Goal: Task Accomplishment & Management: Use online tool/utility

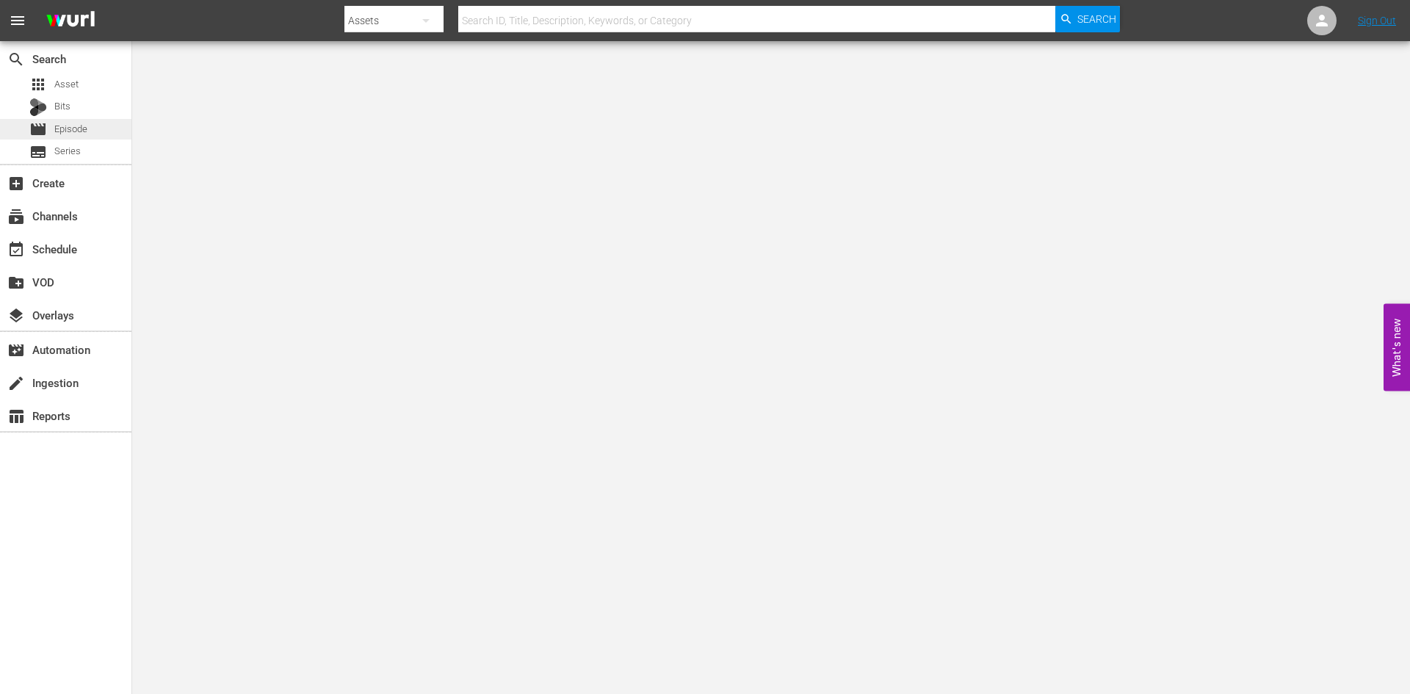
click at [112, 128] on div "movie Episode" at bounding box center [65, 129] width 131 height 21
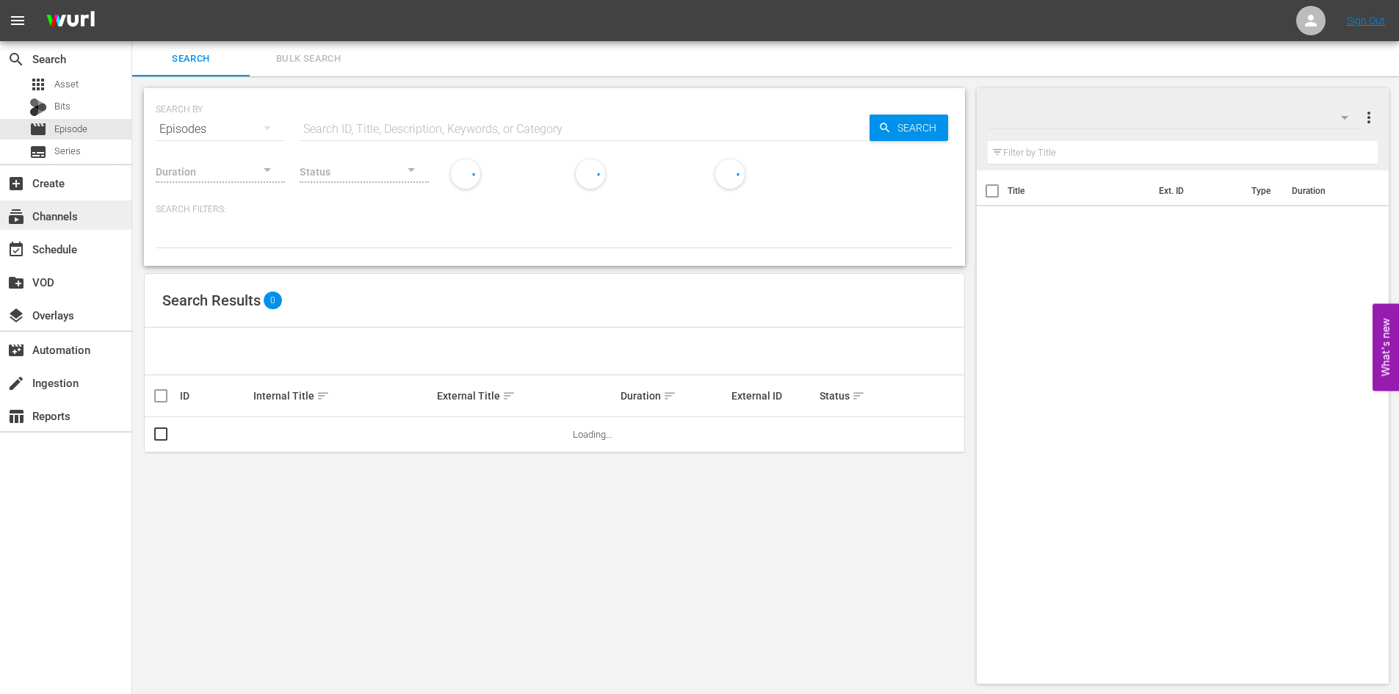
click at [74, 220] on div "subscriptions Channels" at bounding box center [41, 213] width 82 height 13
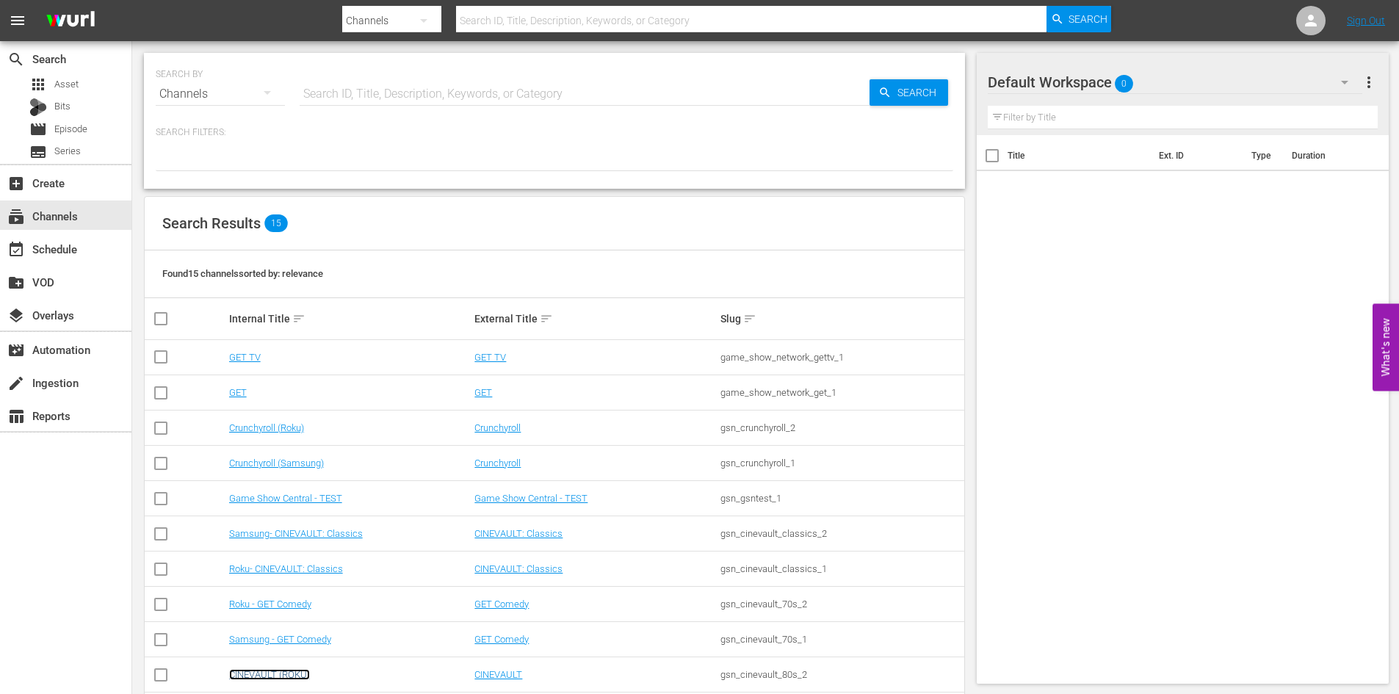
click at [283, 672] on link "CINEVAULT (ROKU)" at bounding box center [269, 674] width 81 height 11
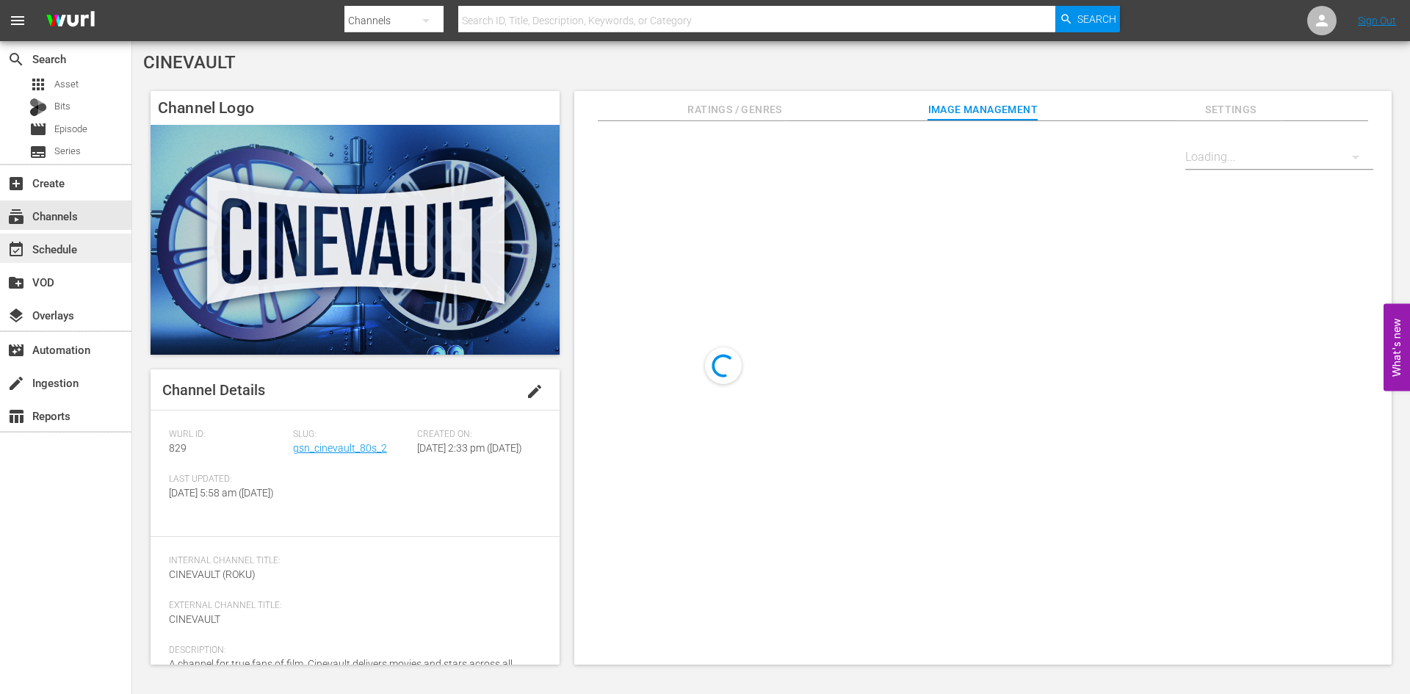
click at [105, 248] on div "event_available Schedule" at bounding box center [65, 247] width 131 height 29
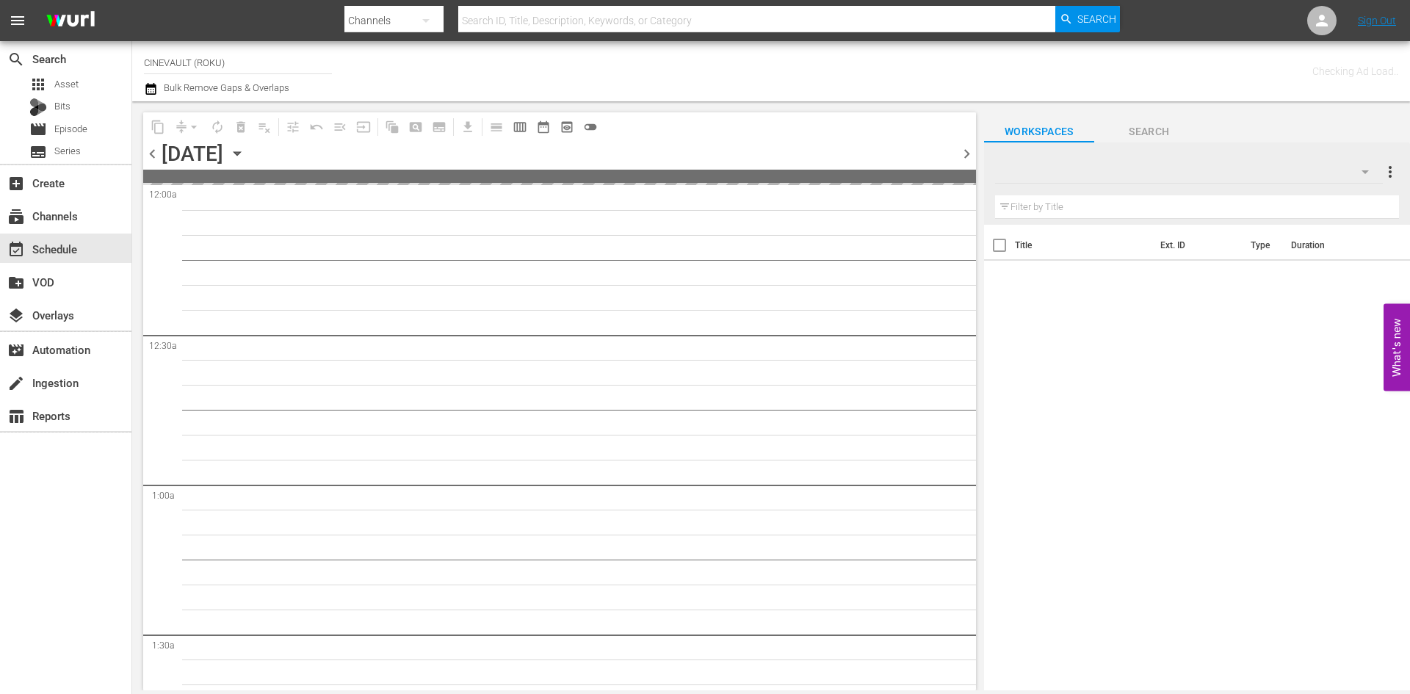
click at [245, 156] on icon "button" at bounding box center [237, 153] width 16 height 16
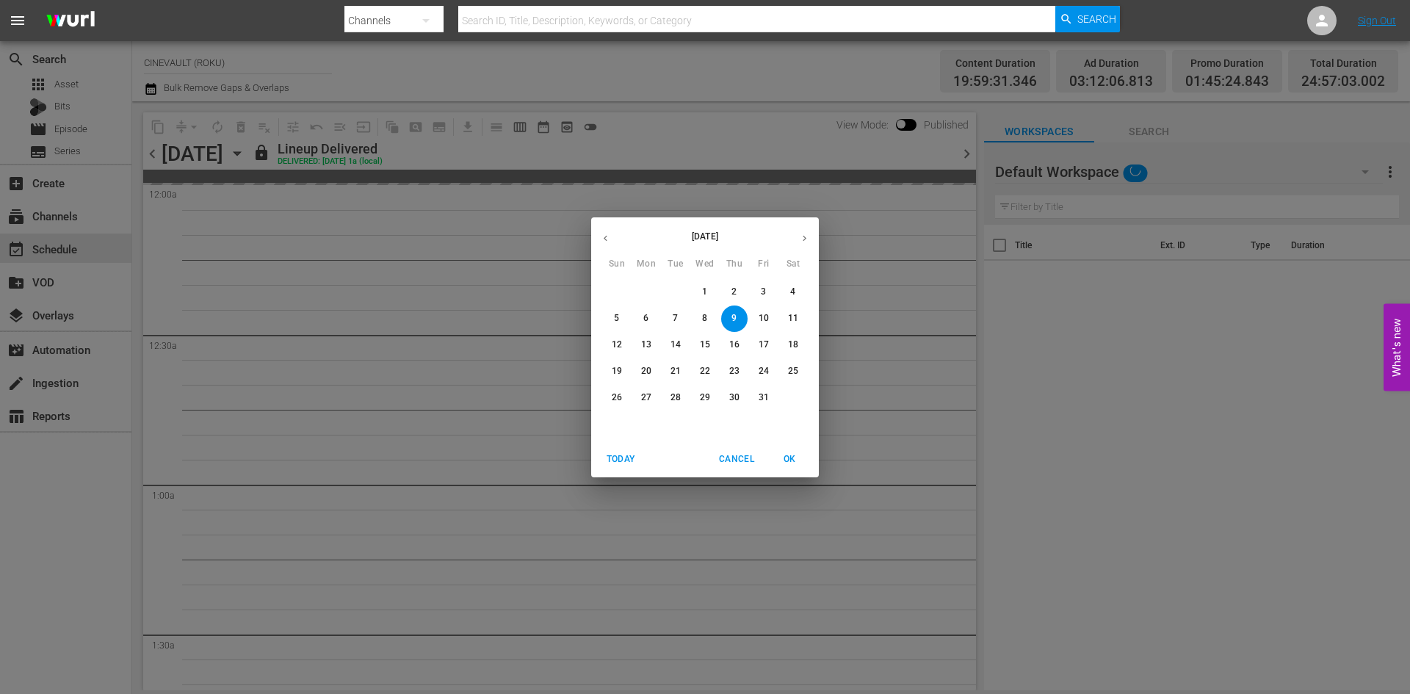
click at [649, 366] on p "20" at bounding box center [646, 371] width 10 height 12
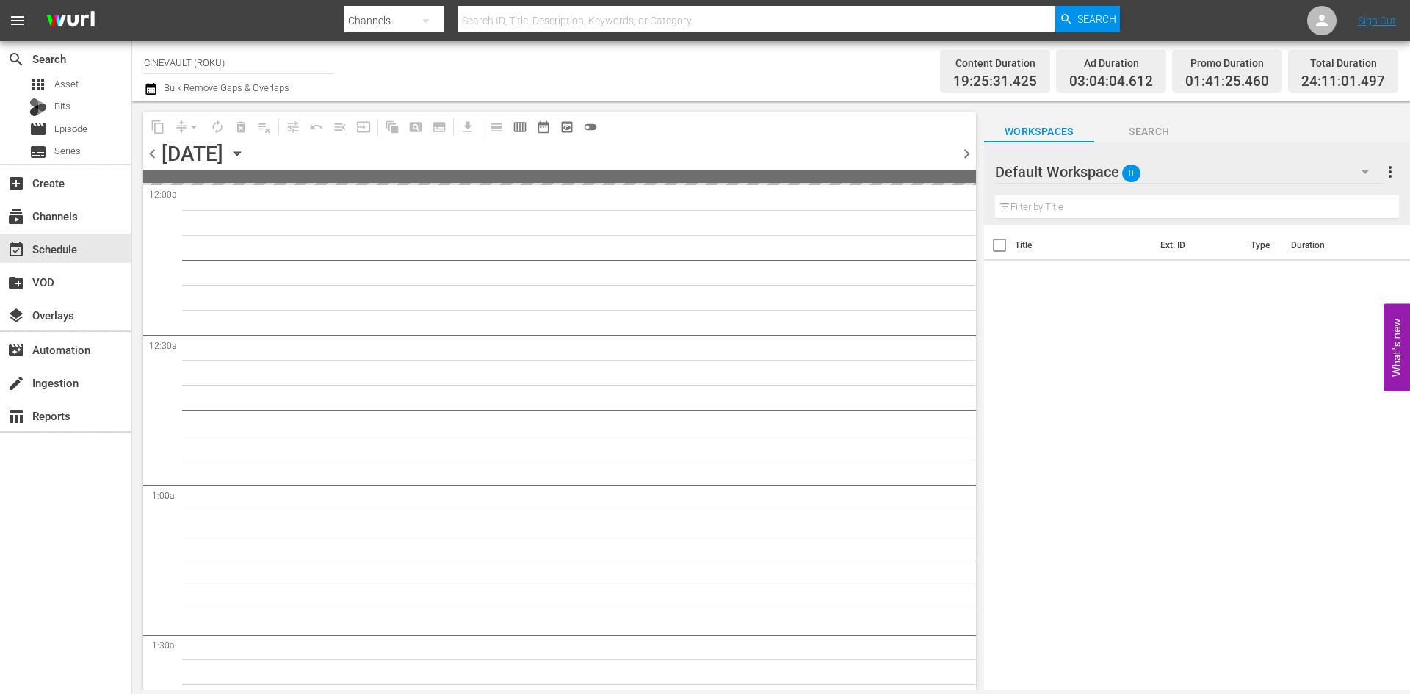
click at [1220, 169] on div "Default Workspace 0" at bounding box center [1189, 171] width 388 height 41
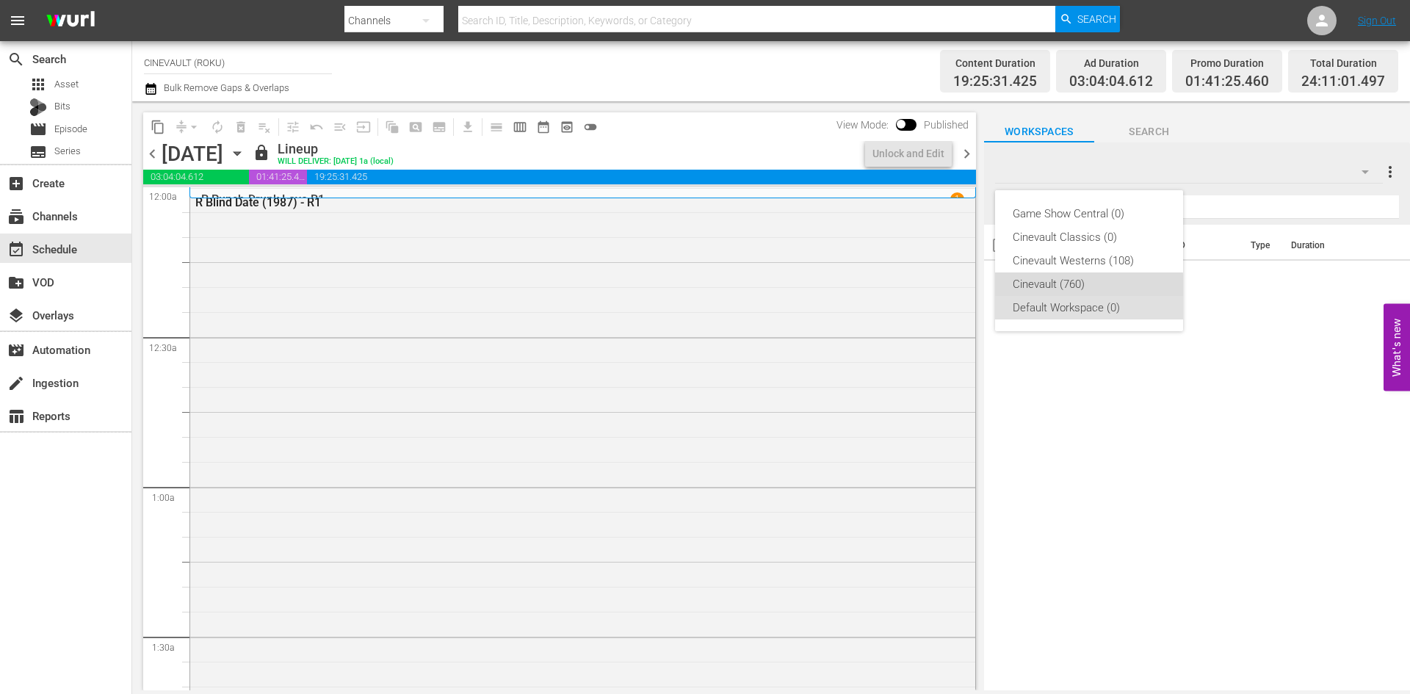
click at [1043, 290] on div "Cinevault (760)" at bounding box center [1089, 283] width 153 height 23
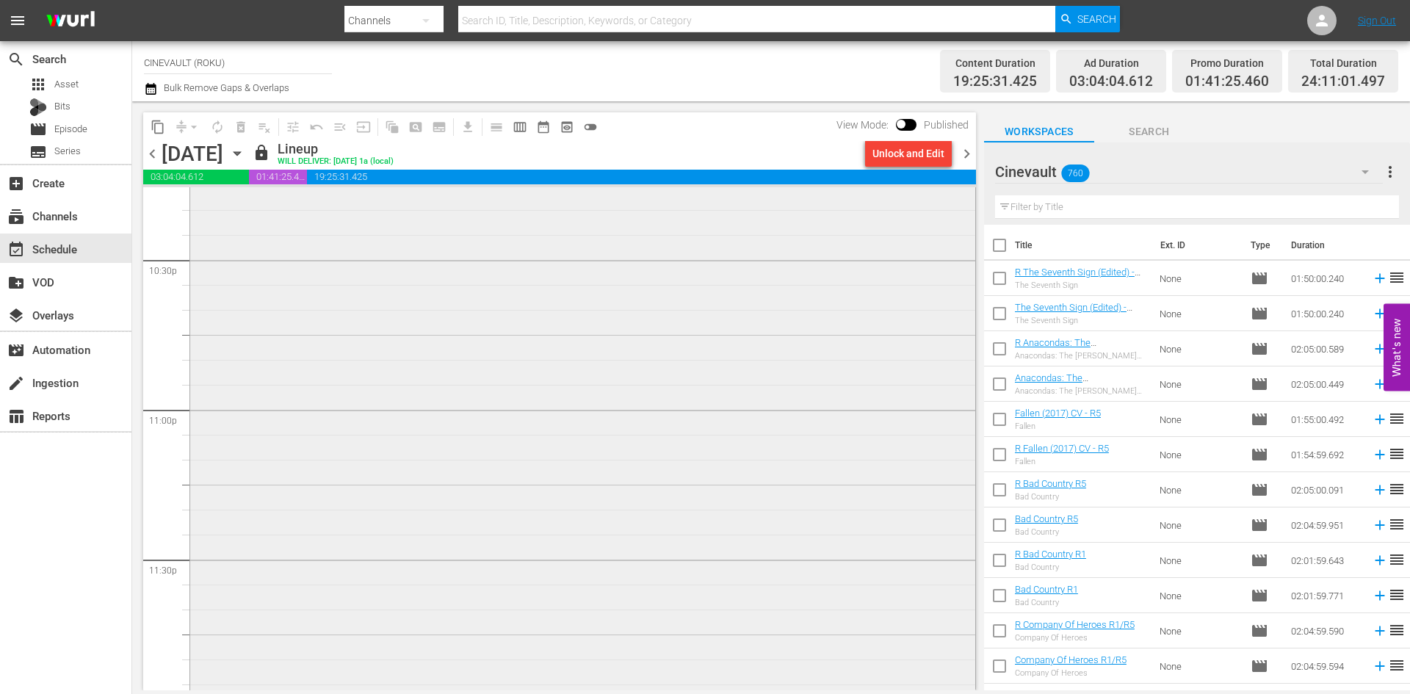
scroll to position [6743, 0]
click at [962, 155] on span "chevron_right" at bounding box center [966, 154] width 18 height 18
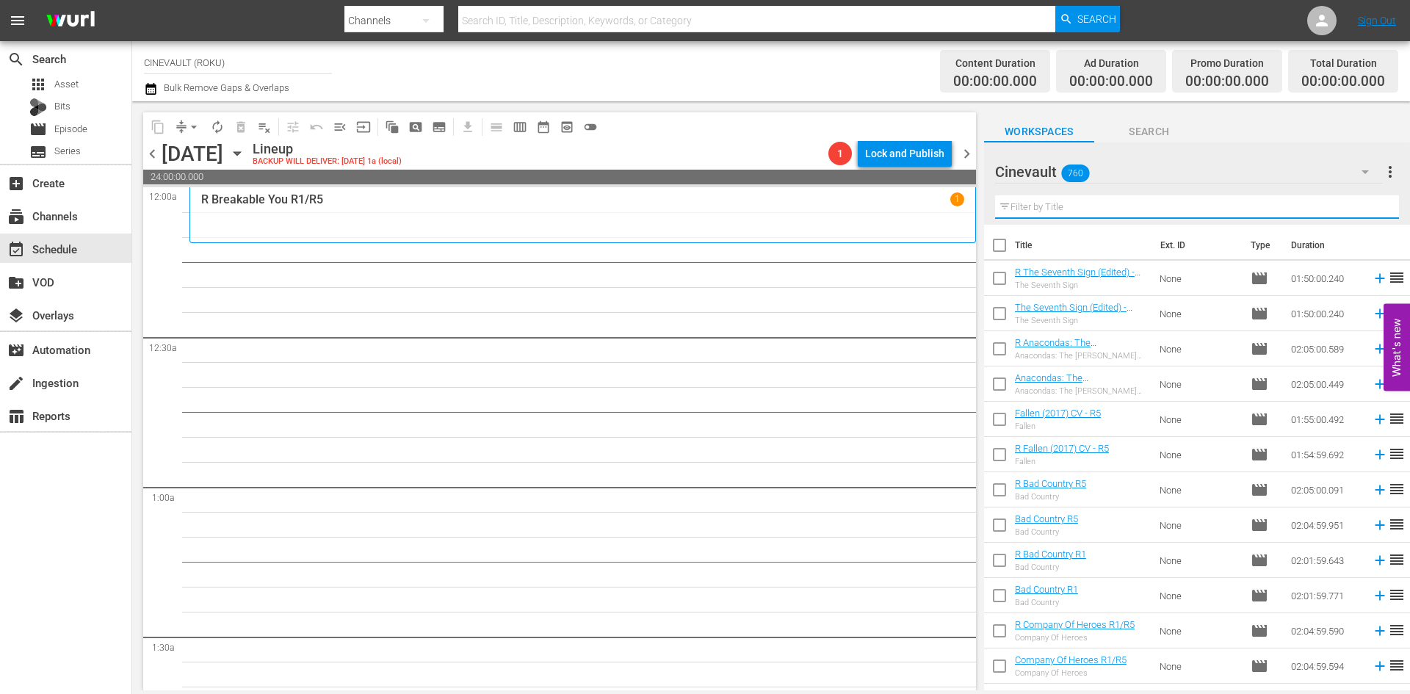
click at [1061, 209] on input "text" at bounding box center [1197, 206] width 404 height 23
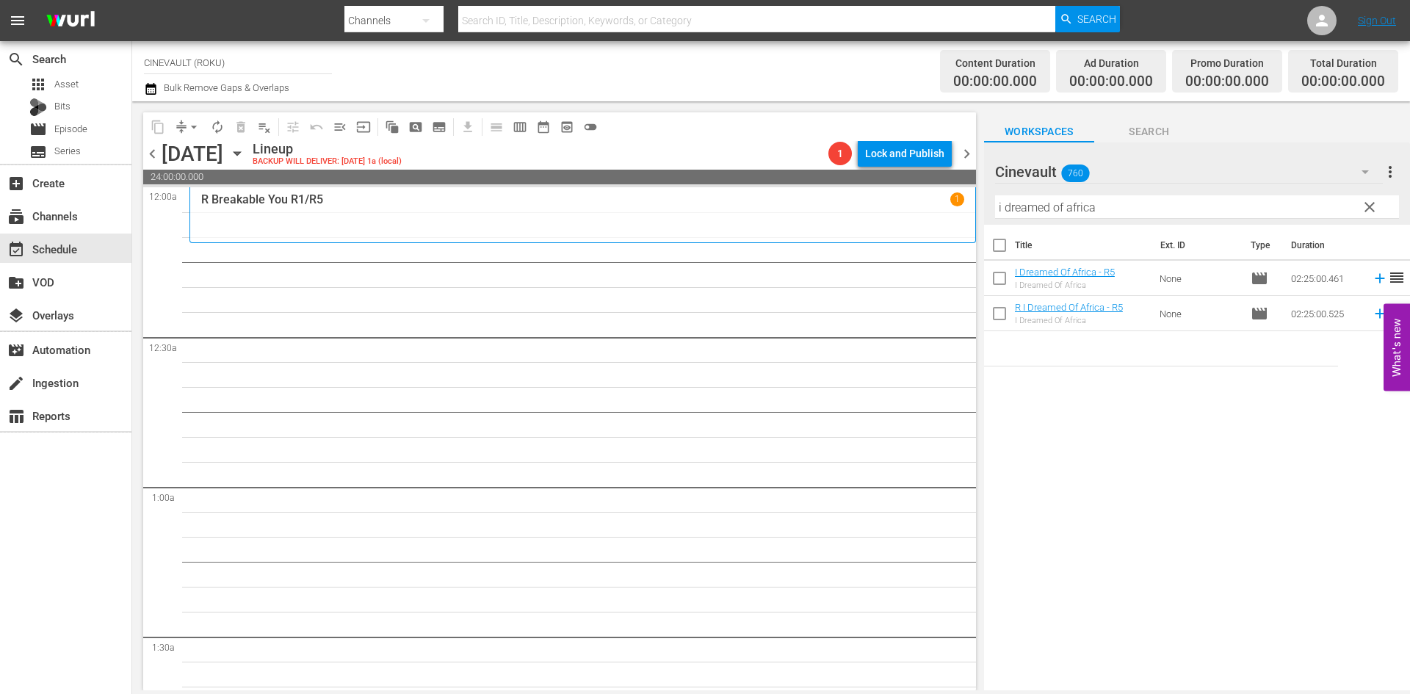
click at [1122, 209] on input "i dreamed of africa" at bounding box center [1197, 206] width 404 height 23
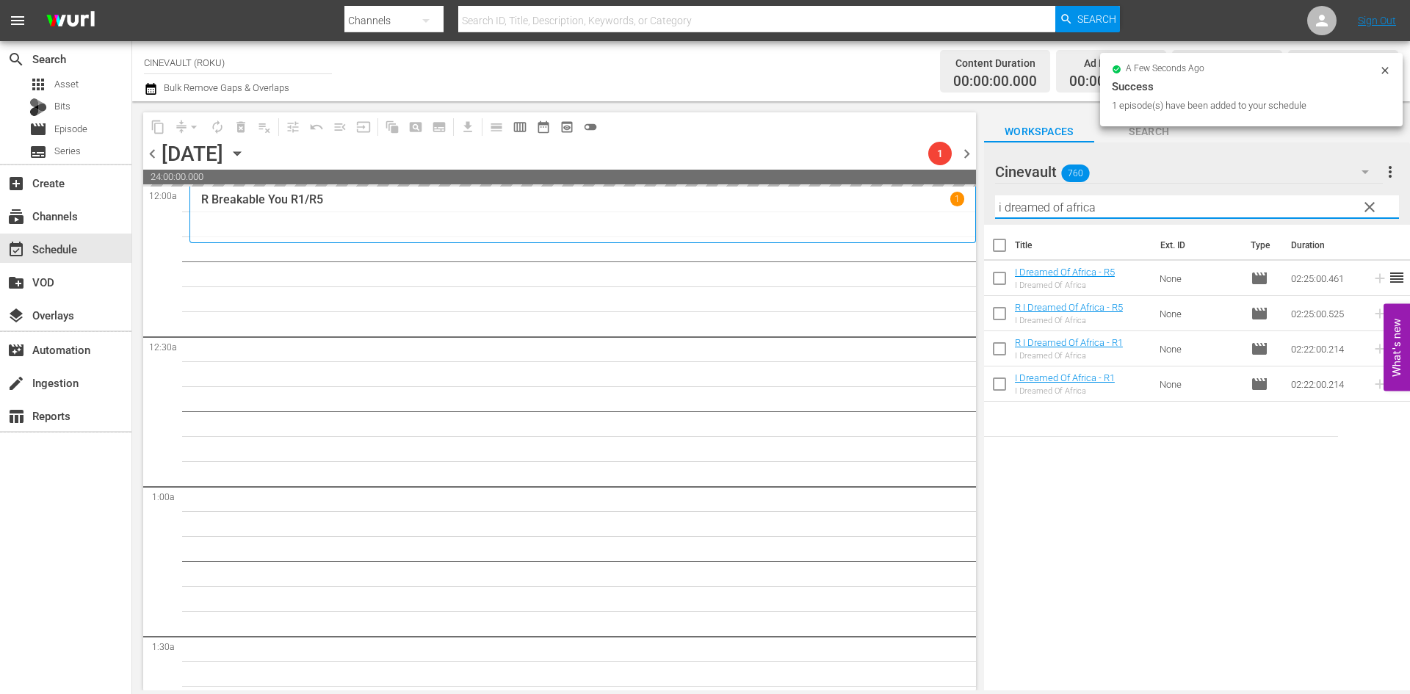
drag, startPoint x: 1112, startPoint y: 207, endPoint x: 938, endPoint y: 209, distance: 174.0
click at [965, 209] on div "content_copy compress arrow_drop_down autorenew_outlined delete_forever_outline…" at bounding box center [771, 395] width 1278 height 589
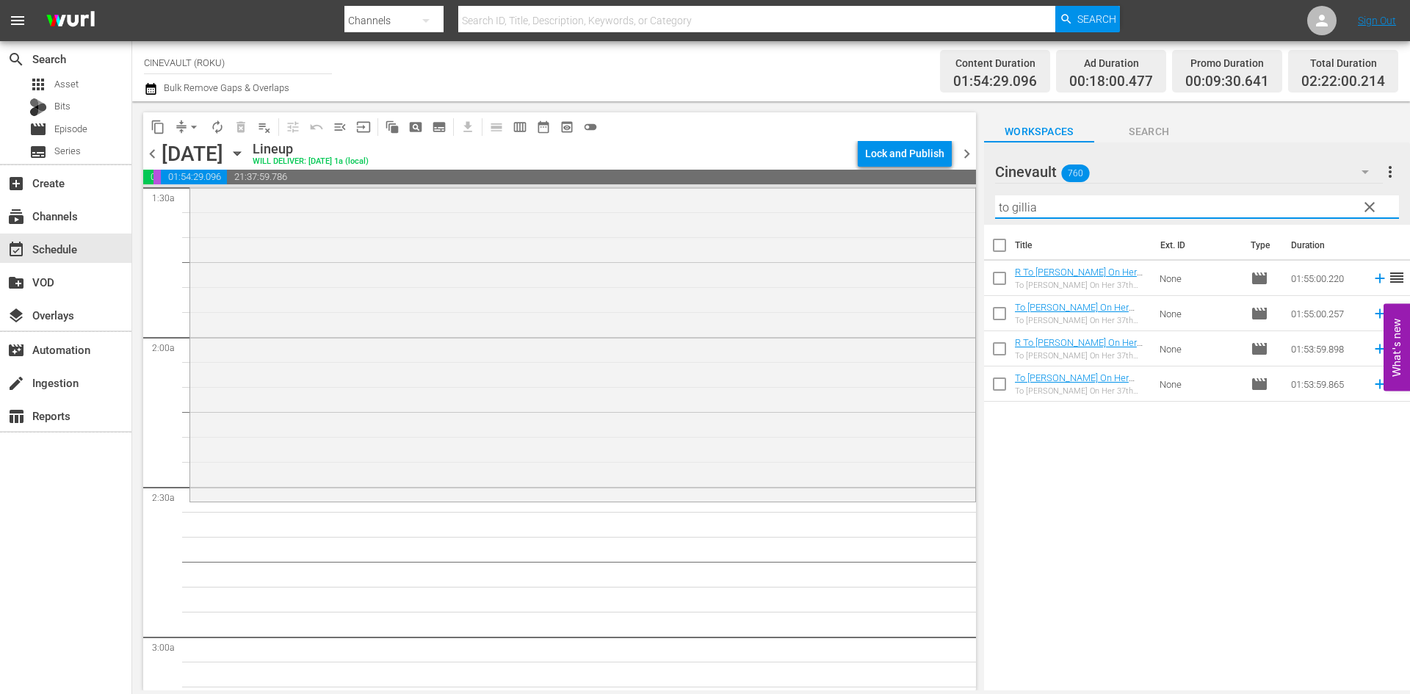
scroll to position [587, 0]
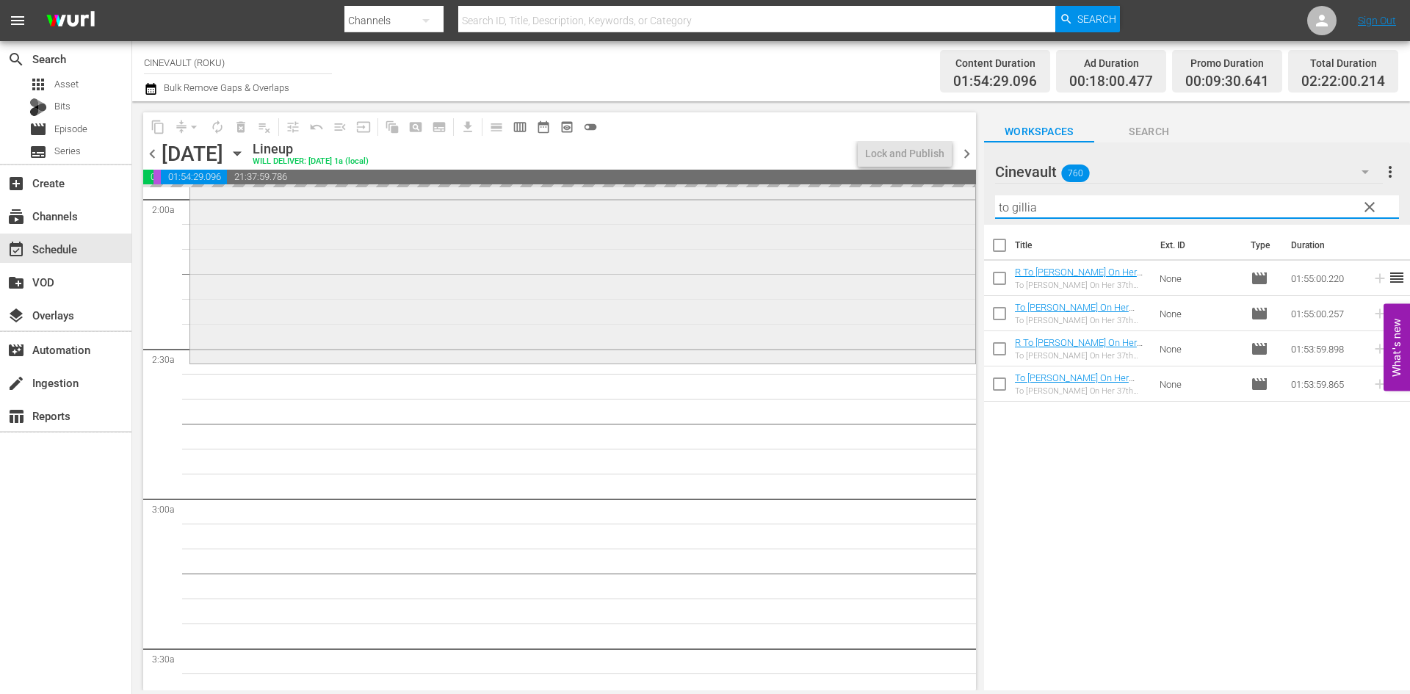
drag, startPoint x: 1145, startPoint y: 211, endPoint x: 855, endPoint y: 190, distance: 290.8
click at [855, 190] on div "content_copy compress arrow_drop_down autorenew_outlined delete_forever_outline…" at bounding box center [771, 395] width 1278 height 589
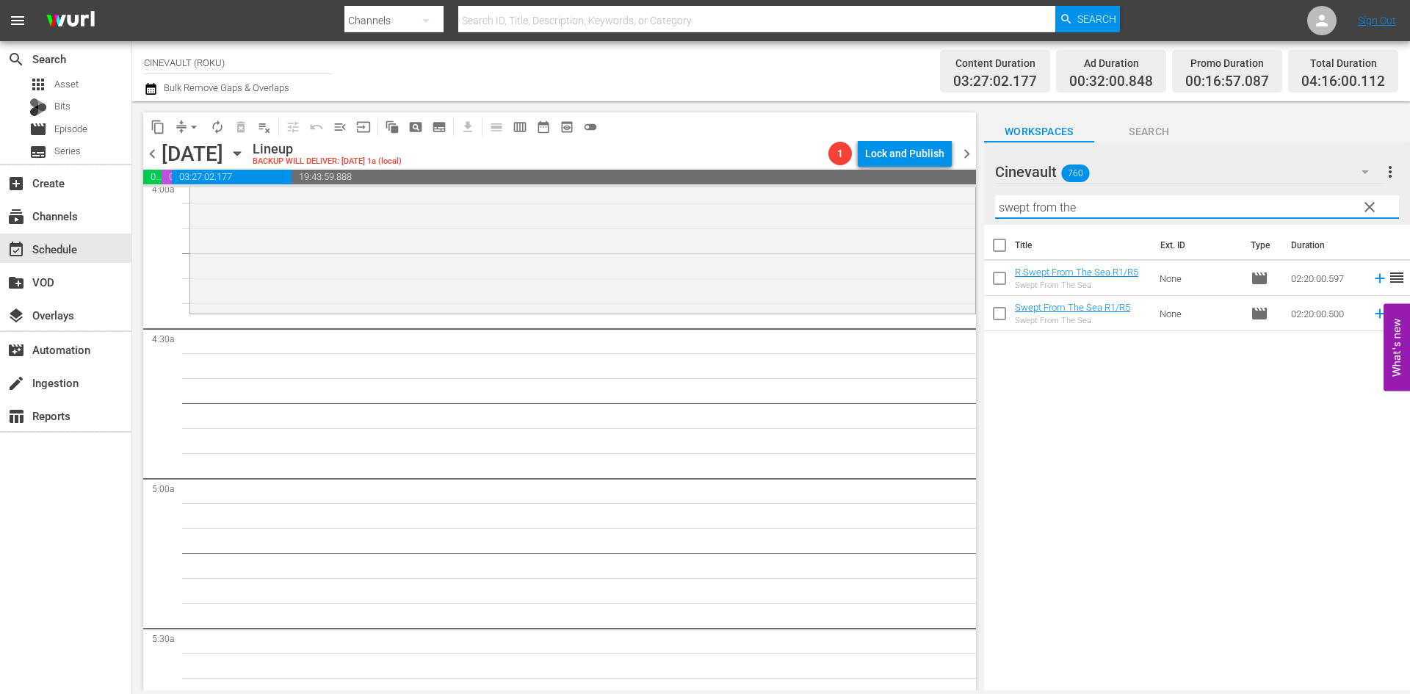
scroll to position [1248, 0]
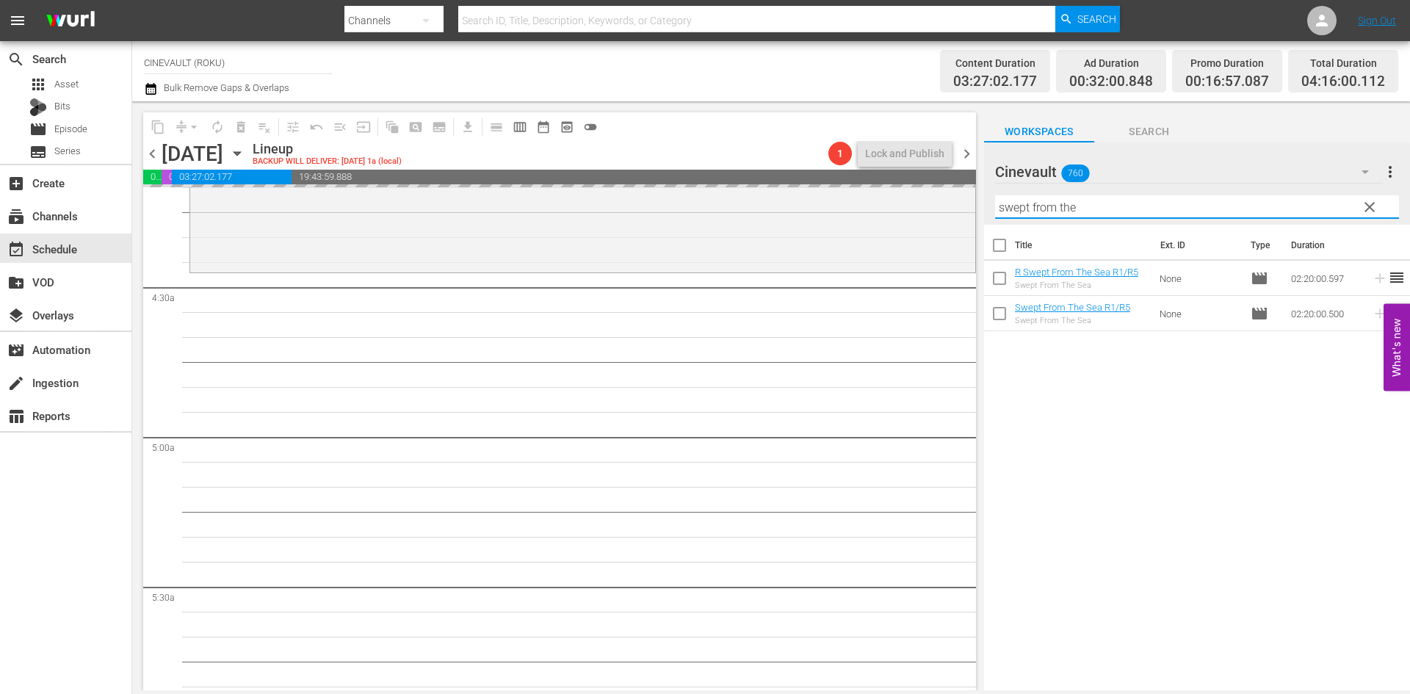
drag, startPoint x: 1106, startPoint y: 212, endPoint x: 972, endPoint y: 206, distance: 133.8
click at [972, 206] on div "content_copy compress arrow_drop_down autorenew_outlined delete_forever_outline…" at bounding box center [771, 395] width 1278 height 589
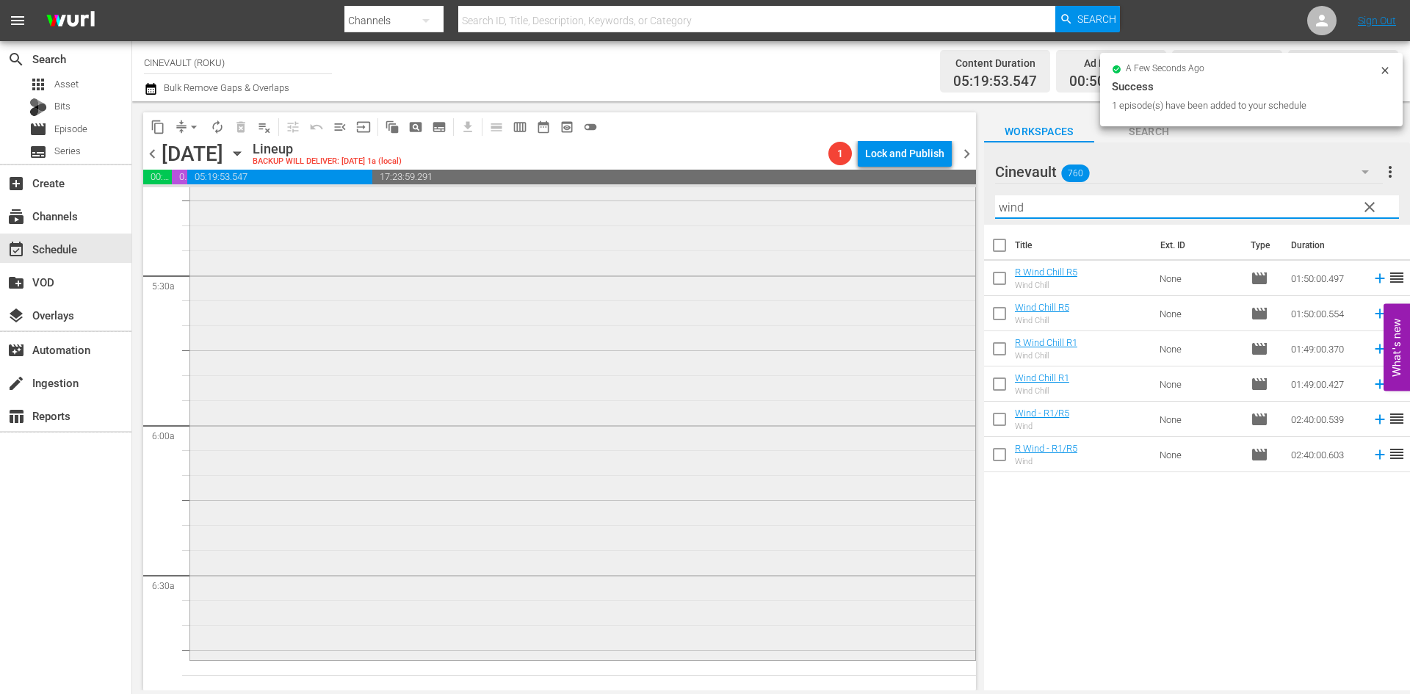
scroll to position [1689, 0]
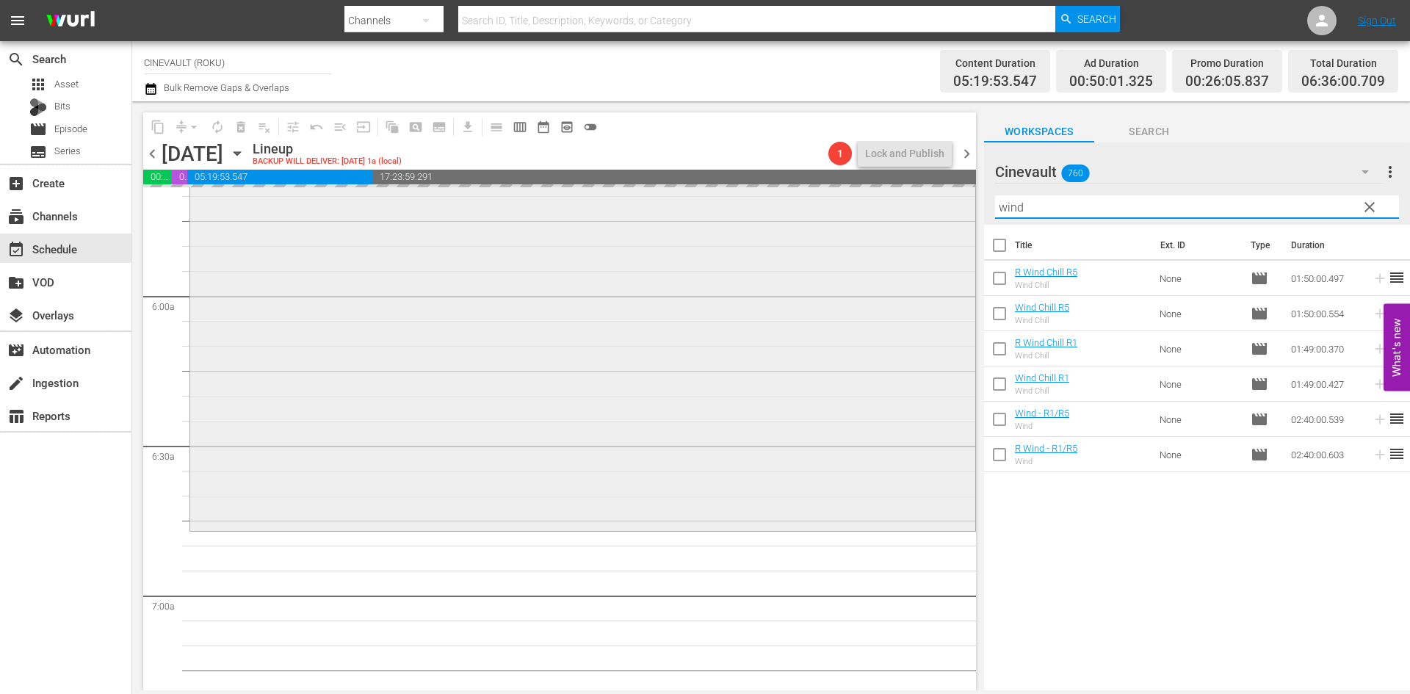
drag, startPoint x: 1029, startPoint y: 213, endPoint x: 943, endPoint y: 213, distance: 86.6
click at [943, 213] on div "content_copy compress arrow_drop_down autorenew_outlined delete_forever_outline…" at bounding box center [771, 395] width 1278 height 589
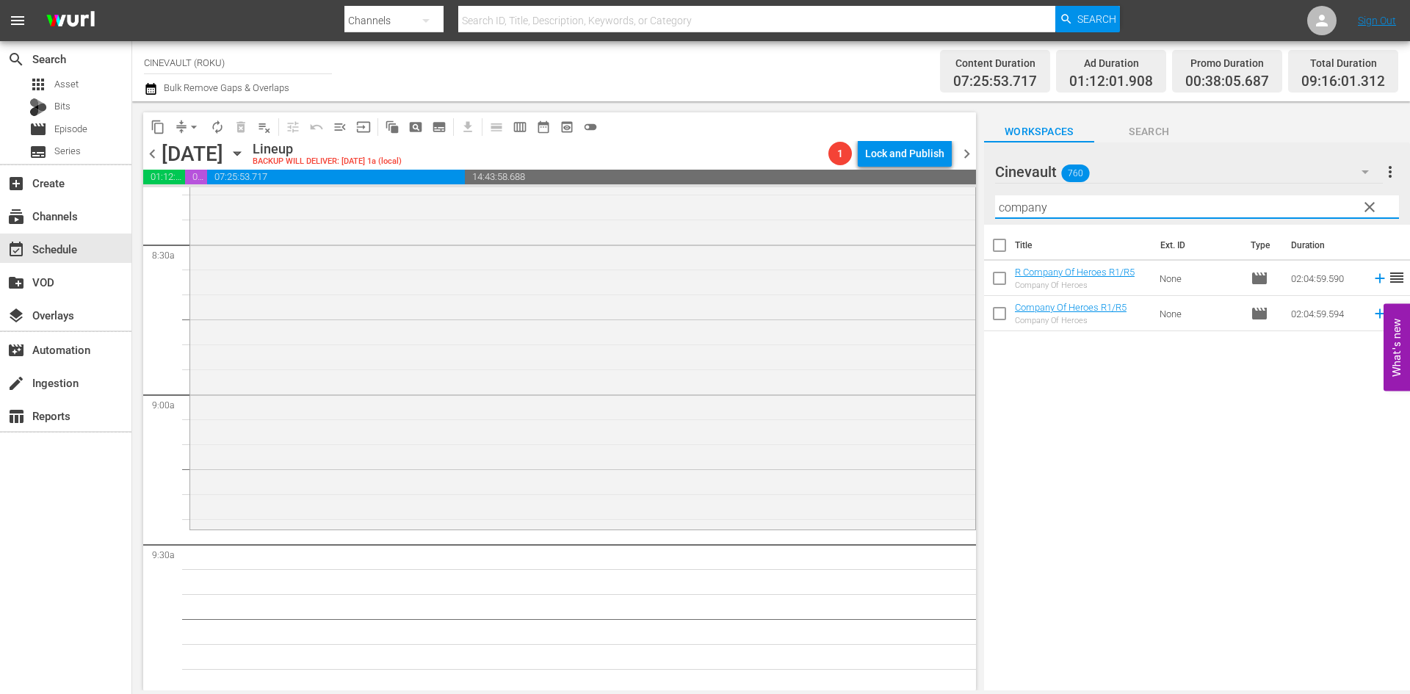
scroll to position [2497, 0]
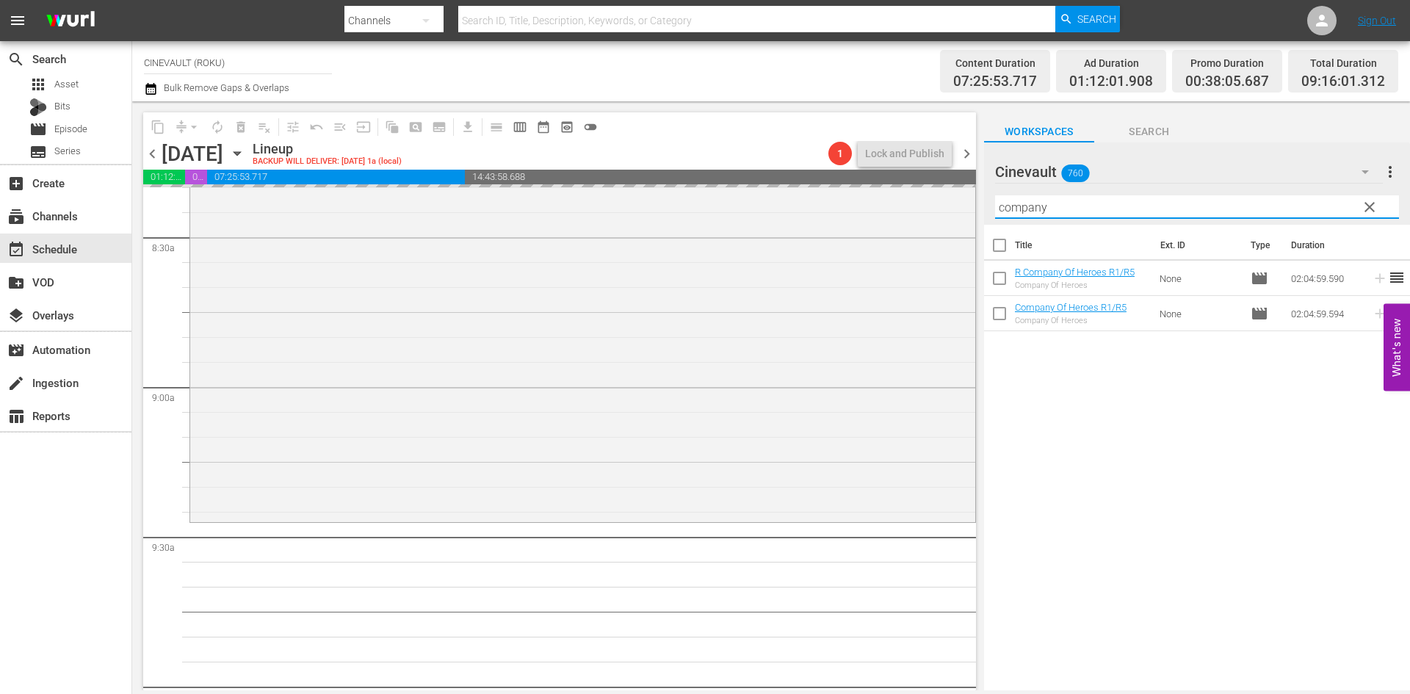
drag, startPoint x: 1104, startPoint y: 213, endPoint x: 996, endPoint y: 213, distance: 108.7
click at [996, 213] on input "company" at bounding box center [1197, 206] width 404 height 23
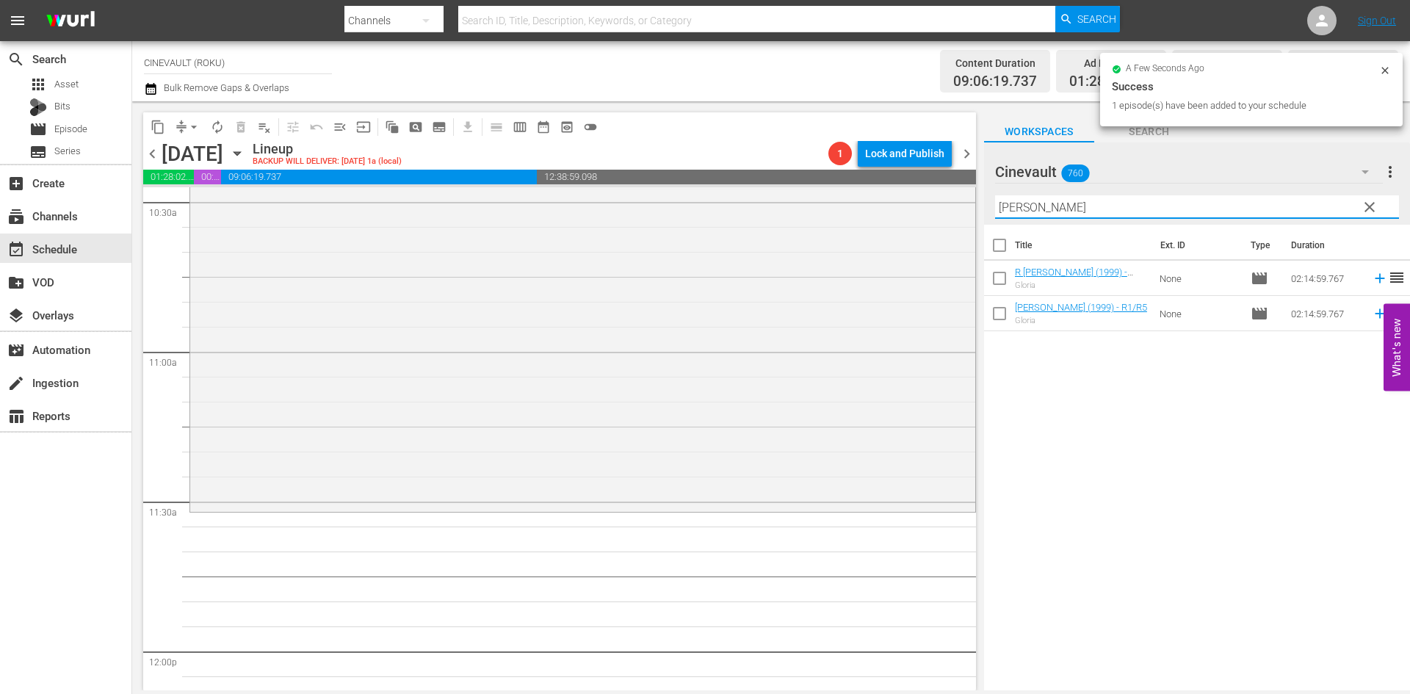
scroll to position [3157, 0]
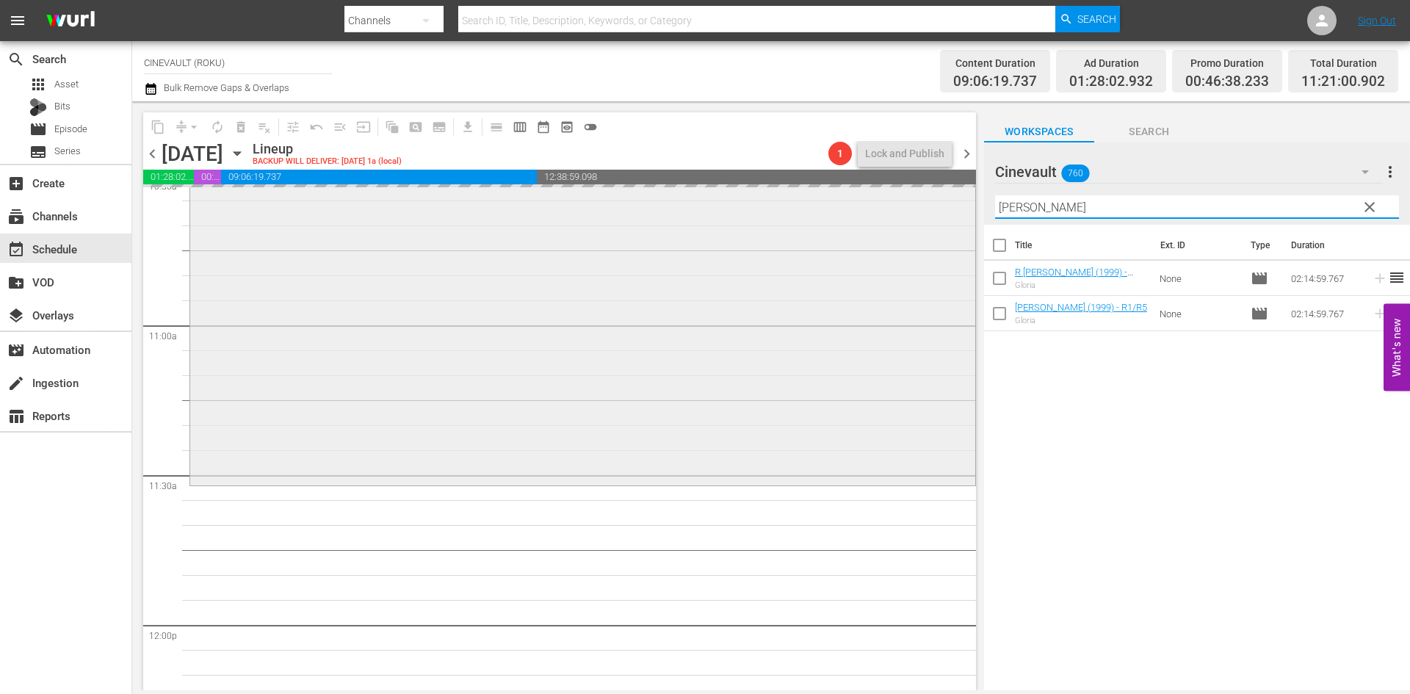
click at [930, 211] on div "content_copy compress arrow_drop_down autorenew_outlined delete_forever_outline…" at bounding box center [771, 395] width 1278 height 589
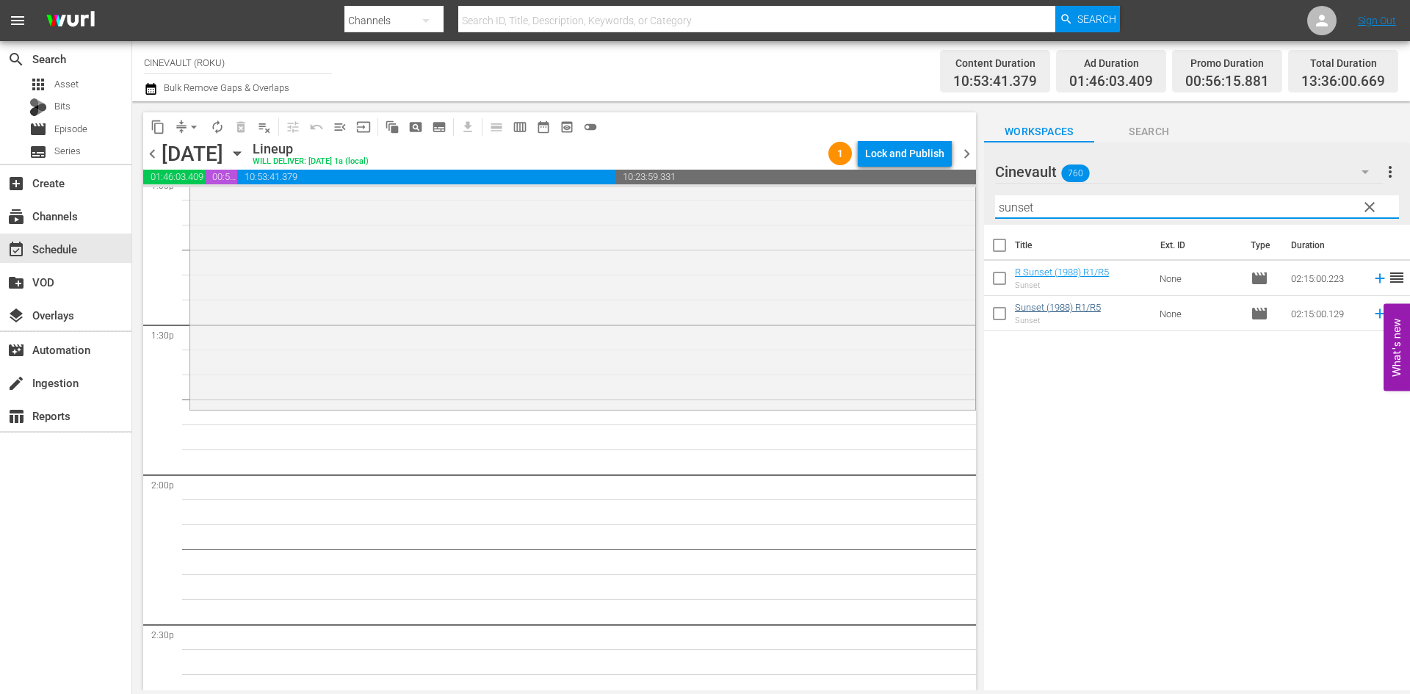
scroll to position [4038, 0]
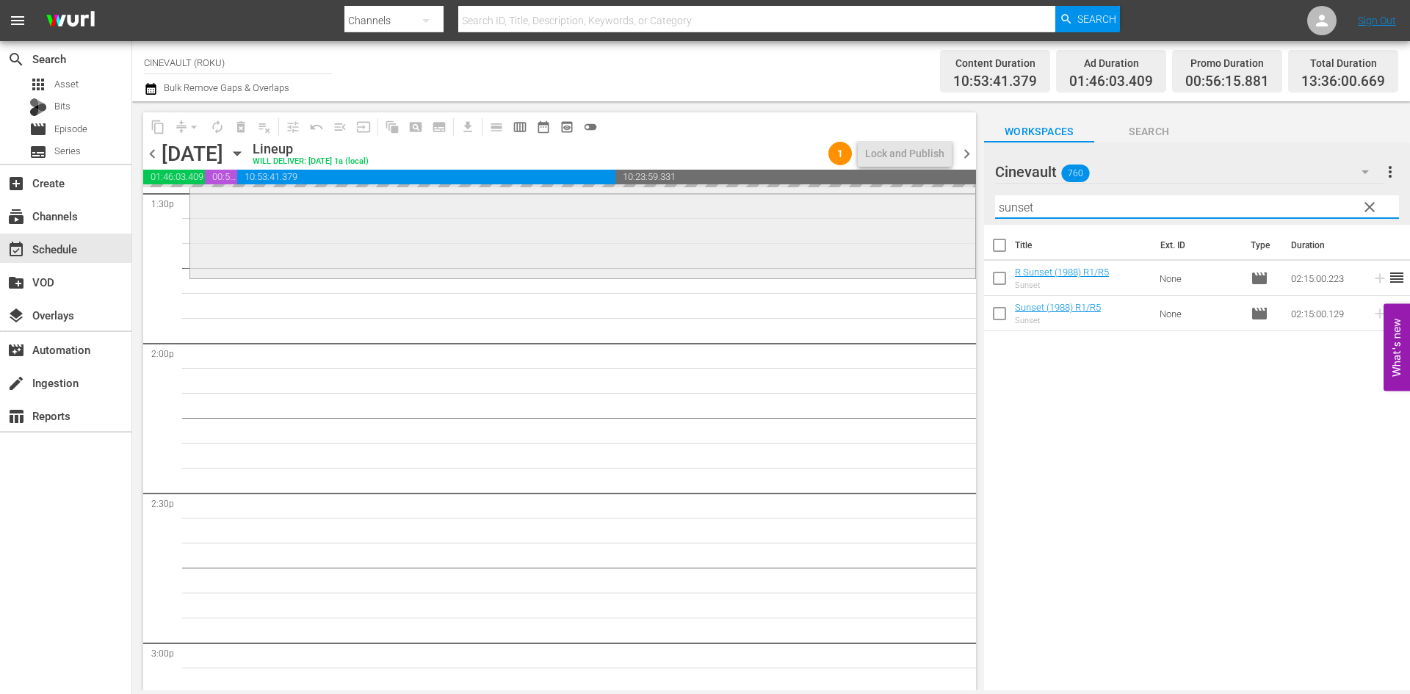
drag, startPoint x: 999, startPoint y: 224, endPoint x: 859, endPoint y: 217, distance: 139.7
click at [859, 217] on div "content_copy compress arrow_drop_down autorenew_outlined delete_forever_outline…" at bounding box center [771, 395] width 1278 height 589
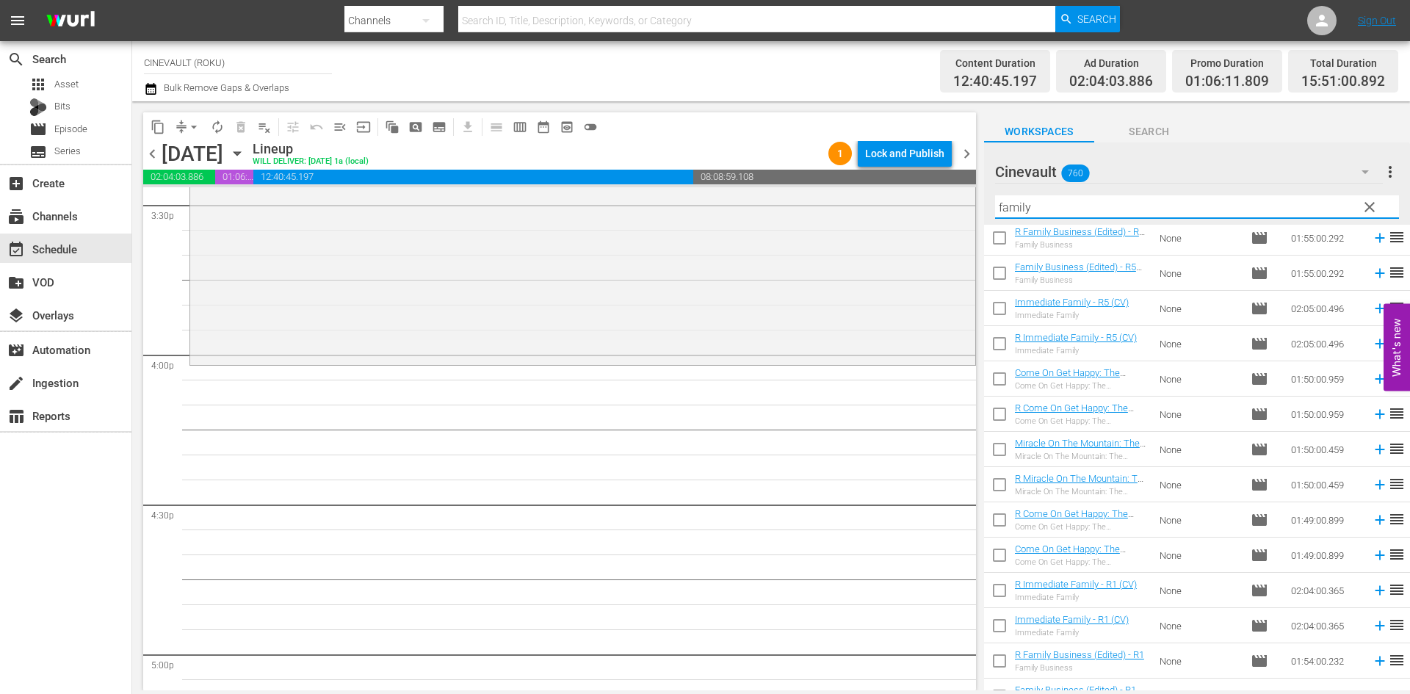
scroll to position [62, 0]
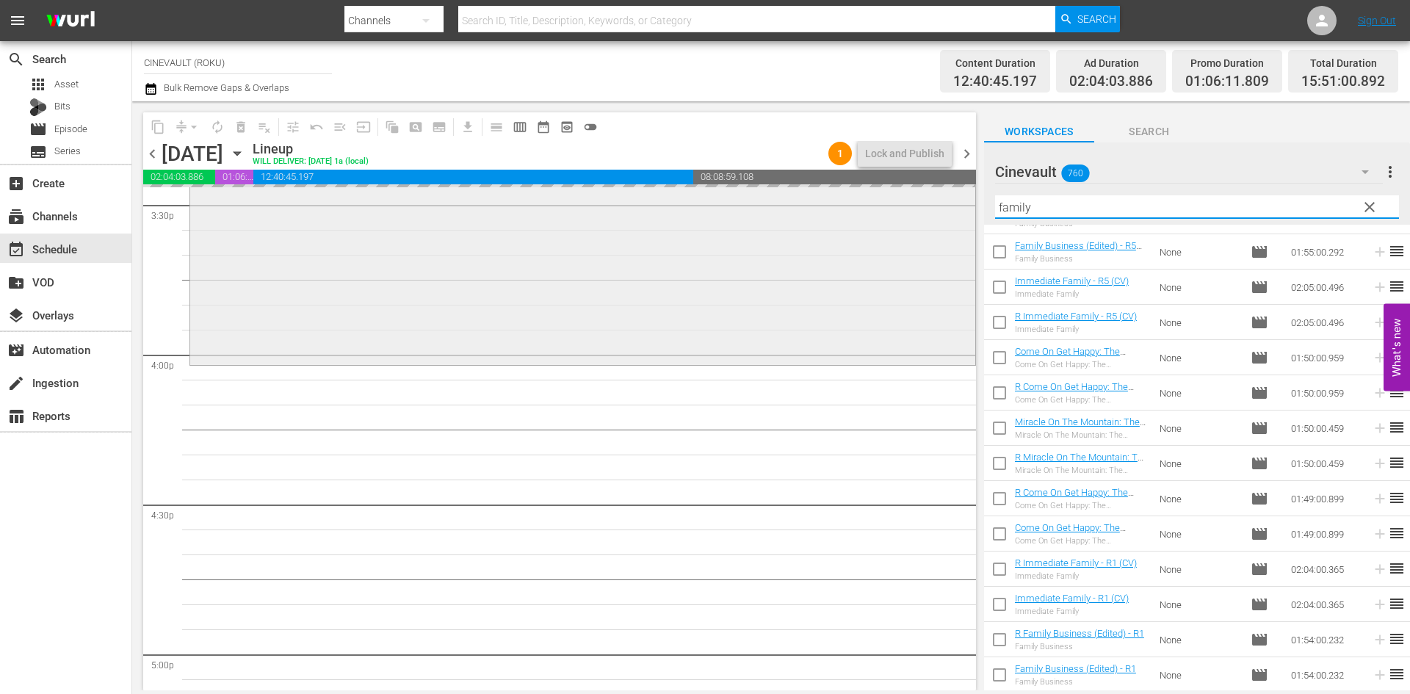
drag, startPoint x: 1119, startPoint y: 200, endPoint x: 932, endPoint y: 190, distance: 187.5
click at [932, 190] on div "content_copy compress arrow_drop_down autorenew_outlined delete_forever_outline…" at bounding box center [771, 395] width 1278 height 589
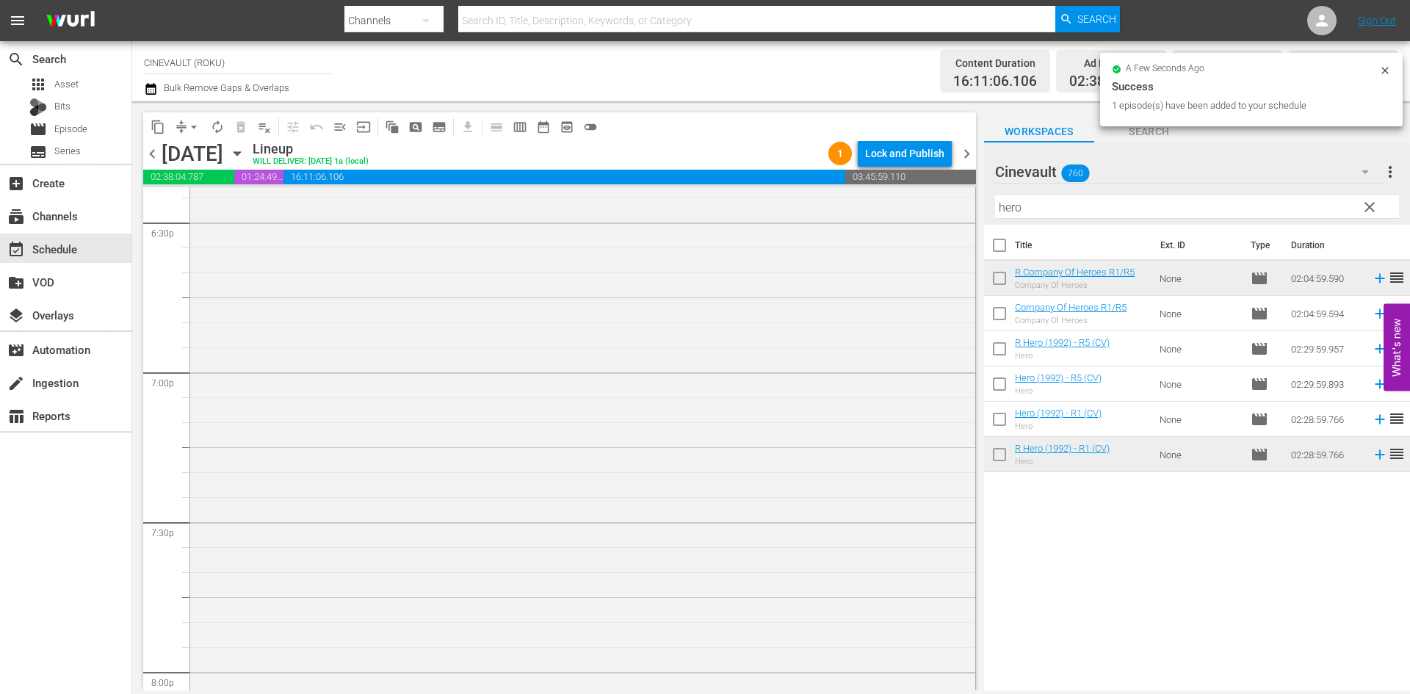
scroll to position [5727, 0]
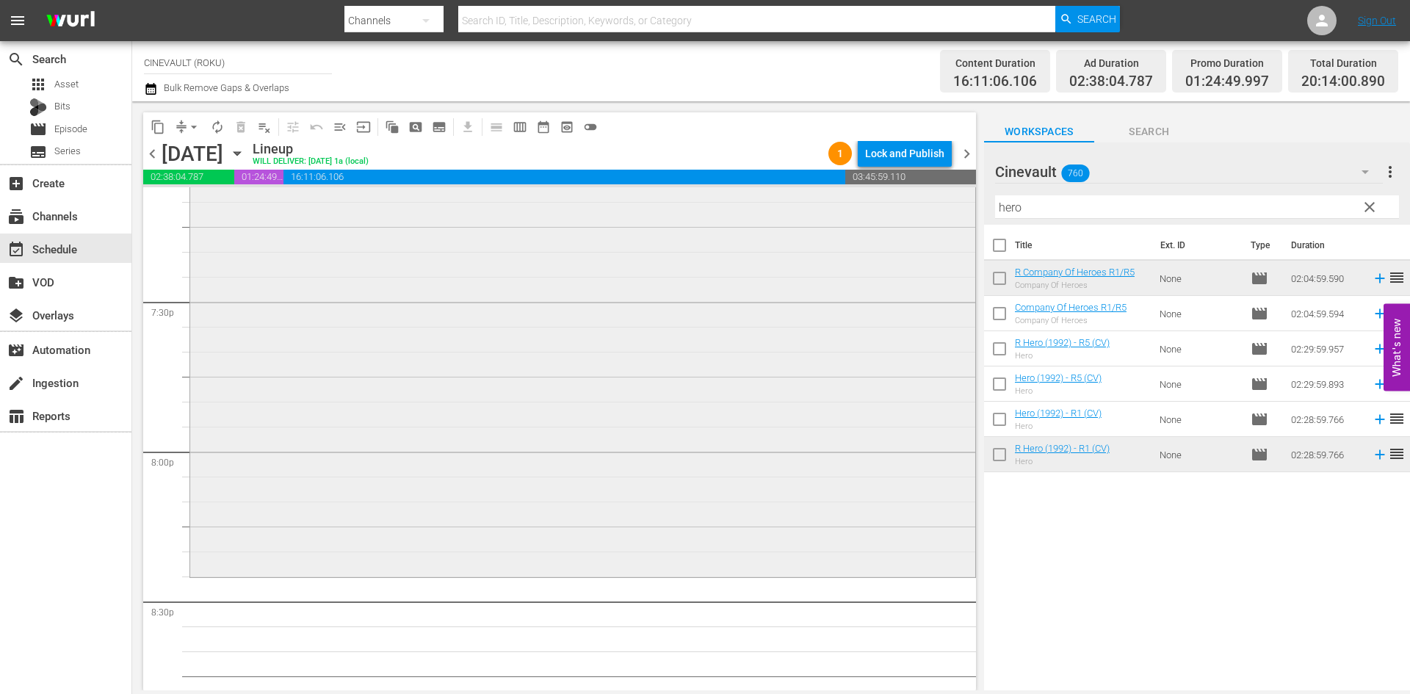
drag, startPoint x: 1053, startPoint y: 210, endPoint x: 850, endPoint y: 194, distance: 204.0
click at [850, 194] on div "content_copy compress arrow_drop_down autorenew_outlined delete_forever_outline…" at bounding box center [771, 395] width 1278 height 589
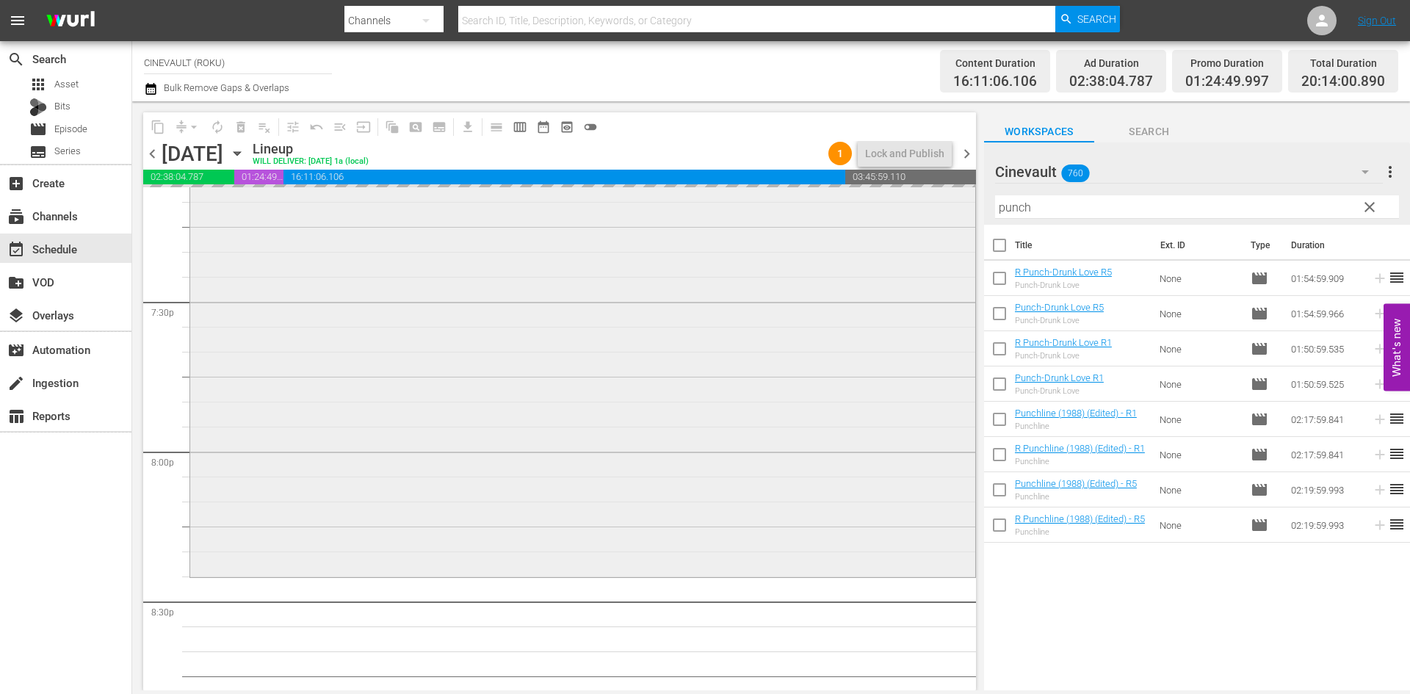
click at [866, 201] on div "content_copy compress arrow_drop_down autorenew_outlined delete_forever_outline…" at bounding box center [771, 395] width 1278 height 589
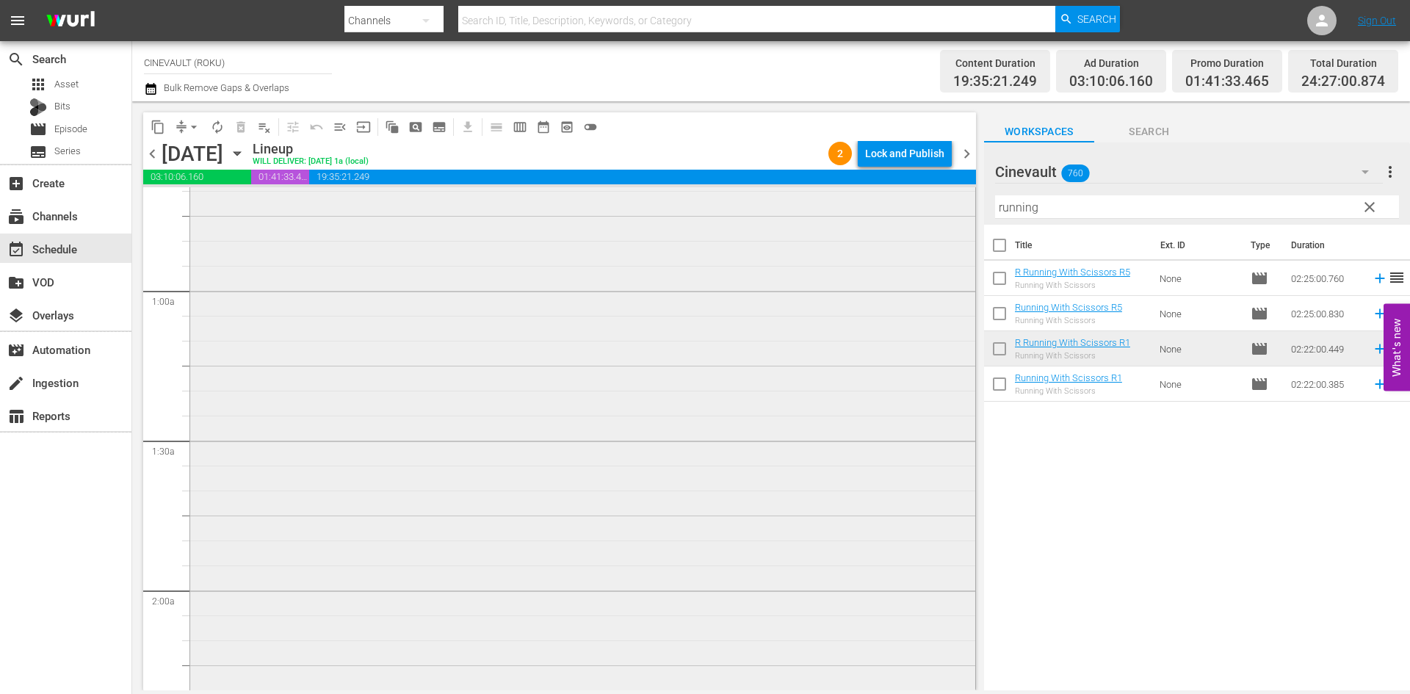
scroll to position [0, 0]
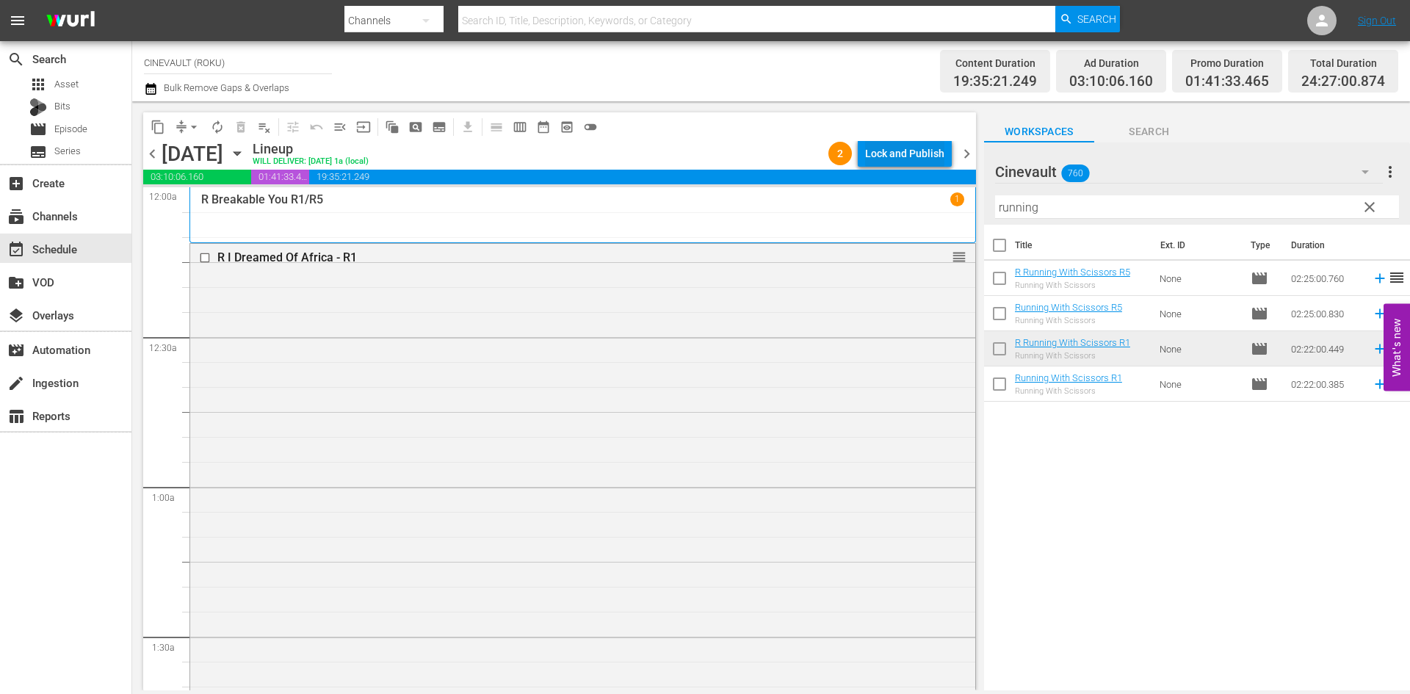
click at [927, 151] on div "Lock and Publish" at bounding box center [904, 153] width 79 height 26
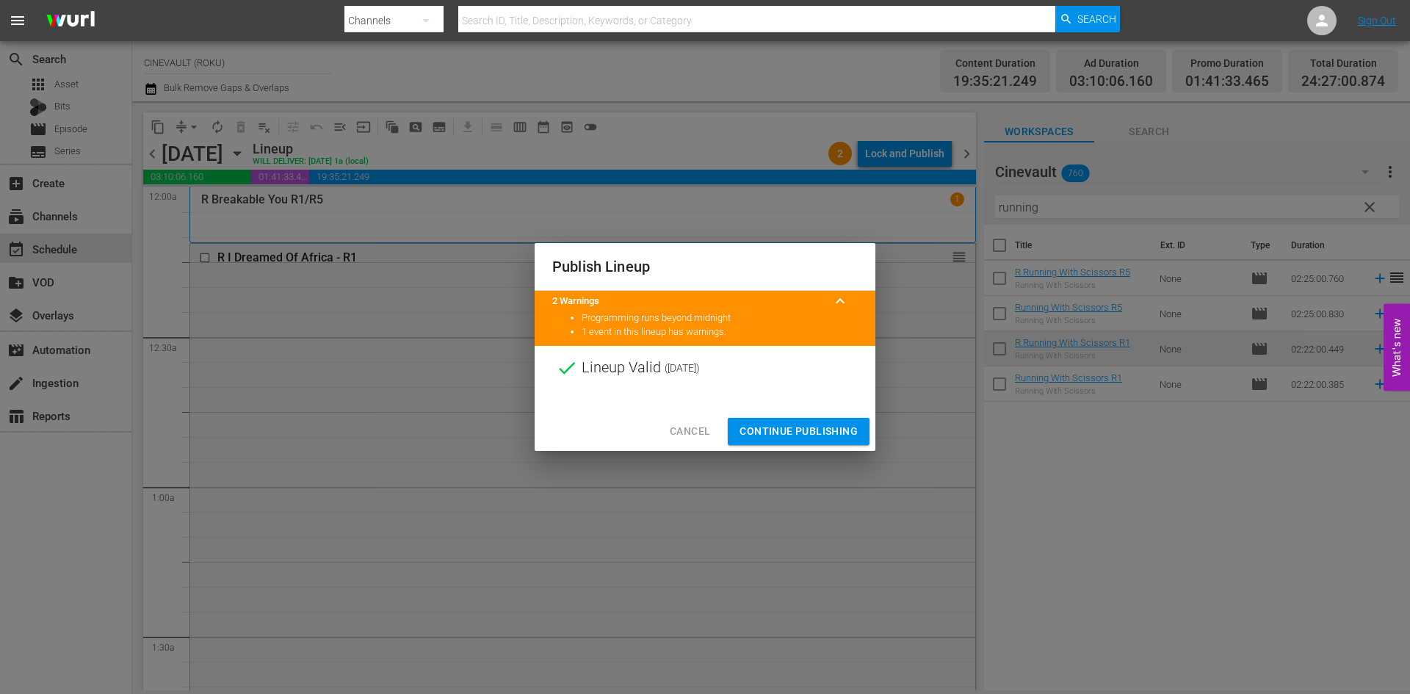
click at [837, 426] on span "Continue Publishing" at bounding box center [798, 431] width 118 height 18
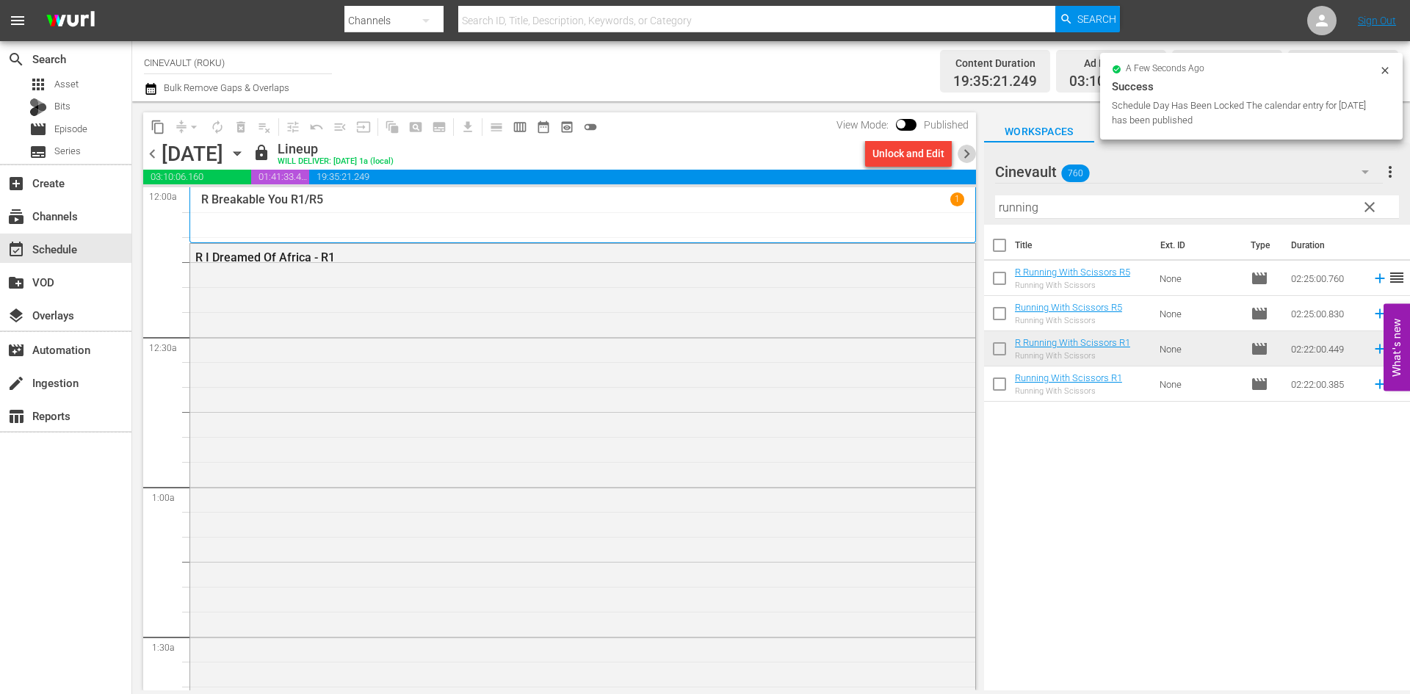
click at [963, 155] on span "chevron_right" at bounding box center [966, 154] width 18 height 18
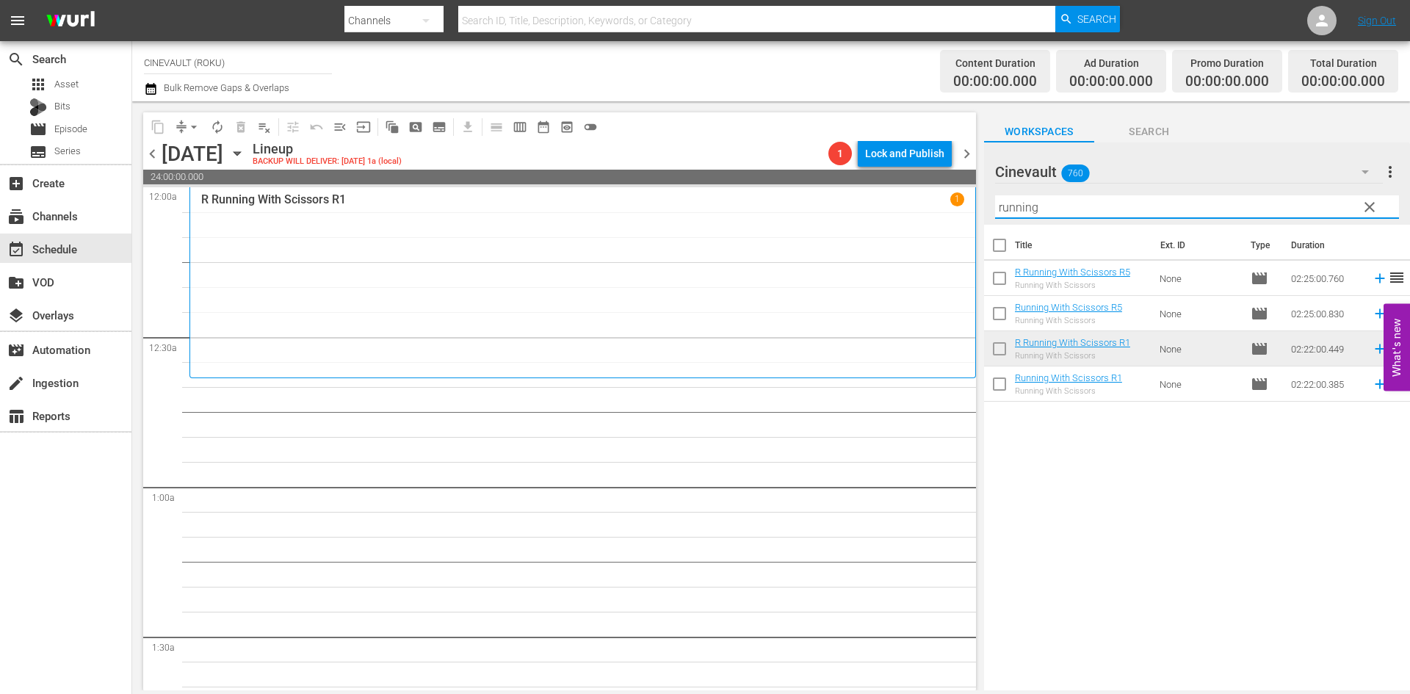
drag, startPoint x: 1086, startPoint y: 210, endPoint x: 976, endPoint y: 209, distance: 110.1
click at [976, 209] on div "content_copy compress arrow_drop_down autorenew_outlined delete_forever_outline…" at bounding box center [771, 395] width 1278 height 589
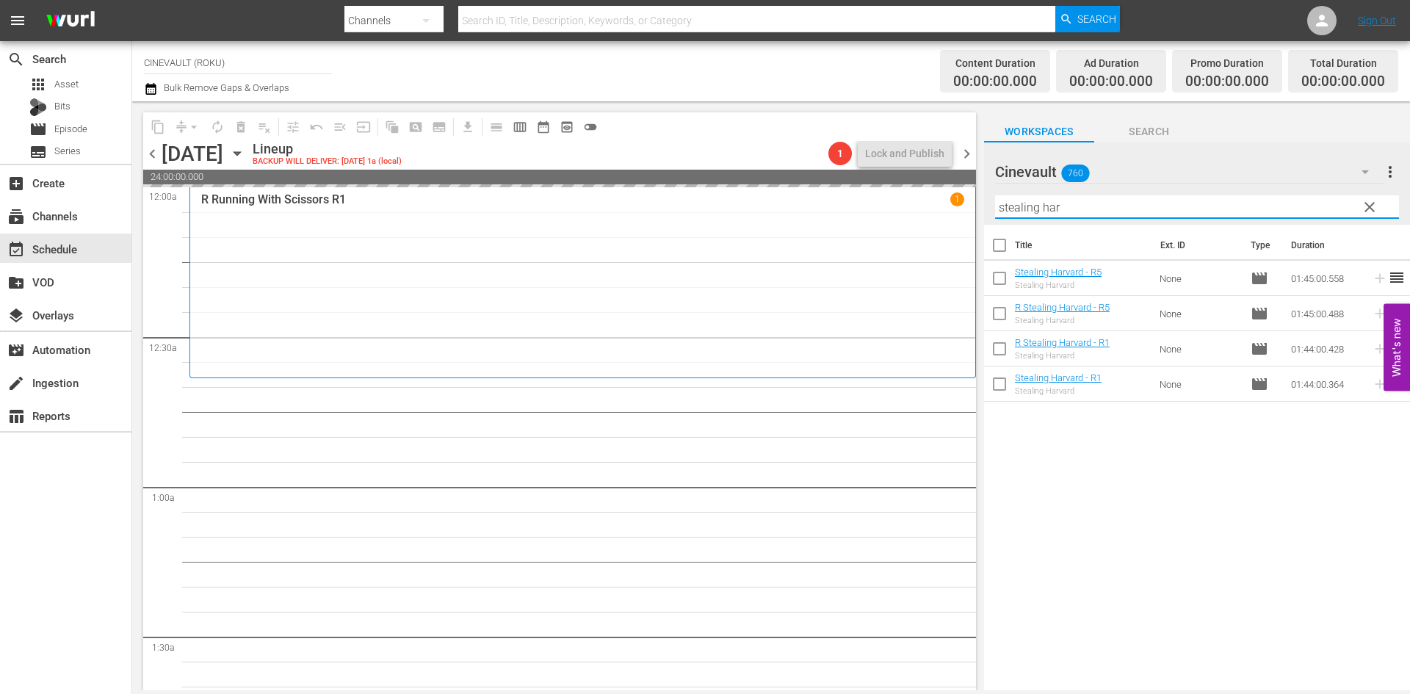
drag, startPoint x: 1088, startPoint y: 208, endPoint x: 918, endPoint y: 196, distance: 170.8
click at [918, 196] on div "content_copy compress arrow_drop_down autorenew_outlined delete_forever_outline…" at bounding box center [771, 395] width 1278 height 589
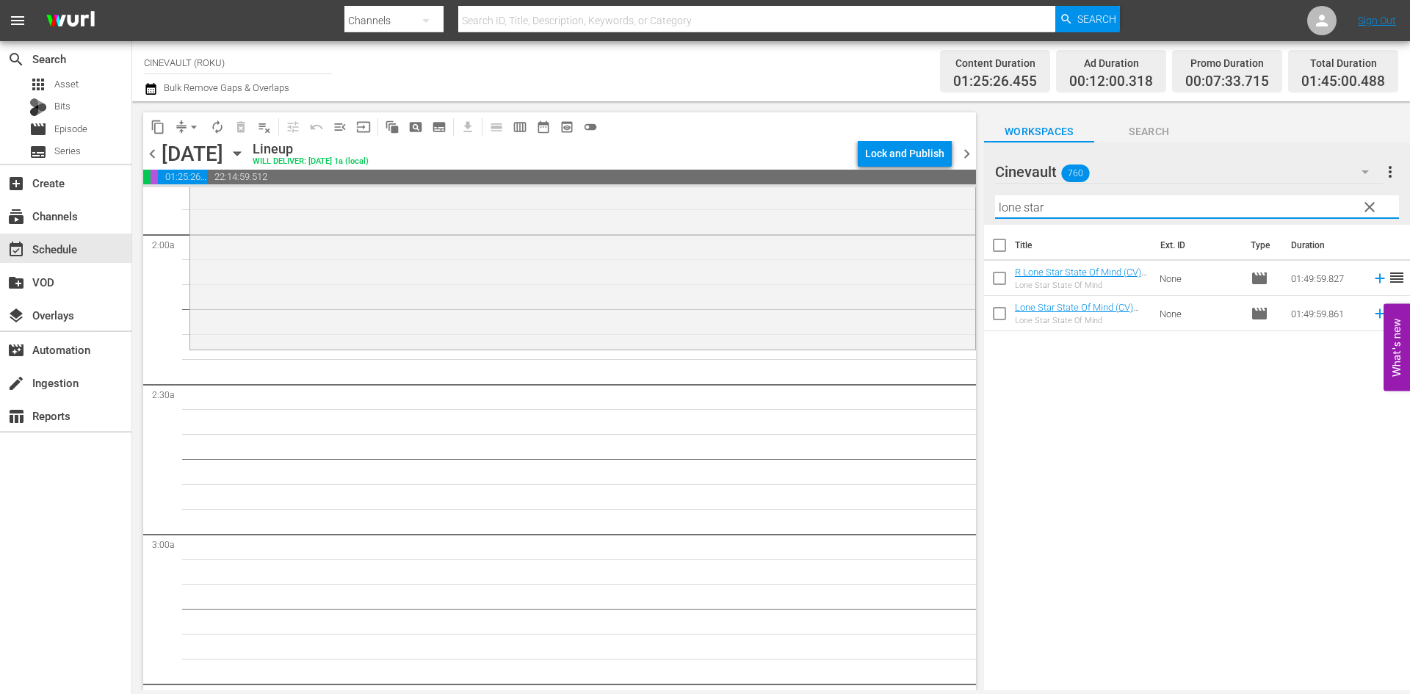
scroll to position [587, 0]
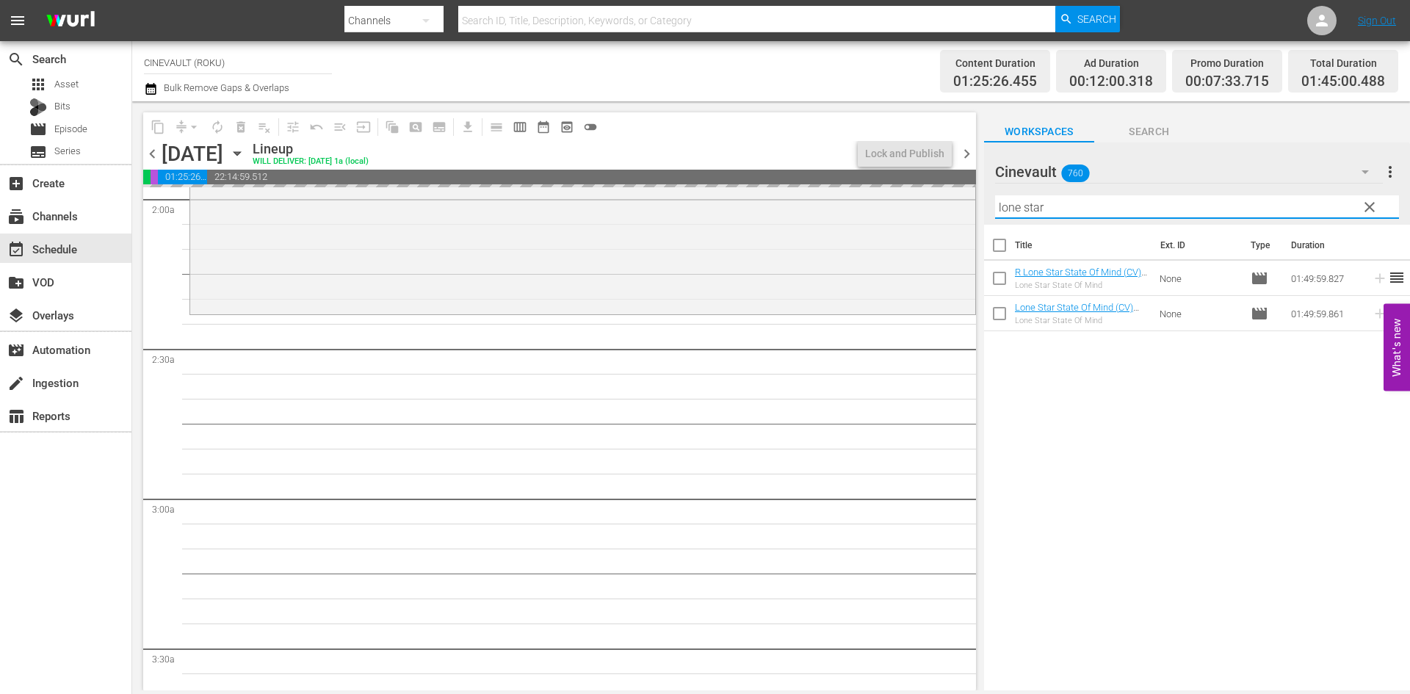
drag, startPoint x: 1074, startPoint y: 205, endPoint x: 971, endPoint y: 201, distance: 102.9
click at [971, 201] on div "content_copy compress arrow_drop_down autorenew_outlined delete_forever_outline…" at bounding box center [771, 395] width 1278 height 589
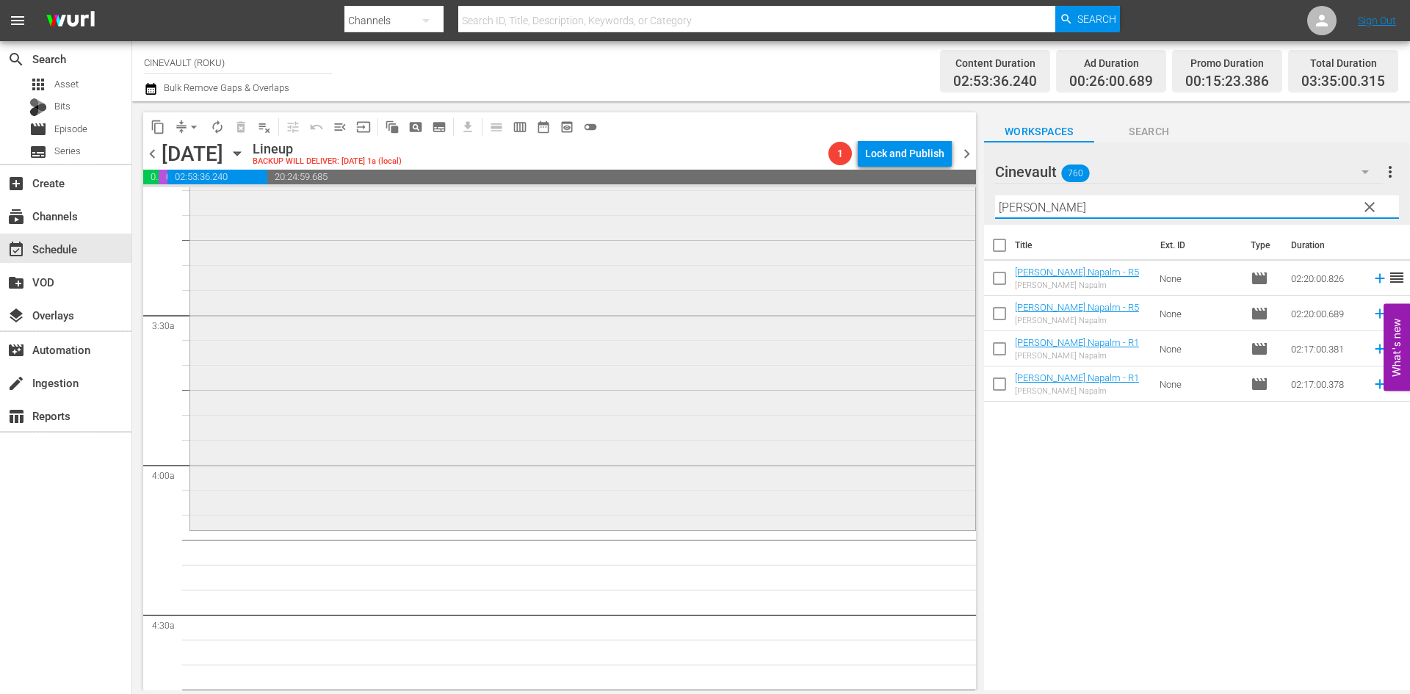
scroll to position [955, 0]
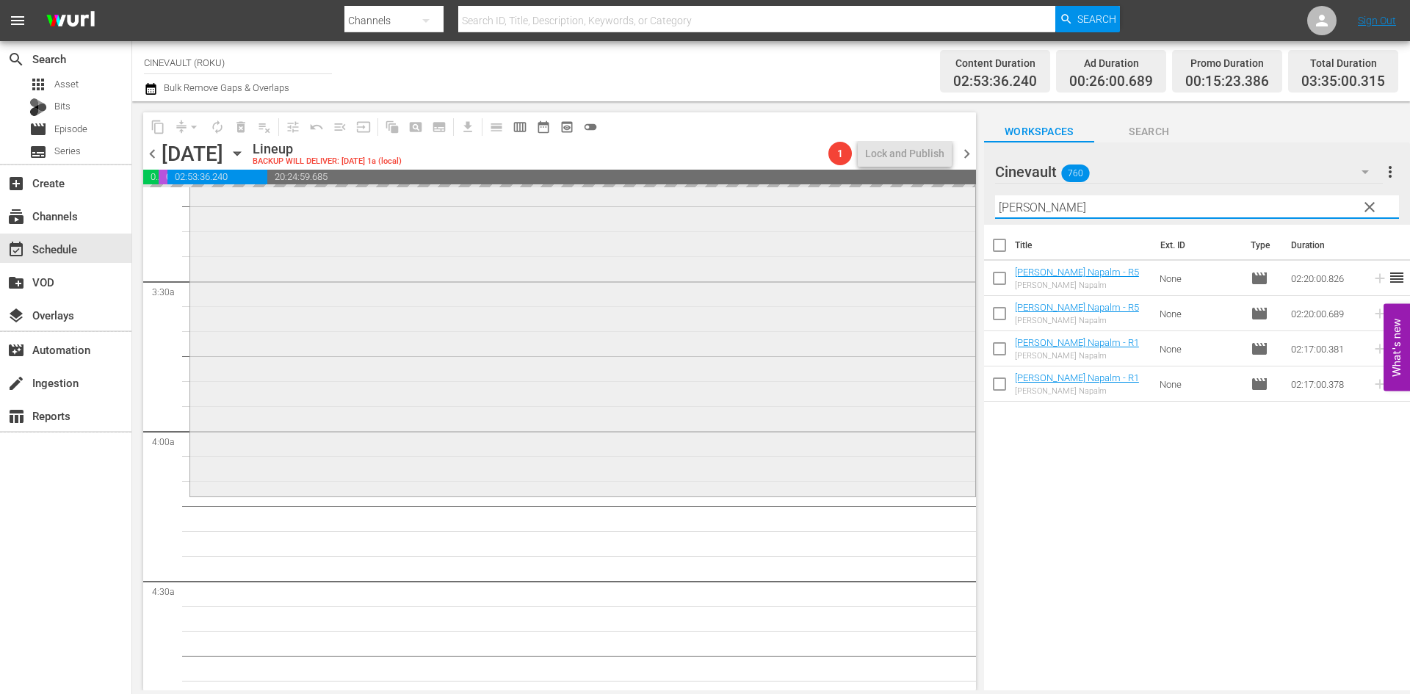
click at [917, 193] on div "content_copy compress arrow_drop_down autorenew_outlined delete_forever_outline…" at bounding box center [771, 395] width 1278 height 589
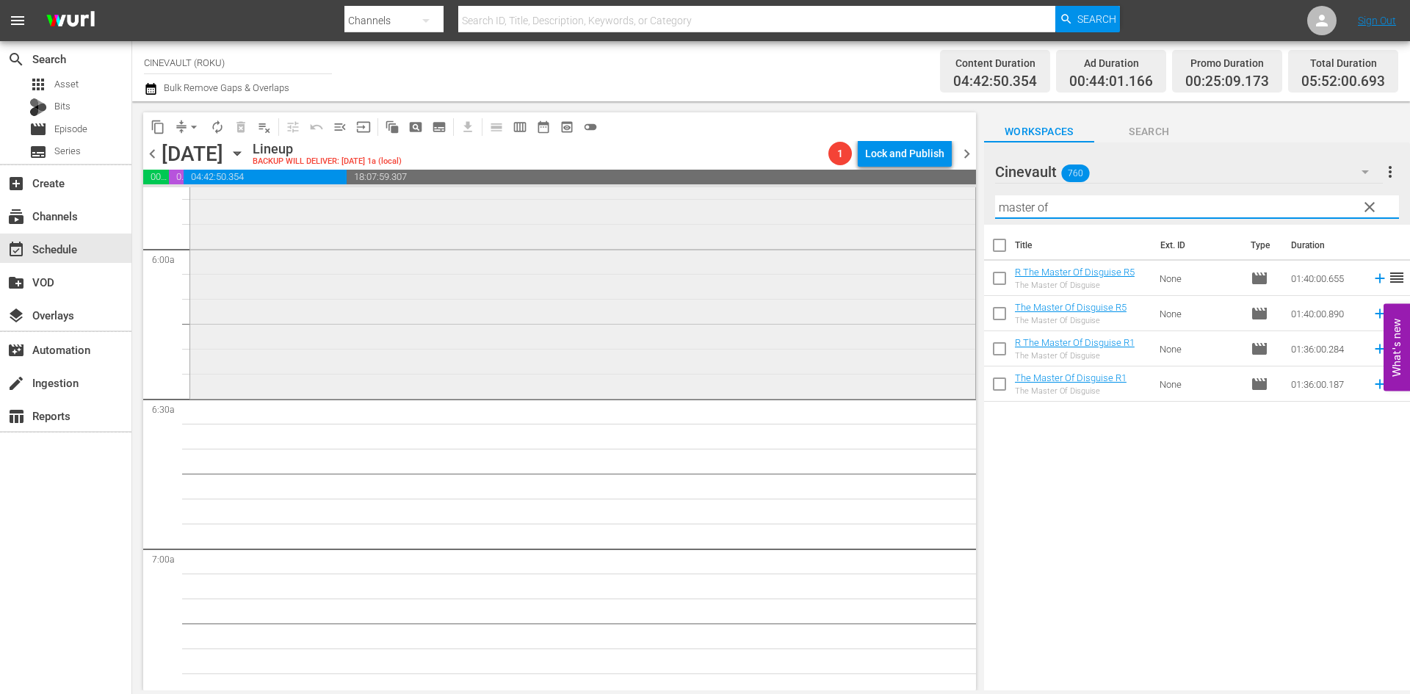
scroll to position [1762, 0]
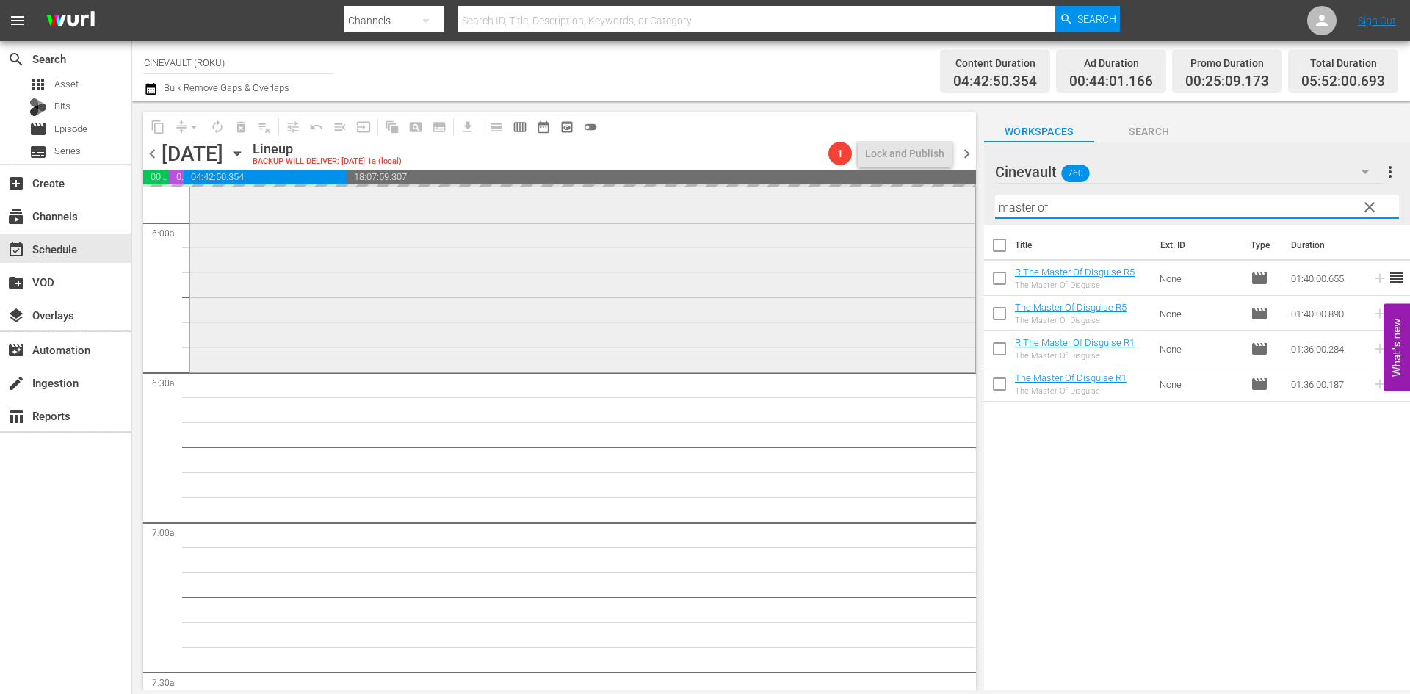
drag, startPoint x: 1082, startPoint y: 209, endPoint x: 908, endPoint y: 189, distance: 175.1
click at [908, 189] on div "content_copy compress arrow_drop_down autorenew_outlined delete_forever_outline…" at bounding box center [771, 395] width 1278 height 589
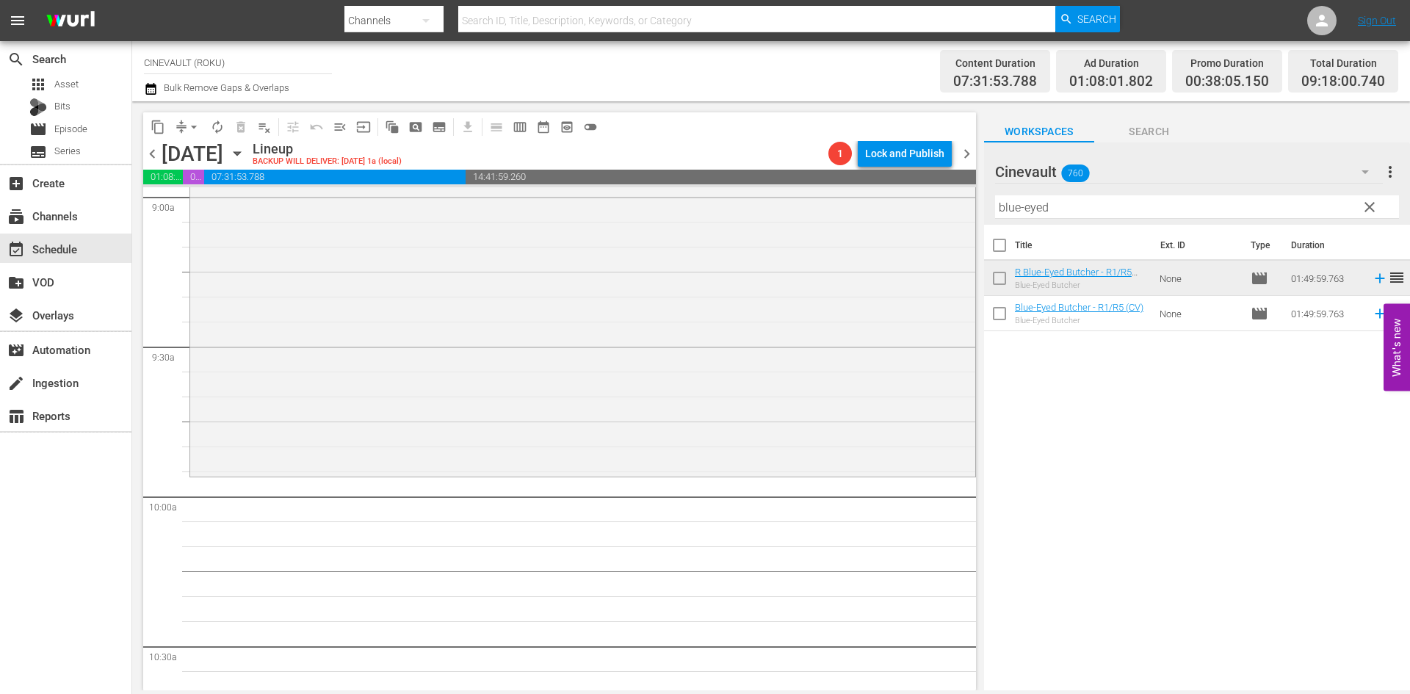
scroll to position [2790, 0]
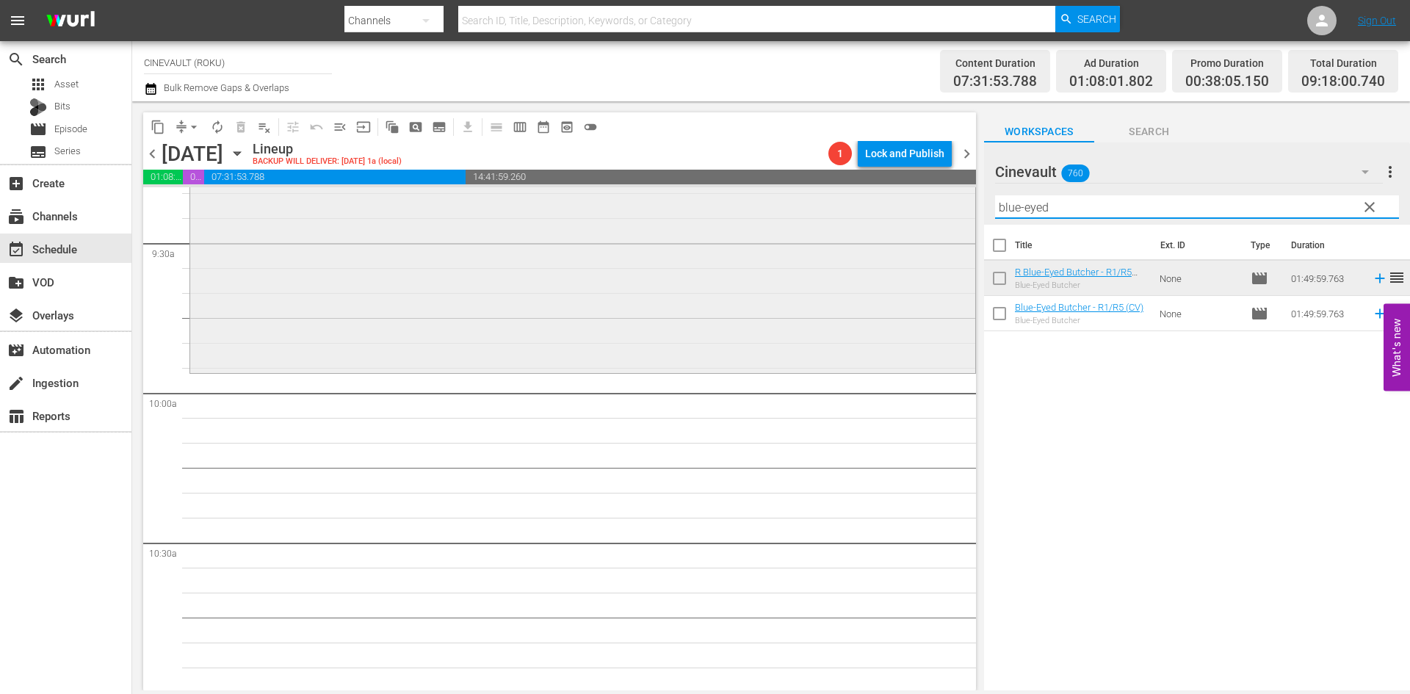
drag, startPoint x: 1095, startPoint y: 210, endPoint x: 868, endPoint y: 201, distance: 227.1
click at [868, 201] on div "content_copy compress arrow_drop_down autorenew_outlined delete_forever_outline…" at bounding box center [771, 395] width 1278 height 589
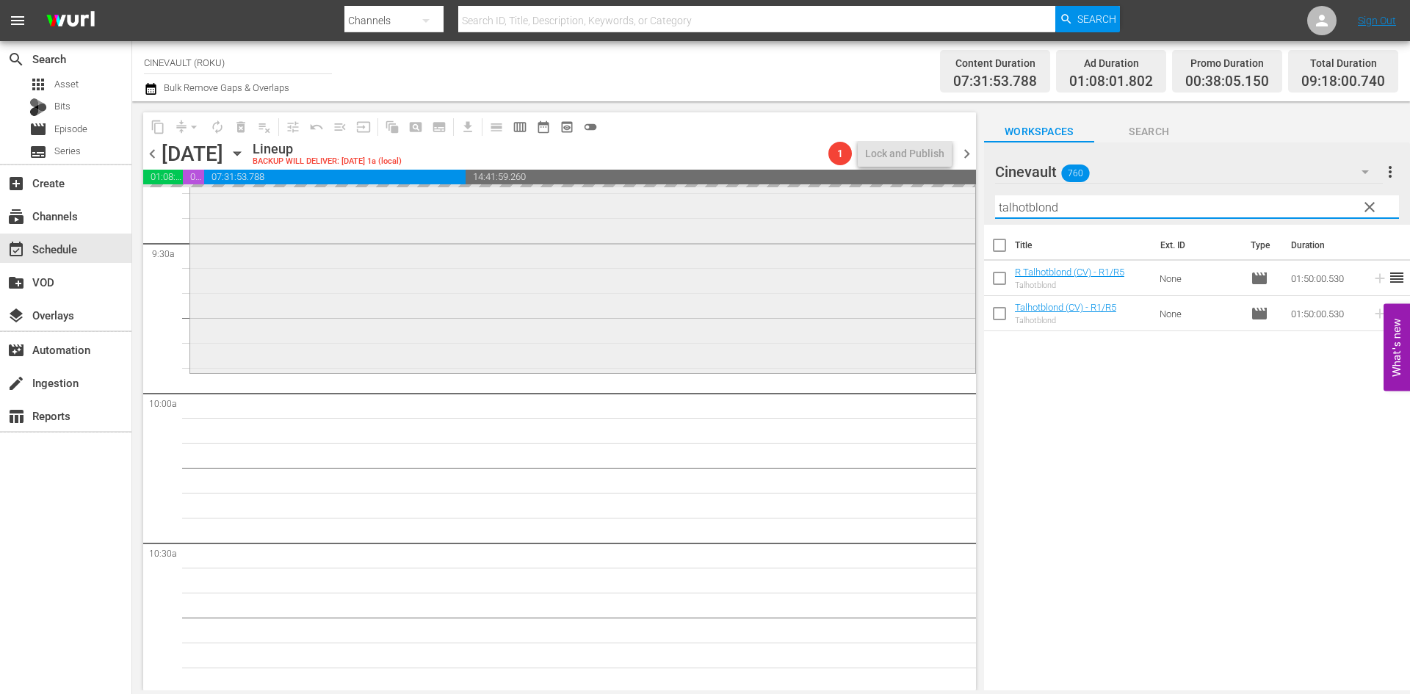
click at [948, 206] on div "content_copy compress arrow_drop_down autorenew_outlined delete_forever_outline…" at bounding box center [771, 395] width 1278 height 589
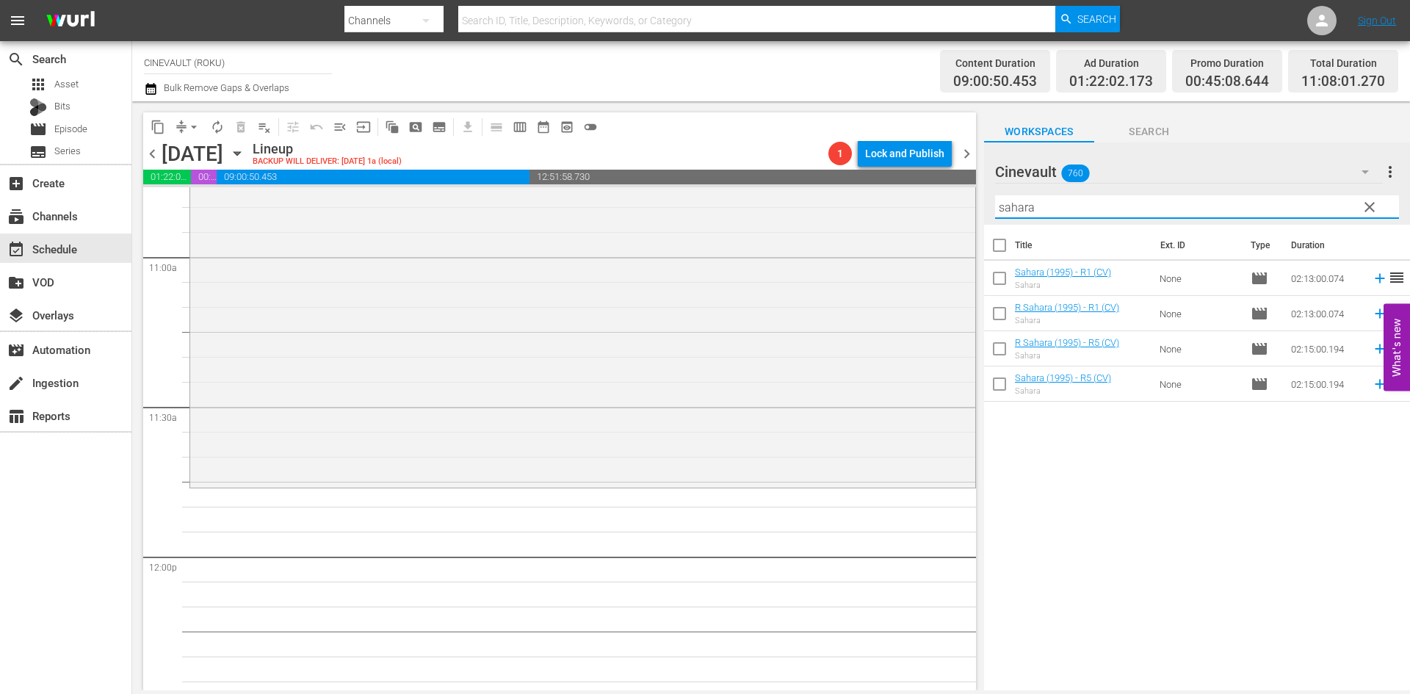
scroll to position [3231, 0]
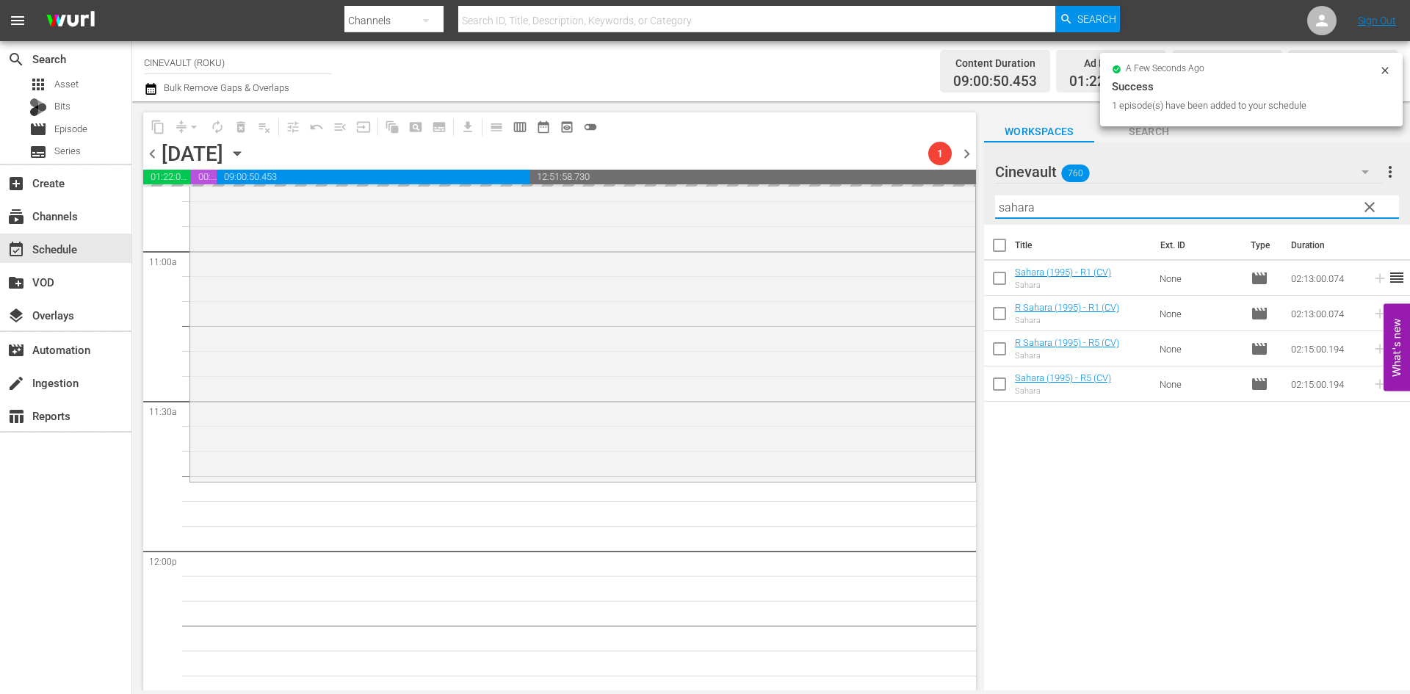
click at [960, 192] on div "content_copy compress arrow_drop_down autorenew_outlined delete_forever_outline…" at bounding box center [771, 395] width 1278 height 589
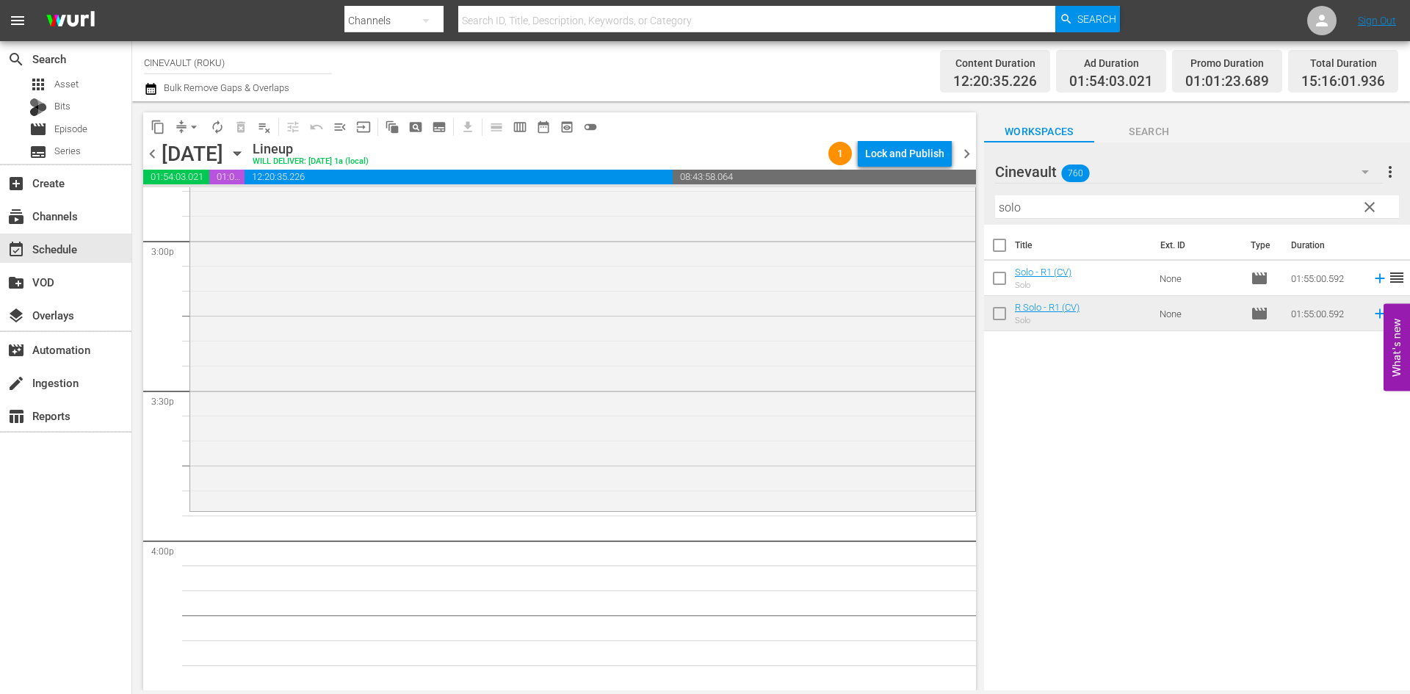
scroll to position [4588, 0]
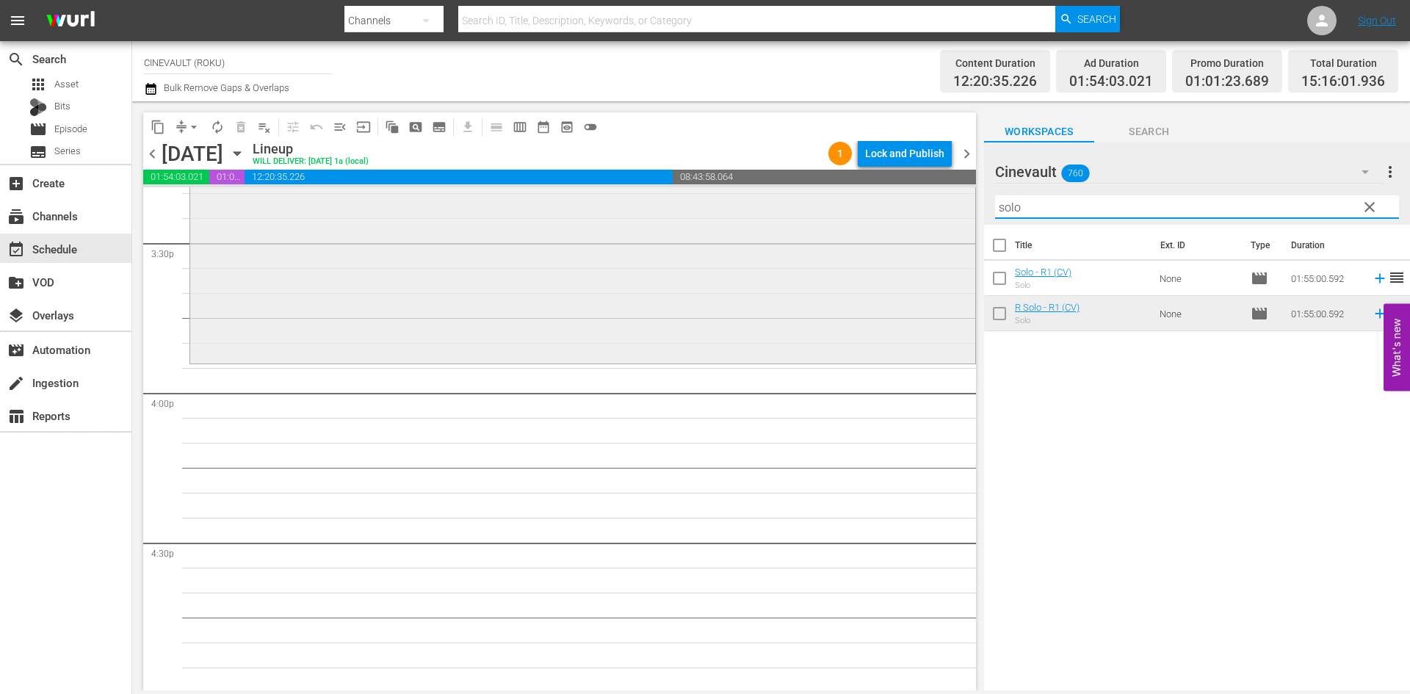
drag, startPoint x: 1074, startPoint y: 213, endPoint x: 915, endPoint y: 207, distance: 159.4
click at [901, 206] on div "content_copy compress arrow_drop_down autorenew_outlined delete_forever_outline…" at bounding box center [771, 395] width 1278 height 589
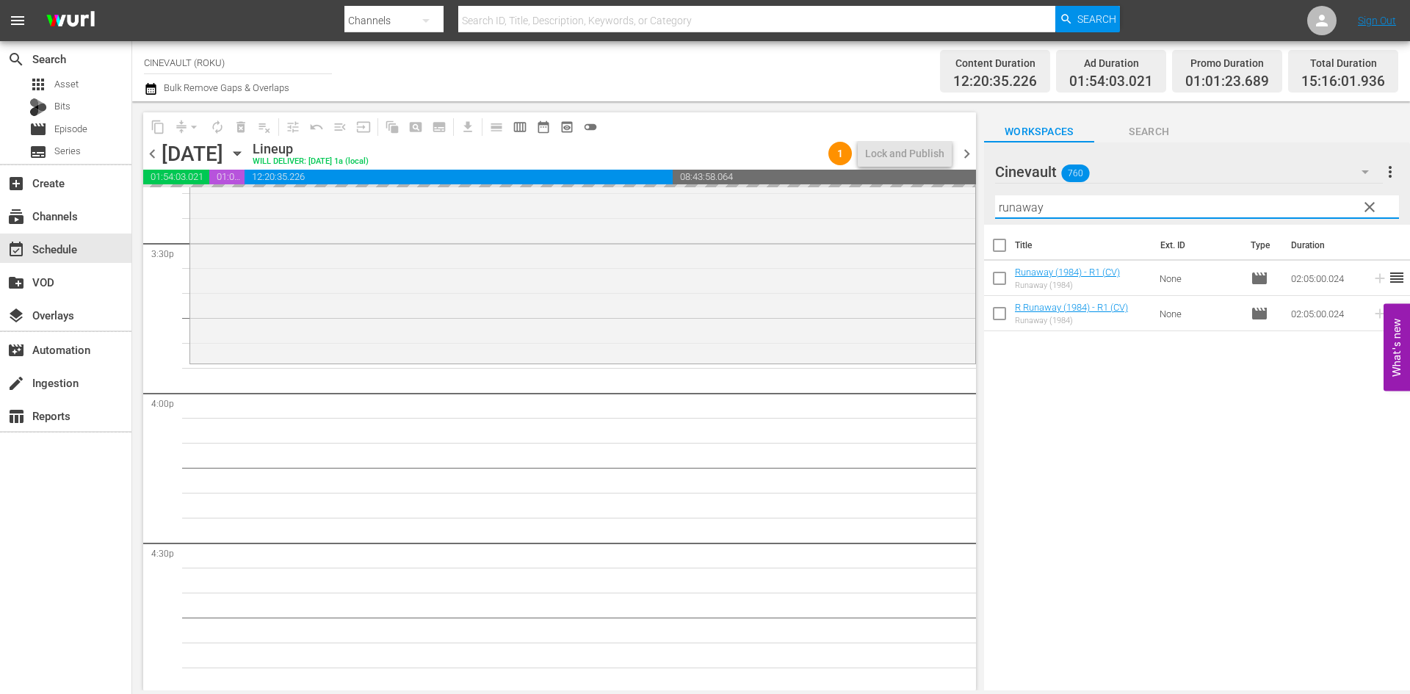
drag, startPoint x: 1074, startPoint y: 206, endPoint x: 996, endPoint y: 200, distance: 77.4
click at [996, 200] on input "runaway" at bounding box center [1197, 206] width 404 height 23
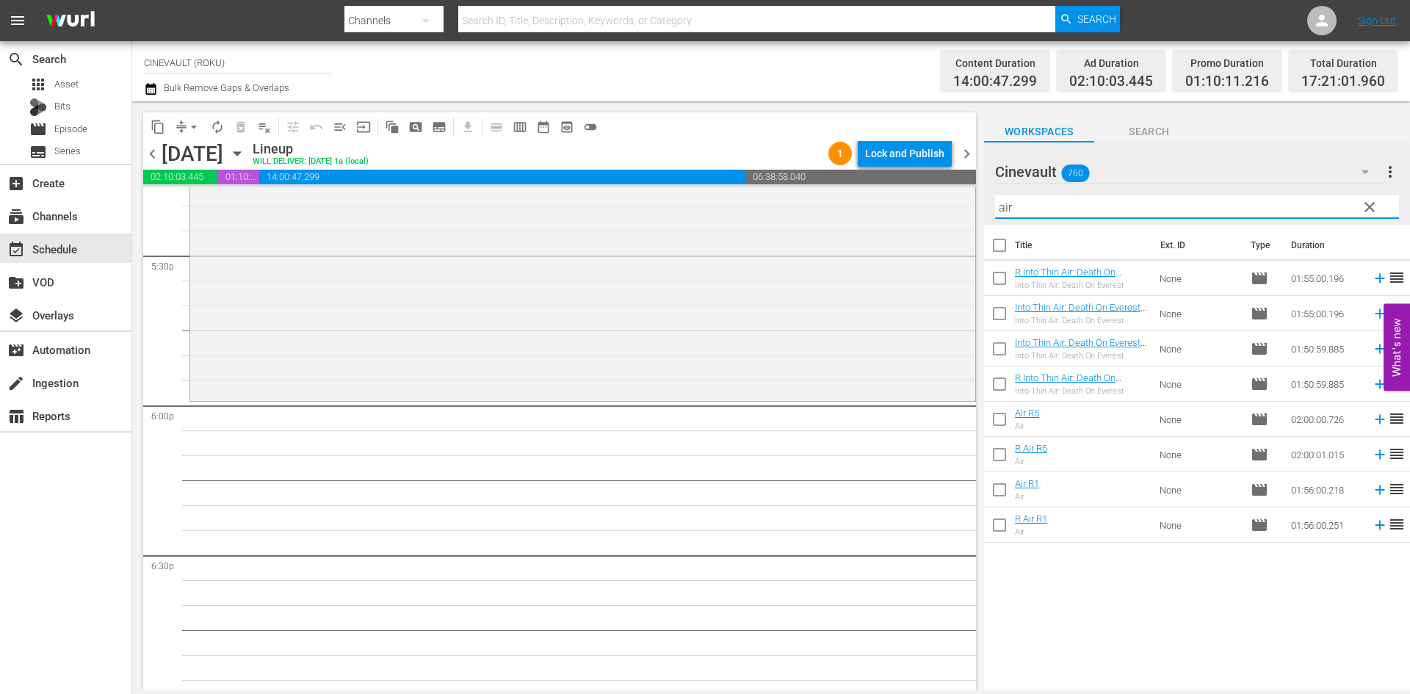
scroll to position [5175, 0]
drag, startPoint x: 1062, startPoint y: 211, endPoint x: 885, endPoint y: 186, distance: 178.8
click at [863, 187] on div "content_copy compress arrow_drop_down autorenew_outlined delete_forever_outline…" at bounding box center [771, 395] width 1278 height 589
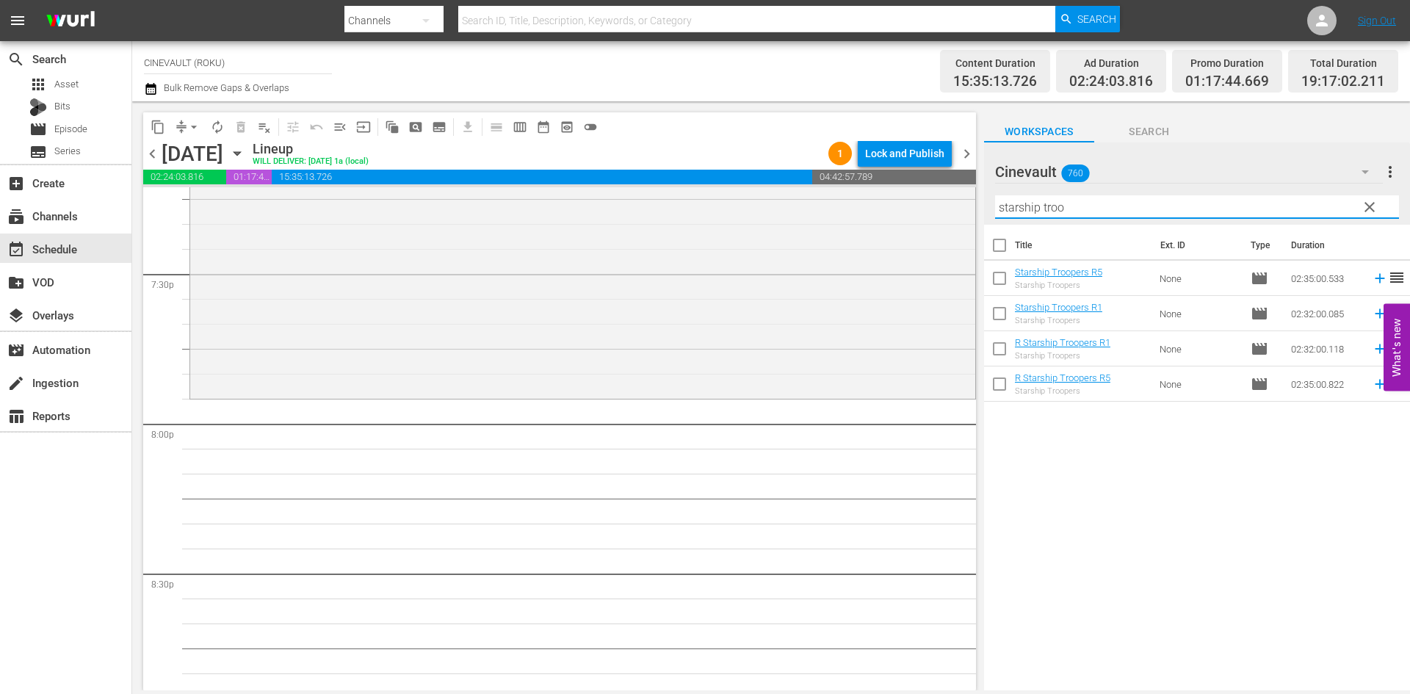
scroll to position [5763, 0]
drag, startPoint x: 1078, startPoint y: 211, endPoint x: 916, endPoint y: 191, distance: 162.8
click at [892, 195] on div "content_copy compress arrow_drop_down autorenew_outlined delete_forever_outline…" at bounding box center [771, 395] width 1278 height 589
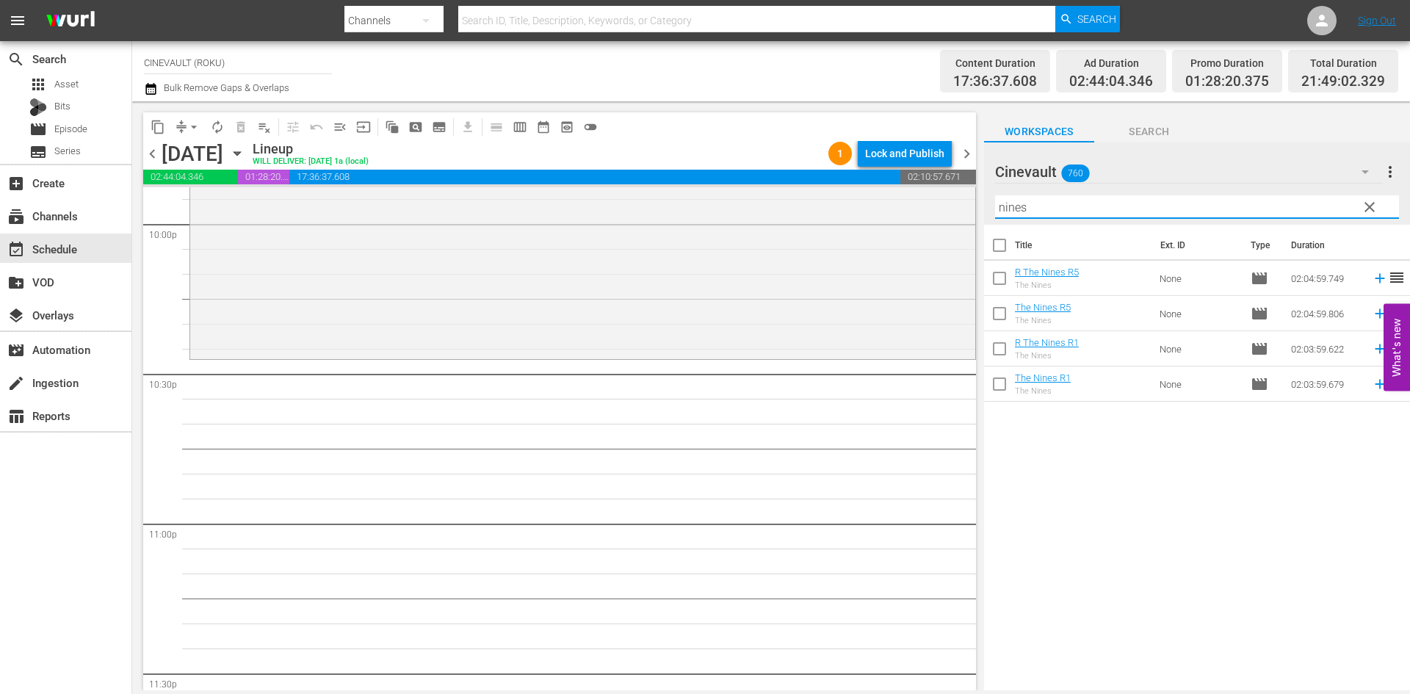
scroll to position [6570, 0]
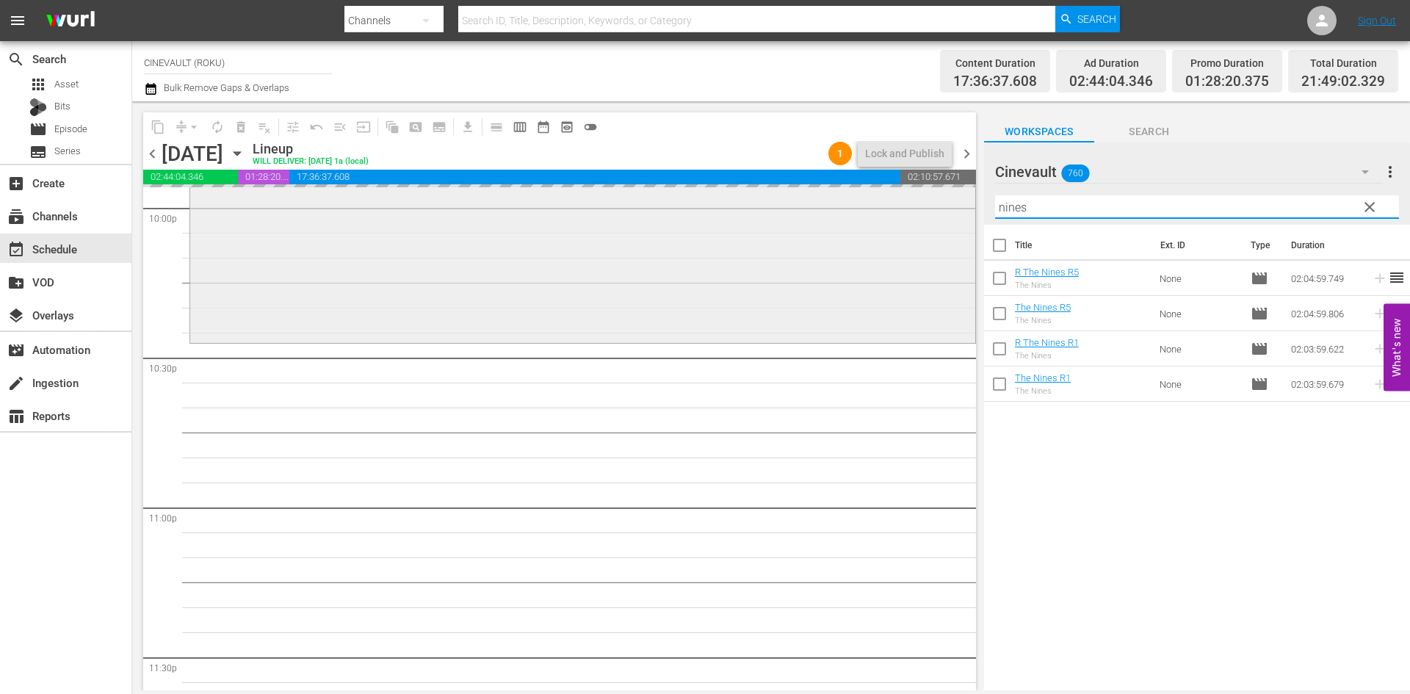
drag, startPoint x: 1078, startPoint y: 203, endPoint x: 957, endPoint y: 190, distance: 121.8
click at [957, 190] on div "content_copy compress arrow_drop_down autorenew_outlined delete_forever_outline…" at bounding box center [771, 395] width 1278 height 589
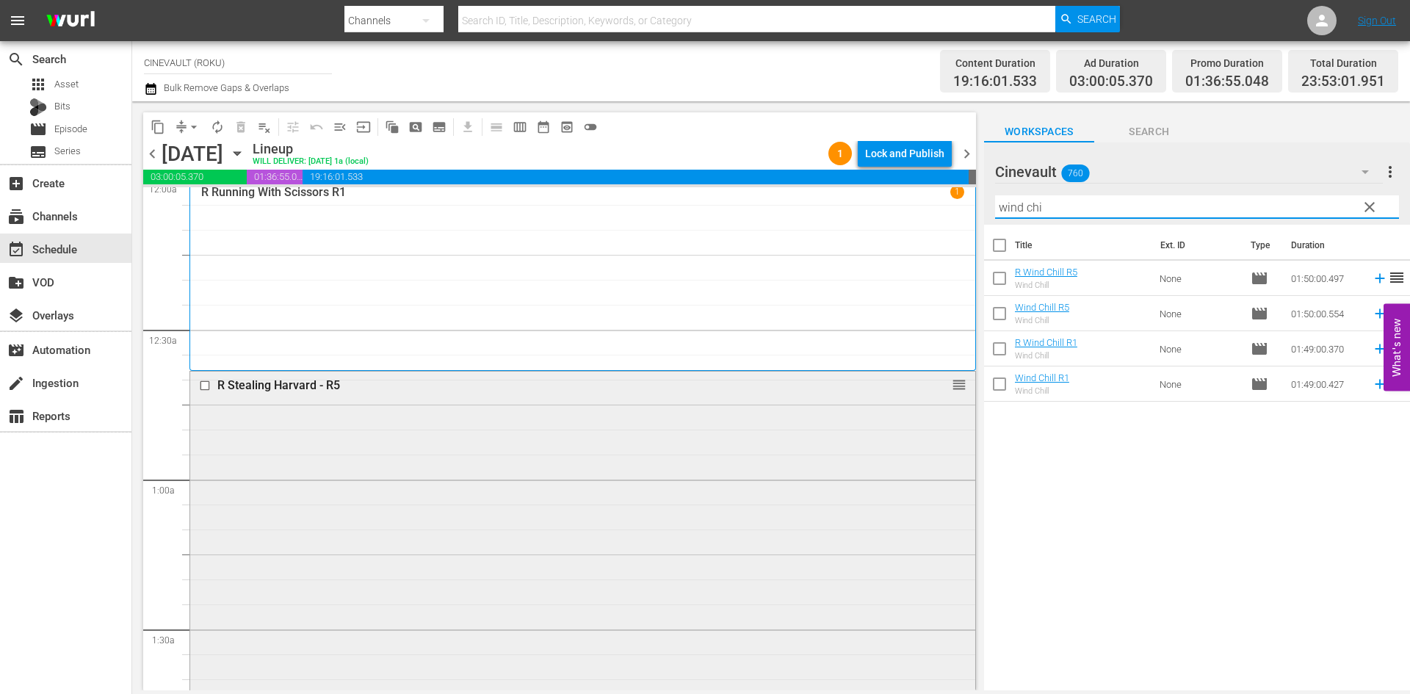
scroll to position [0, 0]
click at [922, 155] on div "Lock and Publish" at bounding box center [904, 153] width 79 height 26
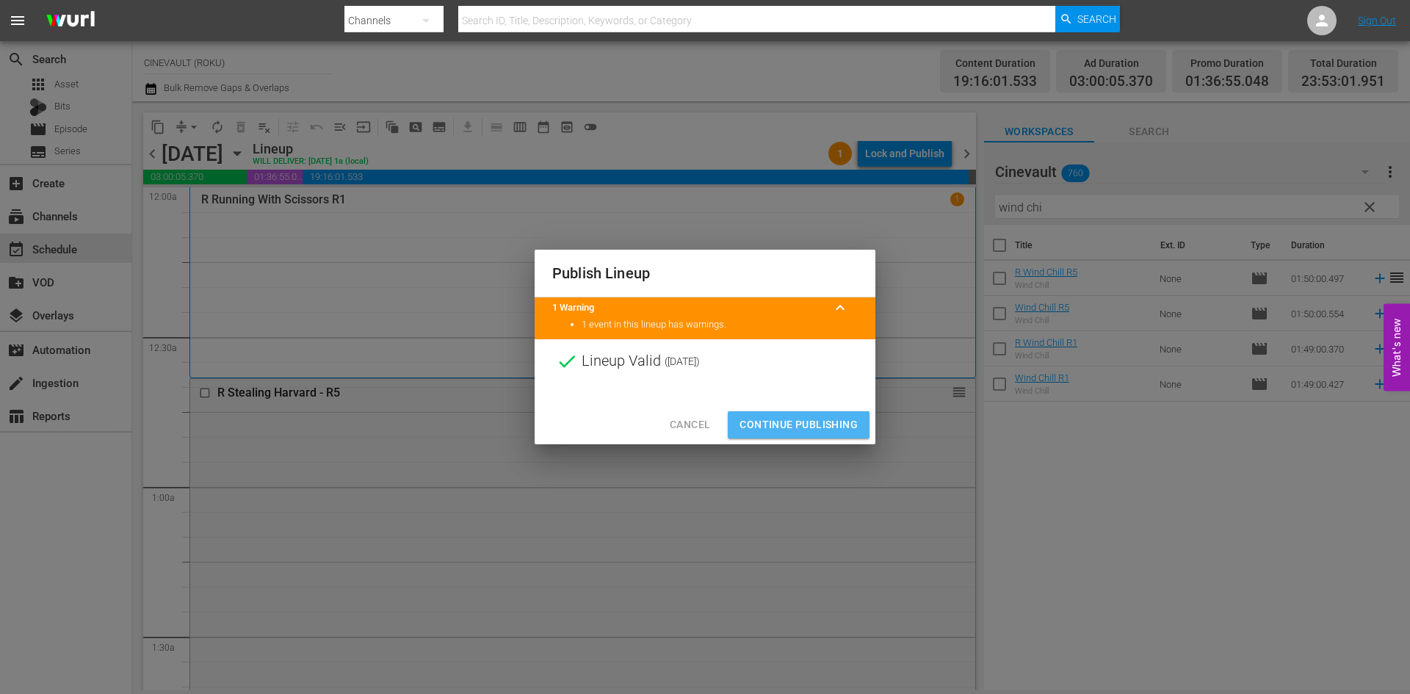
click at [811, 431] on span "Continue Publishing" at bounding box center [798, 425] width 118 height 18
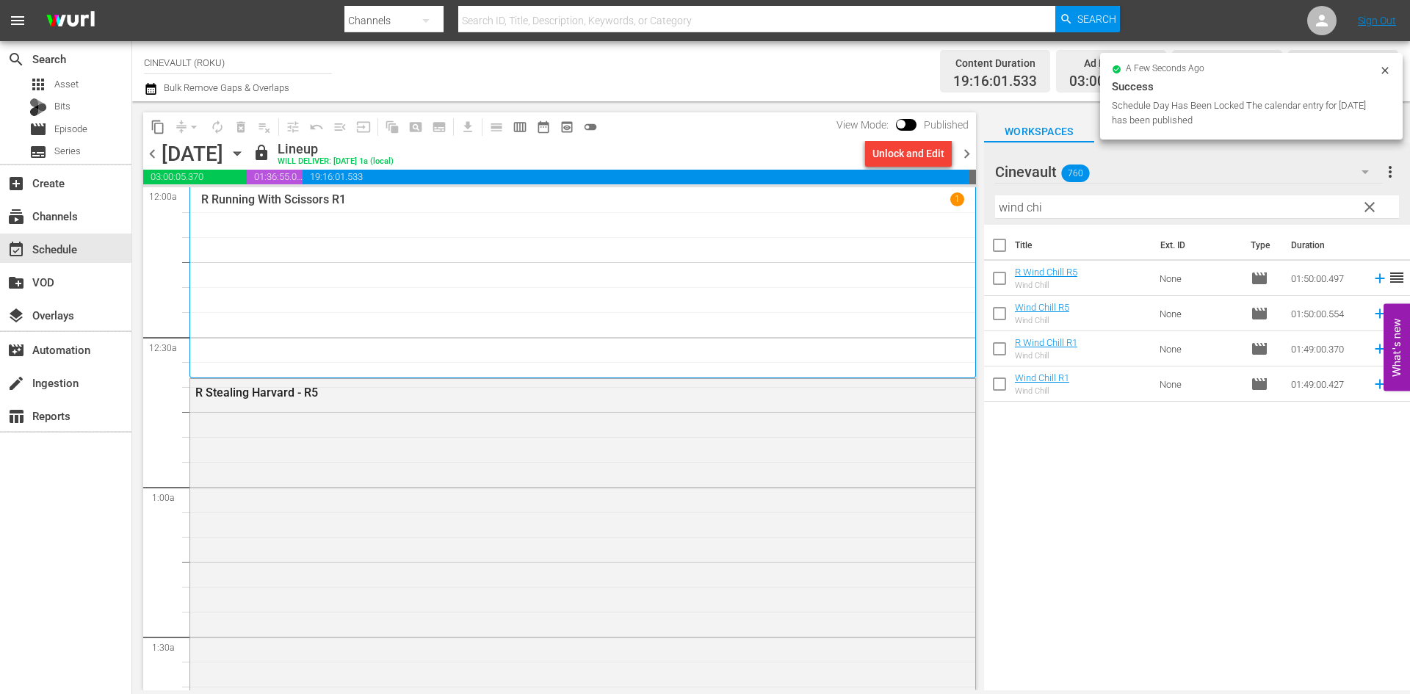
click at [966, 159] on span "chevron_right" at bounding box center [966, 154] width 18 height 18
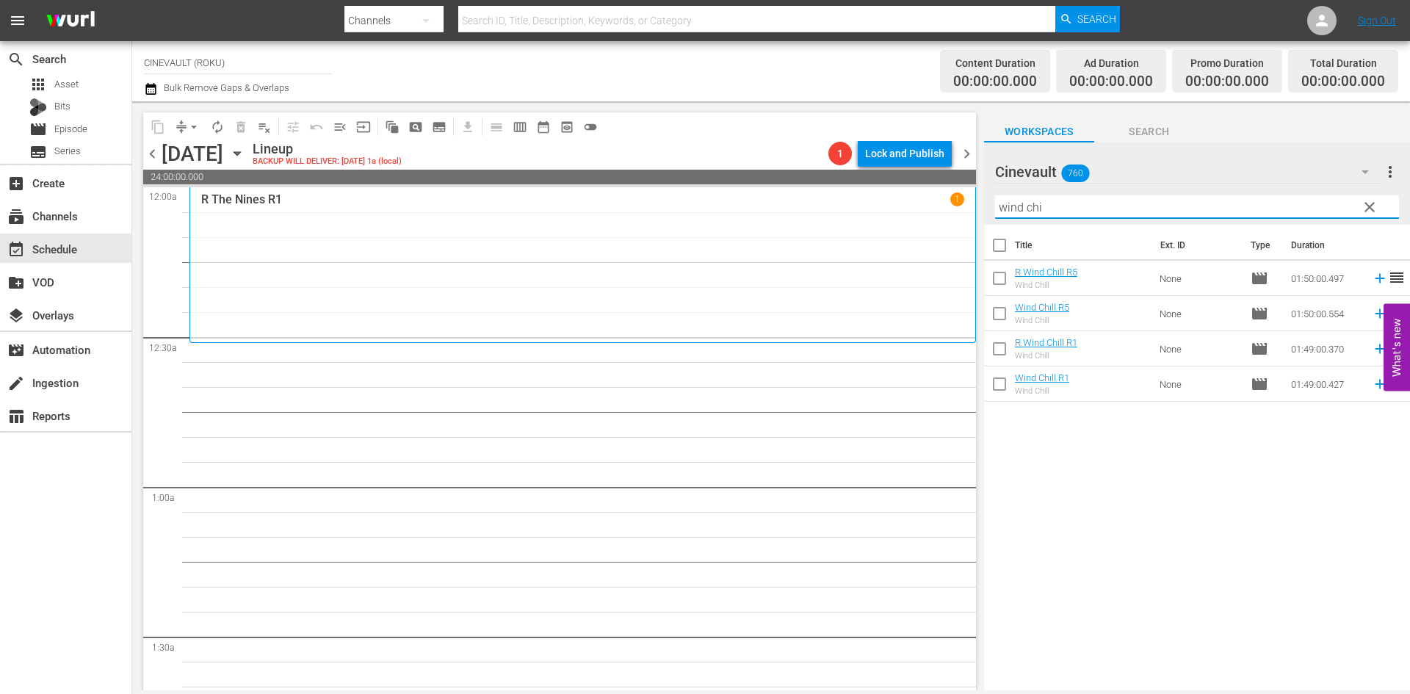
drag, startPoint x: 1079, startPoint y: 211, endPoint x: 896, endPoint y: 192, distance: 184.6
click at [896, 192] on div "content_copy compress arrow_drop_down autorenew_outlined delete_forever_outline…" at bounding box center [771, 395] width 1278 height 589
click at [1127, 198] on input "wind chi" at bounding box center [1197, 206] width 404 height 23
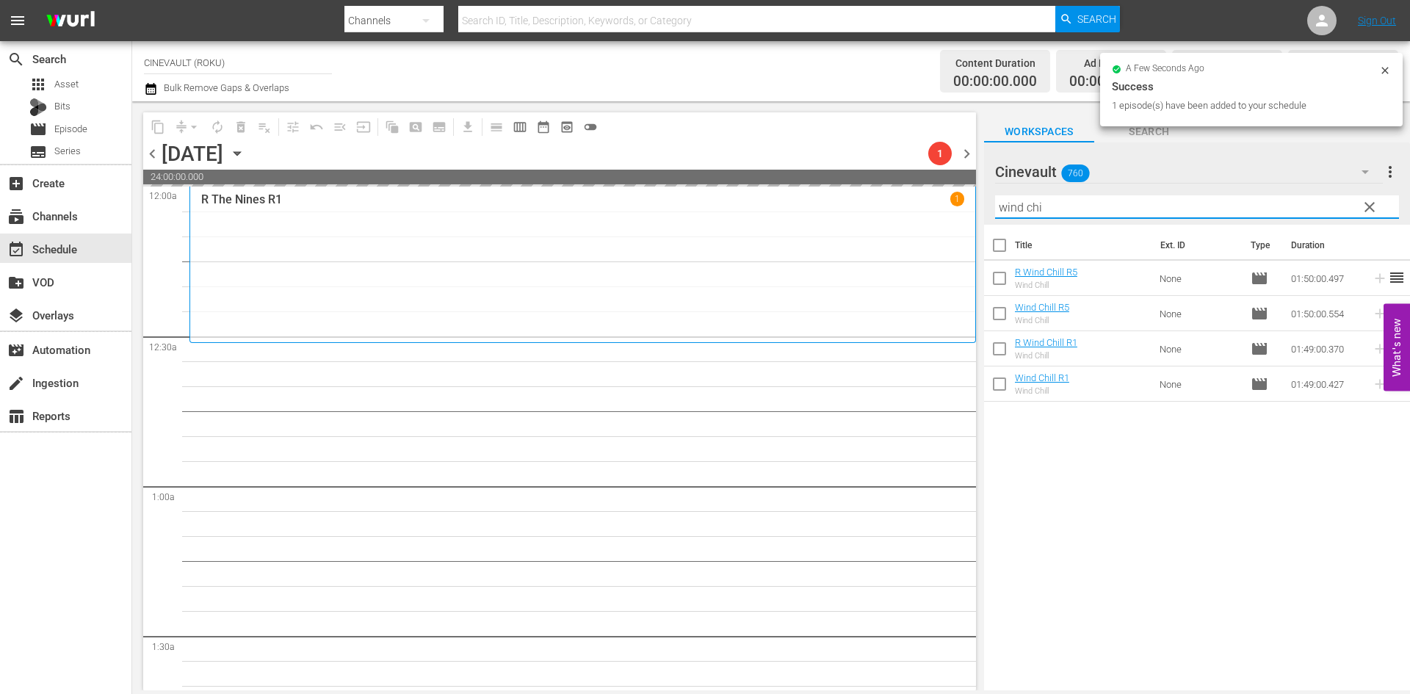
drag, startPoint x: 1123, startPoint y: 199, endPoint x: 888, endPoint y: 207, distance: 235.1
click at [888, 207] on div "content_copy compress arrow_drop_down autorenew_outlined delete_forever_outline…" at bounding box center [771, 395] width 1278 height 589
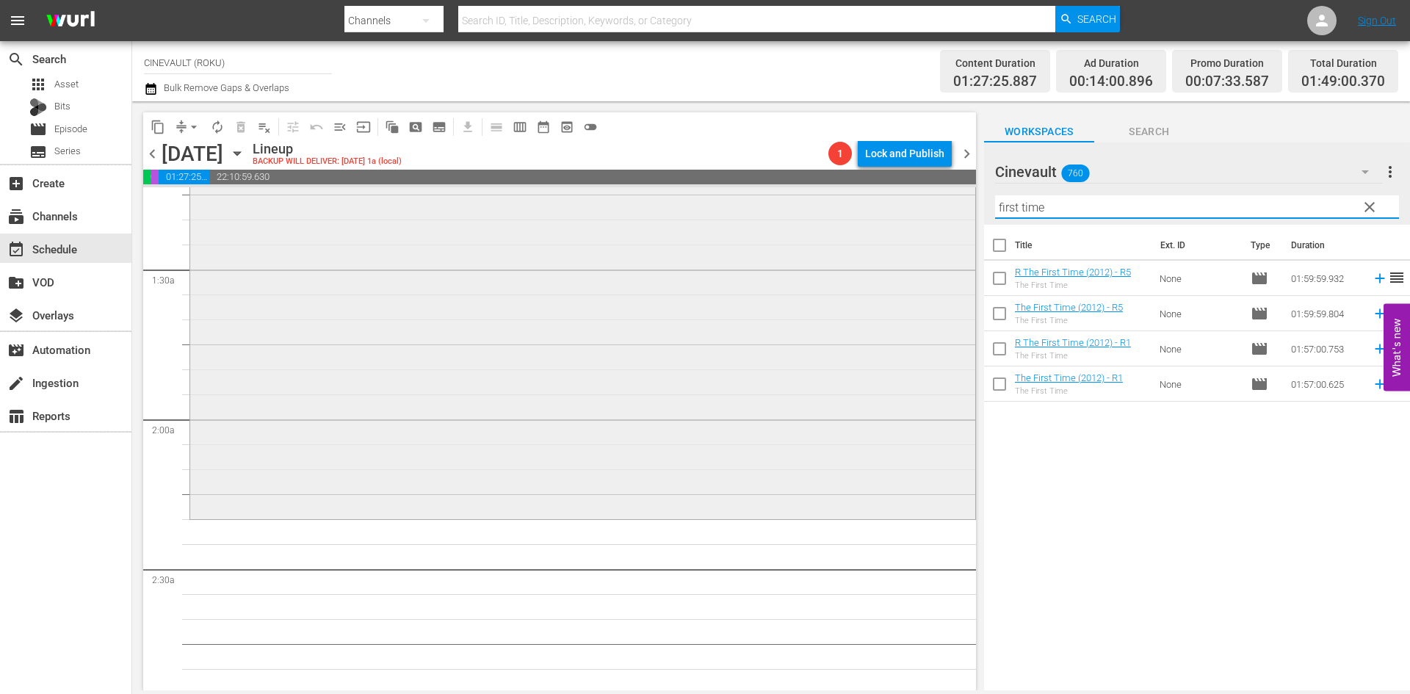
scroll to position [514, 0]
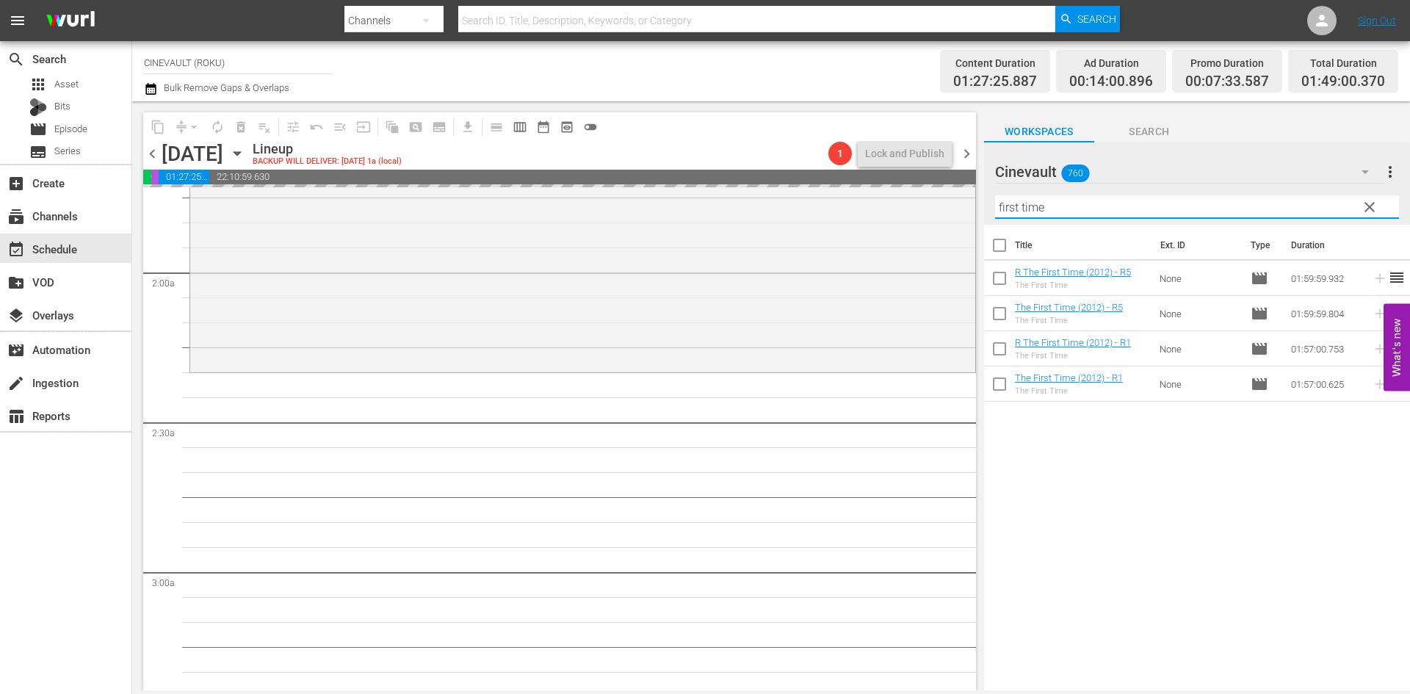
drag, startPoint x: 1088, startPoint y: 206, endPoint x: 990, endPoint y: 204, distance: 98.4
click at [990, 204] on div "Cinevault 760 Cinevault more_vert clear Filter by Title first time" at bounding box center [1197, 183] width 426 height 82
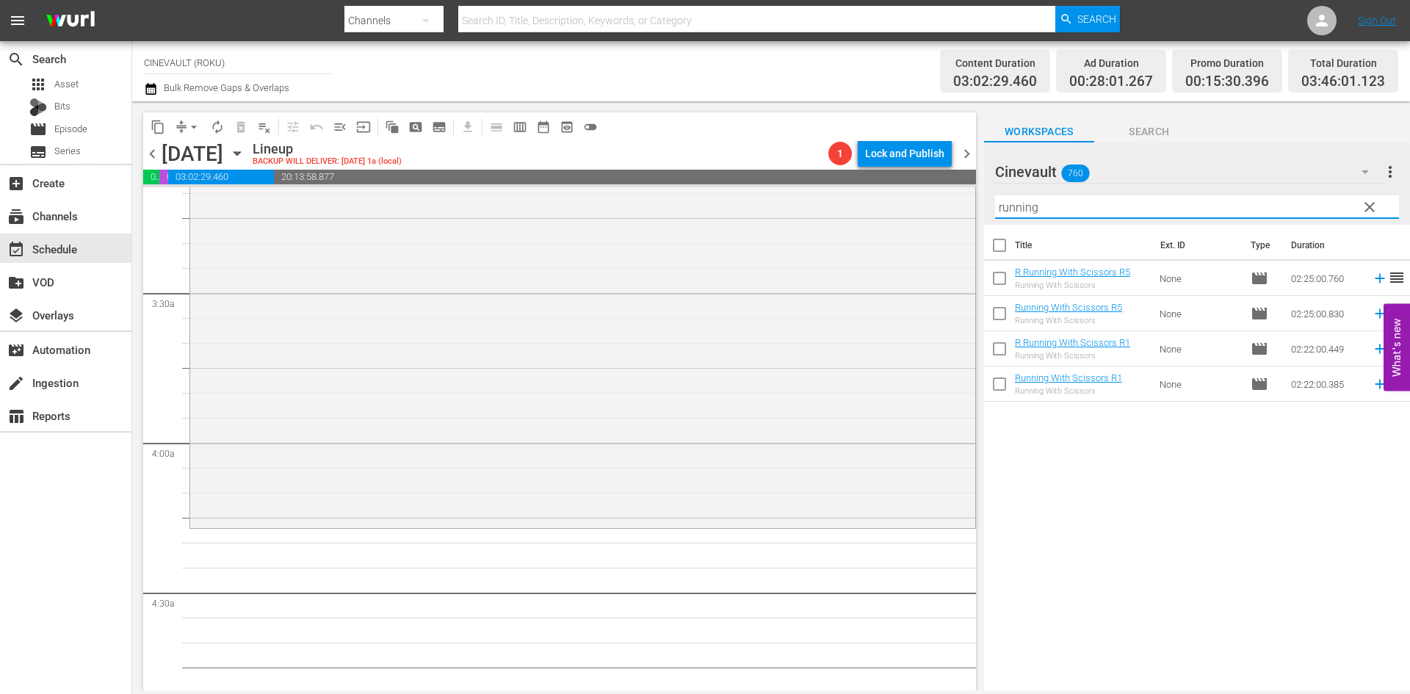
scroll to position [955, 0]
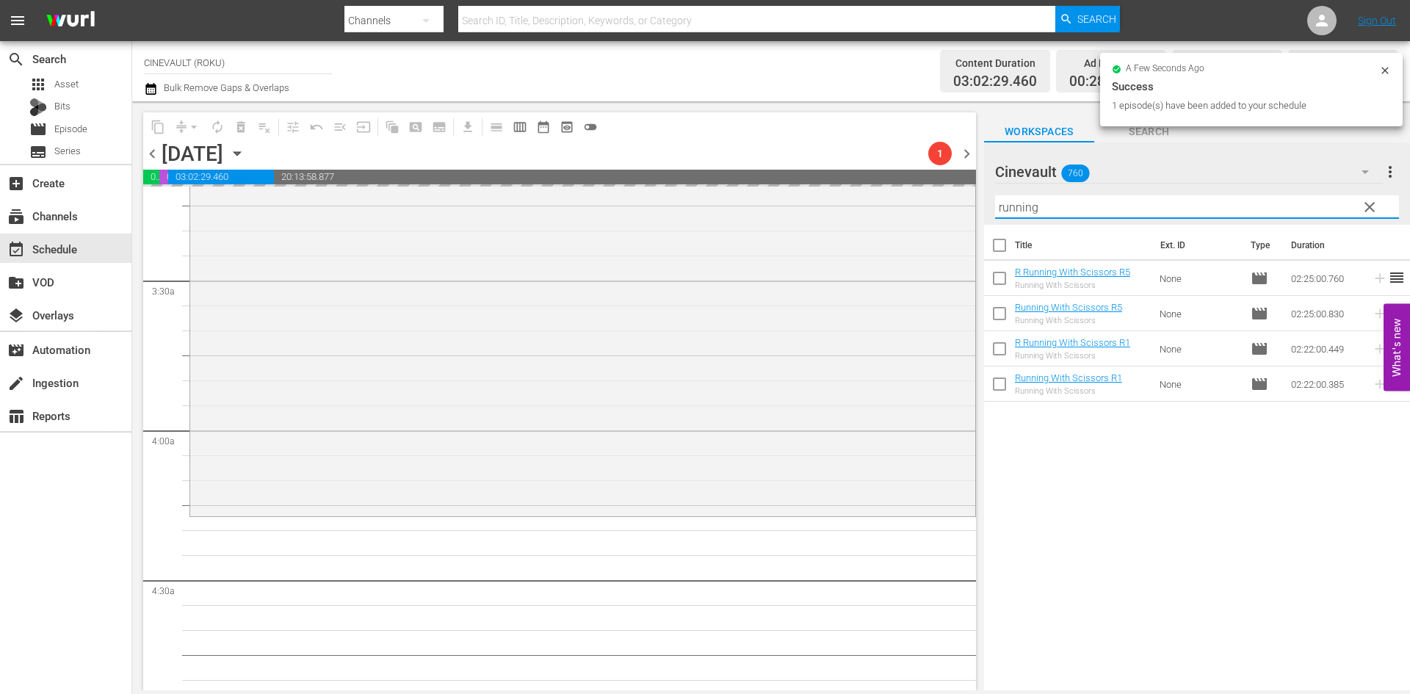
click at [920, 194] on div "content_copy compress arrow_drop_down autorenew_outlined delete_forever_outline…" at bounding box center [771, 395] width 1278 height 589
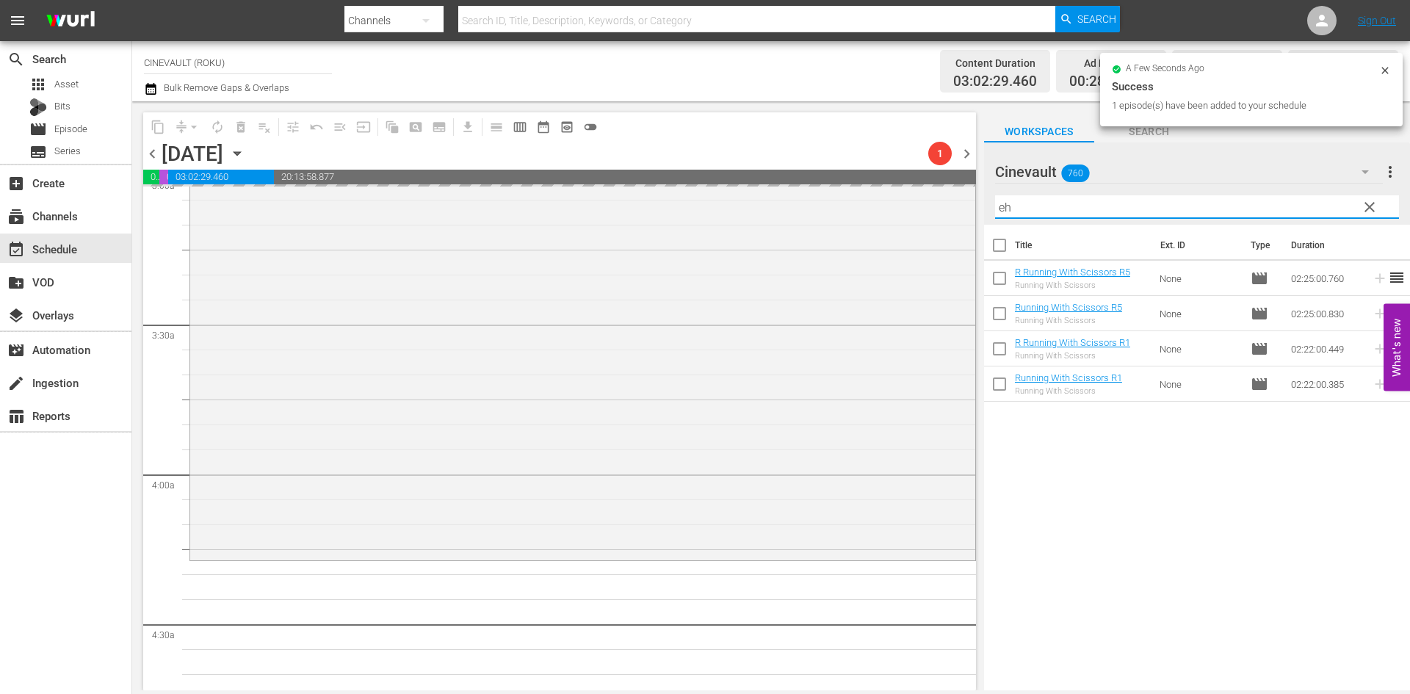
type input "e"
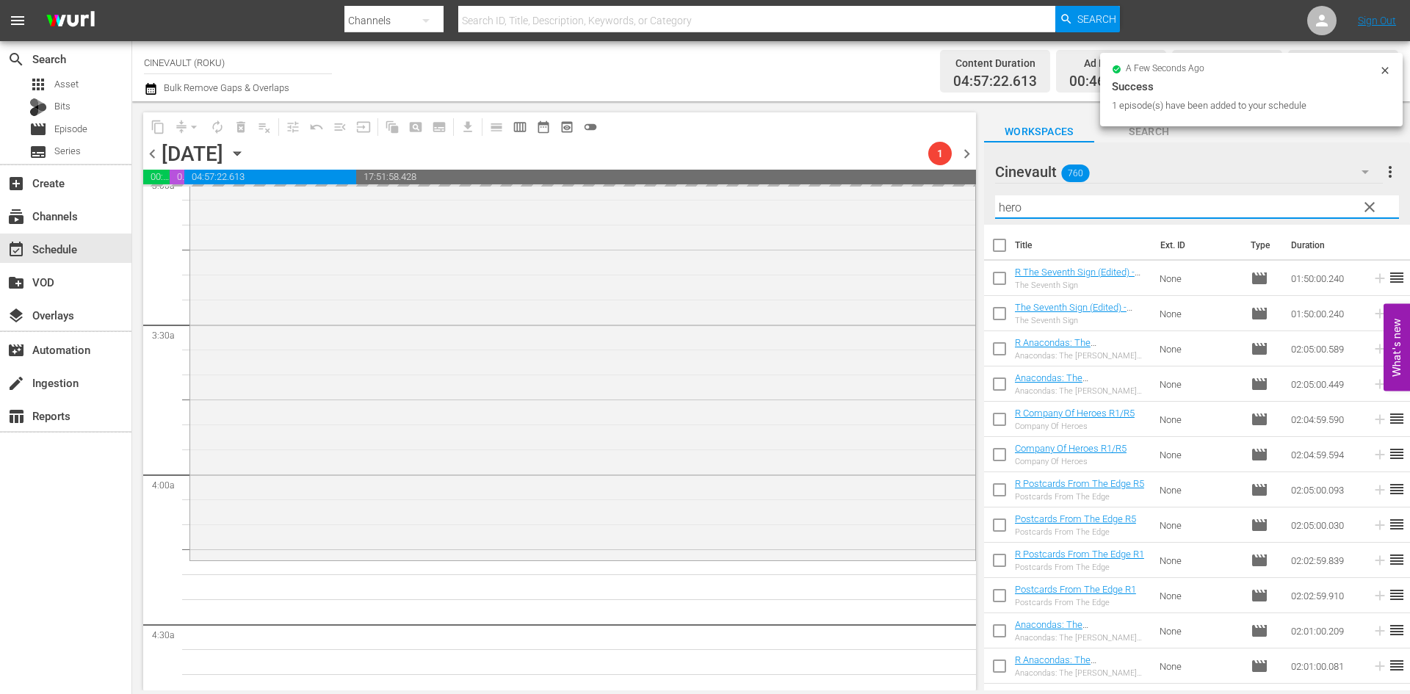
click at [1022, 211] on input "hero" at bounding box center [1197, 206] width 404 height 23
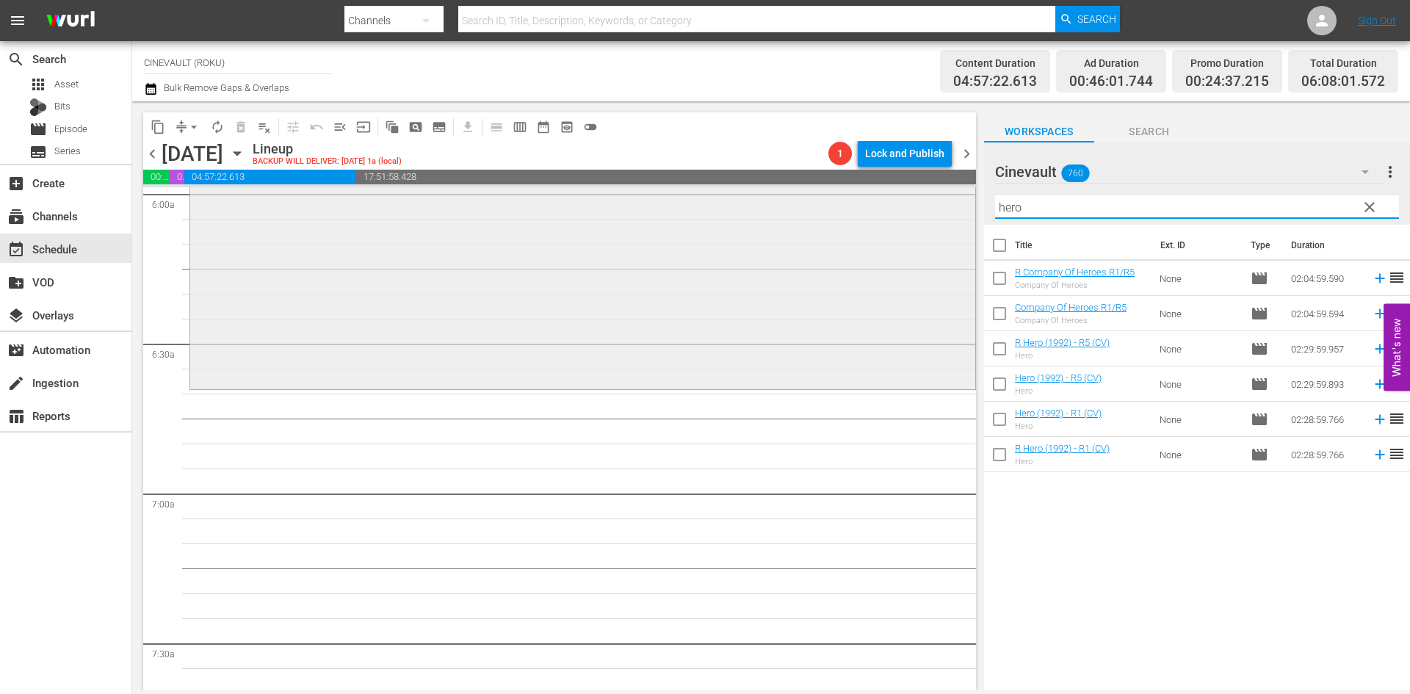
scroll to position [1792, 0]
drag, startPoint x: 1108, startPoint y: 204, endPoint x: 959, endPoint y: 193, distance: 149.5
click at [959, 193] on div "content_copy compress arrow_drop_down autorenew_outlined delete_forever_outline…" at bounding box center [771, 395] width 1278 height 589
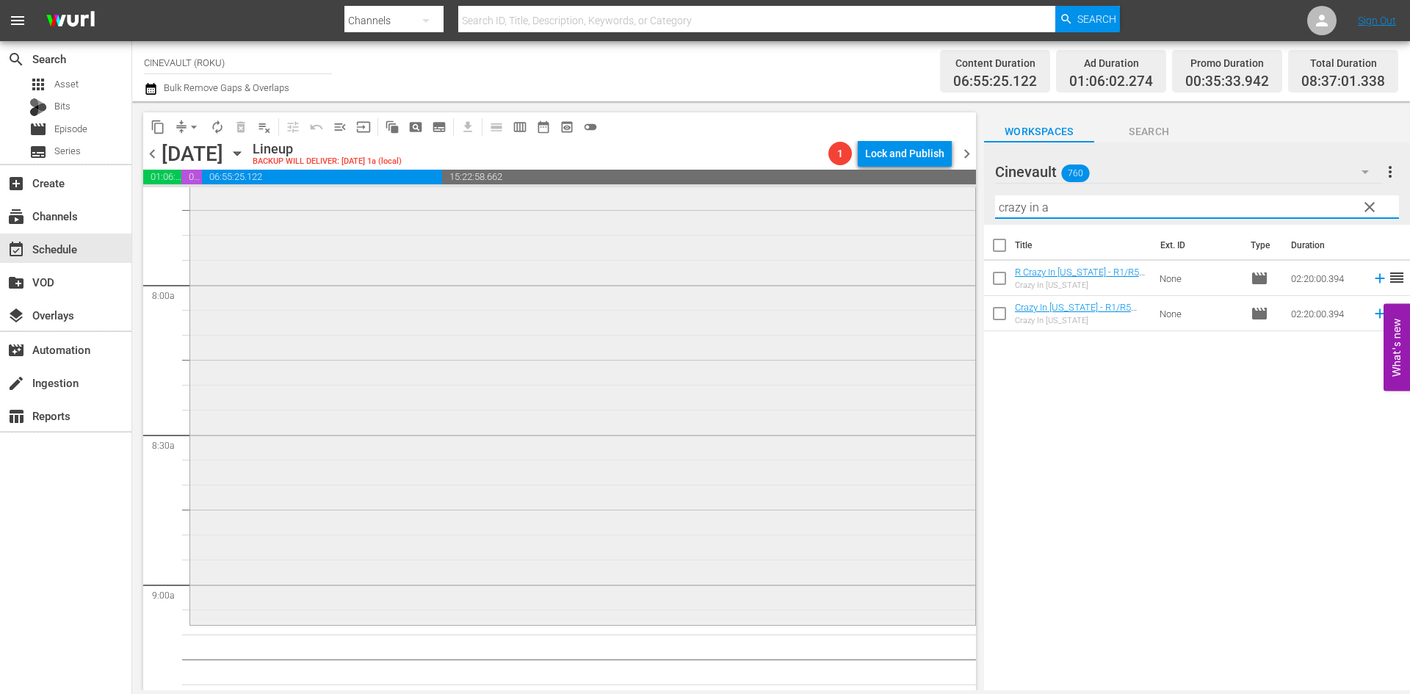
scroll to position [2452, 0]
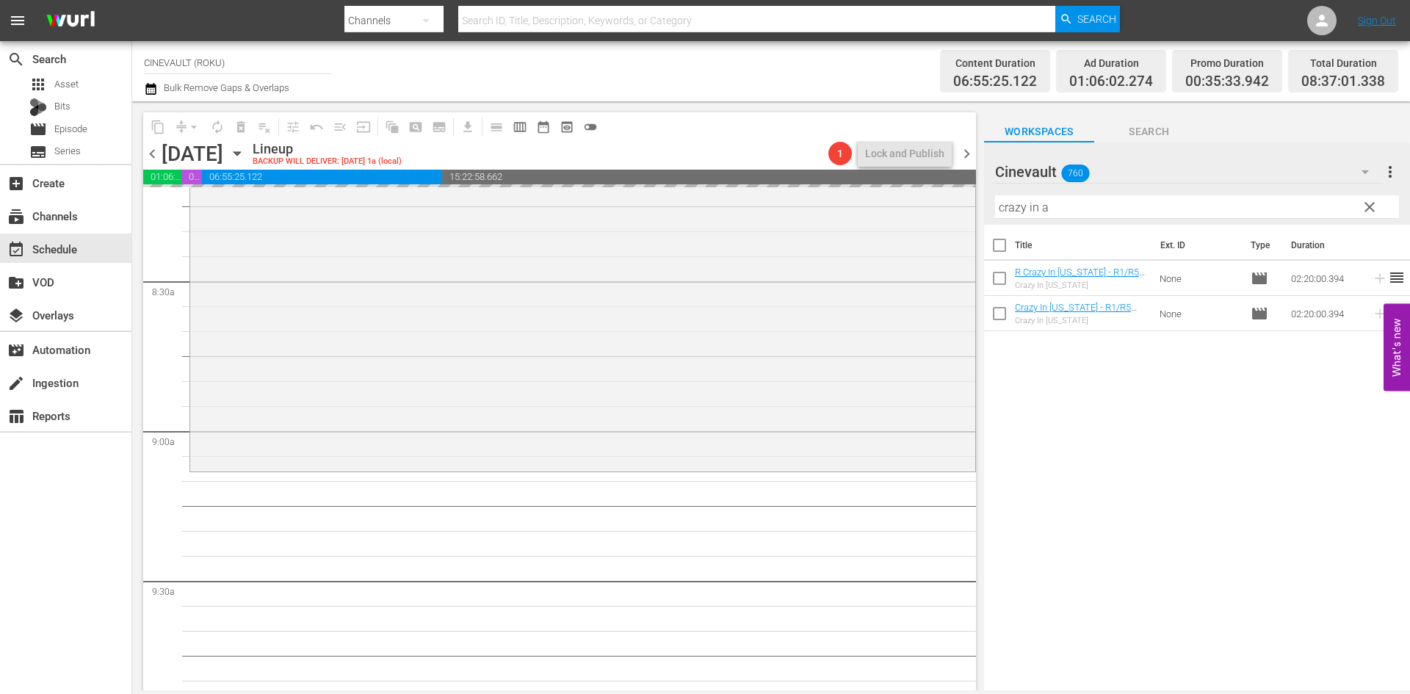
drag, startPoint x: 1096, startPoint y: 206, endPoint x: 700, endPoint y: 148, distance: 400.7
click at [700, 148] on div "content_copy compress arrow_drop_down autorenew_outlined delete_forever_outline…" at bounding box center [771, 395] width 1278 height 589
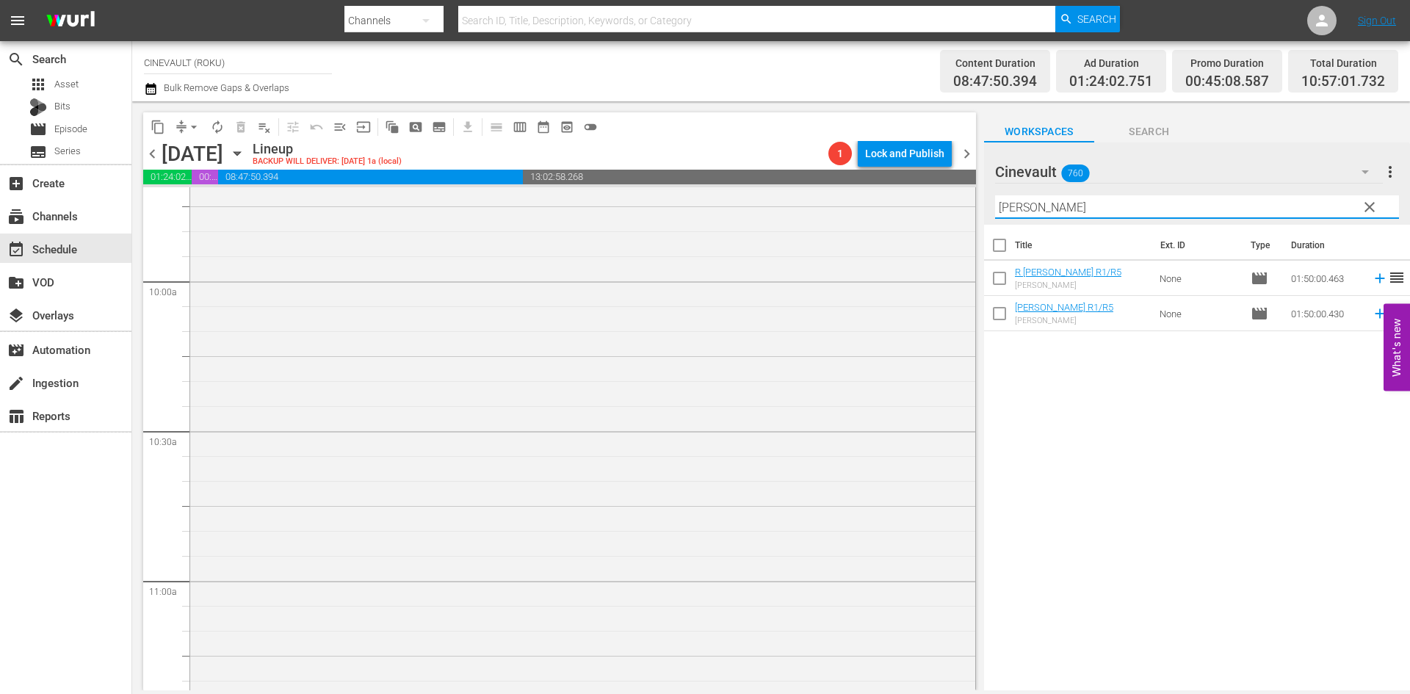
scroll to position [3113, 0]
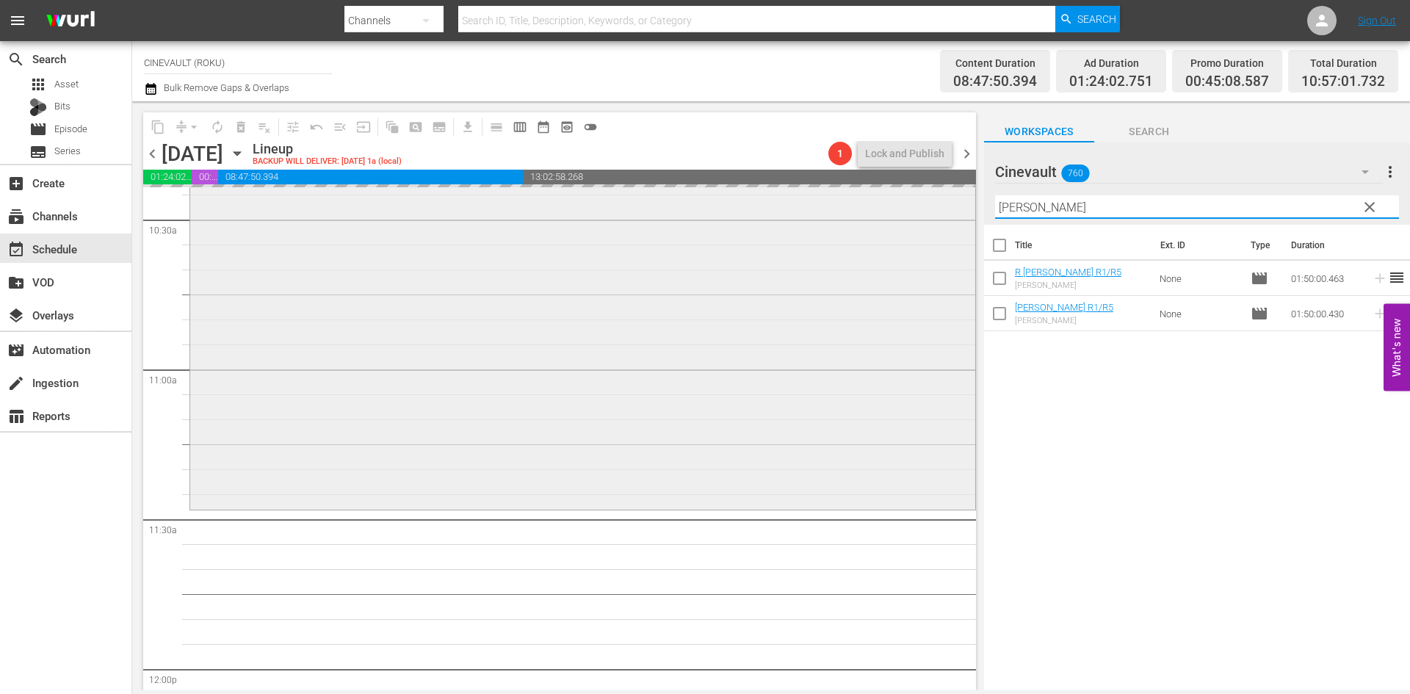
drag, startPoint x: 1119, startPoint y: 201, endPoint x: 961, endPoint y: 199, distance: 157.9
click at [961, 199] on div "content_copy compress arrow_drop_down autorenew_outlined delete_forever_outline…" at bounding box center [771, 395] width 1278 height 589
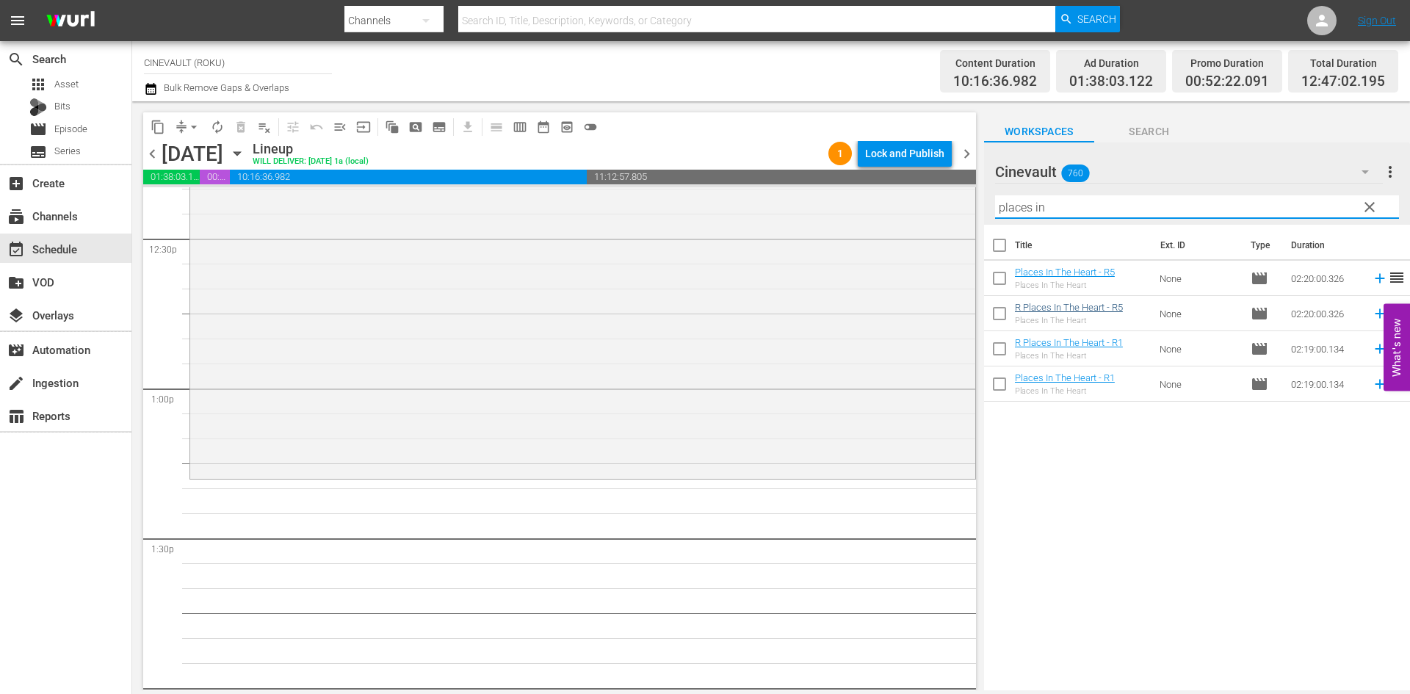
scroll to position [3774, 0]
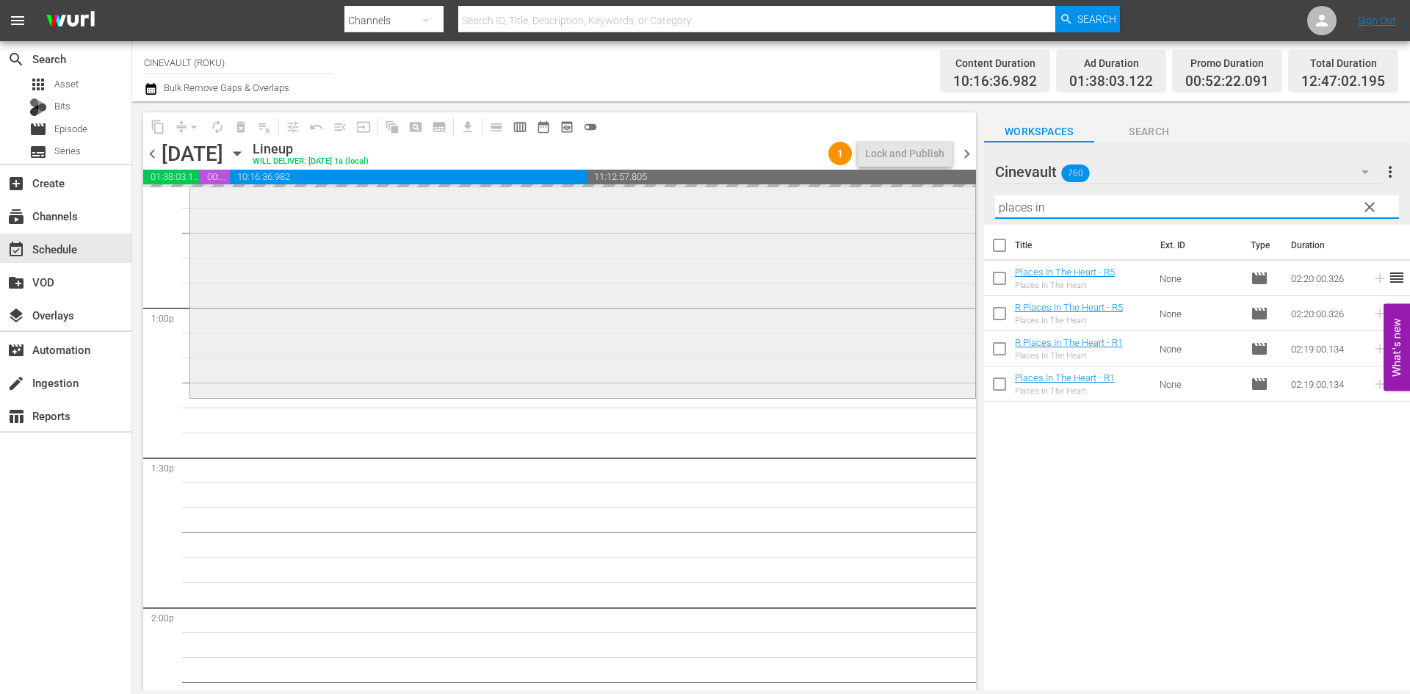
drag, startPoint x: 1153, startPoint y: 204, endPoint x: 958, endPoint y: 226, distance: 195.8
click at [958, 226] on div "content_copy compress arrow_drop_down autorenew_outlined delete_forever_outline…" at bounding box center [771, 395] width 1278 height 589
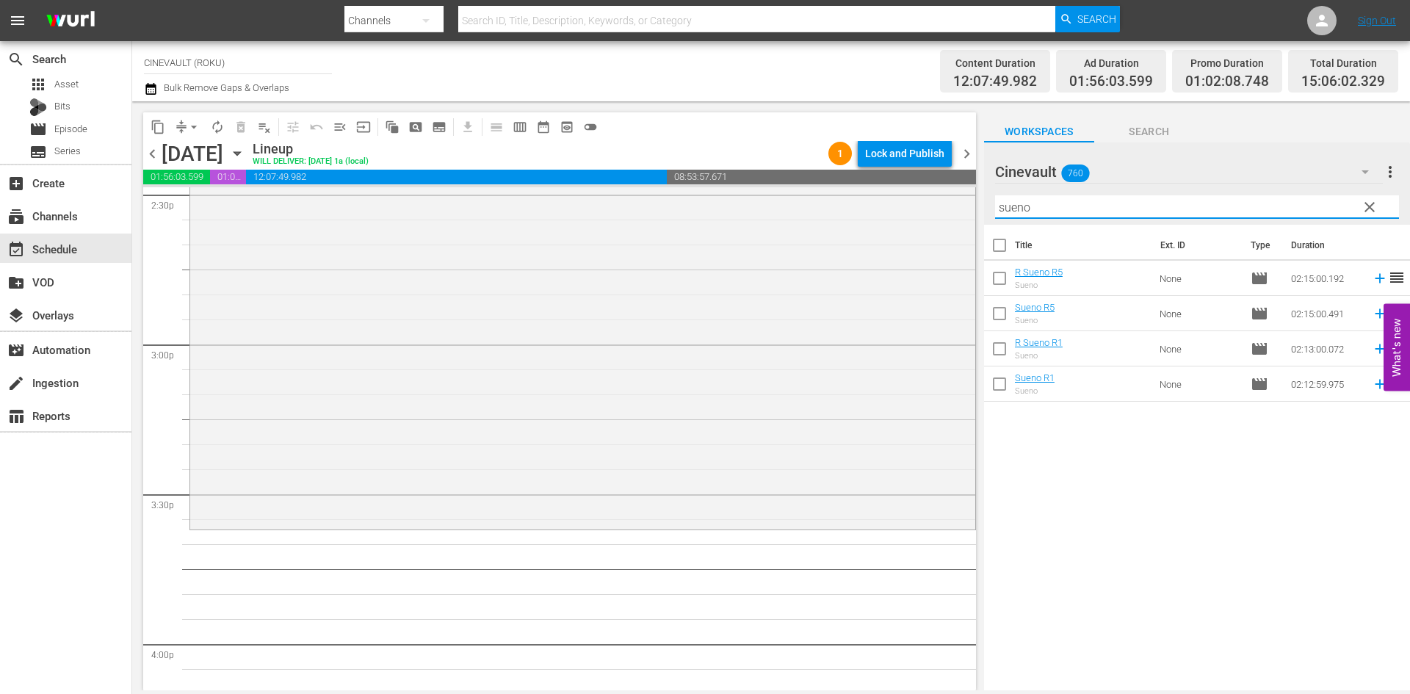
scroll to position [4362, 0]
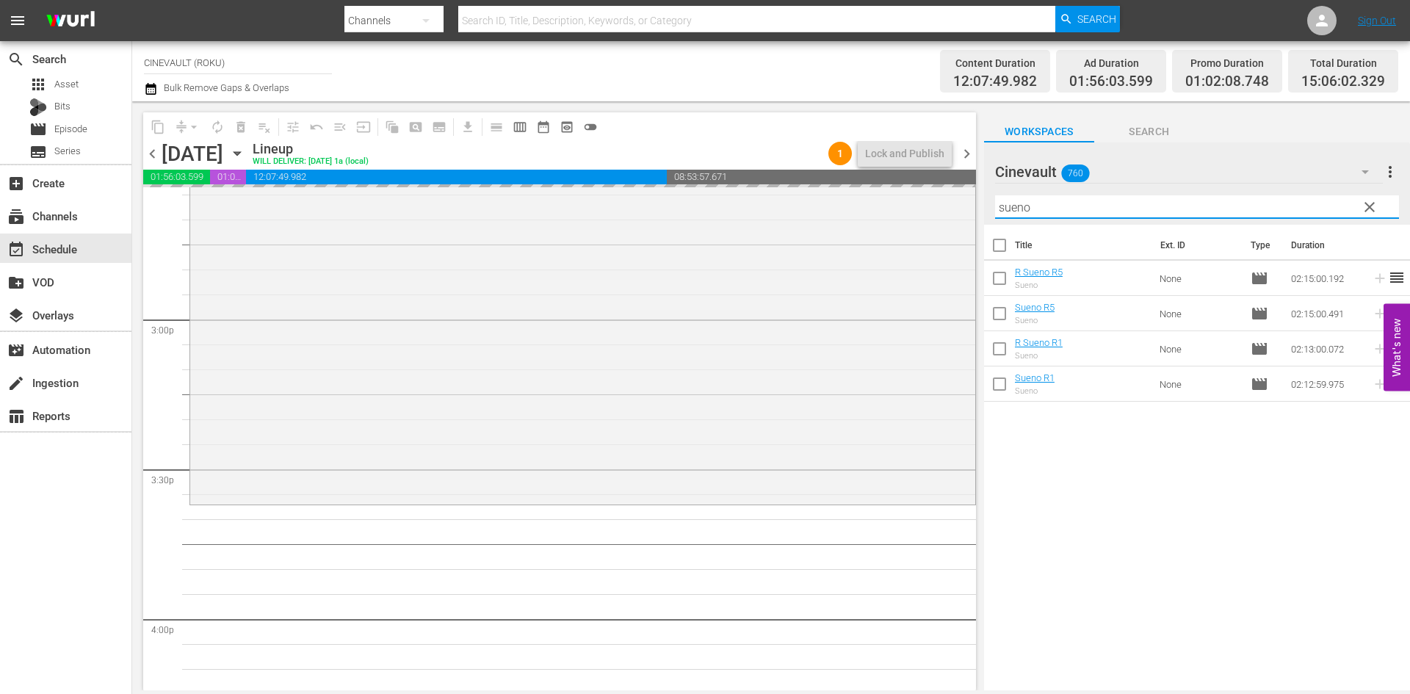
drag, startPoint x: 958, startPoint y: 211, endPoint x: 817, endPoint y: 175, distance: 145.5
click at [861, 195] on div "content_copy compress arrow_drop_down autorenew_outlined delete_forever_outline…" at bounding box center [771, 395] width 1278 height 589
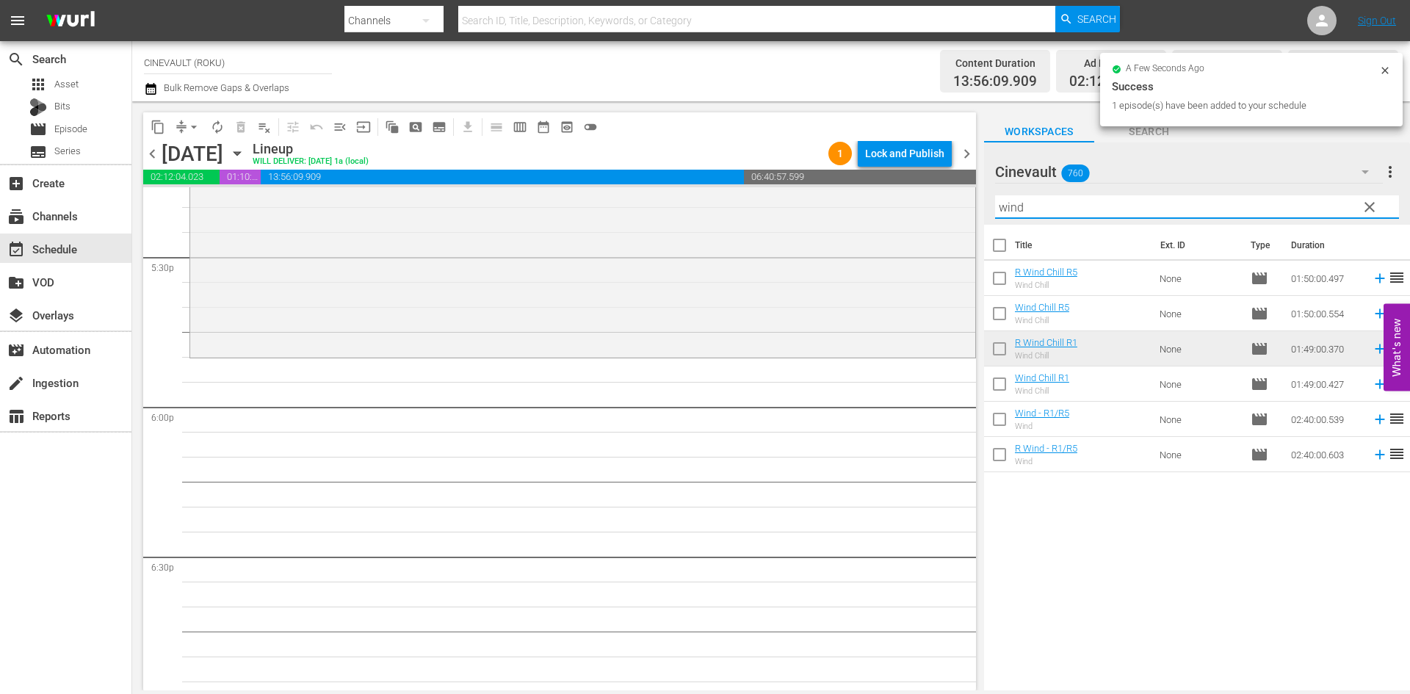
scroll to position [5243, 0]
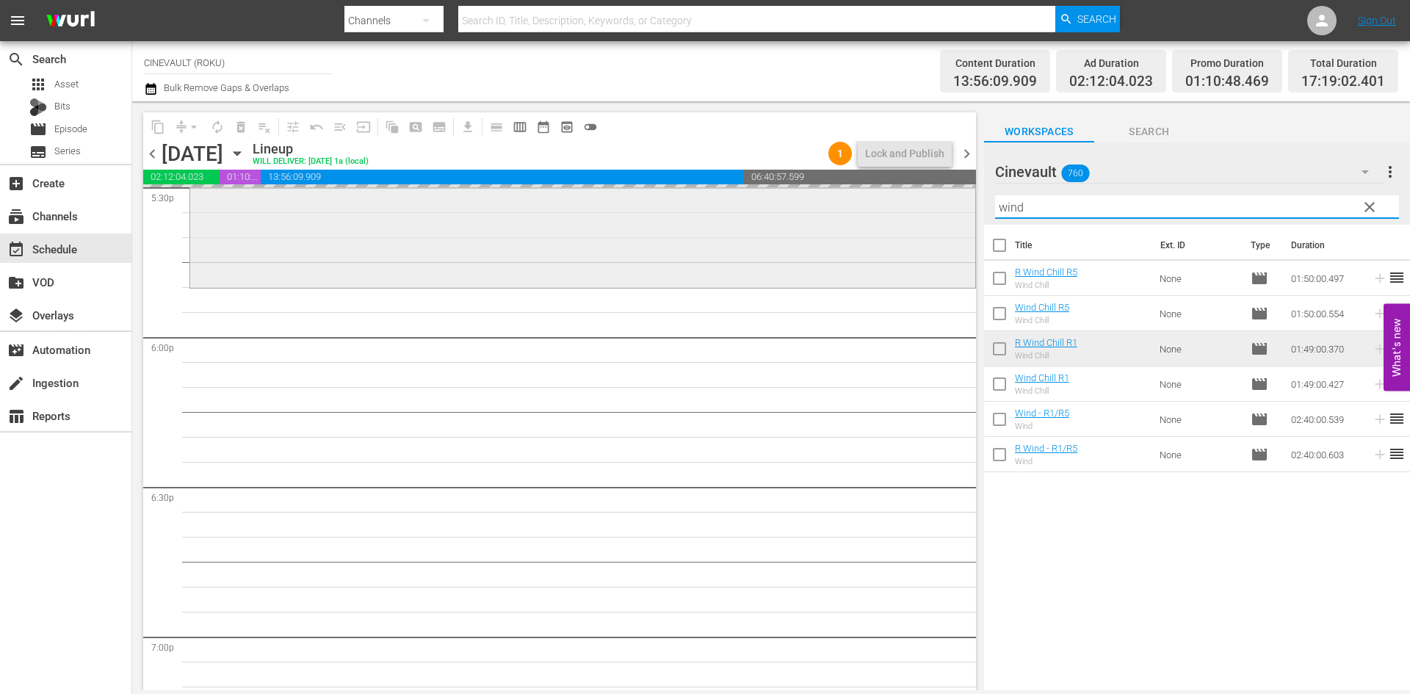
drag, startPoint x: 1057, startPoint y: 216, endPoint x: 917, endPoint y: 190, distance: 141.9
click at [917, 190] on div "content_copy compress arrow_drop_down autorenew_outlined delete_forever_outline…" at bounding box center [771, 395] width 1278 height 589
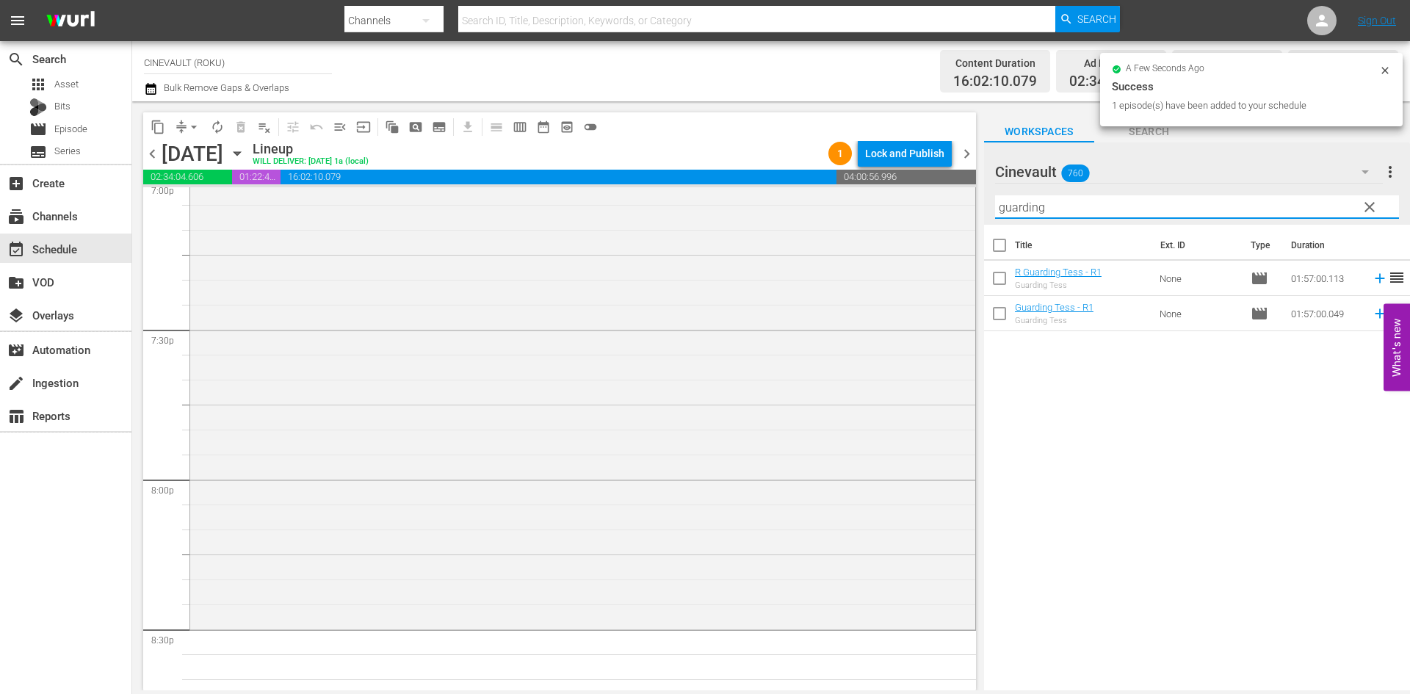
scroll to position [5757, 0]
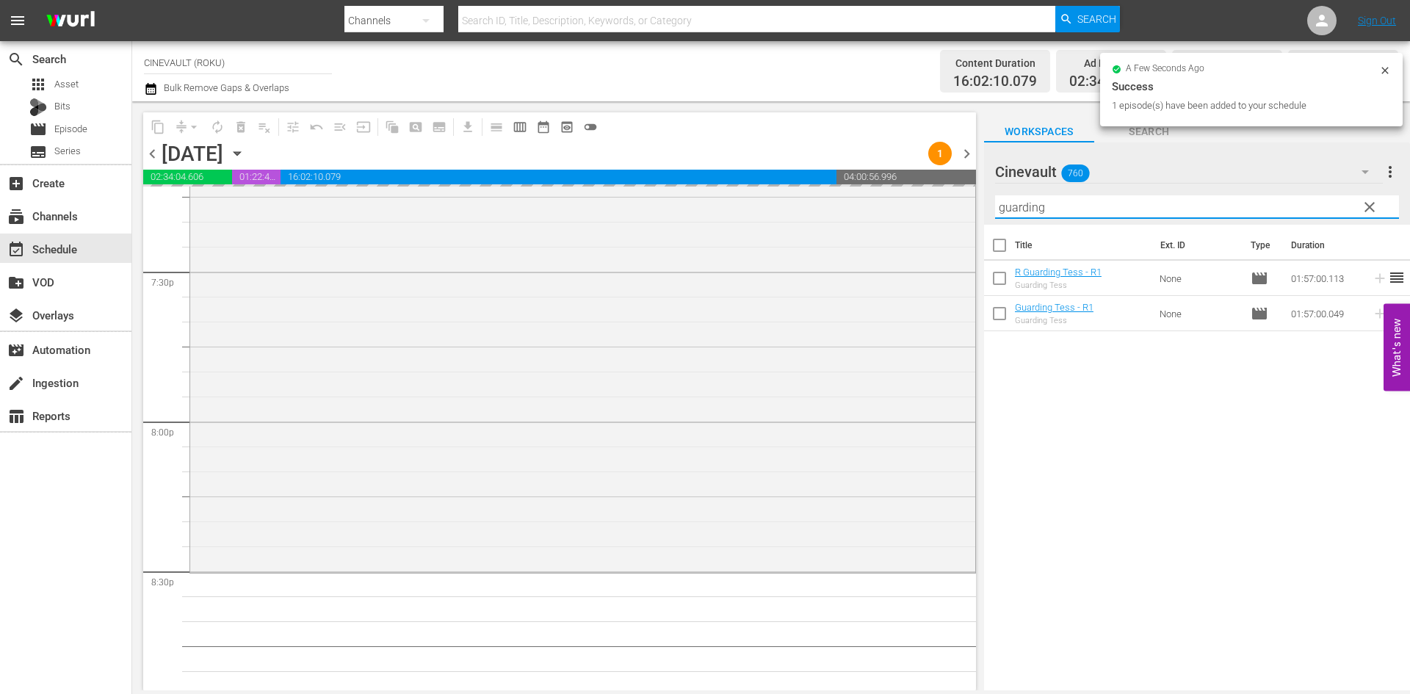
click at [938, 207] on div "content_copy compress arrow_drop_down autorenew_outlined delete_forever_outline…" at bounding box center [771, 395] width 1278 height 589
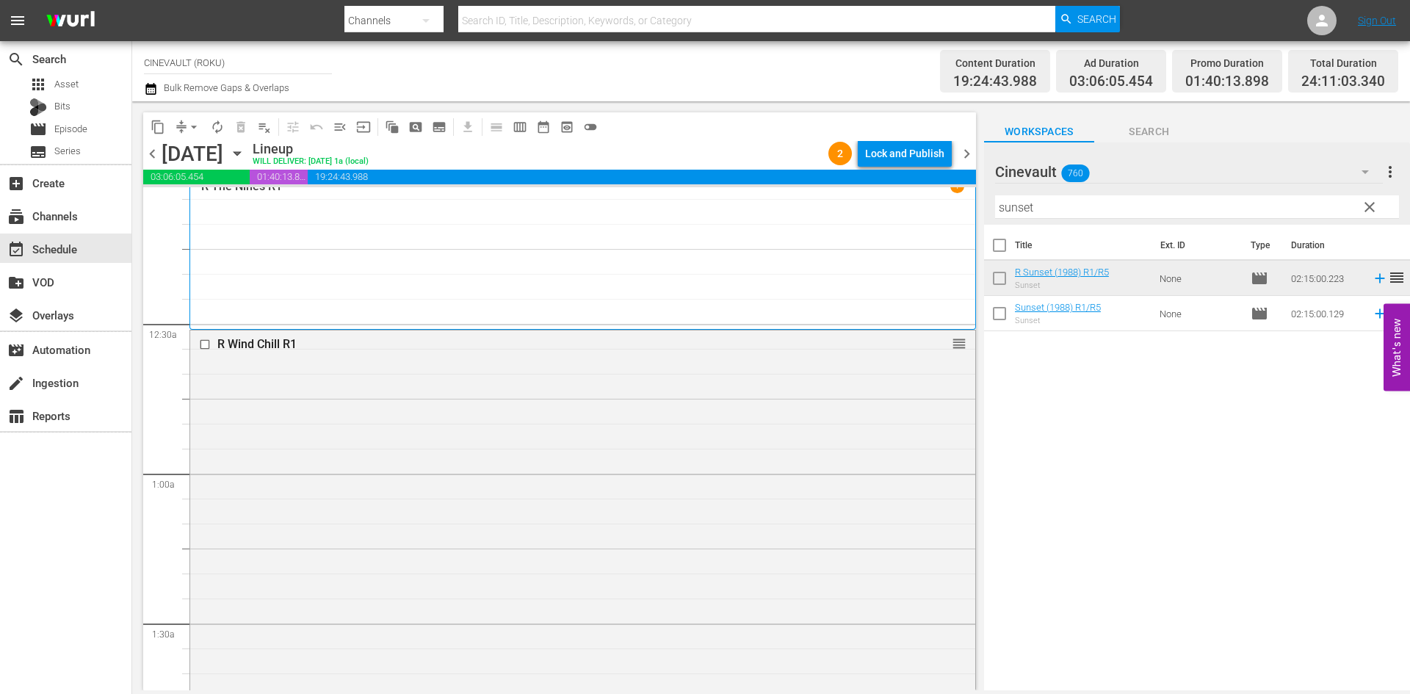
scroll to position [0, 0]
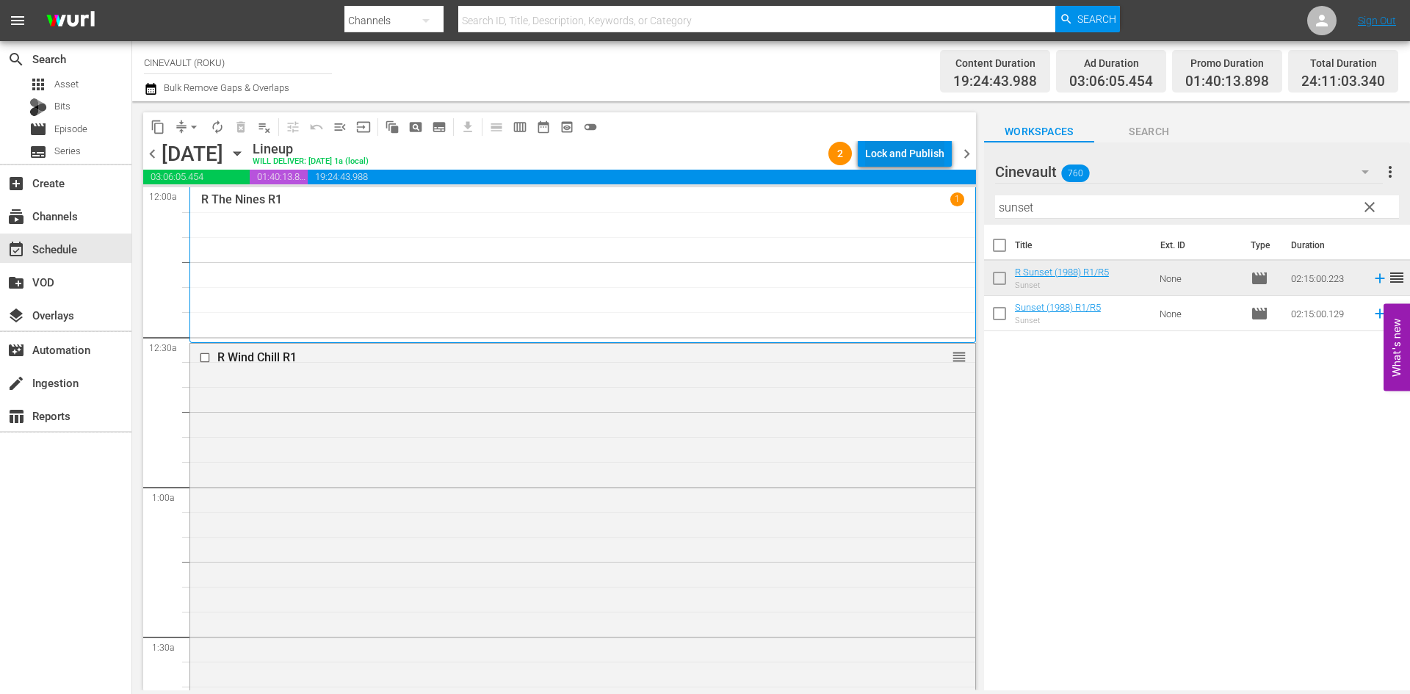
click at [920, 153] on div "Lock and Publish" at bounding box center [904, 153] width 79 height 26
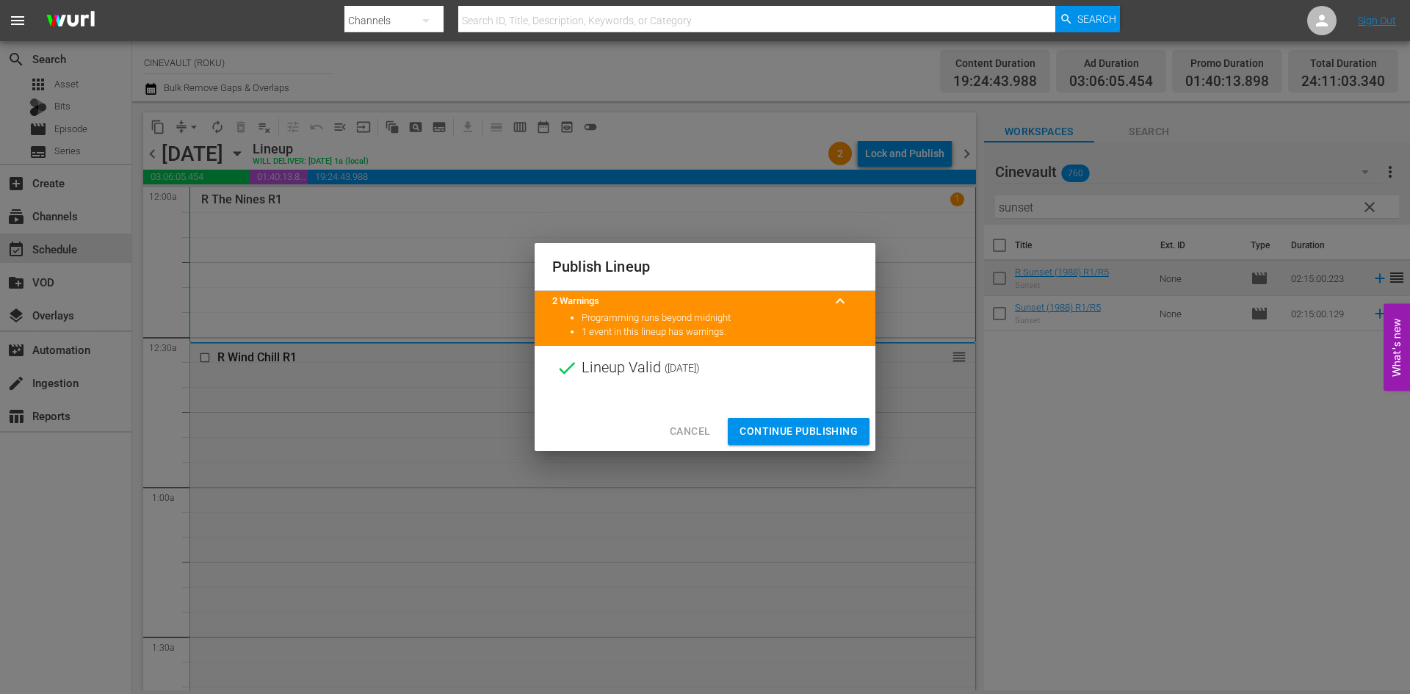
click at [809, 432] on span "Continue Publishing" at bounding box center [798, 431] width 118 height 18
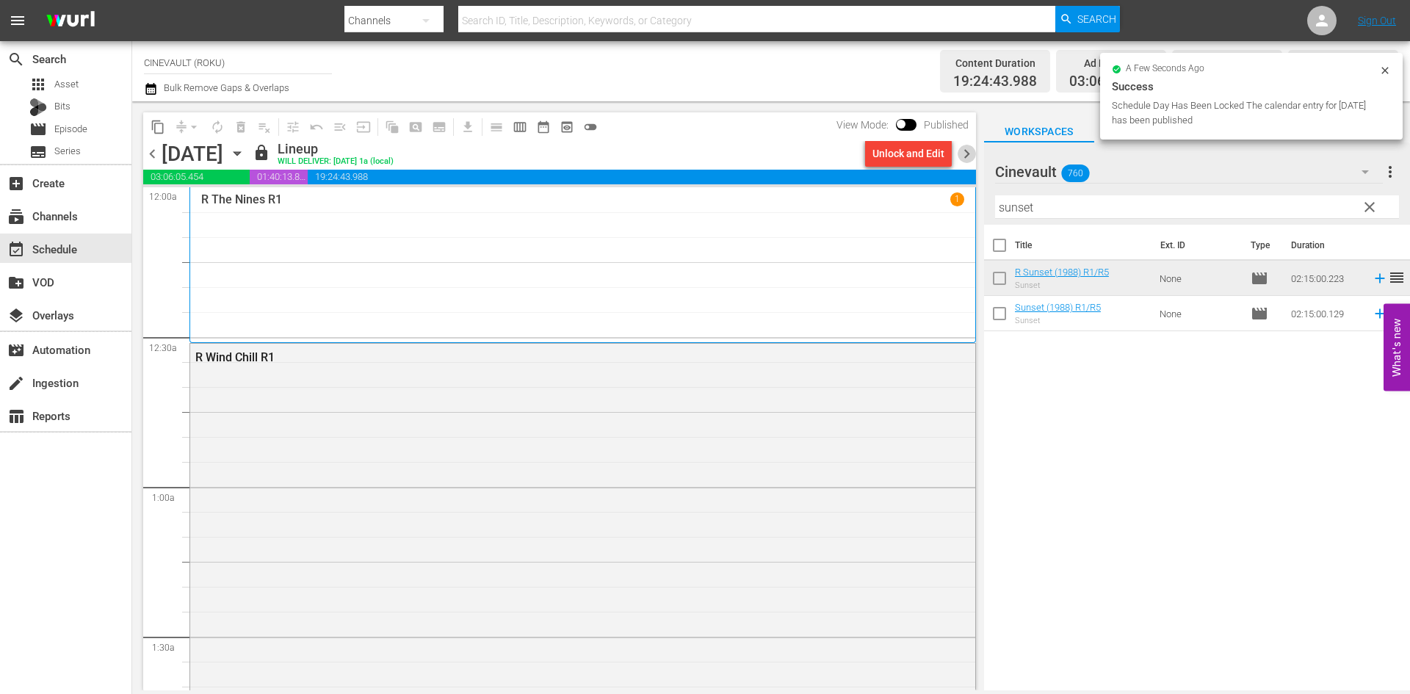
click at [961, 159] on span "chevron_right" at bounding box center [966, 154] width 18 height 18
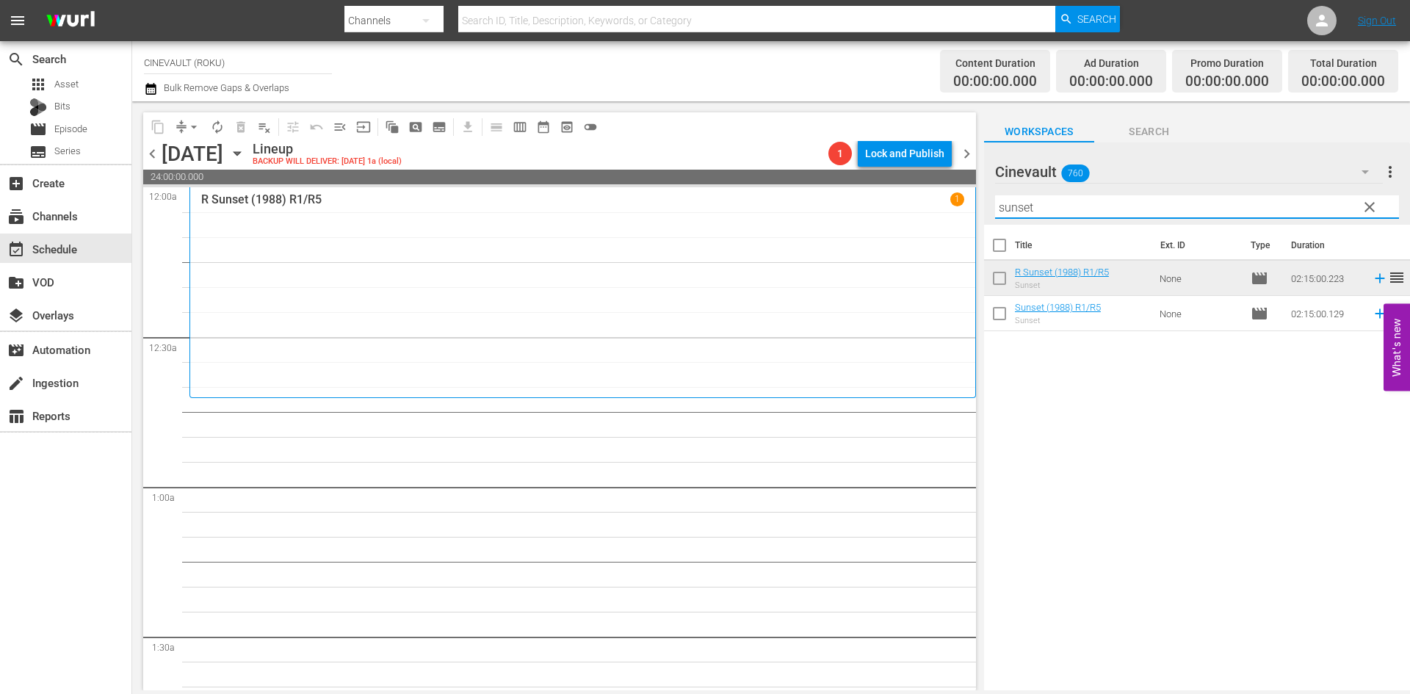
drag, startPoint x: 1071, startPoint y: 213, endPoint x: 935, endPoint y: 196, distance: 136.2
click at [935, 196] on div "content_copy compress arrow_drop_down autorenew_outlined delete_forever_outline…" at bounding box center [771, 395] width 1278 height 589
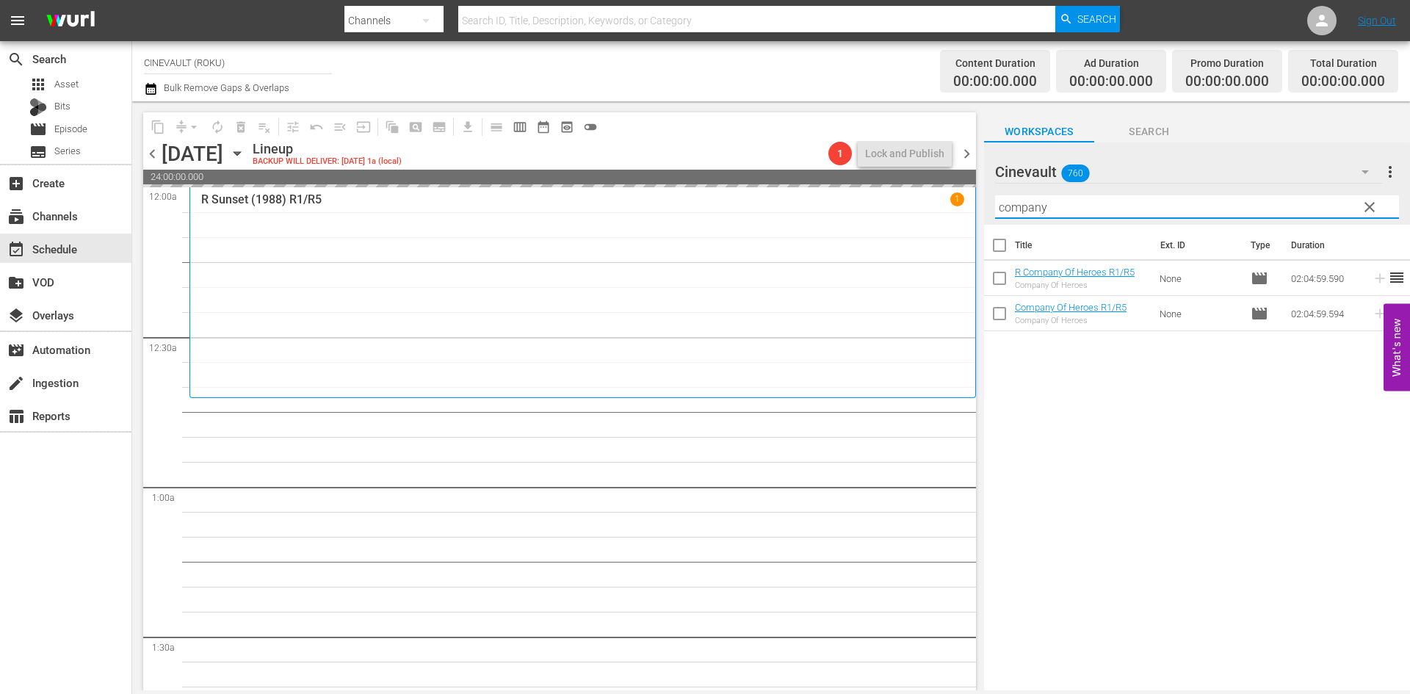
drag, startPoint x: 1071, startPoint y: 217, endPoint x: 978, endPoint y: 217, distance: 92.5
click at [978, 217] on div "content_copy compress arrow_drop_down autorenew_outlined delete_forever_outline…" at bounding box center [771, 395] width 1278 height 589
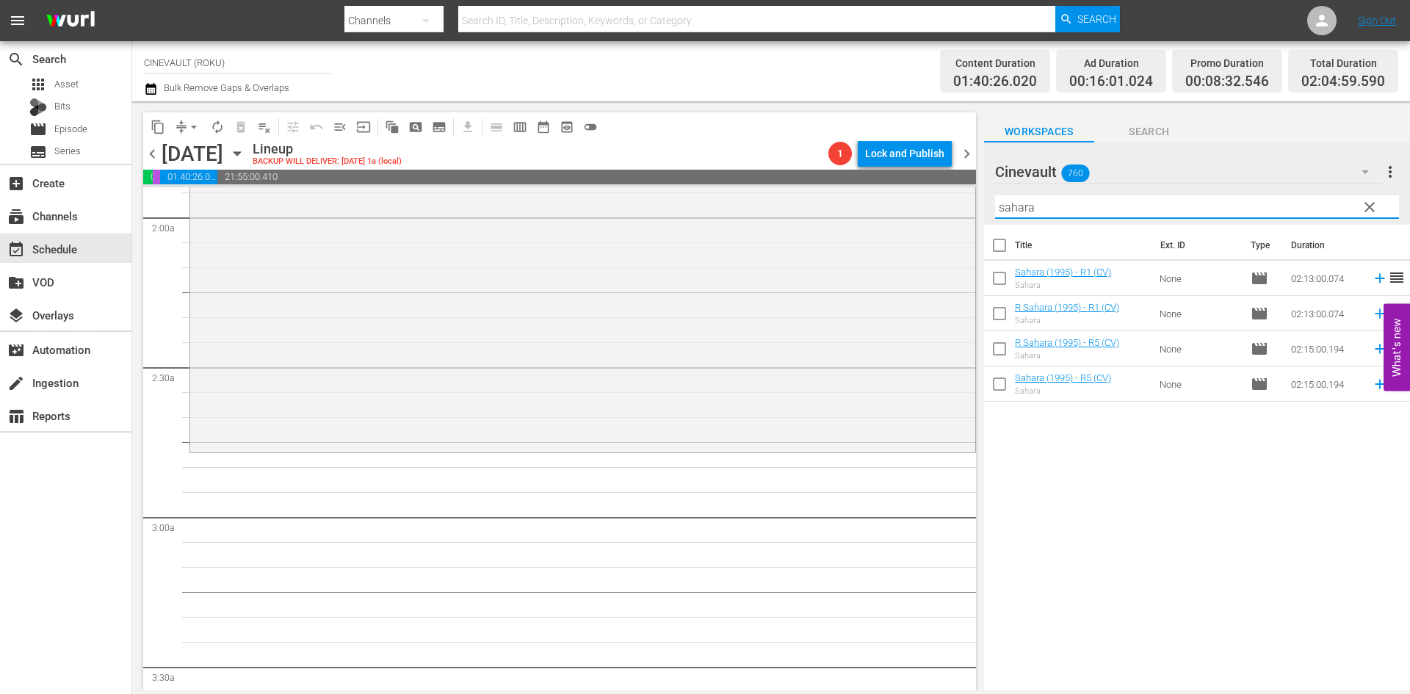
scroll to position [587, 0]
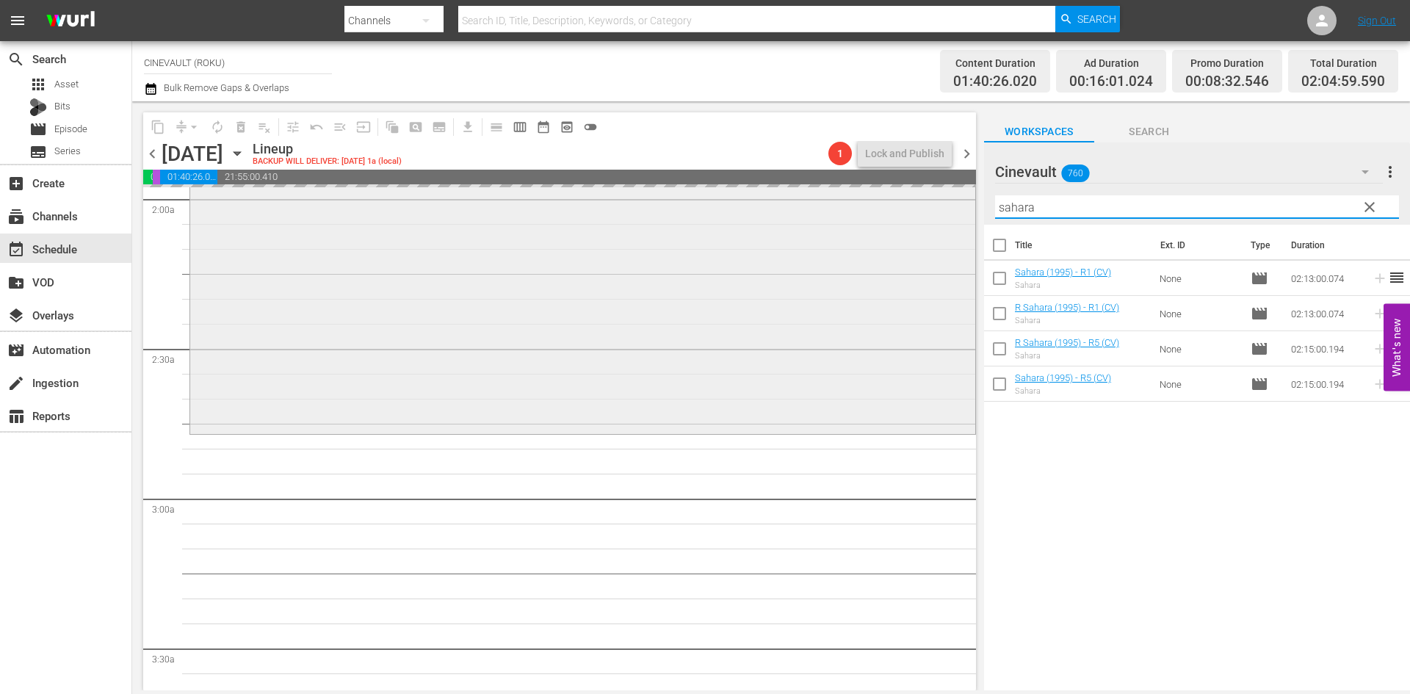
drag, startPoint x: 1085, startPoint y: 210, endPoint x: 933, endPoint y: 189, distance: 152.8
click at [933, 189] on div "content_copy compress arrow_drop_down autorenew_outlined delete_forever_outline…" at bounding box center [771, 395] width 1278 height 589
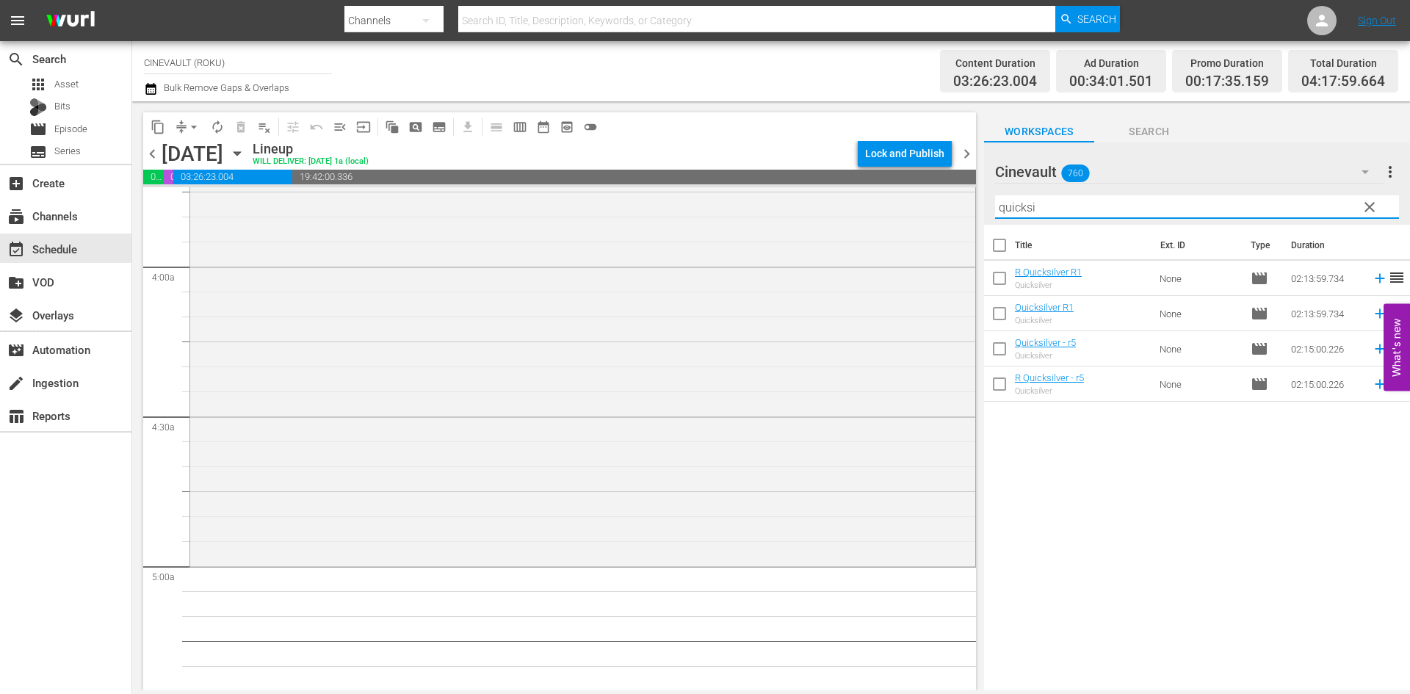
scroll to position [1248, 0]
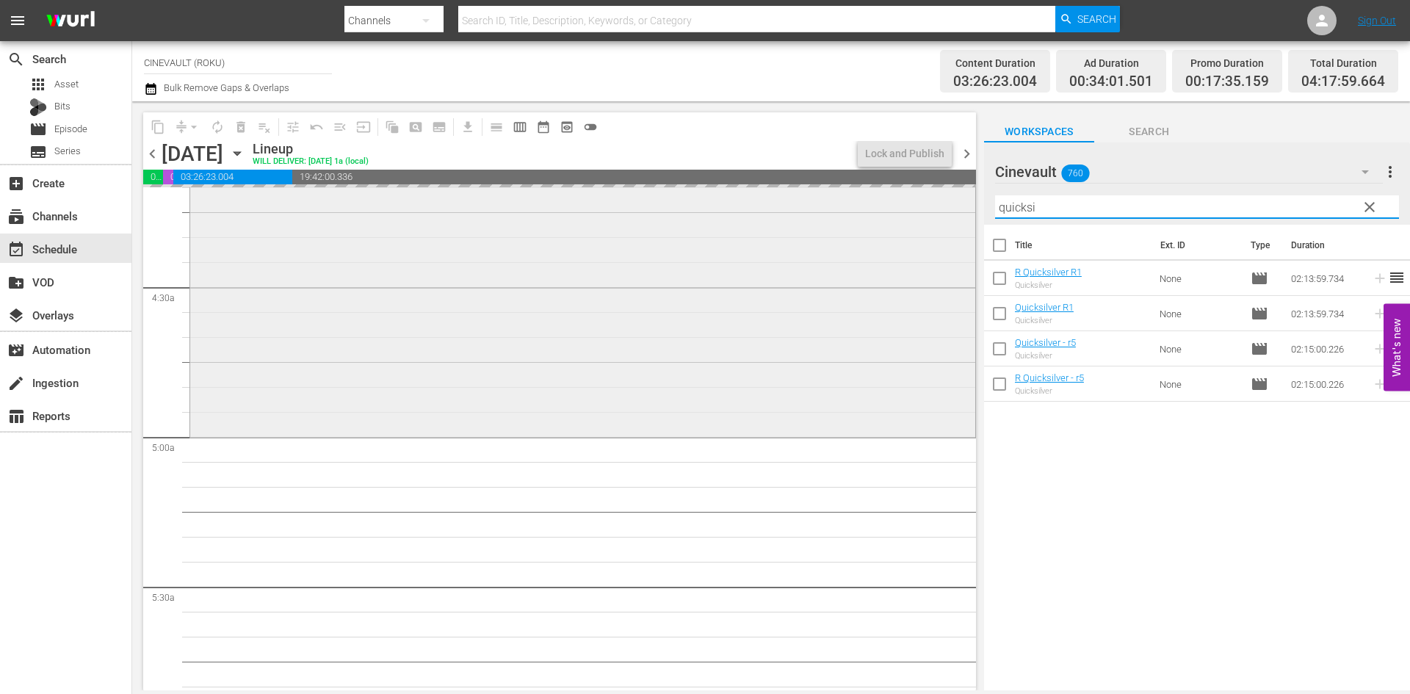
drag, startPoint x: 1030, startPoint y: 206, endPoint x: 925, endPoint y: 195, distance: 105.5
click at [925, 195] on div "content_copy compress arrow_drop_down autorenew_outlined delete_forever_outline…" at bounding box center [771, 395] width 1278 height 589
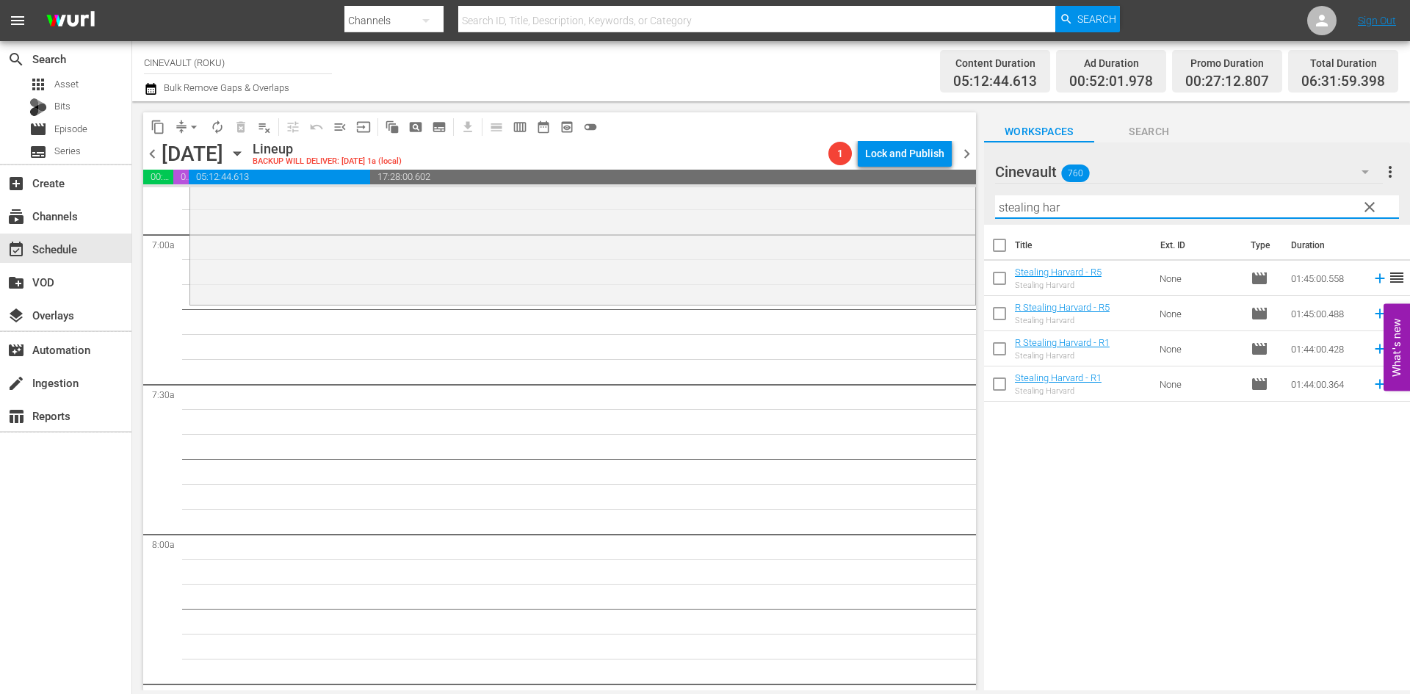
scroll to position [2056, 0]
drag, startPoint x: 1097, startPoint y: 207, endPoint x: 909, endPoint y: 178, distance: 190.1
click at [910, 179] on div "content_copy compress arrow_drop_down autorenew_outlined delete_forever_outline…" at bounding box center [771, 395] width 1278 height 589
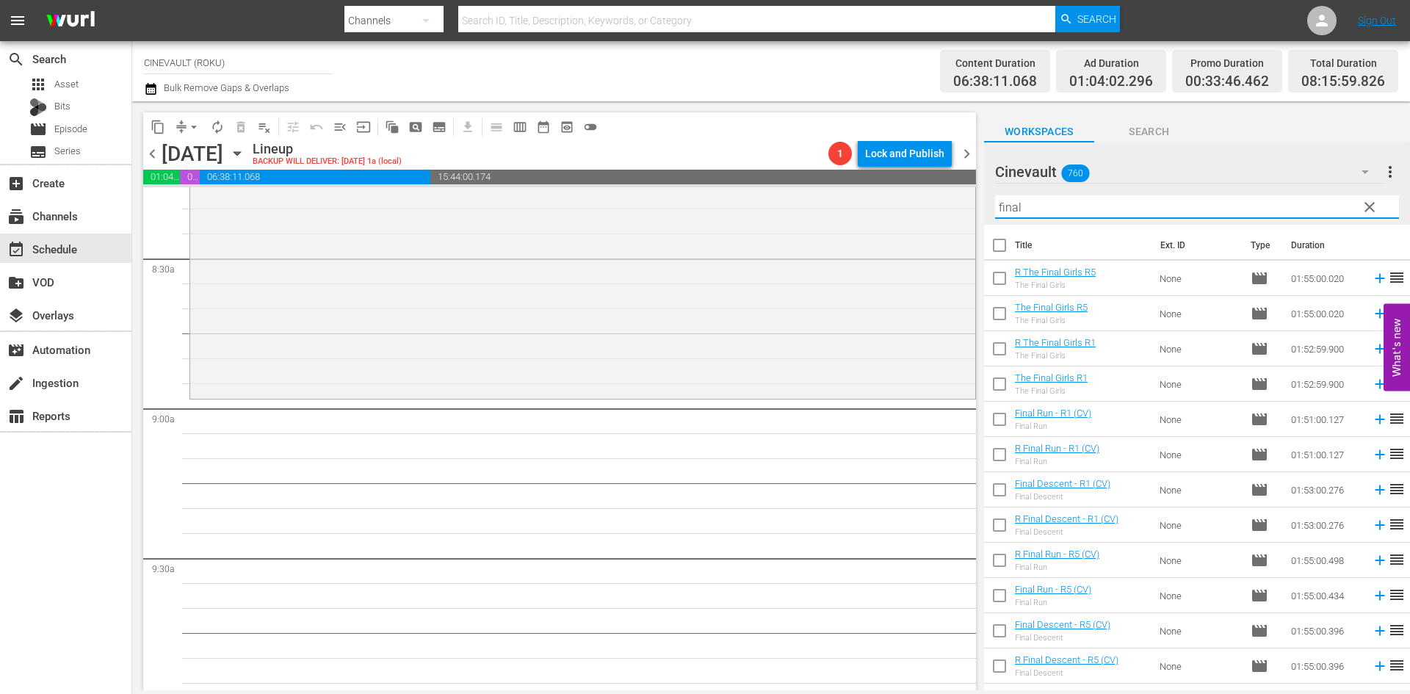
scroll to position [2497, 0]
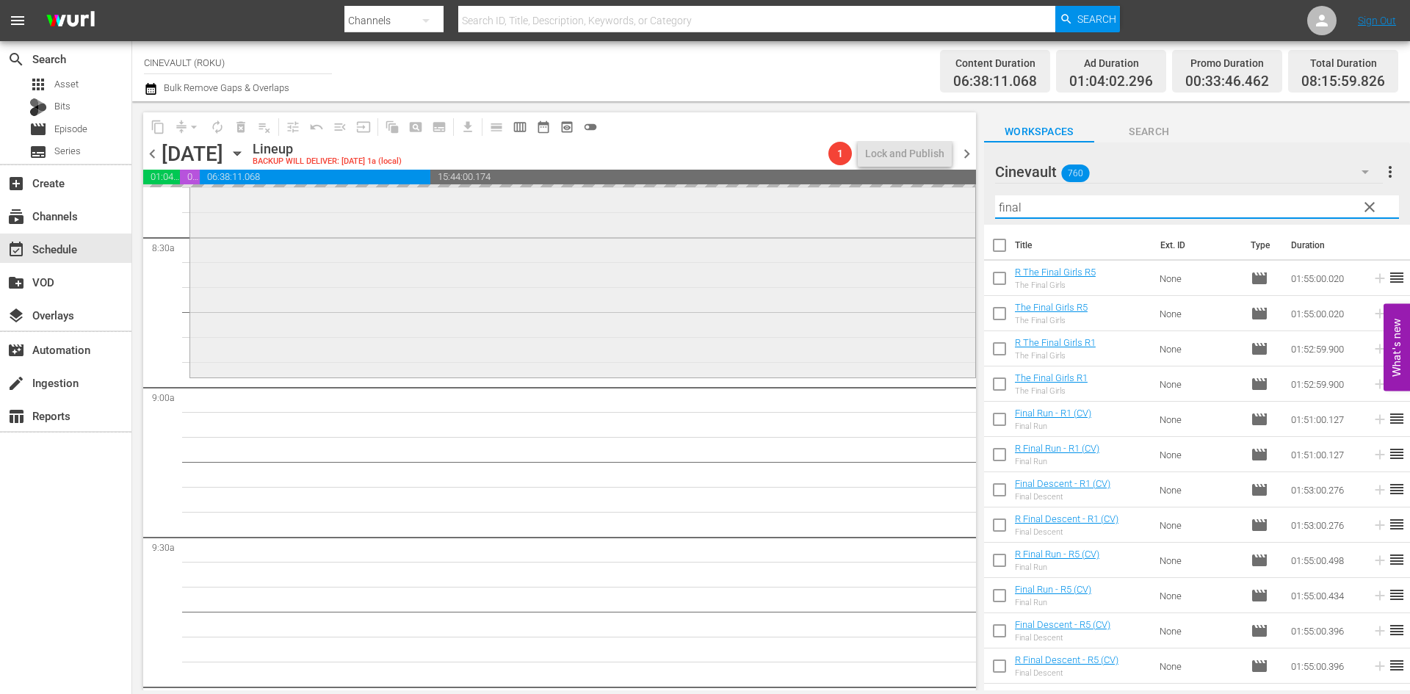
drag, startPoint x: 1087, startPoint y: 216, endPoint x: 953, endPoint y: 206, distance: 134.8
click at [953, 206] on div "content_copy compress arrow_drop_down autorenew_outlined delete_forever_outline…" at bounding box center [771, 395] width 1278 height 589
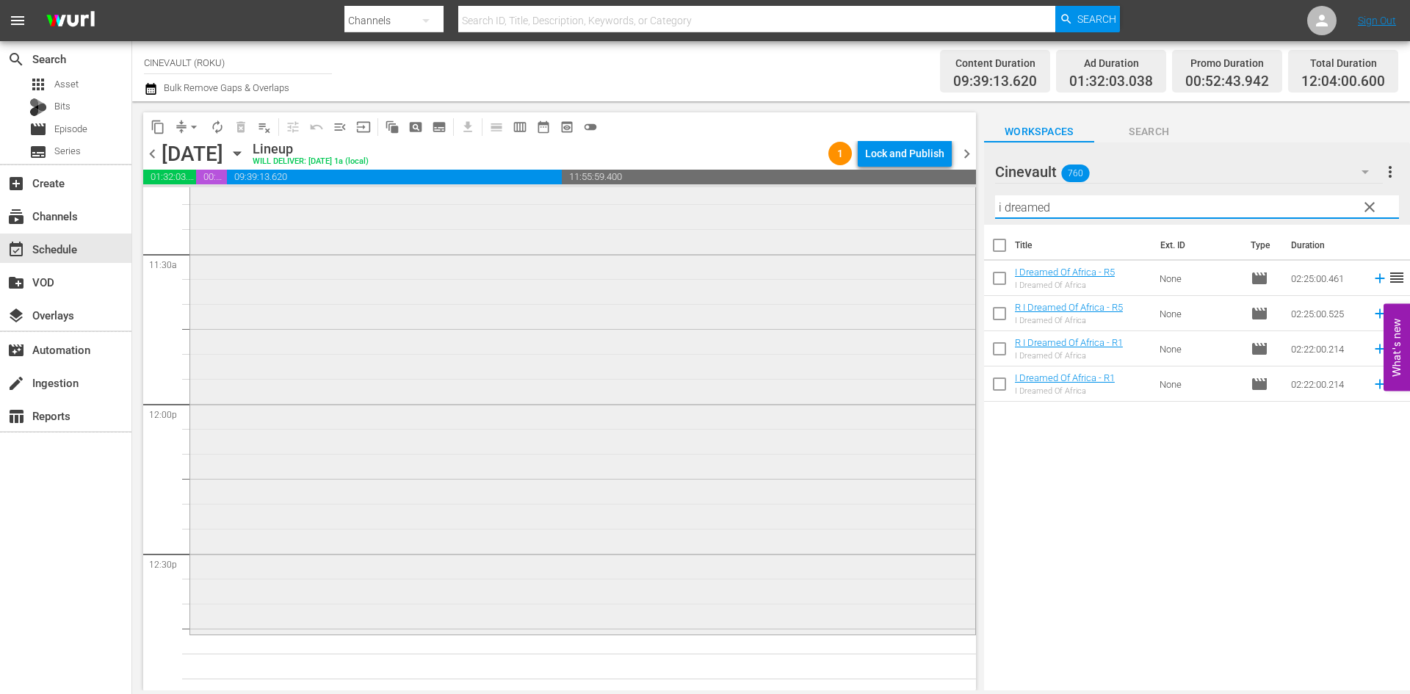
scroll to position [3524, 0]
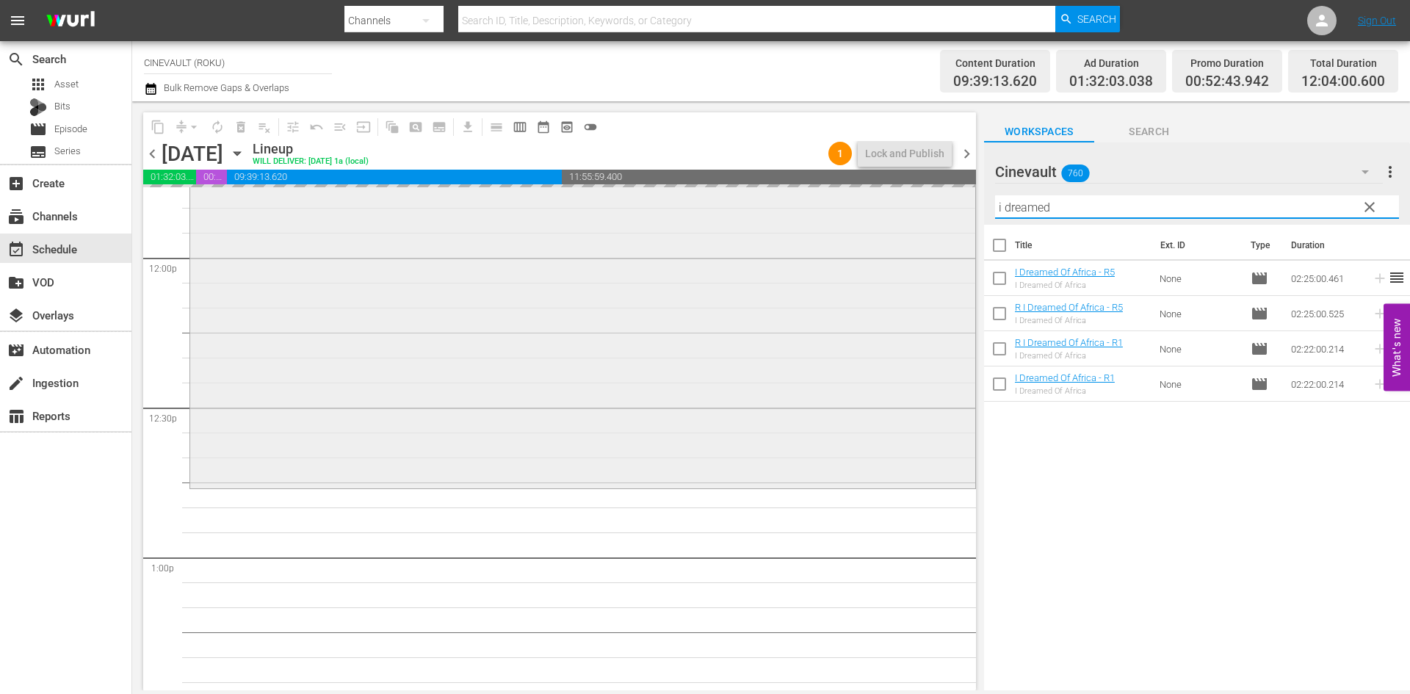
drag, startPoint x: 1018, startPoint y: 214, endPoint x: 891, endPoint y: 208, distance: 127.2
click at [891, 208] on div "content_copy compress arrow_drop_down autorenew_outlined delete_forever_outline…" at bounding box center [771, 395] width 1278 height 589
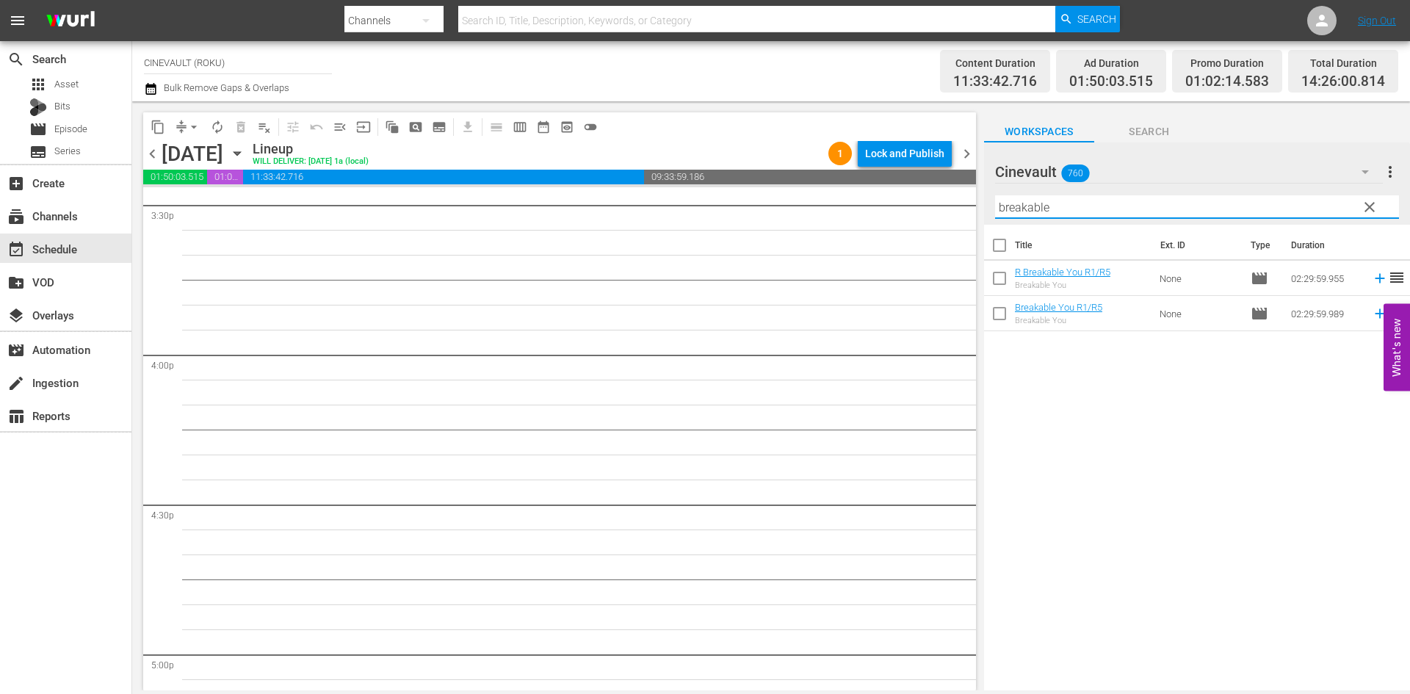
scroll to position [4479, 0]
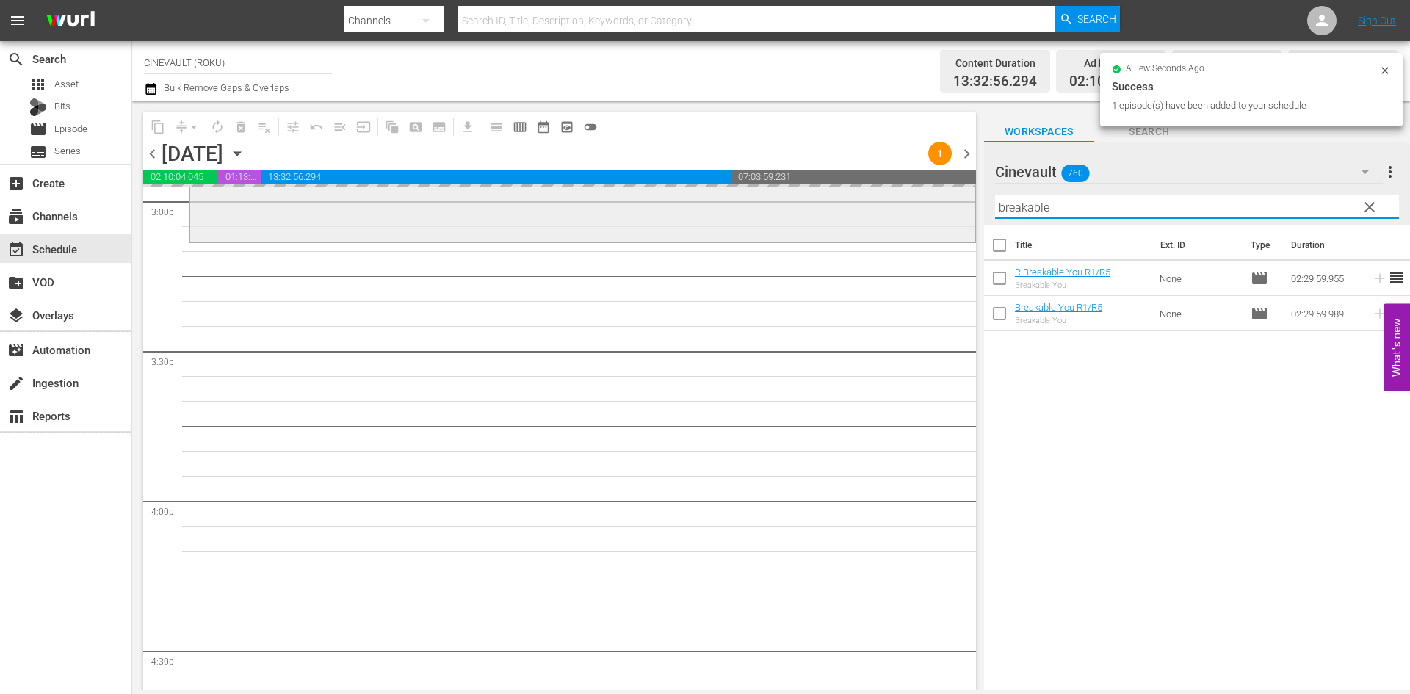
click at [882, 209] on div "content_copy compress arrow_drop_down autorenew_outlined delete_forever_outline…" at bounding box center [771, 395] width 1278 height 589
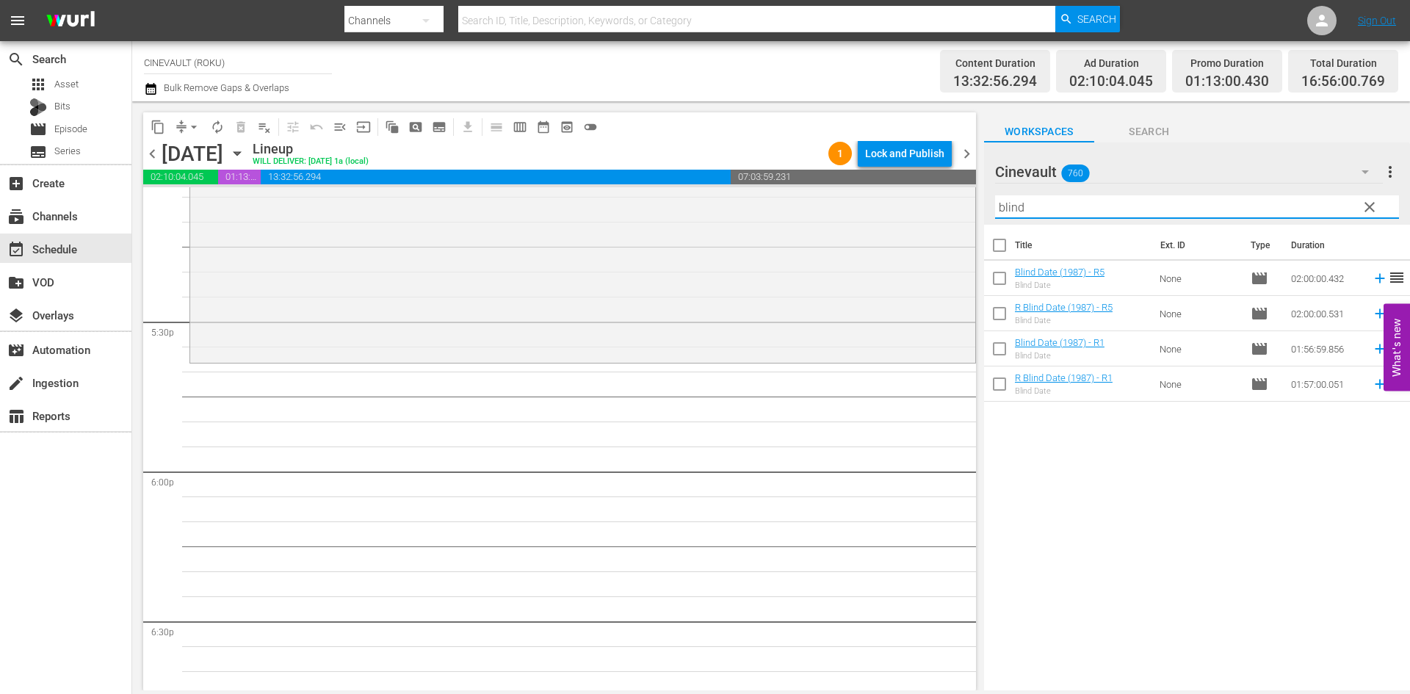
scroll to position [5066, 0]
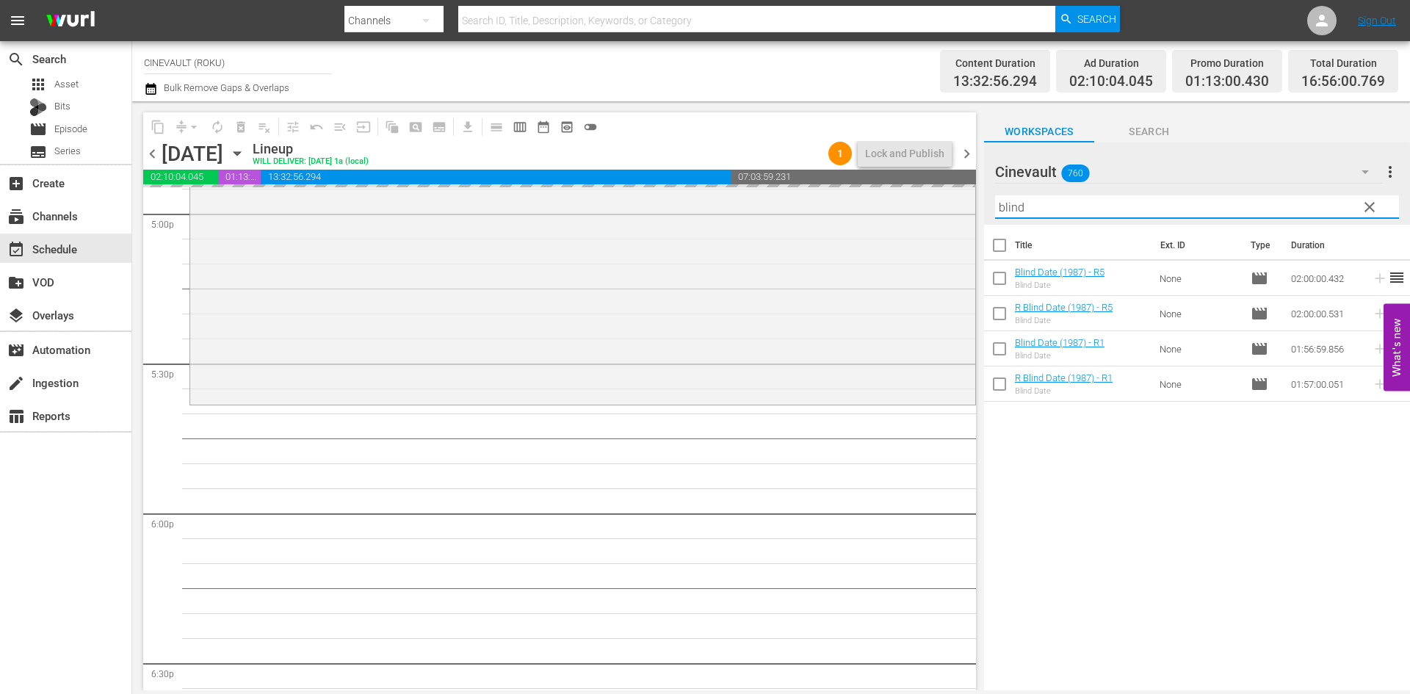
drag, startPoint x: 1096, startPoint y: 205, endPoint x: 843, endPoint y: 181, distance: 254.5
click at [843, 181] on div "content_copy compress arrow_drop_down autorenew_outlined delete_forever_outline…" at bounding box center [771, 395] width 1278 height 589
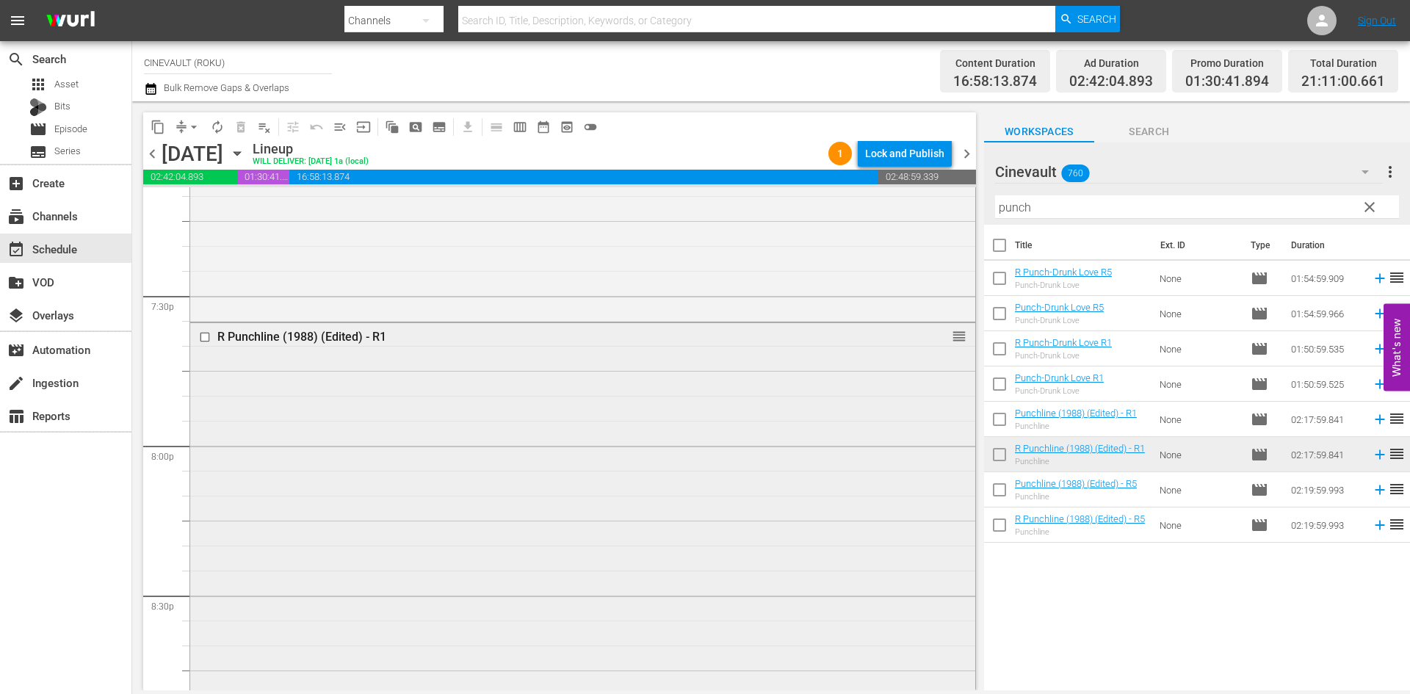
scroll to position [5727, 0]
click at [206, 341] on input "checkbox" at bounding box center [206, 342] width 15 height 12
click at [240, 121] on span "delete_forever_outlined" at bounding box center [240, 127] width 15 height 15
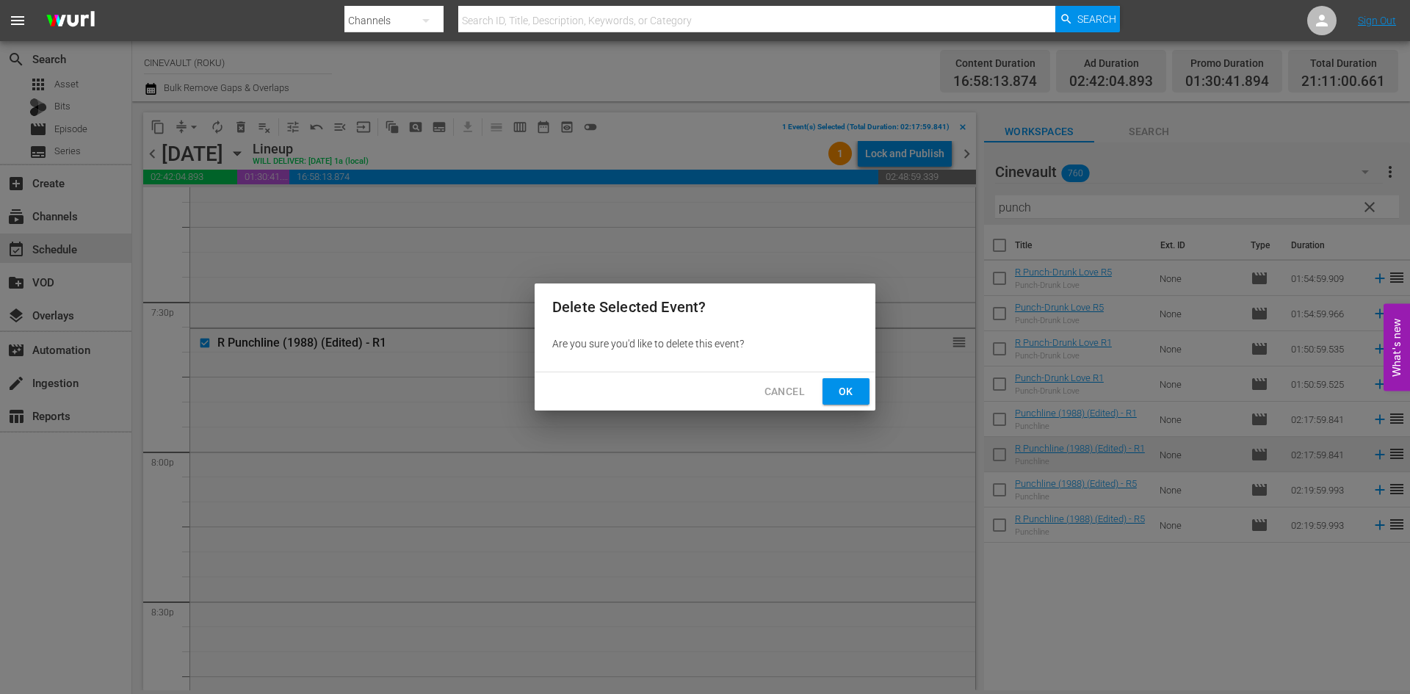
click at [835, 388] on span "Ok" at bounding box center [845, 392] width 23 height 18
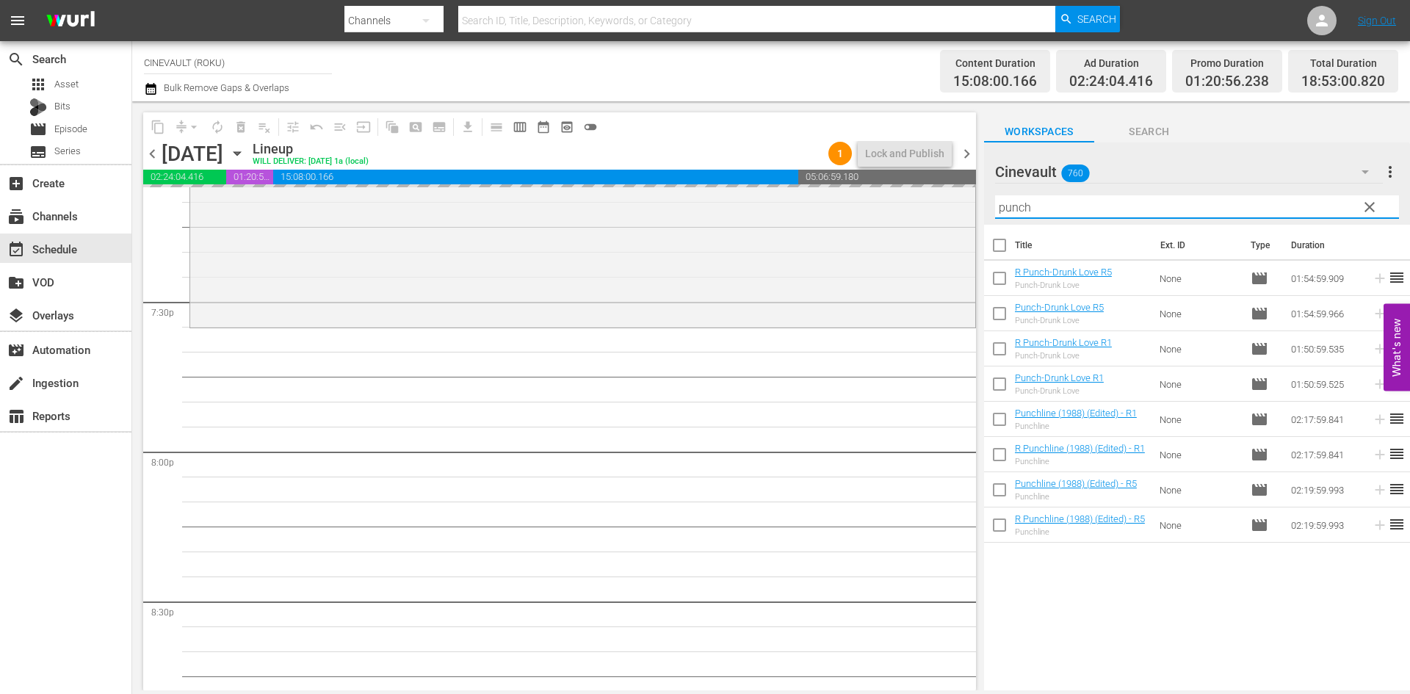
drag, startPoint x: 1074, startPoint y: 205, endPoint x: 908, endPoint y: 176, distance: 169.1
click at [908, 178] on div "content_copy compress arrow_drop_down autorenew_outlined delete_forever_outline…" at bounding box center [771, 395] width 1278 height 589
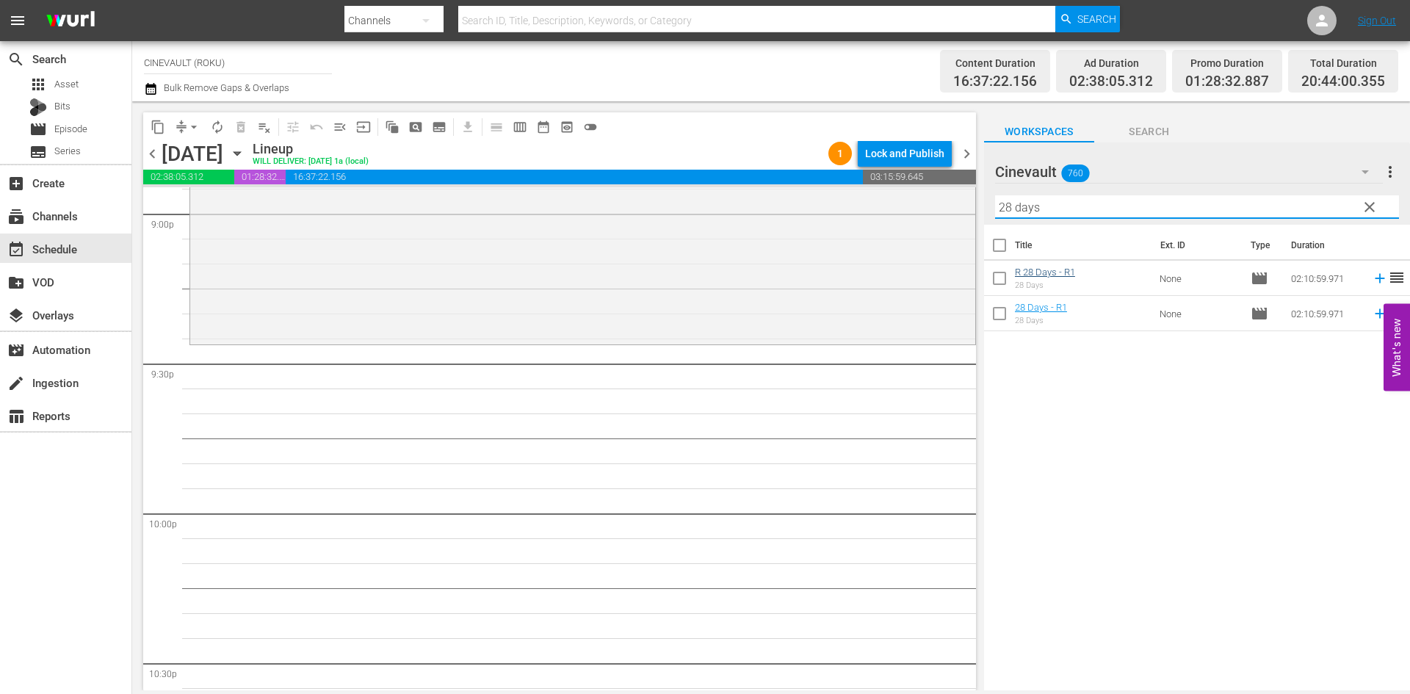
scroll to position [6315, 0]
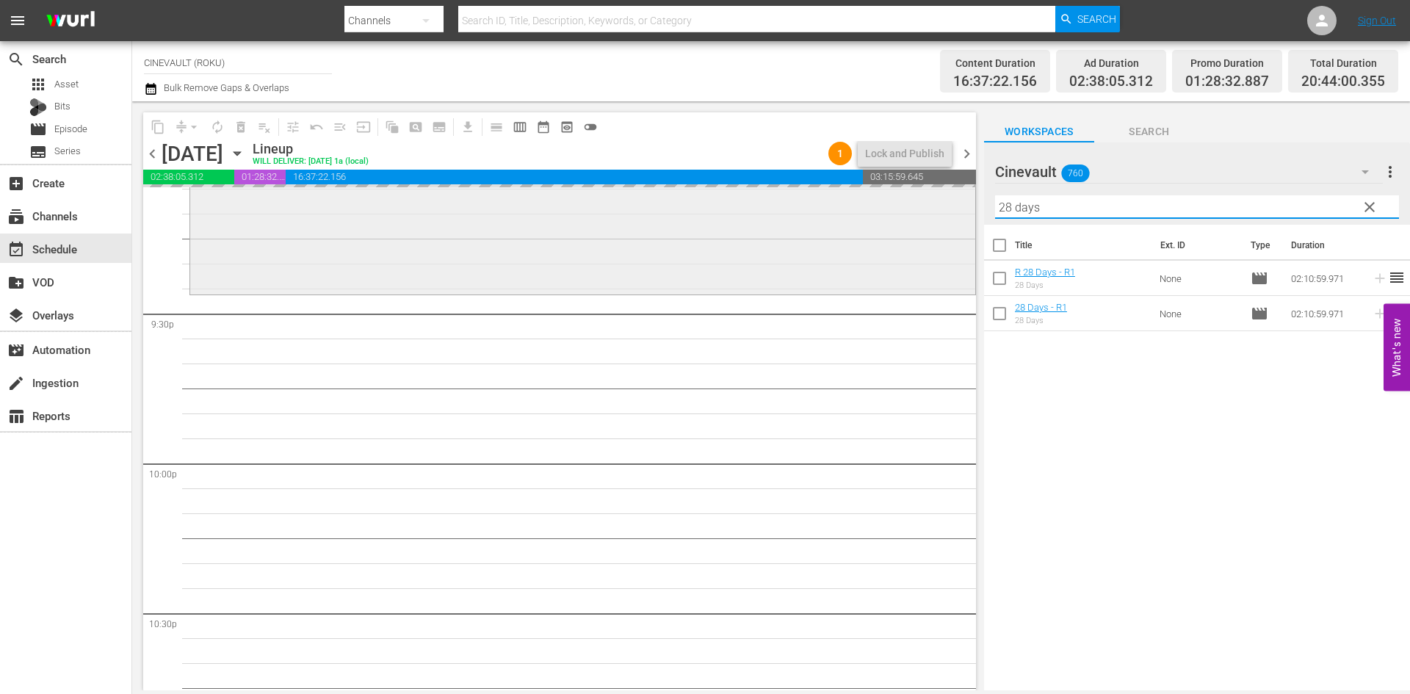
drag, startPoint x: 1069, startPoint y: 205, endPoint x: 908, endPoint y: 200, distance: 161.6
click at [921, 195] on div "content_copy compress arrow_drop_down autorenew_outlined delete_forever_outline…" at bounding box center [771, 395] width 1278 height 589
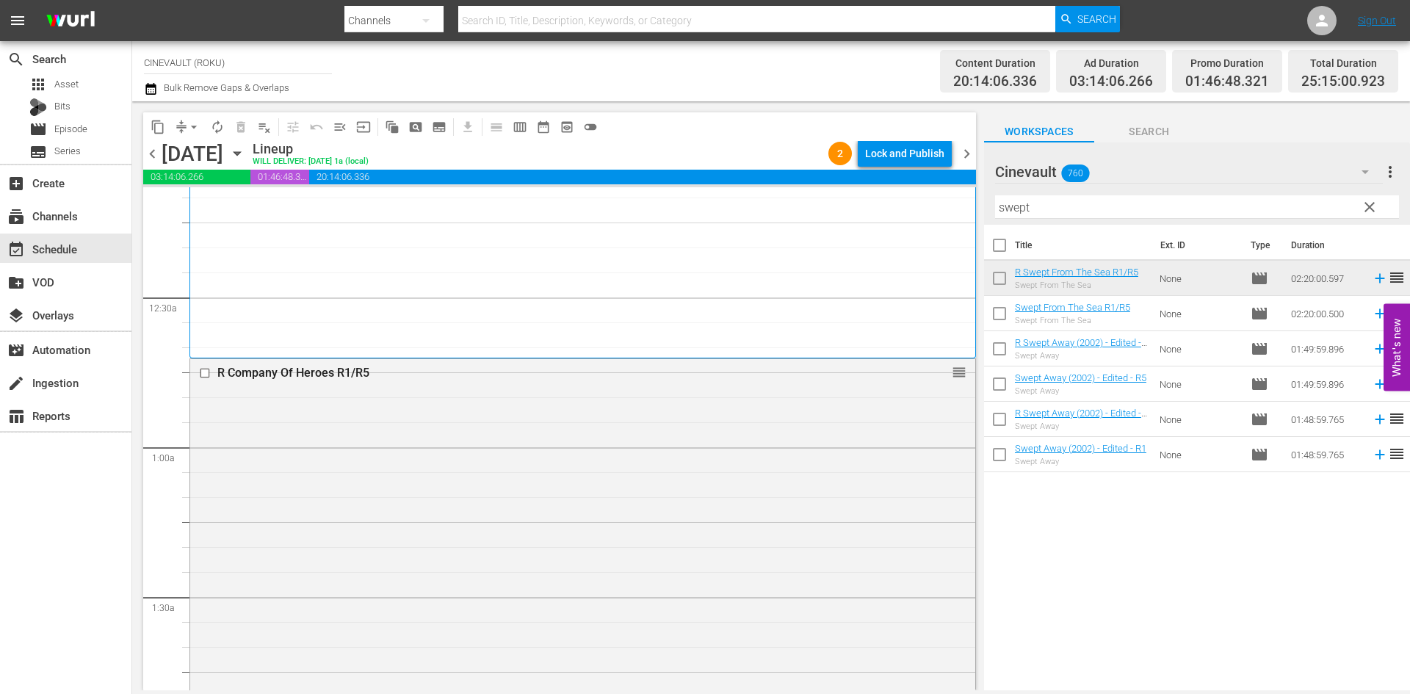
scroll to position [0, 0]
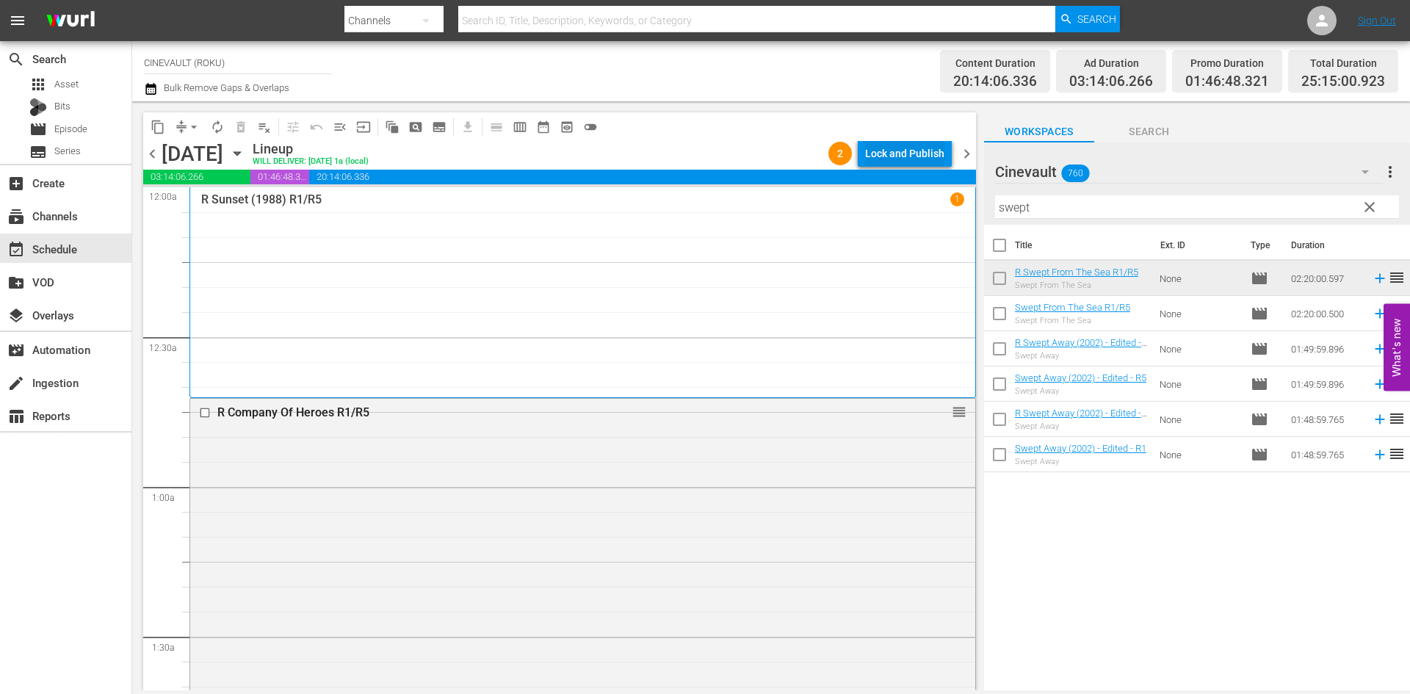
click at [886, 145] on div "Lock and Publish" at bounding box center [904, 153] width 79 height 26
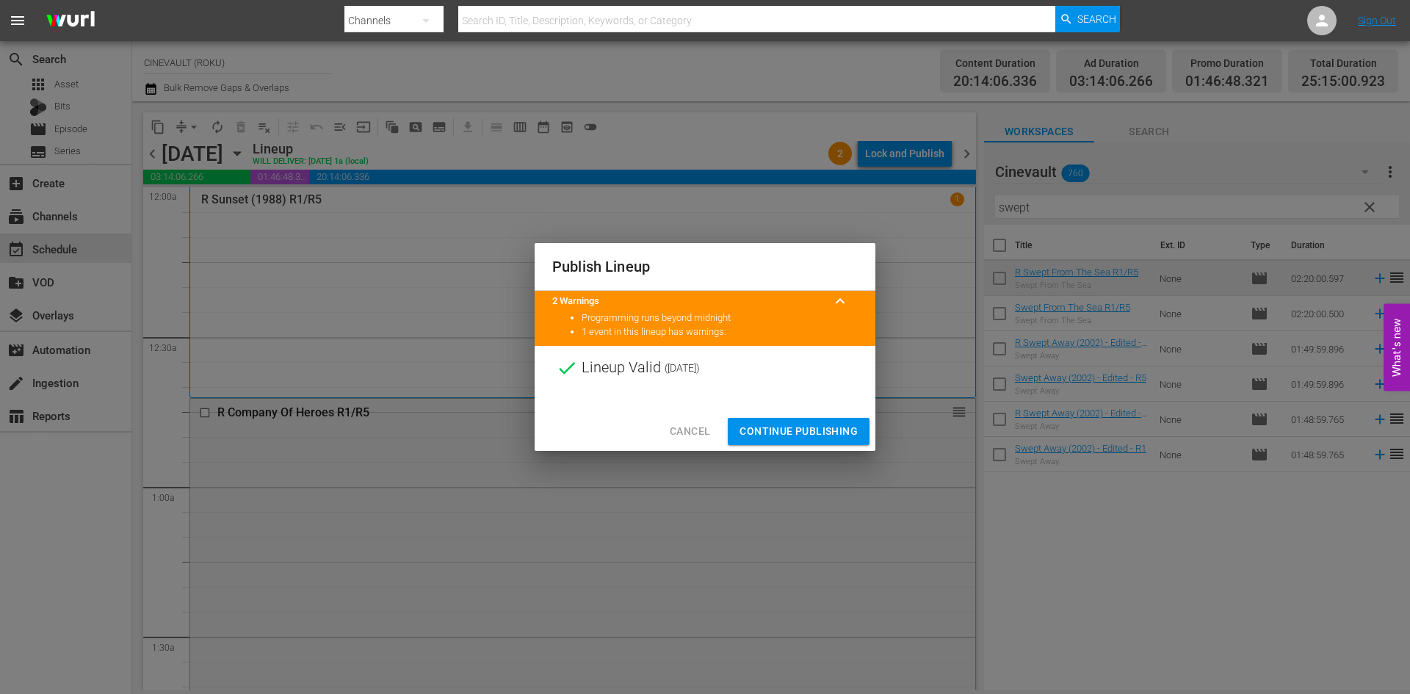
click at [821, 439] on span "Continue Publishing" at bounding box center [798, 431] width 118 height 18
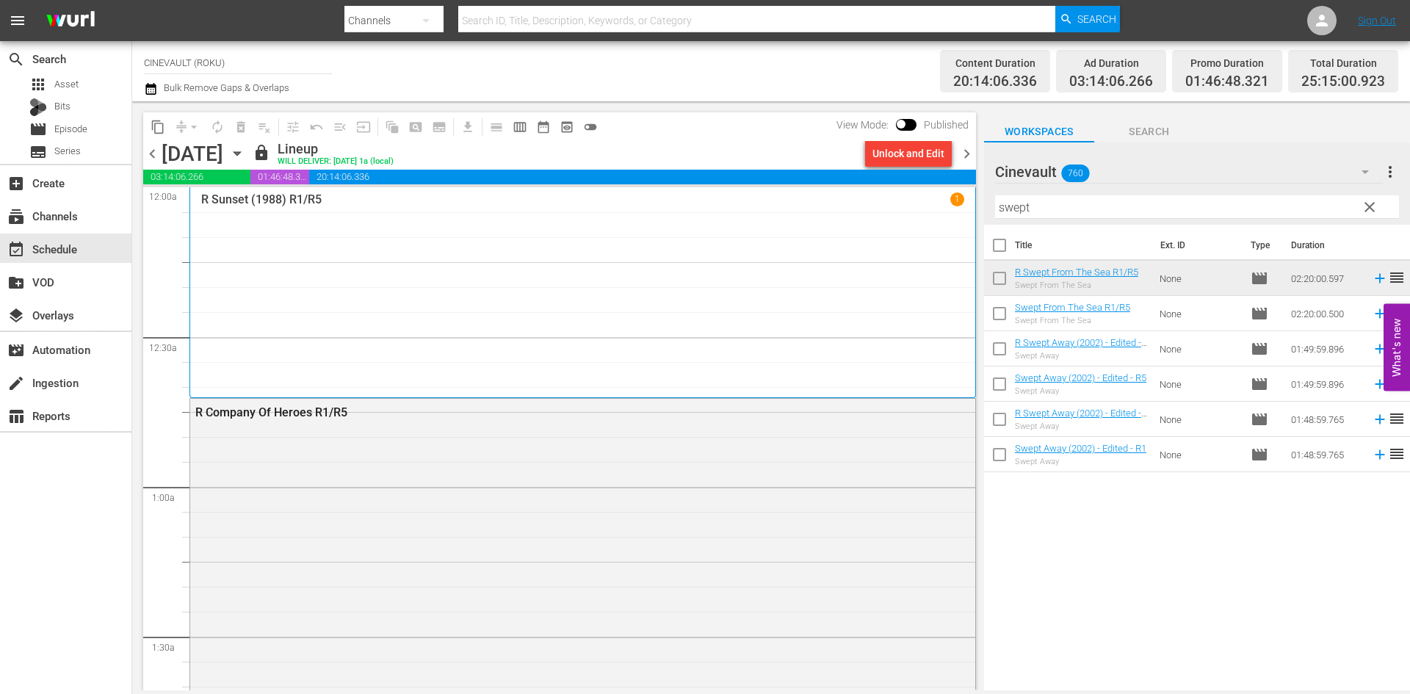
click at [975, 160] on span "chevron_right" at bounding box center [966, 154] width 18 height 18
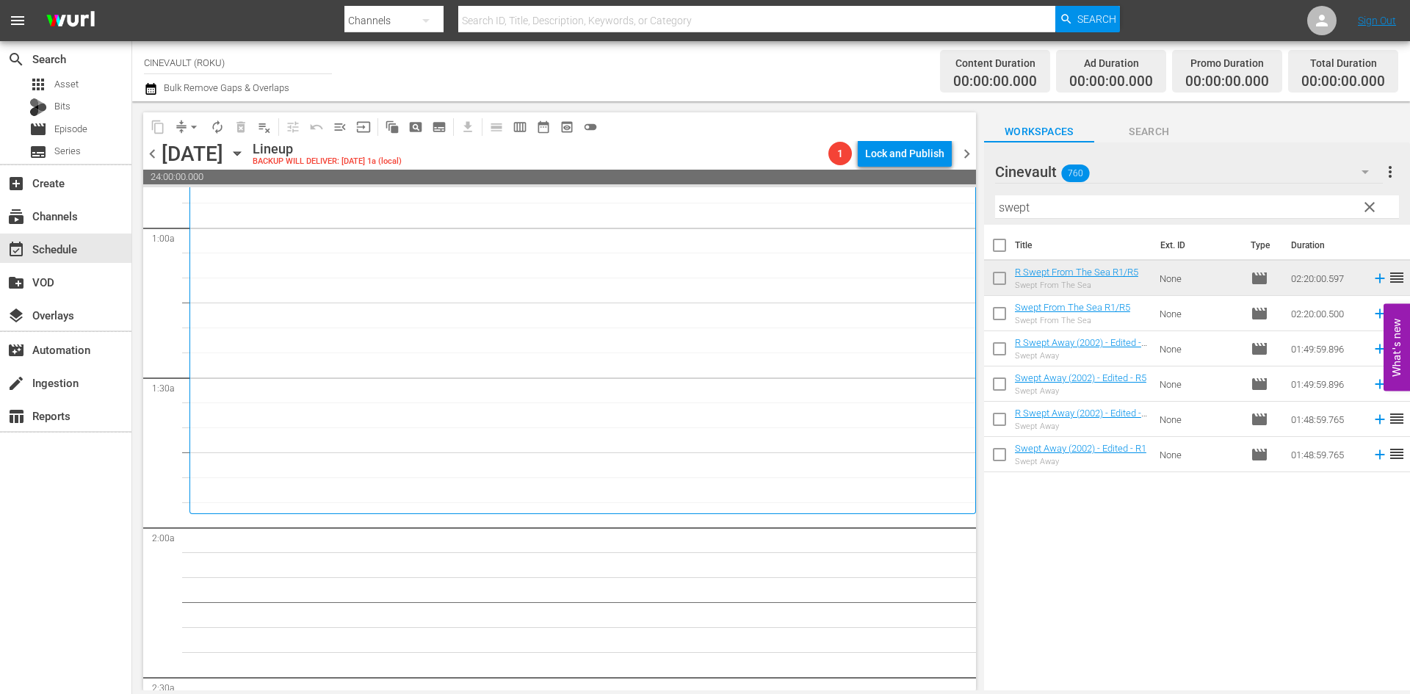
scroll to position [294, 0]
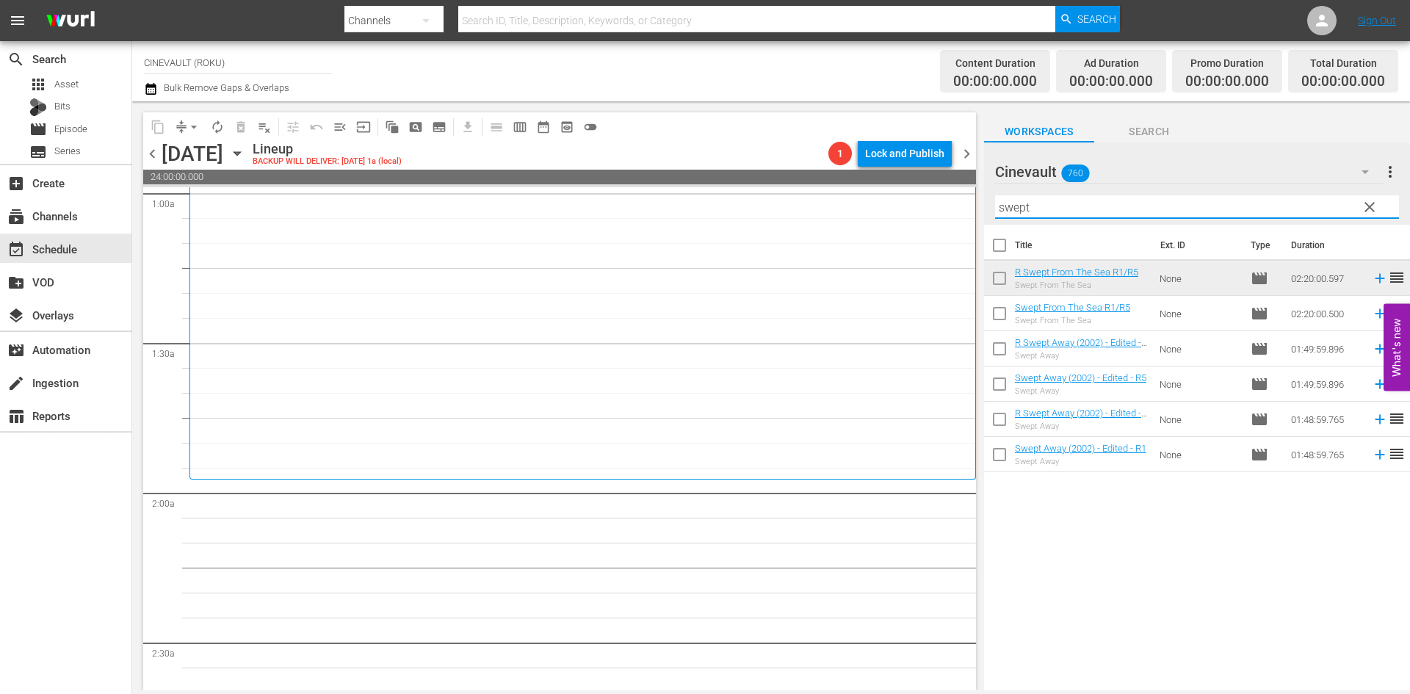
drag, startPoint x: 1194, startPoint y: 217, endPoint x: 919, endPoint y: 195, distance: 275.6
click at [919, 195] on div "content_copy compress arrow_drop_down autorenew_outlined delete_forever_outline…" at bounding box center [771, 395] width 1278 height 589
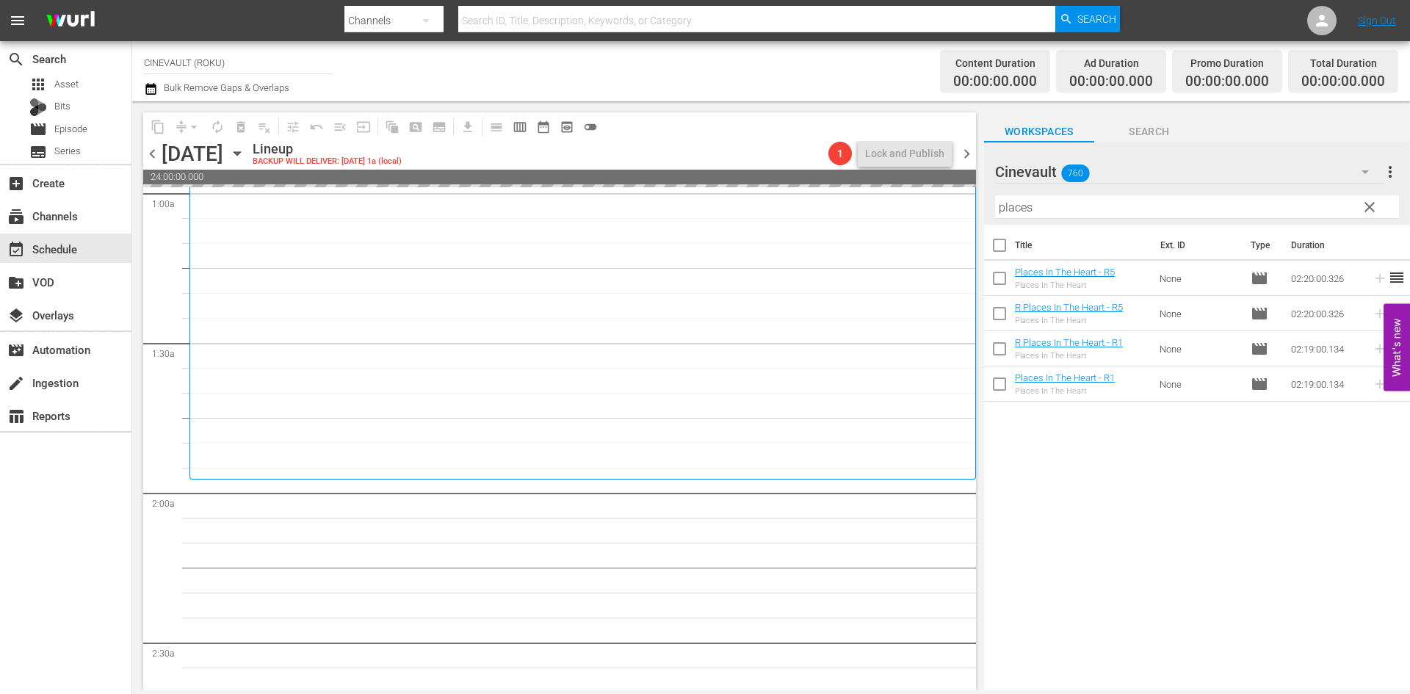
drag, startPoint x: 1167, startPoint y: 203, endPoint x: 909, endPoint y: 193, distance: 257.9
click at [909, 193] on div "content_copy compress arrow_drop_down autorenew_outlined delete_forever_outline…" at bounding box center [771, 395] width 1278 height 589
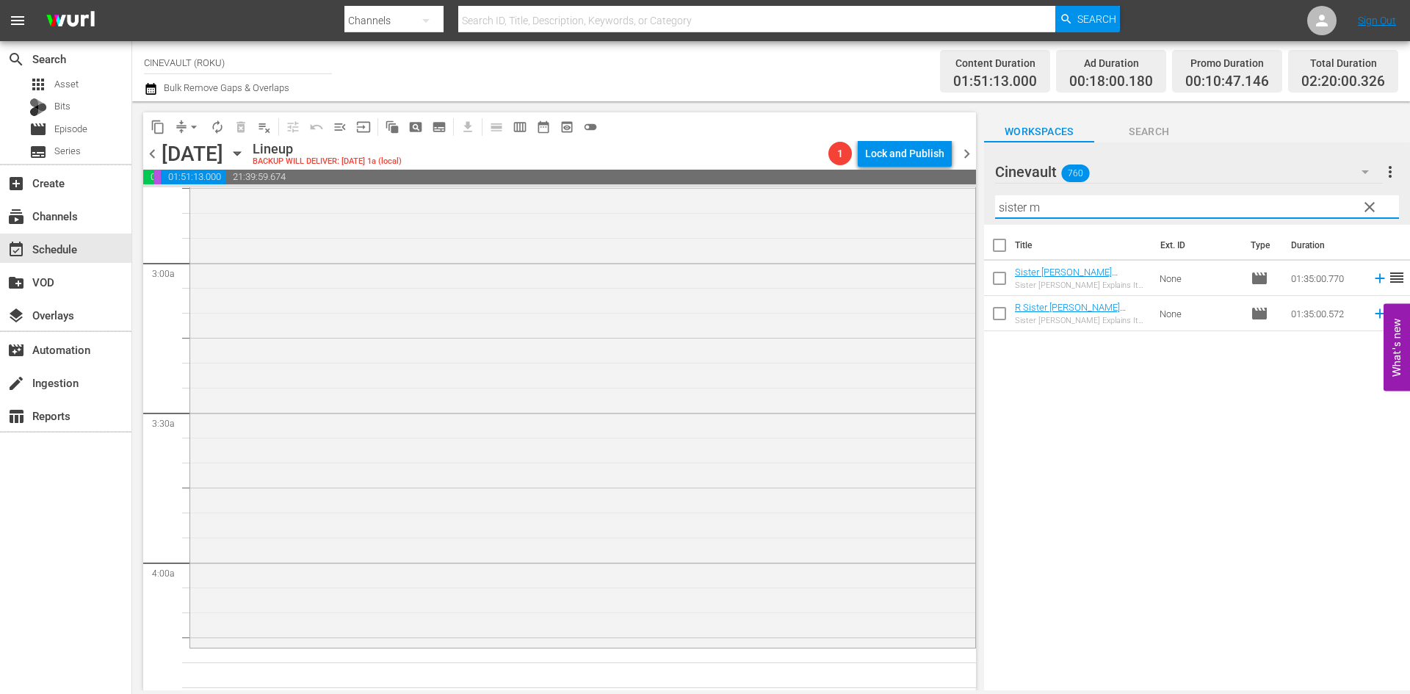
scroll to position [1028, 0]
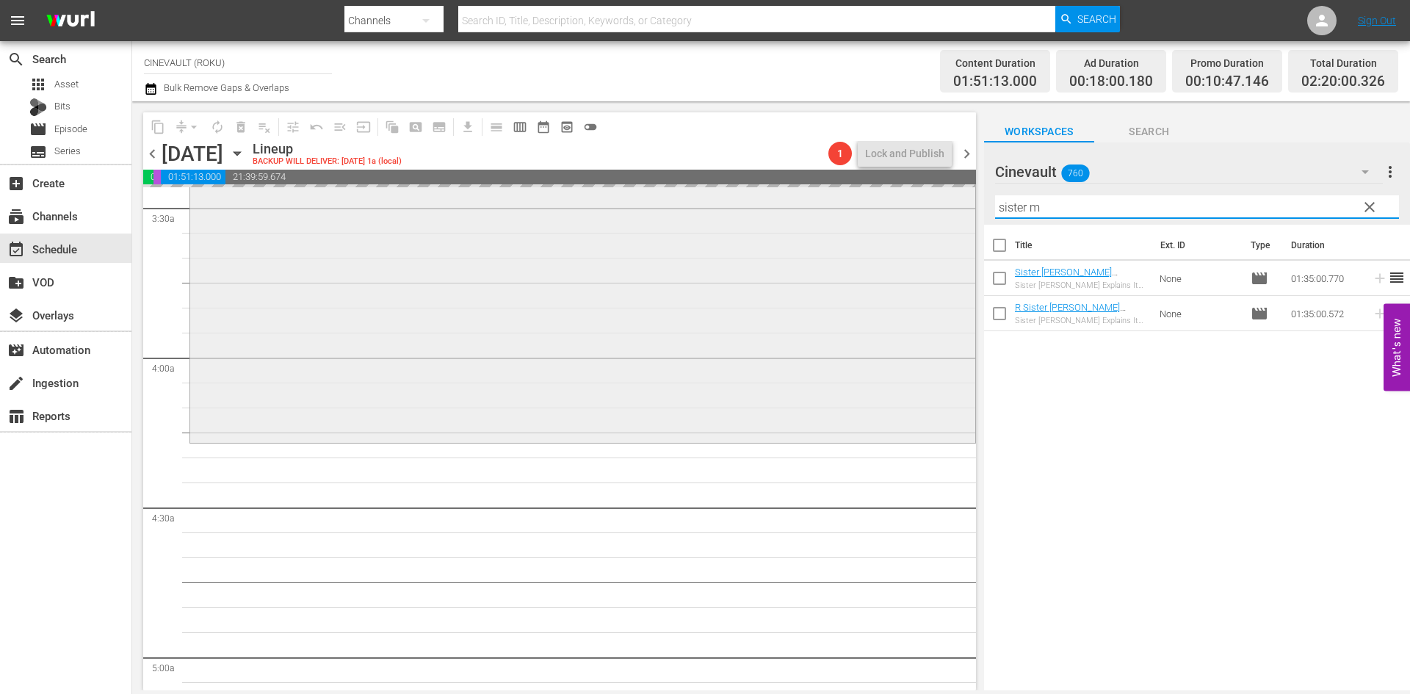
click at [936, 200] on div "content_copy compress arrow_drop_down autorenew_outlined delete_forever_outline…" at bounding box center [771, 395] width 1278 height 589
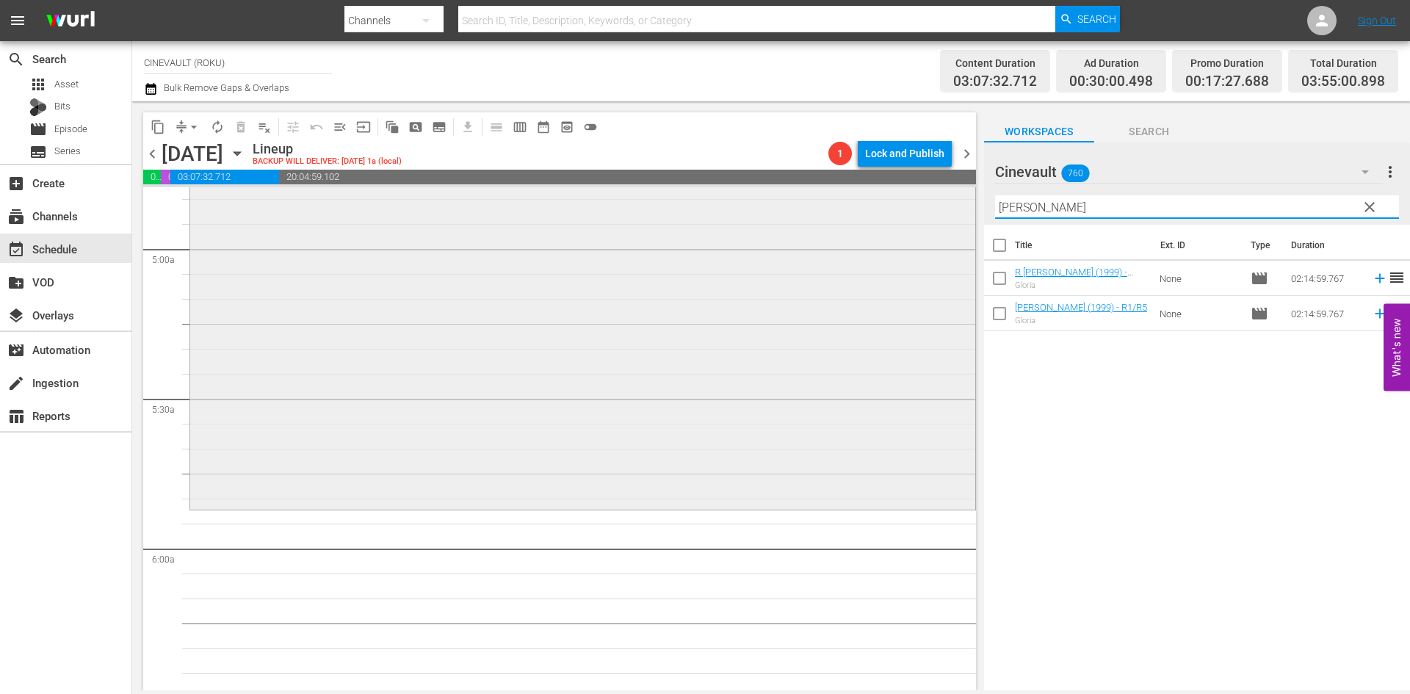
scroll to position [1469, 0]
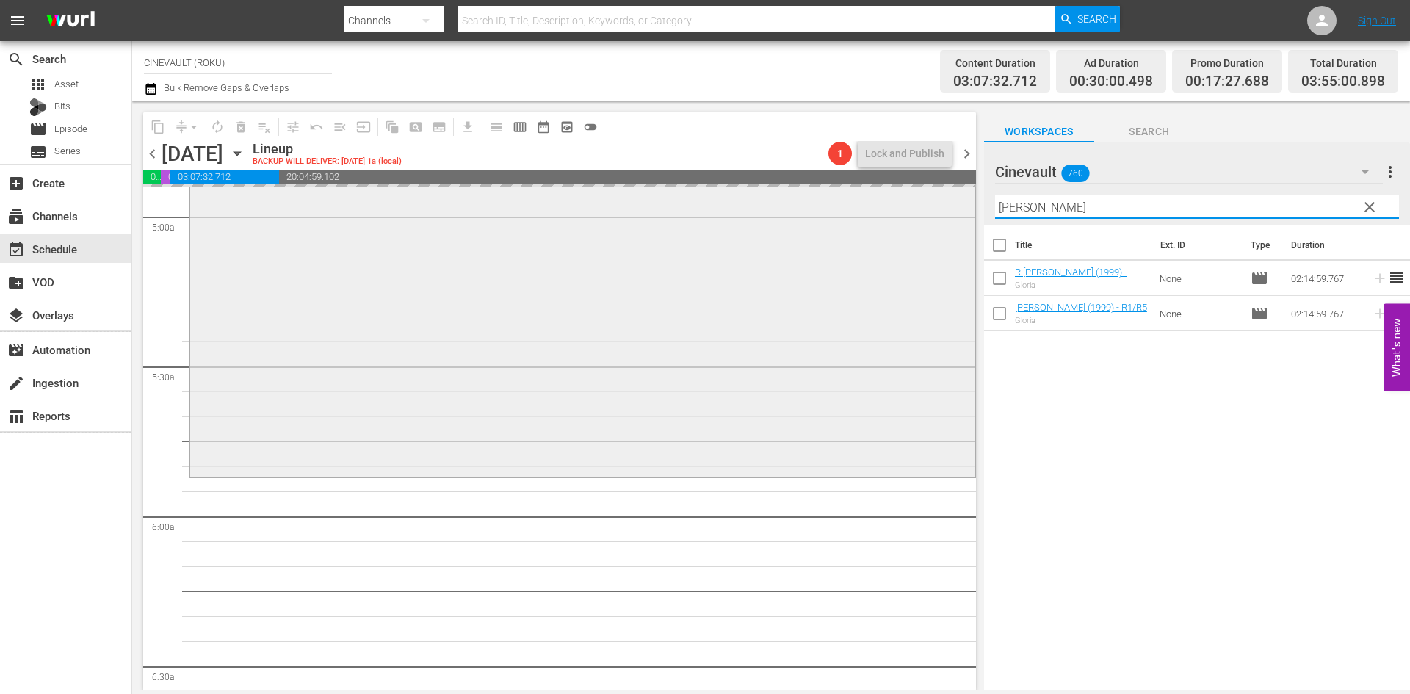
drag, startPoint x: 1121, startPoint y: 205, endPoint x: 857, endPoint y: 205, distance: 264.3
click at [857, 205] on div "content_copy compress arrow_drop_down autorenew_outlined delete_forever_outline…" at bounding box center [771, 395] width 1278 height 589
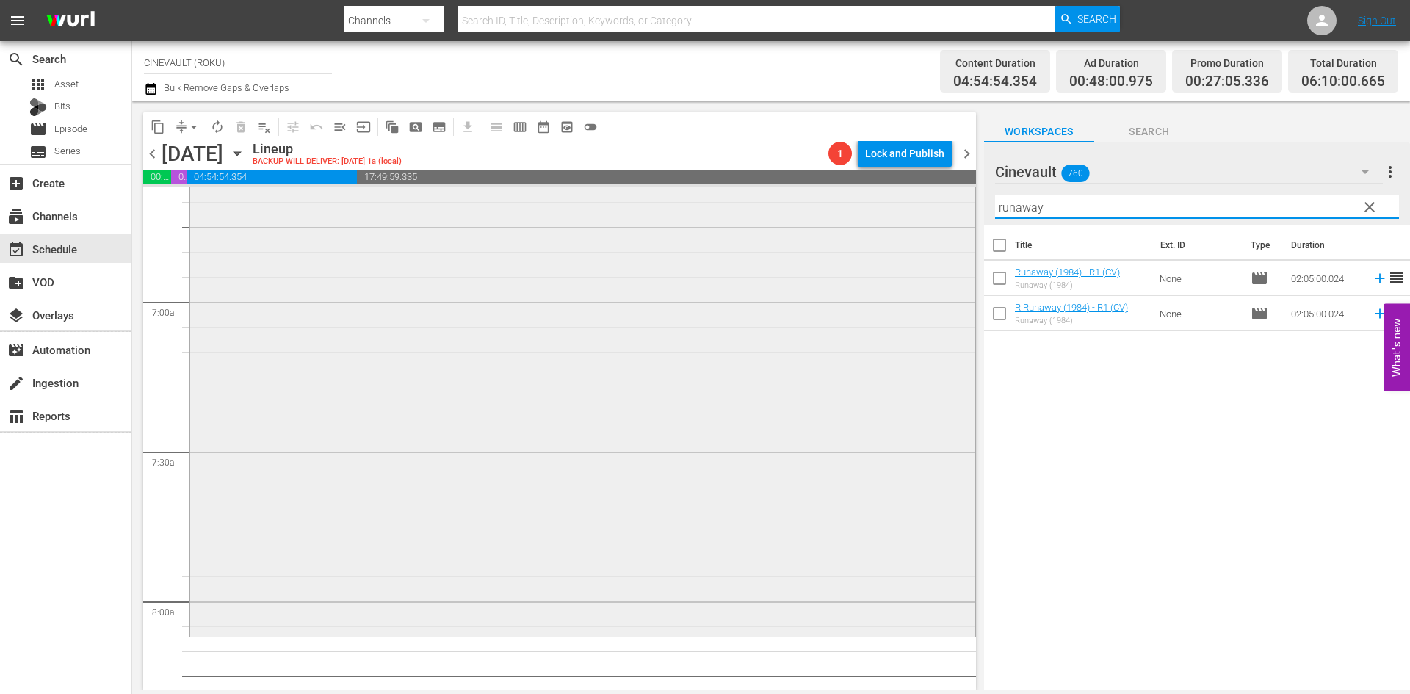
scroll to position [2203, 0]
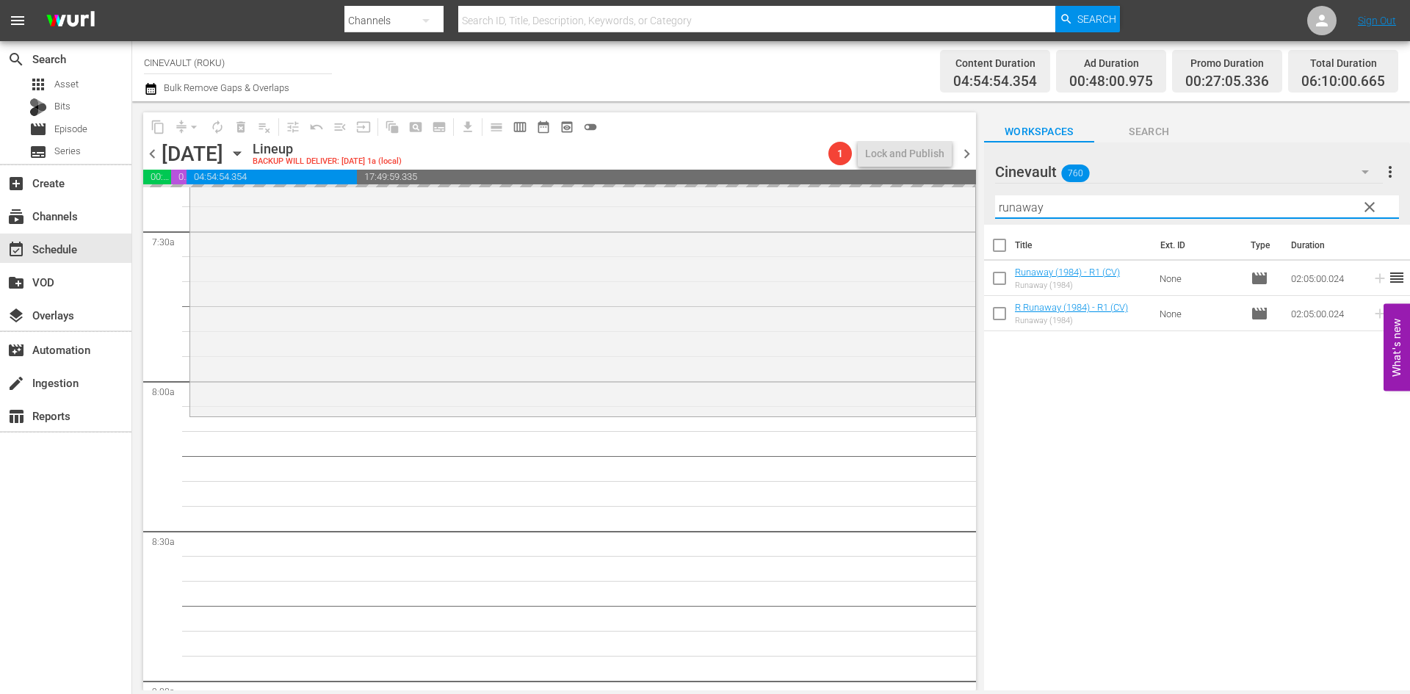
drag, startPoint x: 999, startPoint y: 211, endPoint x: 779, endPoint y: 181, distance: 221.6
click at [779, 181] on div "content_copy compress arrow_drop_down autorenew_outlined delete_forever_outline…" at bounding box center [771, 395] width 1278 height 589
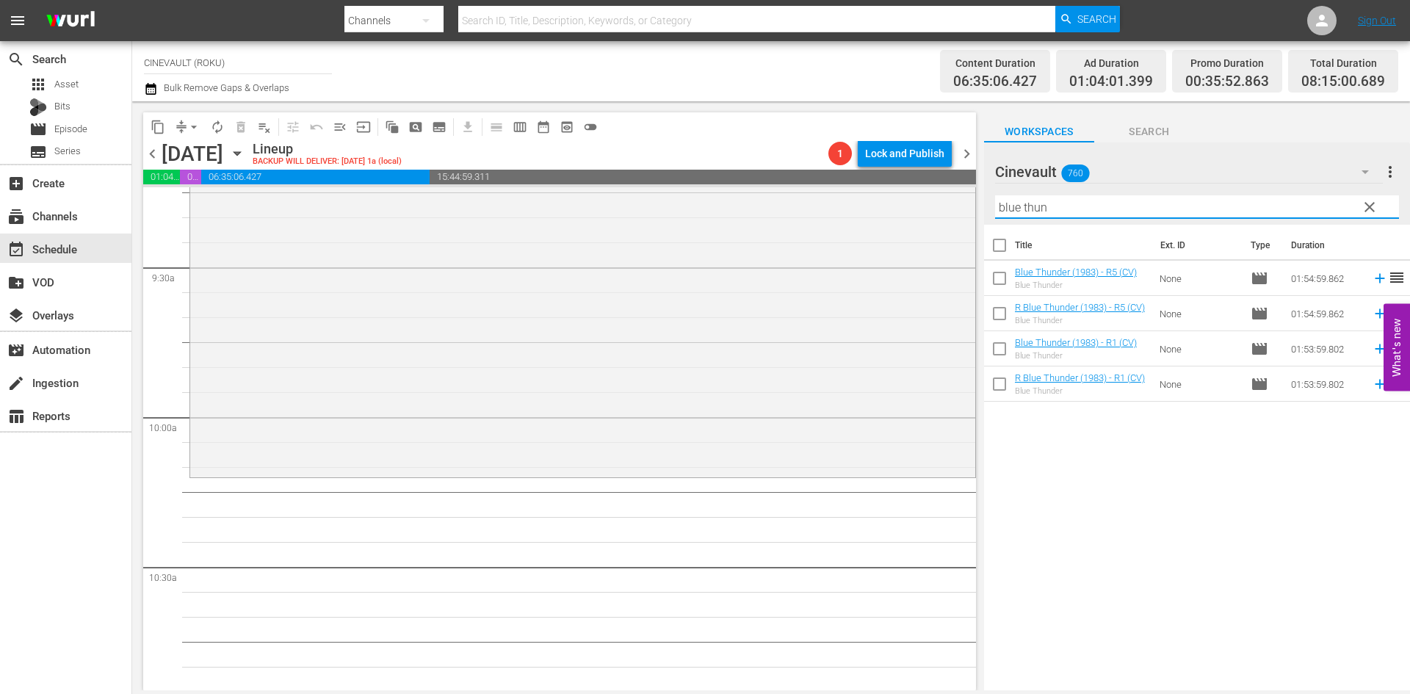
scroll to position [2790, 0]
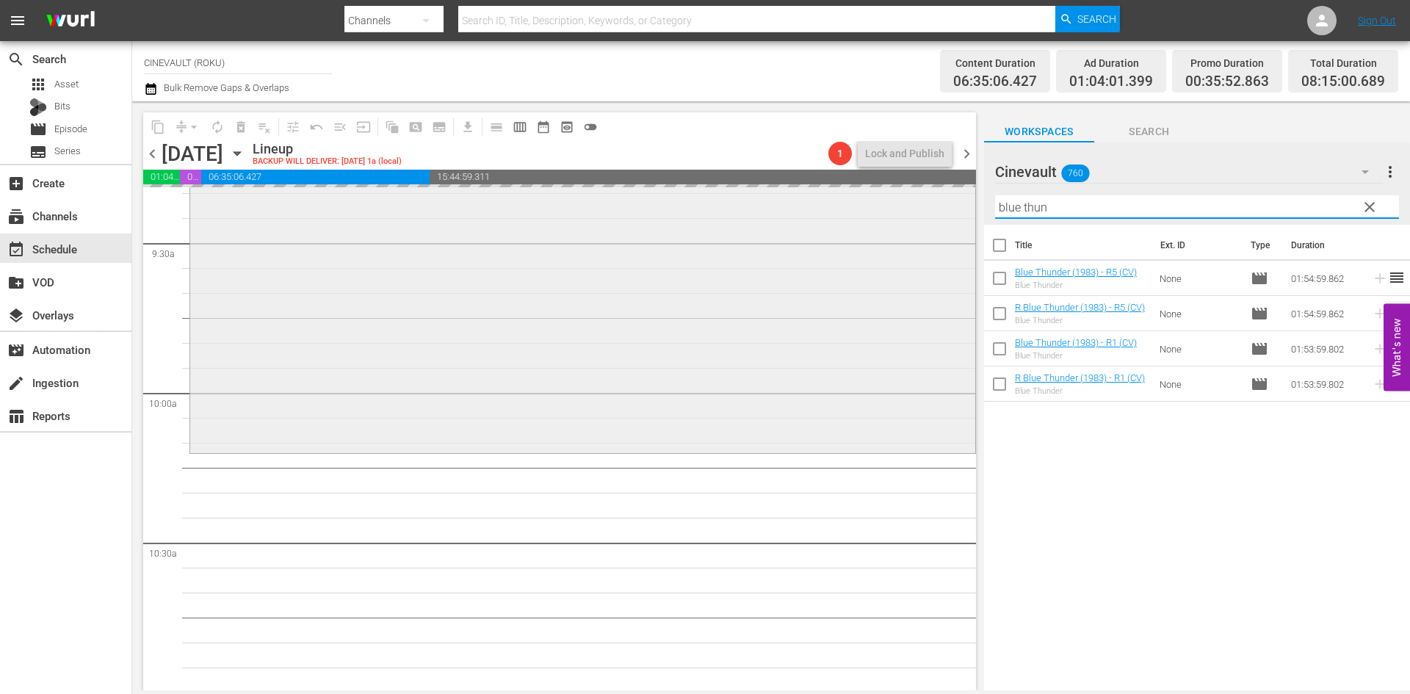
drag, startPoint x: 1125, startPoint y: 213, endPoint x: 927, endPoint y: 200, distance: 198.0
click at [927, 200] on div "content_copy compress arrow_drop_down autorenew_outlined delete_forever_outline…" at bounding box center [771, 395] width 1278 height 589
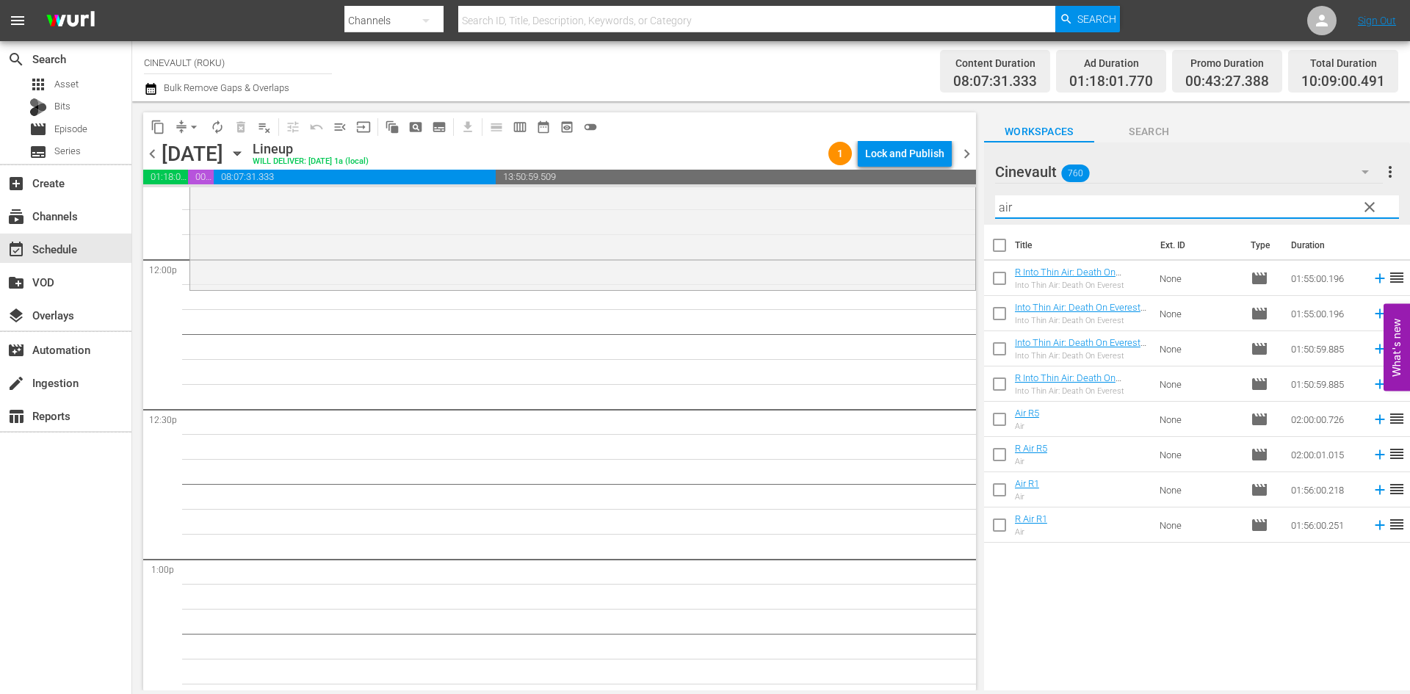
scroll to position [3451, 0]
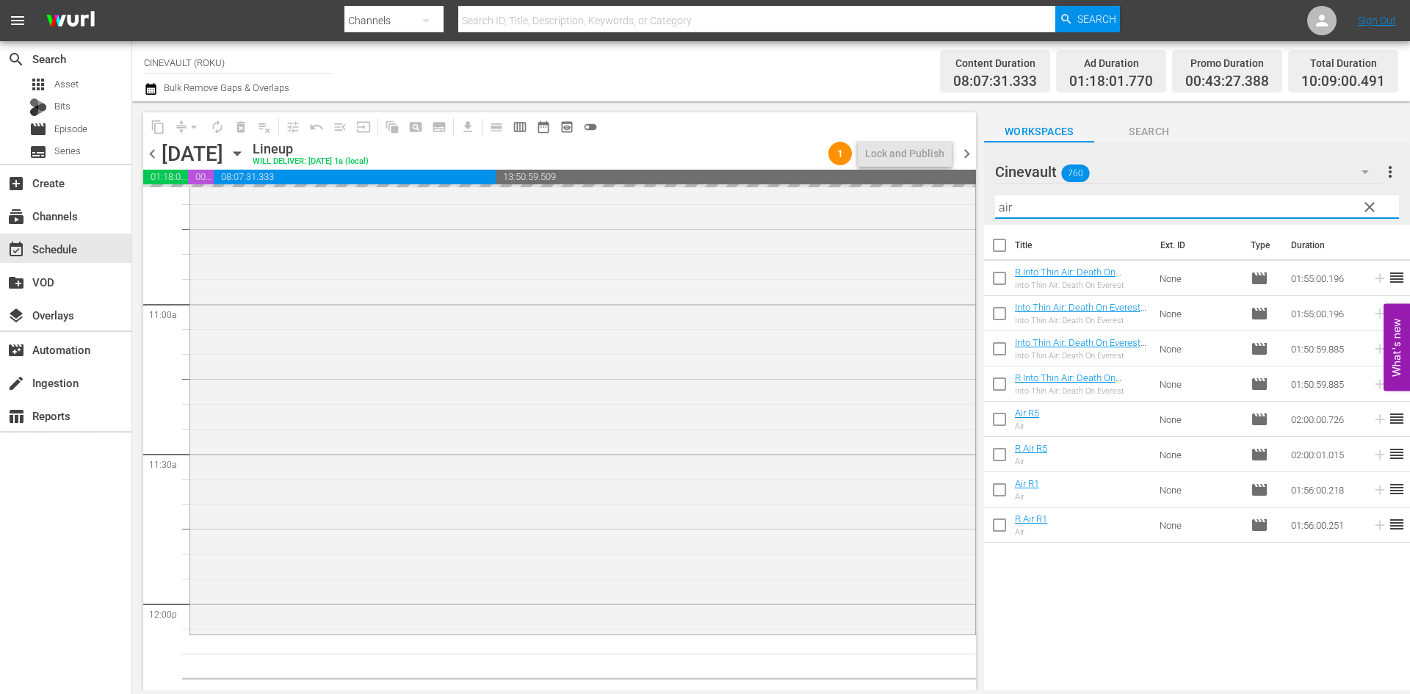
drag, startPoint x: 1100, startPoint y: 209, endPoint x: 746, endPoint y: 139, distance: 360.7
click at [746, 139] on div "content_copy compress arrow_drop_down autorenew_outlined delete_forever_outline…" at bounding box center [771, 395] width 1278 height 589
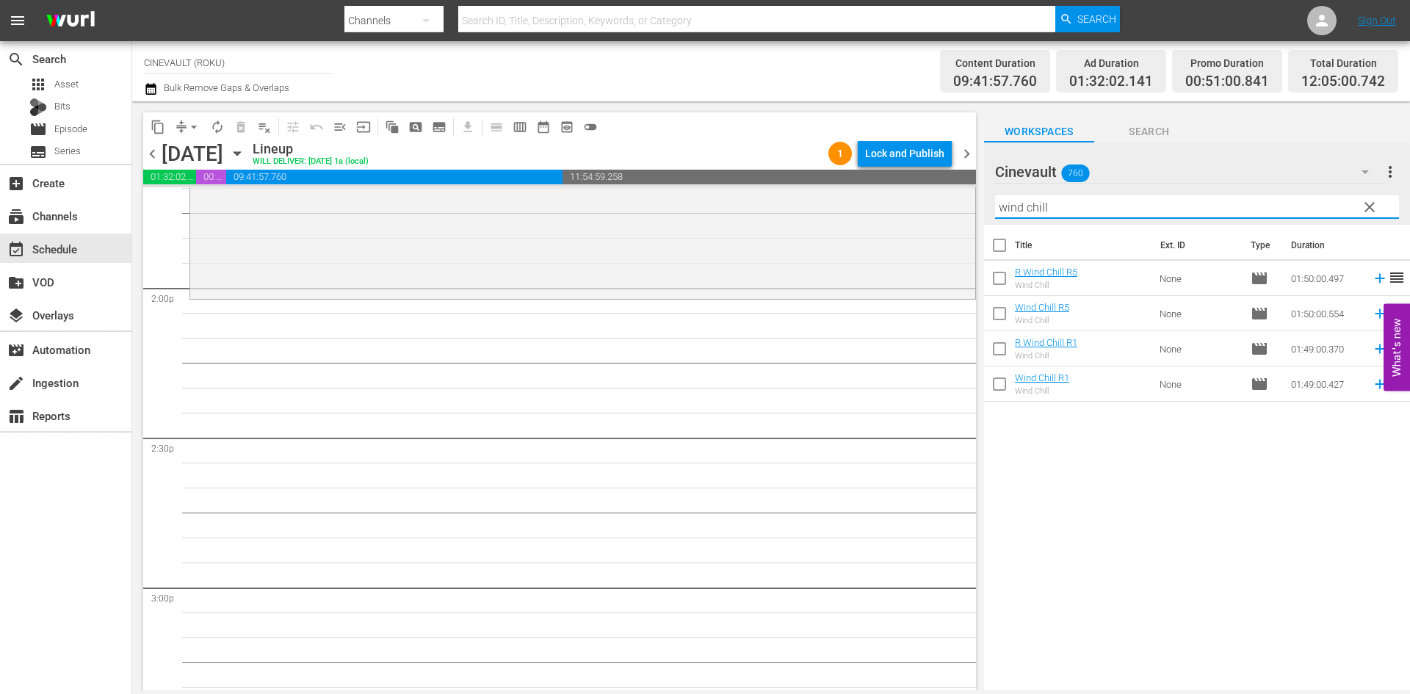
scroll to position [4101, 0]
drag, startPoint x: 1093, startPoint y: 203, endPoint x: 888, endPoint y: 187, distance: 204.8
click at [888, 187] on div "content_copy compress arrow_drop_down autorenew_outlined delete_forever_outline…" at bounding box center [771, 395] width 1278 height 589
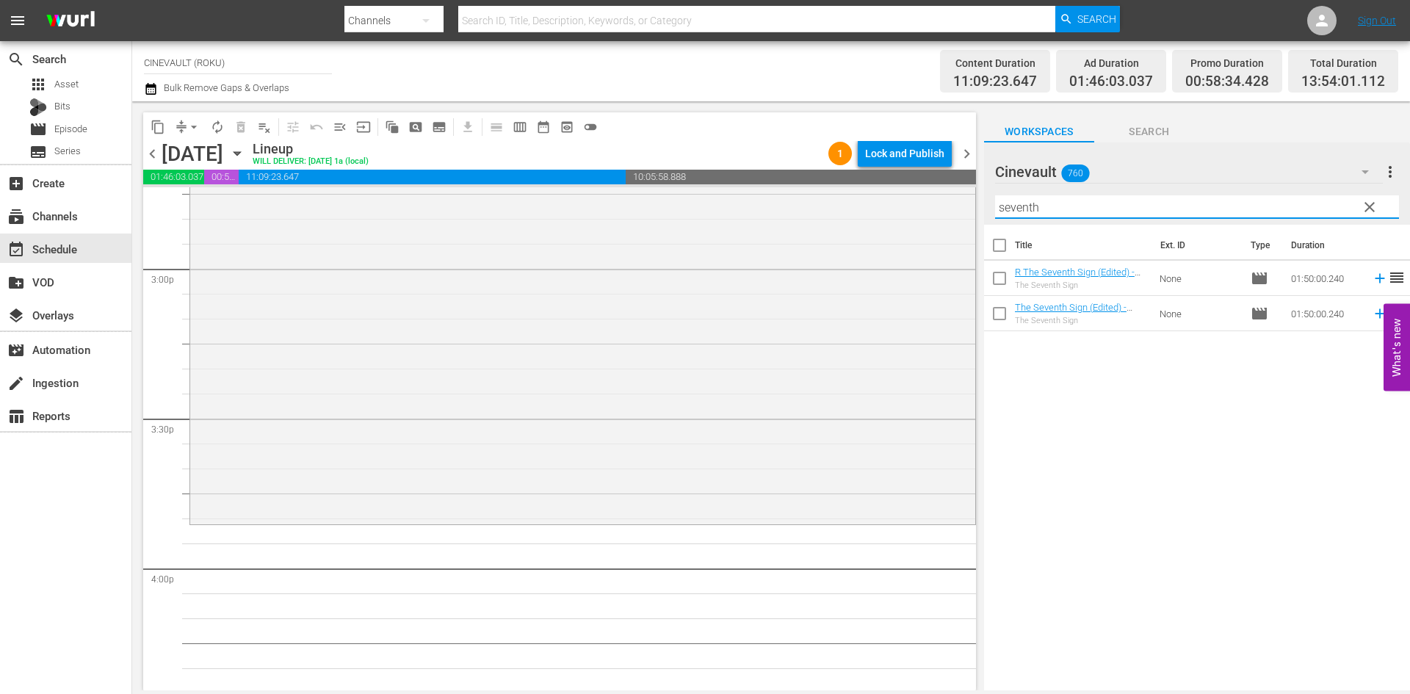
scroll to position [4541, 0]
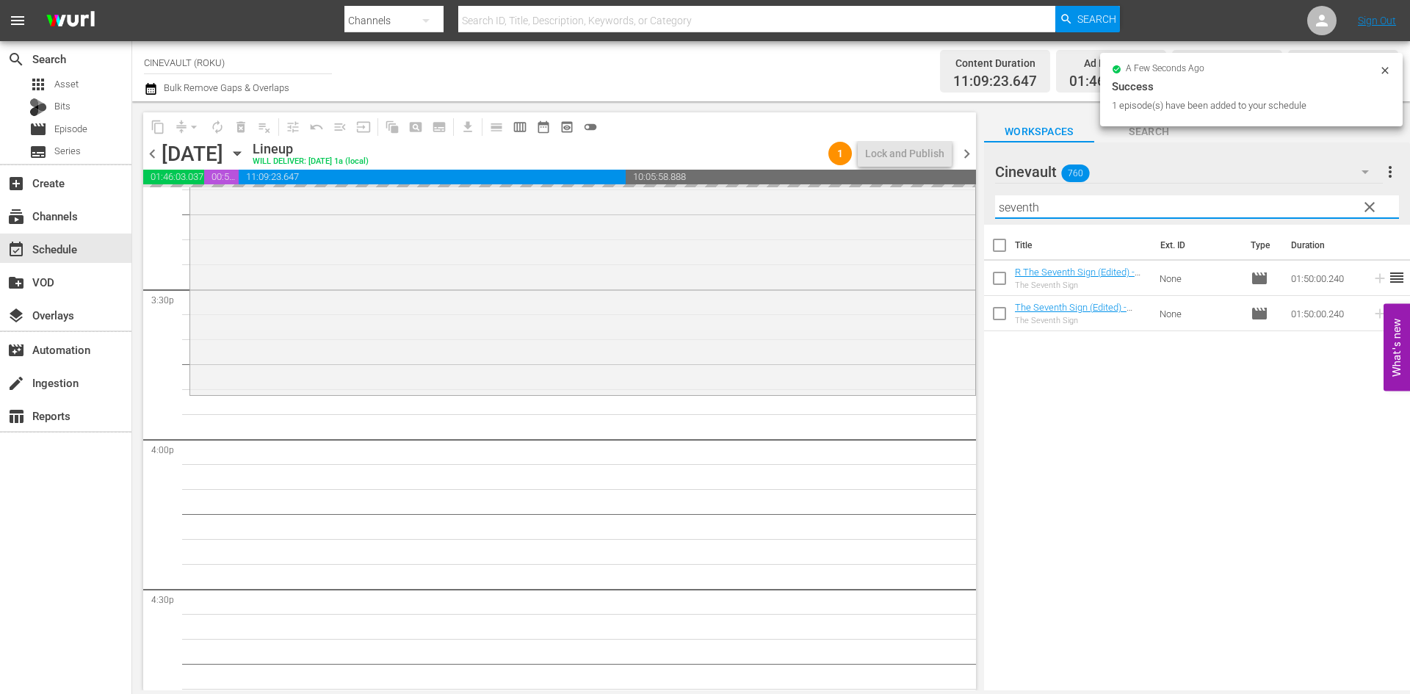
drag, startPoint x: 1081, startPoint y: 207, endPoint x: 965, endPoint y: 203, distance: 116.1
click at [971, 204] on div "content_copy compress arrow_drop_down autorenew_outlined delete_forever_outline…" at bounding box center [771, 395] width 1278 height 589
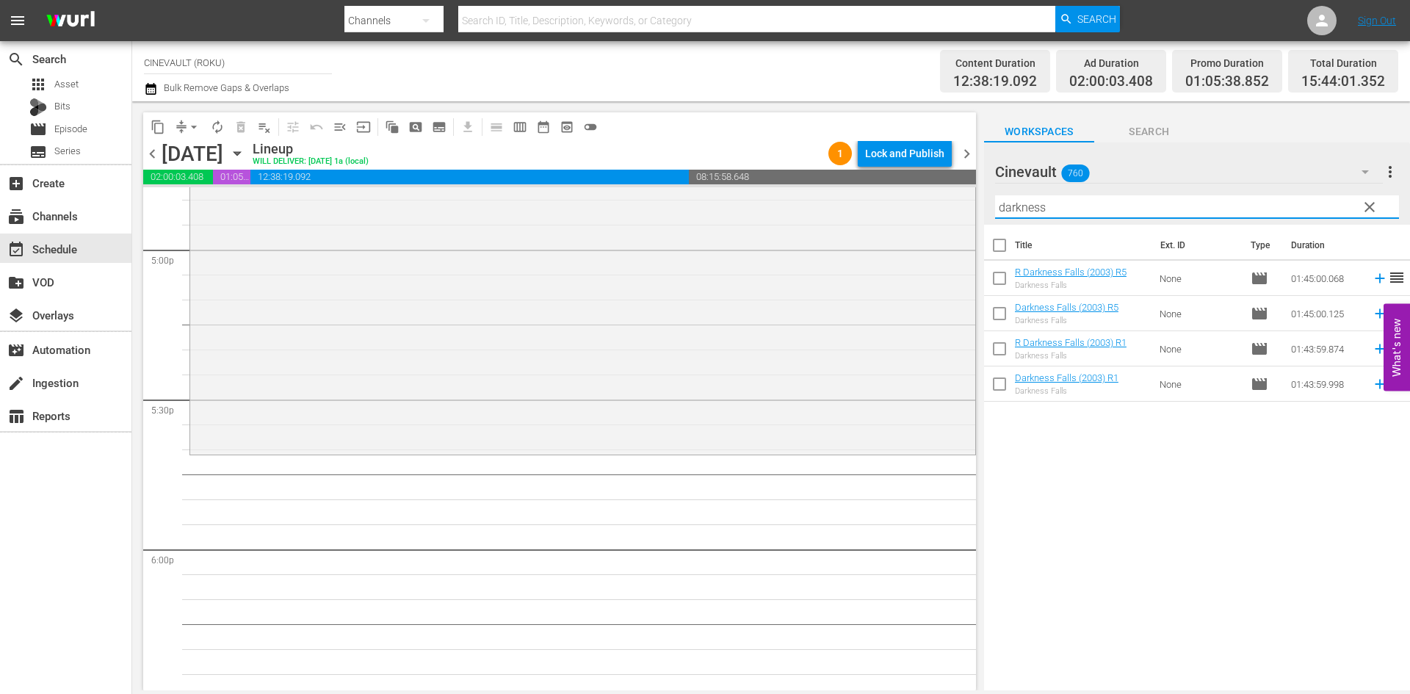
scroll to position [5055, 0]
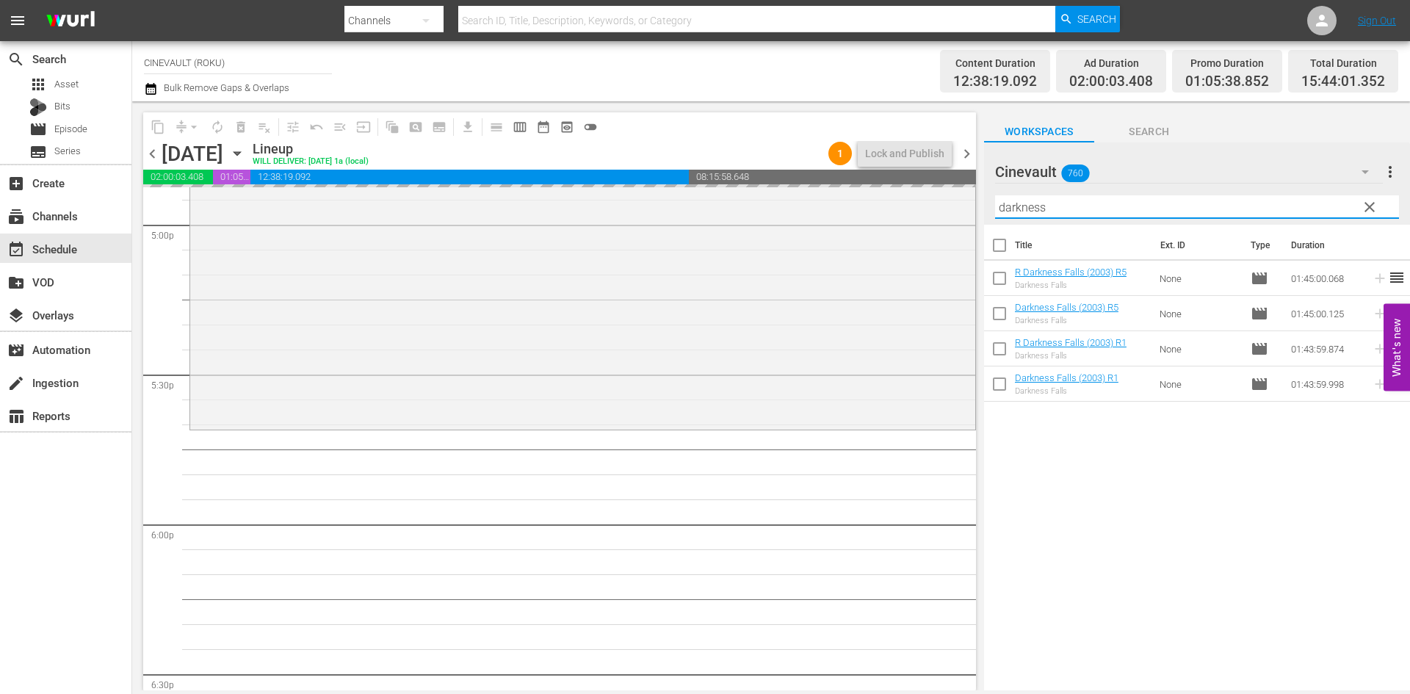
drag, startPoint x: 1054, startPoint y: 216, endPoint x: 924, endPoint y: 175, distance: 137.0
click at [924, 175] on div "content_copy compress arrow_drop_down autorenew_outlined delete_forever_outline…" at bounding box center [771, 395] width 1278 height 589
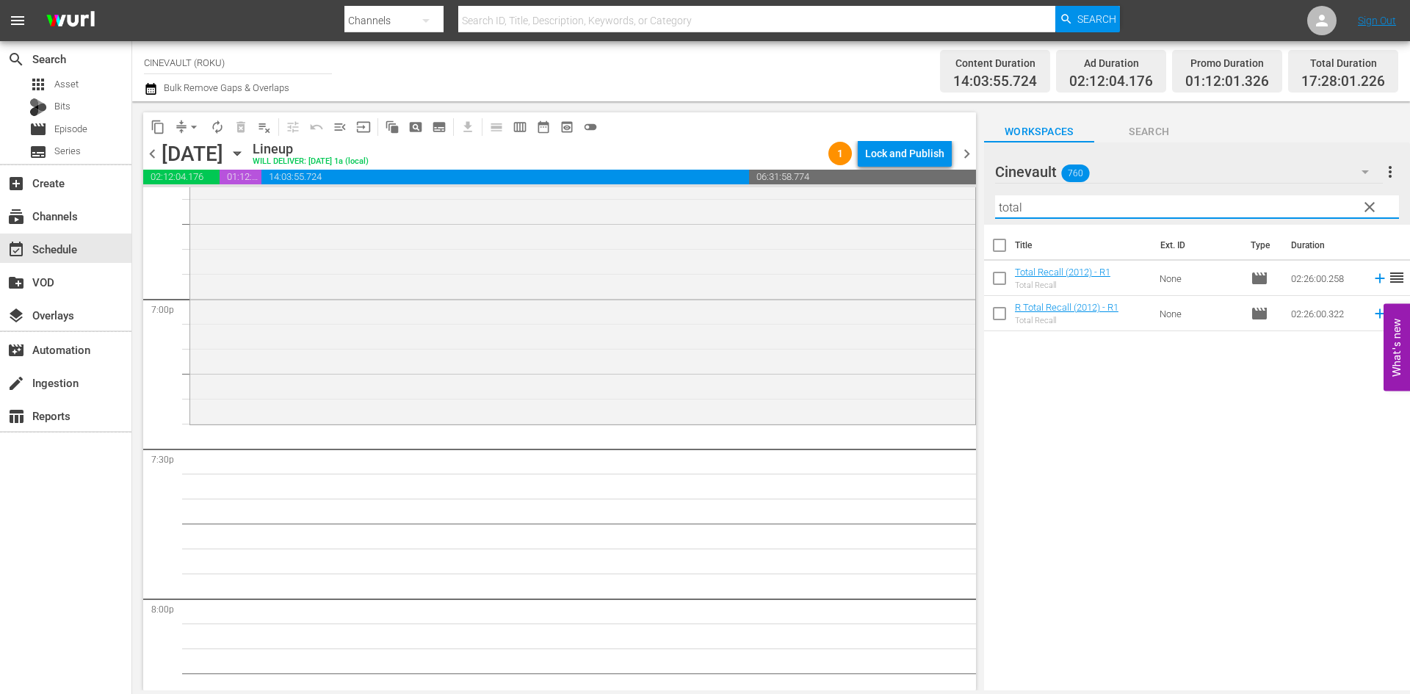
scroll to position [5716, 0]
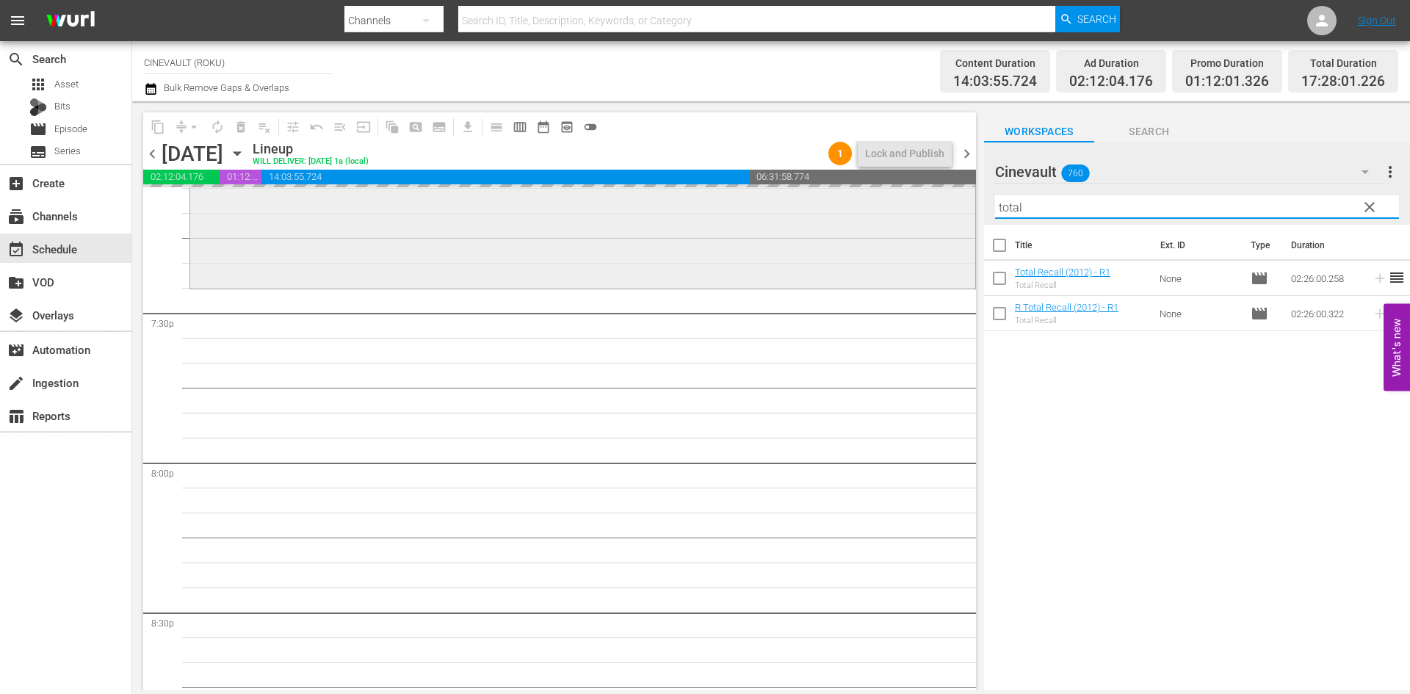
drag, startPoint x: 1068, startPoint y: 205, endPoint x: 930, endPoint y: 200, distance: 138.9
click at [930, 200] on div "content_copy compress arrow_drop_down autorenew_outlined delete_forever_outline…" at bounding box center [771, 395] width 1278 height 589
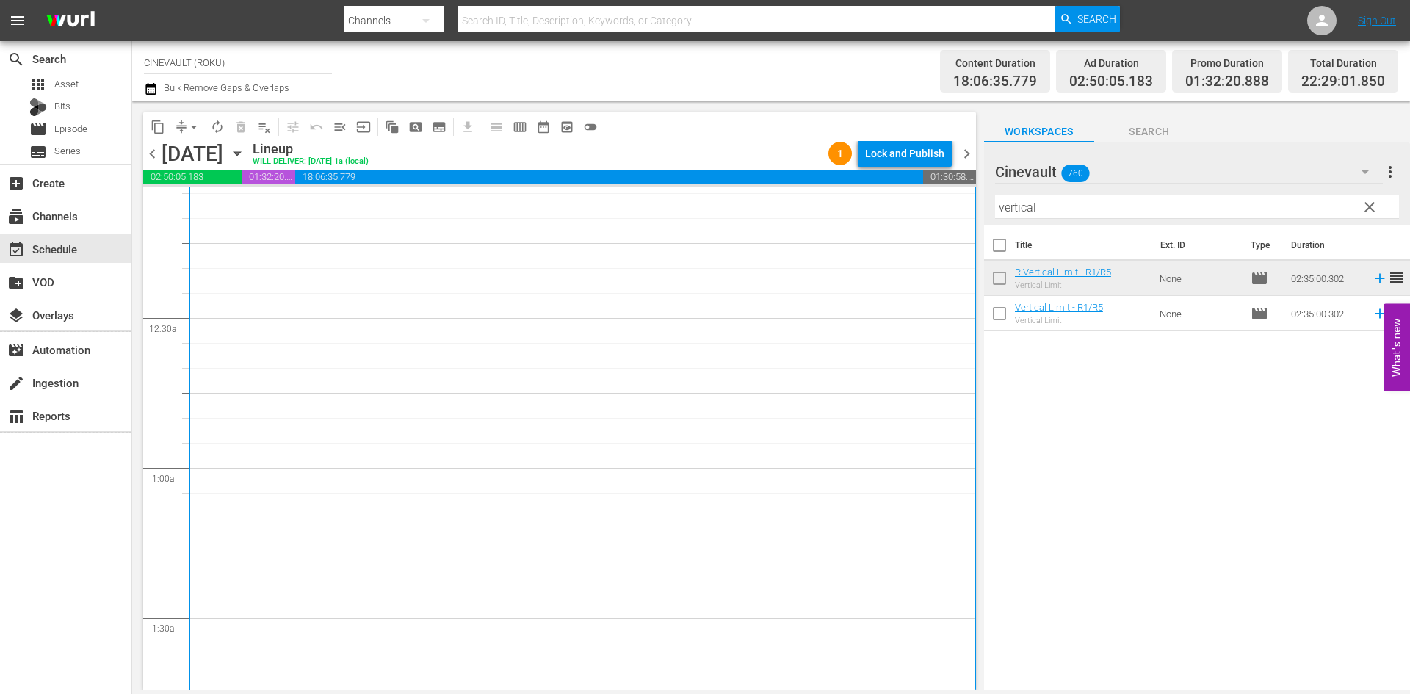
scroll to position [0, 0]
click at [914, 148] on div "Lock and Publish" at bounding box center [904, 153] width 79 height 26
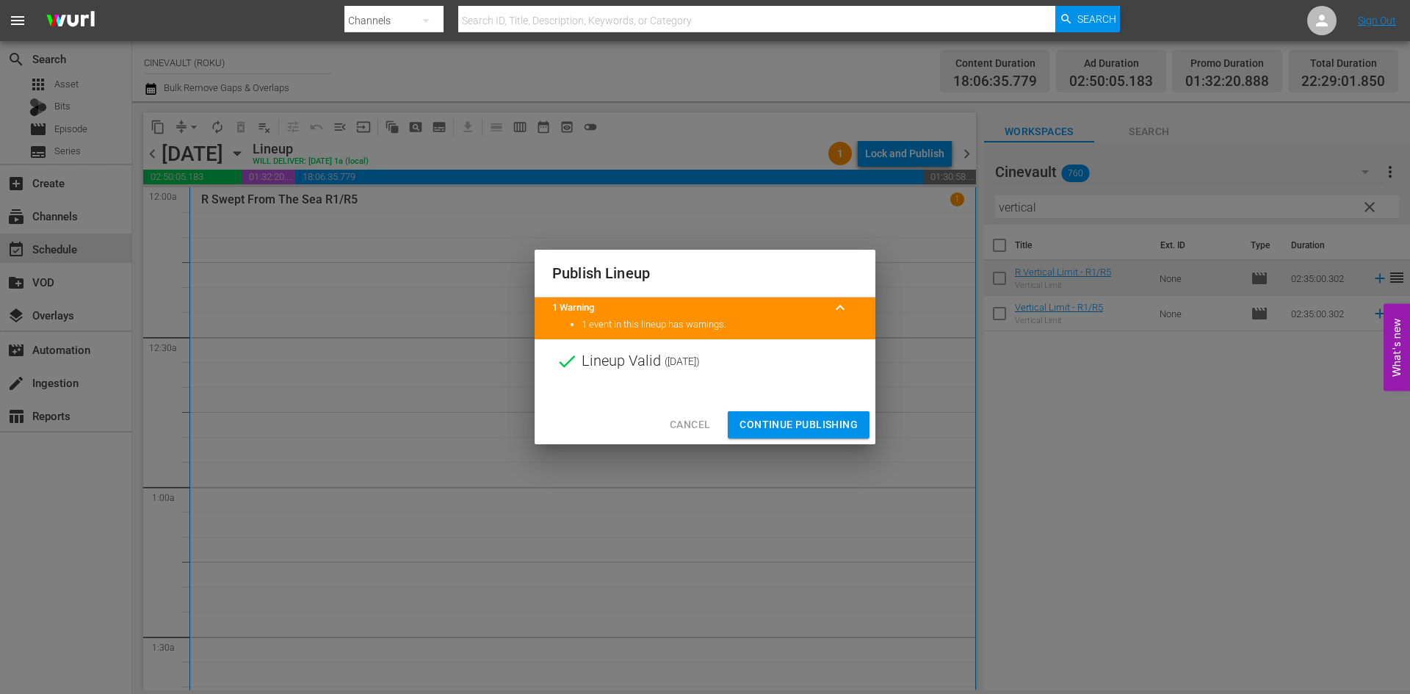
click at [847, 407] on div "Cancel Continue Publishing" at bounding box center [705, 424] width 341 height 39
click at [850, 413] on button "Continue Publishing" at bounding box center [799, 424] width 142 height 27
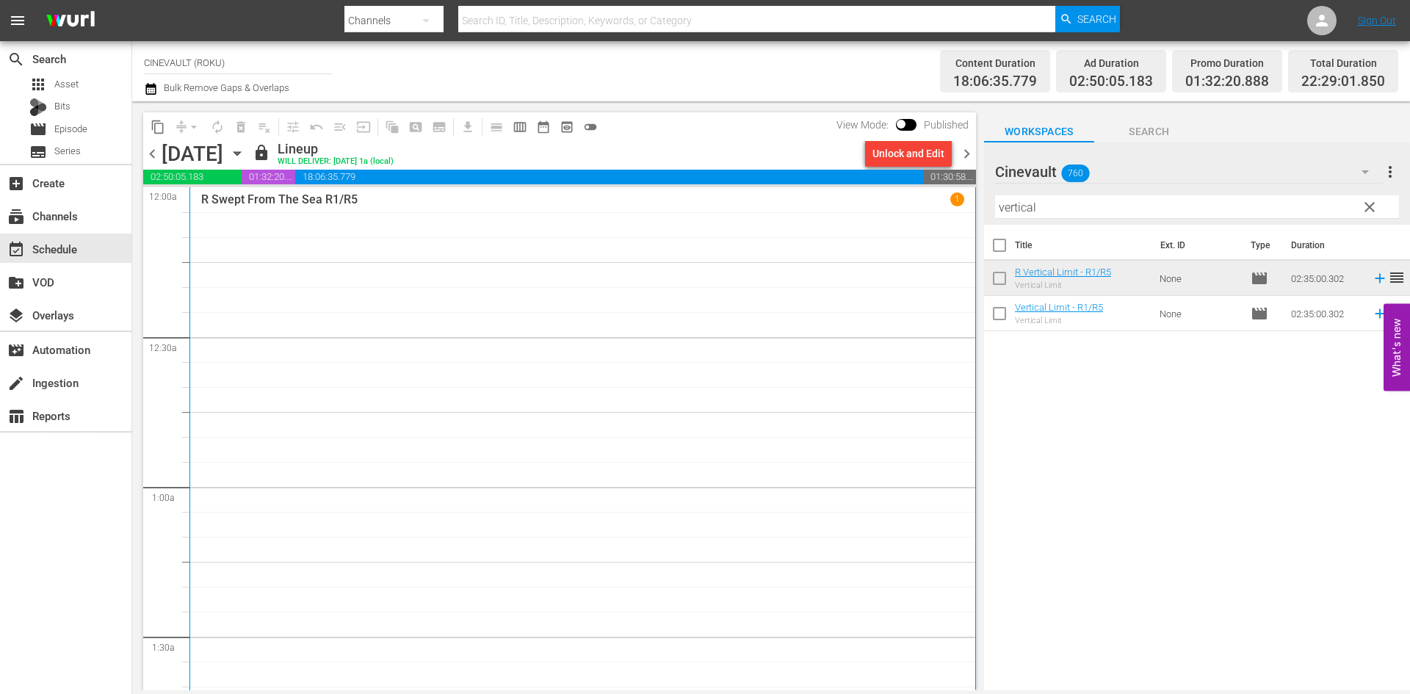
click at [963, 159] on span "chevron_right" at bounding box center [966, 154] width 18 height 18
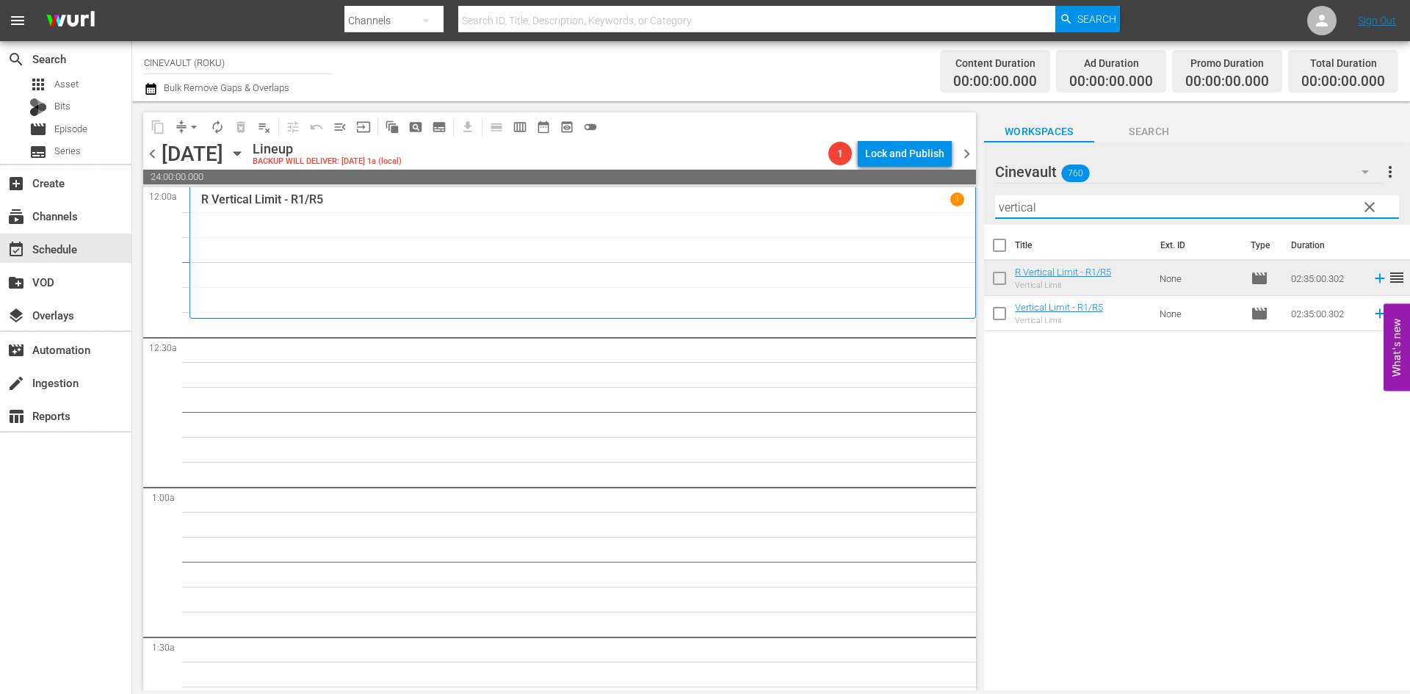
drag, startPoint x: 1150, startPoint y: 211, endPoint x: 957, endPoint y: 198, distance: 192.8
click at [957, 198] on div "content_copy compress arrow_drop_down autorenew_outlined delete_forever_outline…" at bounding box center [771, 395] width 1278 height 589
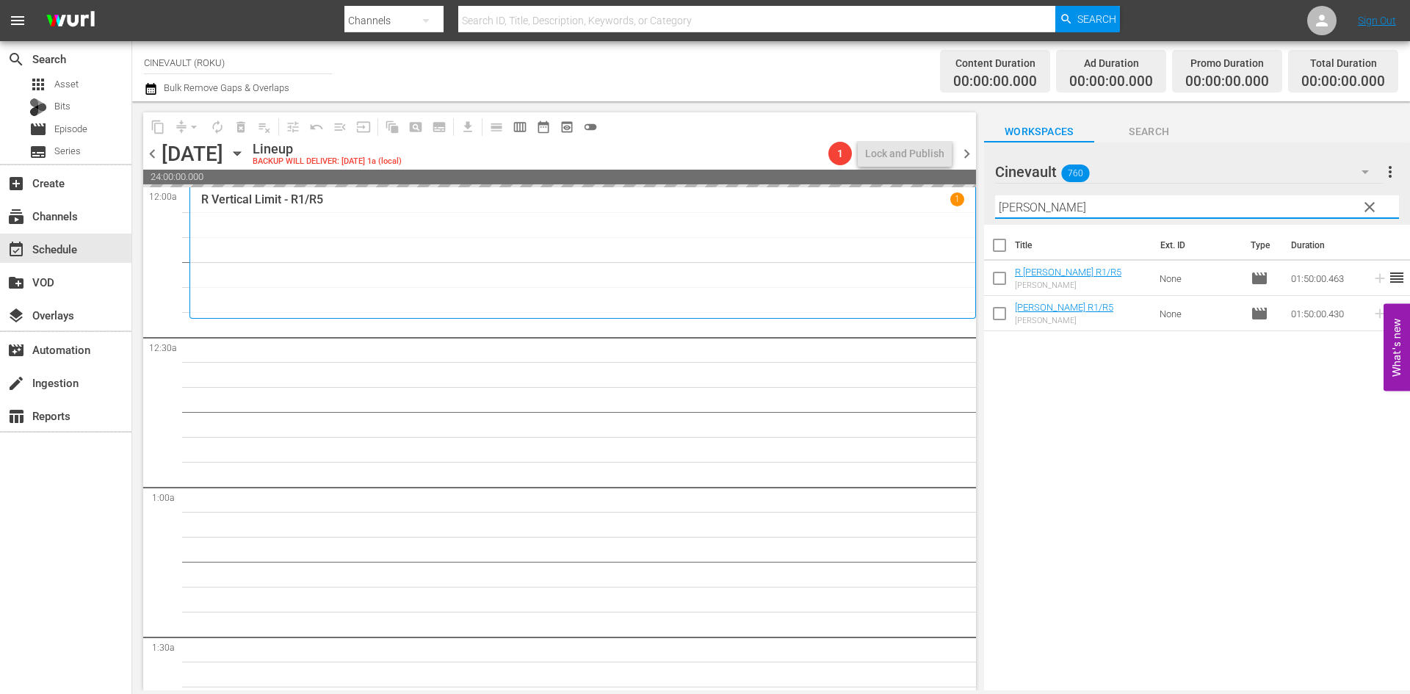
drag, startPoint x: 1074, startPoint y: 210, endPoint x: 914, endPoint y: 195, distance: 160.0
click at [922, 200] on div "content_copy compress arrow_drop_down autorenew_outlined delete_forever_outline…" at bounding box center [771, 395] width 1278 height 589
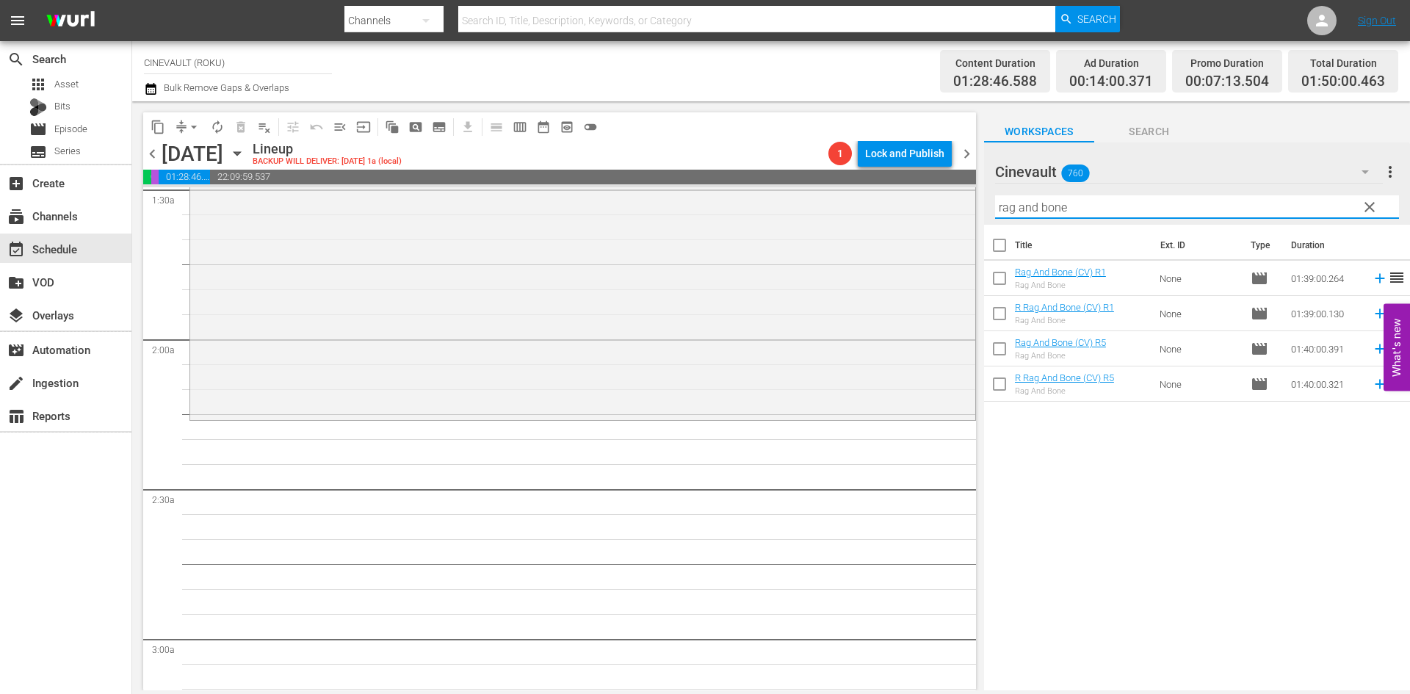
scroll to position [514, 0]
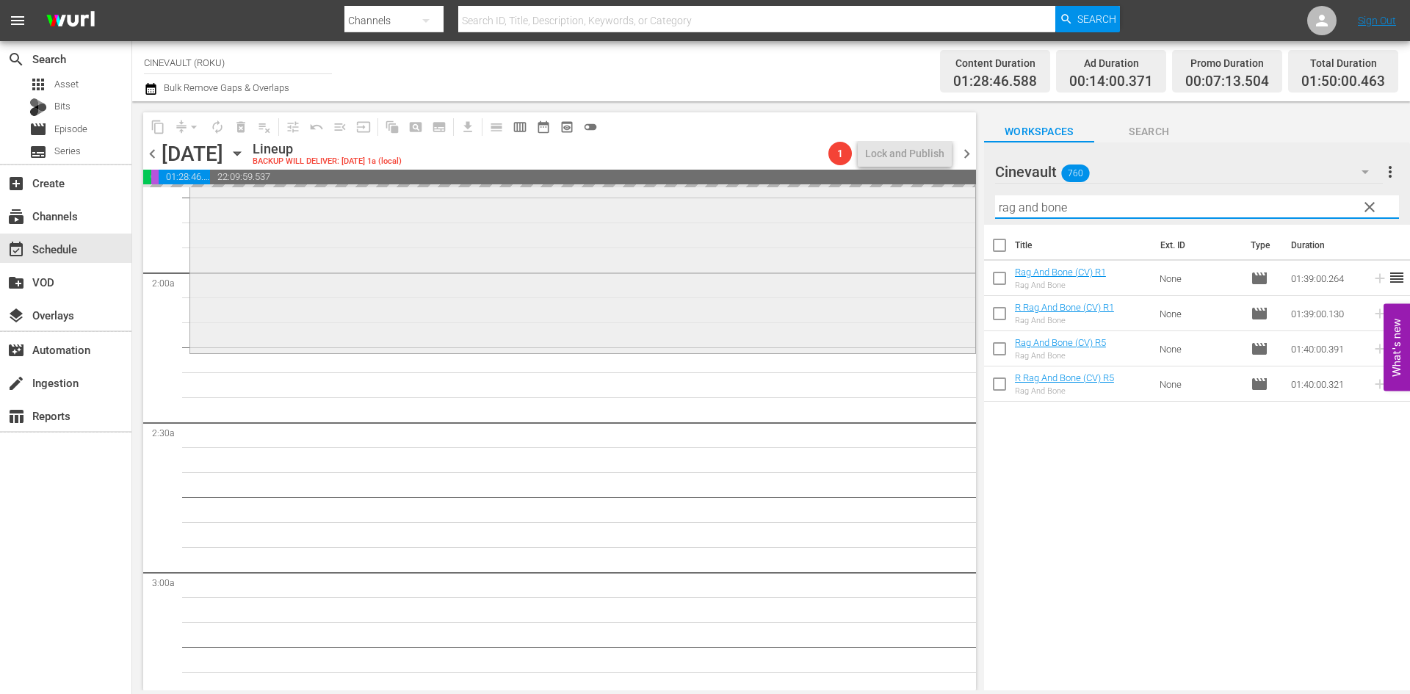
drag, startPoint x: 1094, startPoint y: 210, endPoint x: 927, endPoint y: 192, distance: 167.7
click at [927, 192] on div "content_copy compress arrow_drop_down autorenew_outlined delete_forever_outline…" at bounding box center [771, 395] width 1278 height 589
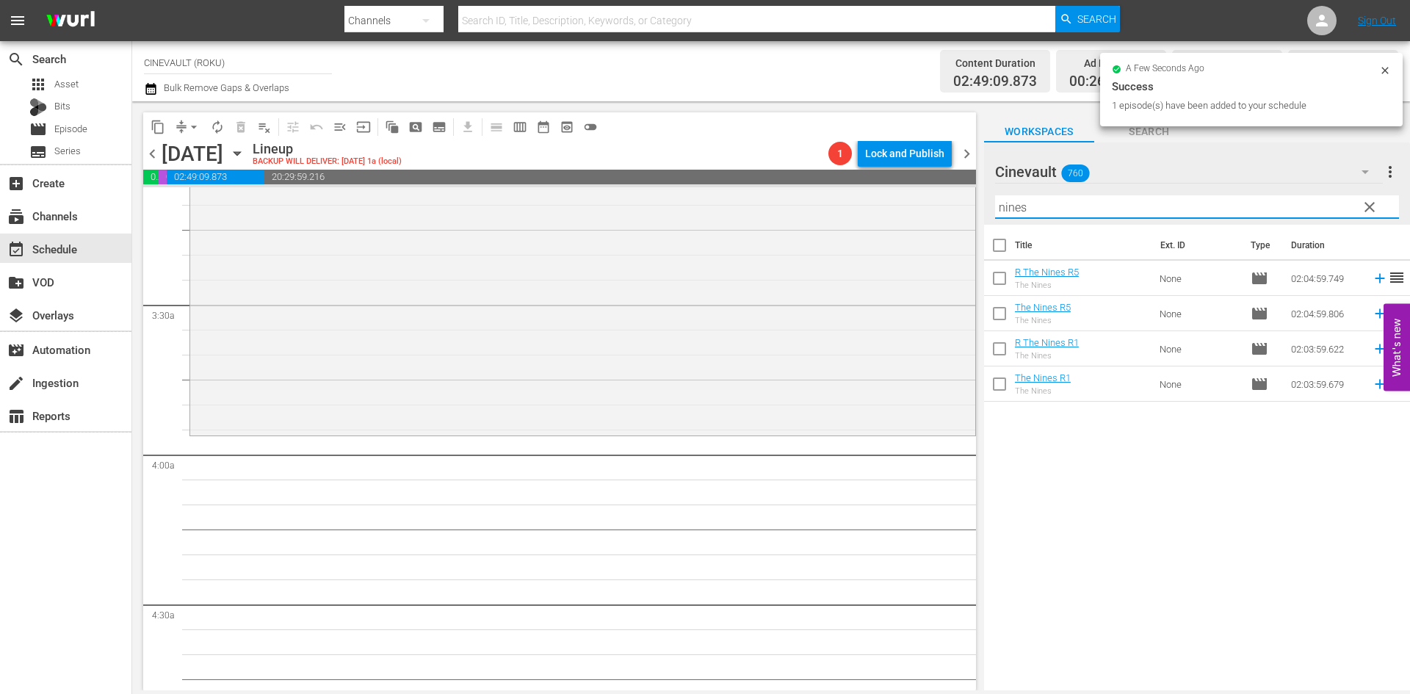
scroll to position [955, 0]
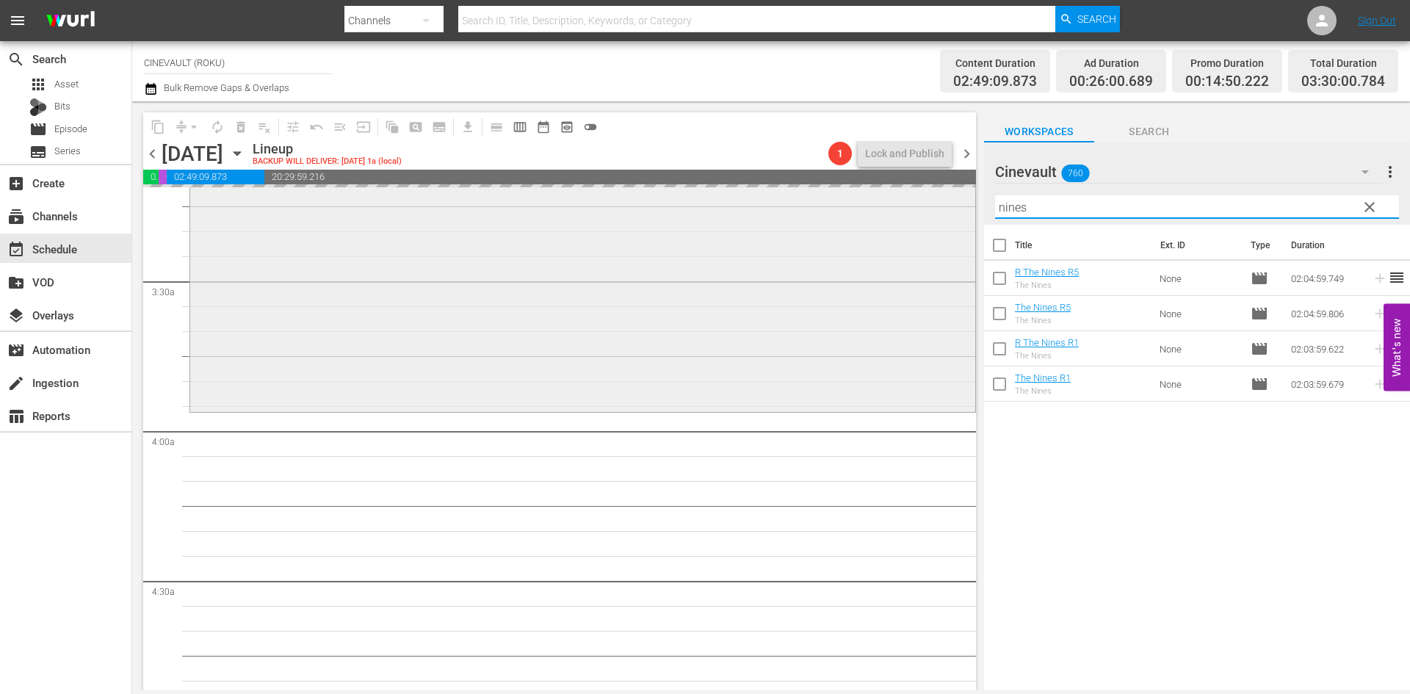
drag, startPoint x: 946, startPoint y: 209, endPoint x: 903, endPoint y: 204, distance: 42.8
click at [903, 204] on div "content_copy compress arrow_drop_down autorenew_outlined delete_forever_outline…" at bounding box center [771, 395] width 1278 height 589
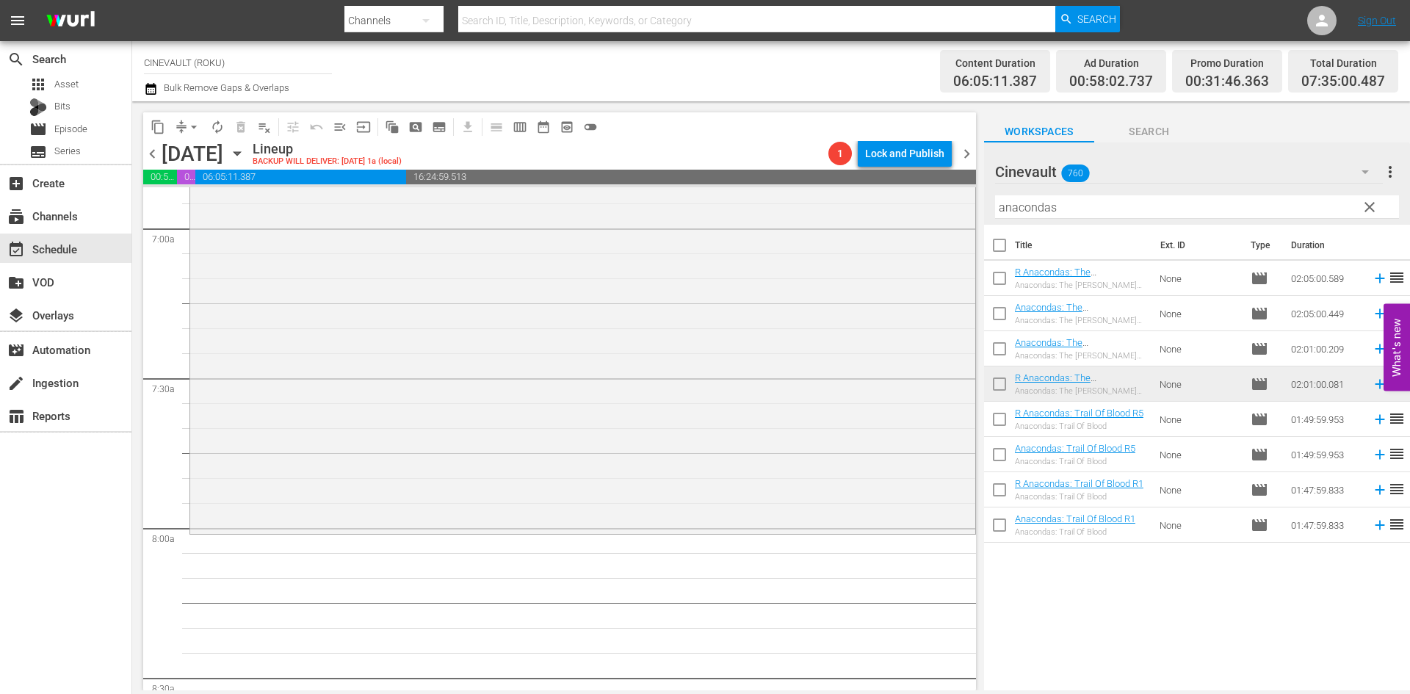
scroll to position [2203, 0]
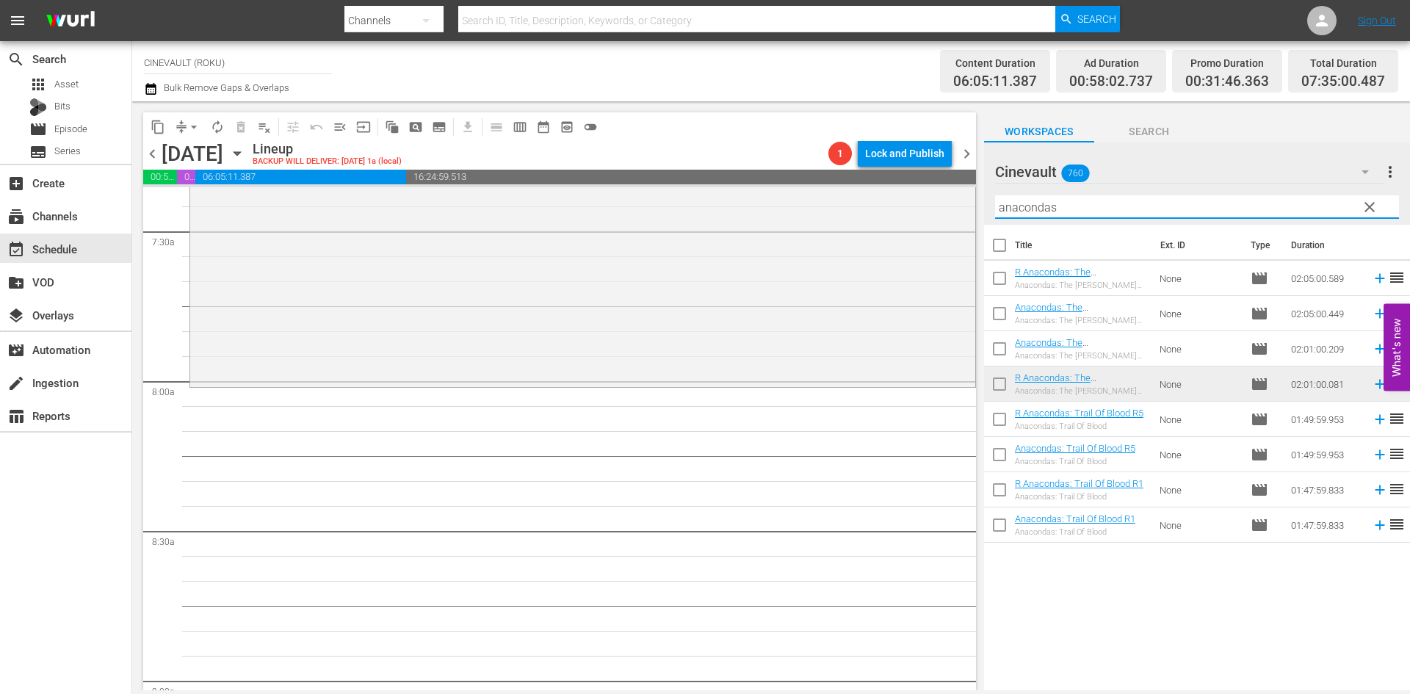
click at [1122, 200] on input "anacondas" at bounding box center [1197, 206] width 404 height 23
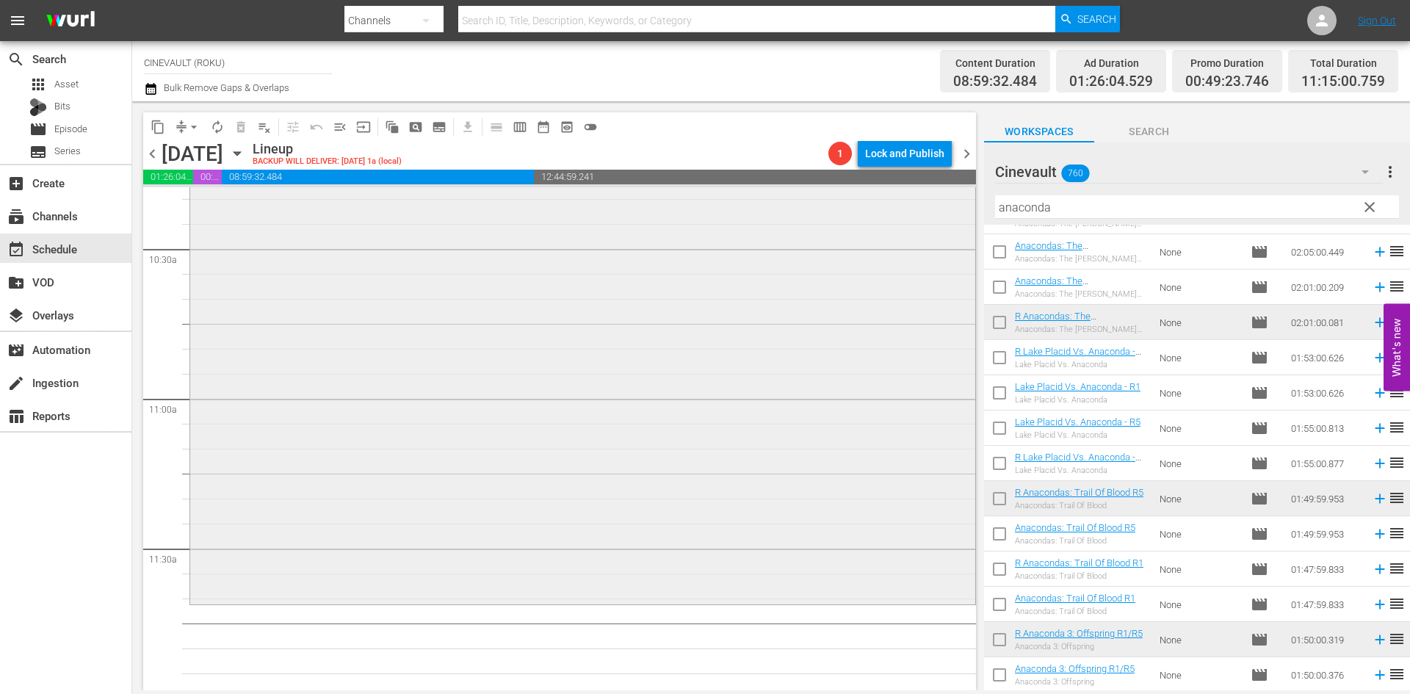
scroll to position [3231, 0]
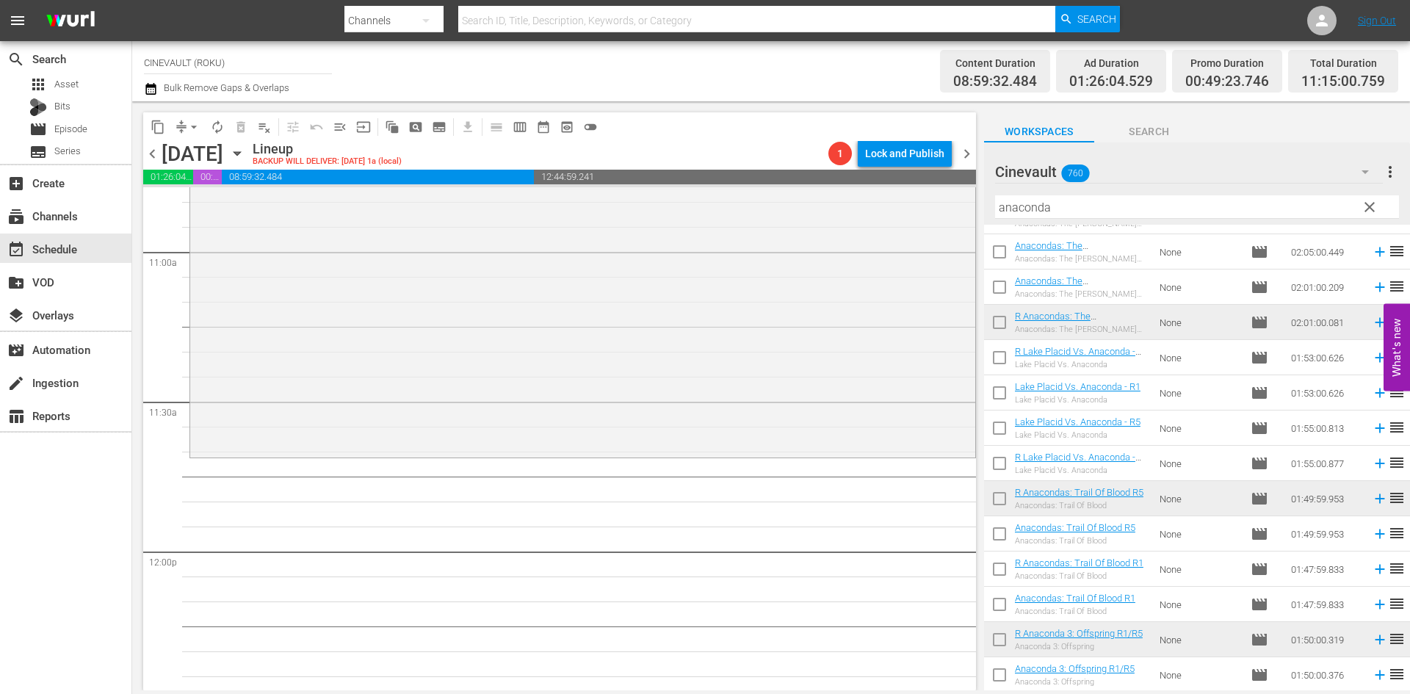
click at [1177, 399] on td "None" at bounding box center [1199, 392] width 91 height 35
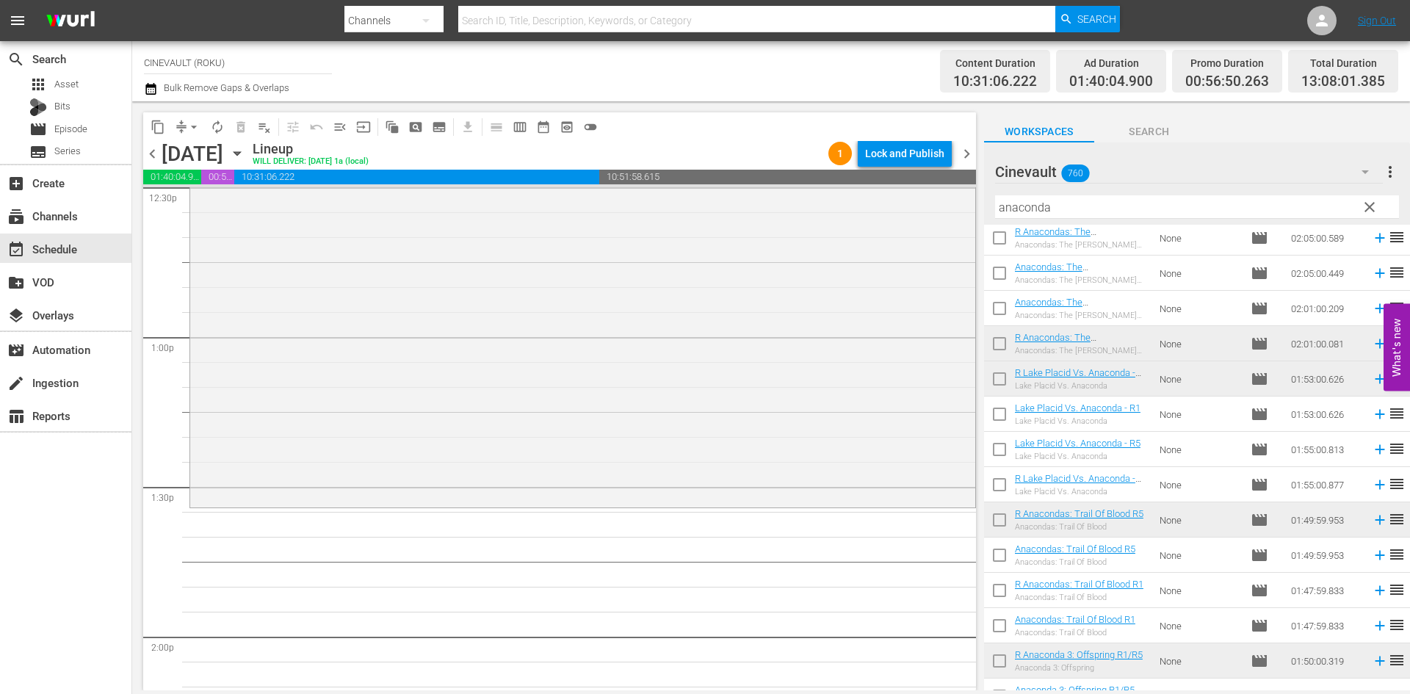
scroll to position [62, 0]
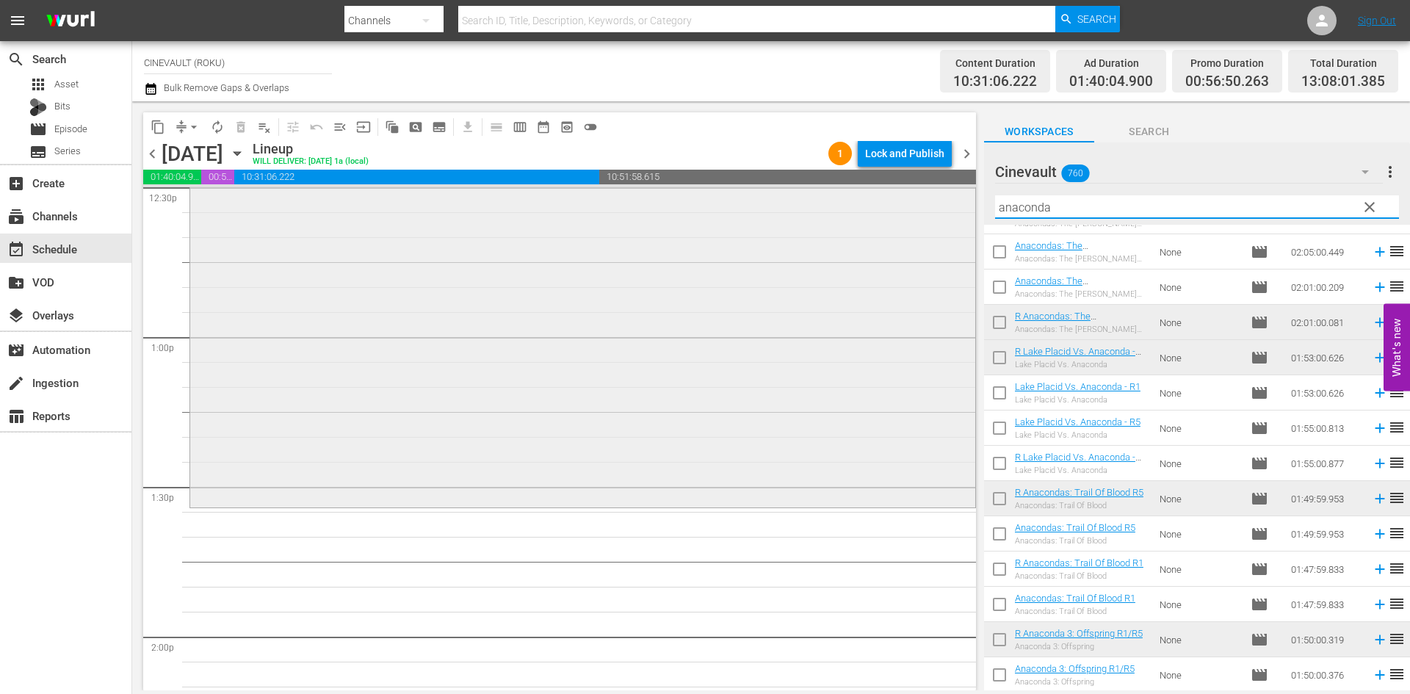
drag, startPoint x: 1054, startPoint y: 206, endPoint x: 957, endPoint y: 206, distance: 96.2
click at [957, 206] on div "content_copy compress arrow_drop_down autorenew_outlined delete_forever_outline…" at bounding box center [771, 395] width 1278 height 589
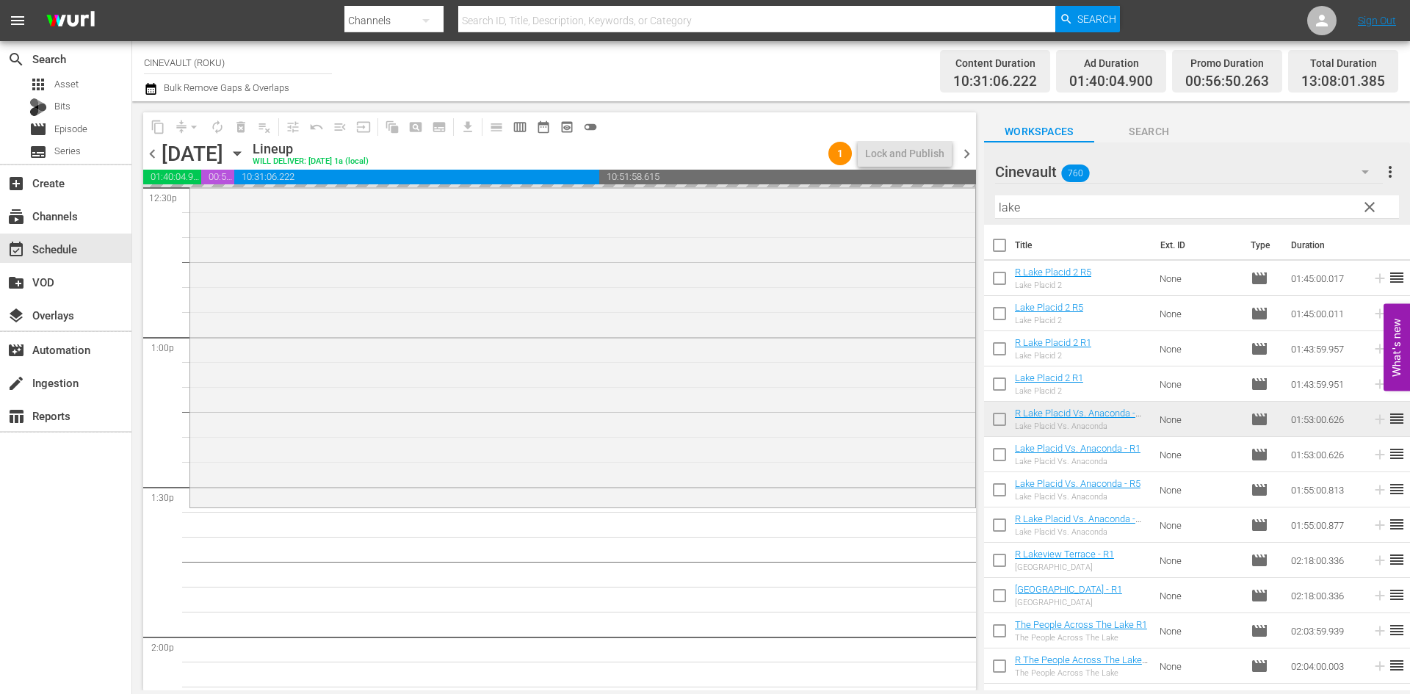
scroll to position [3818, 0]
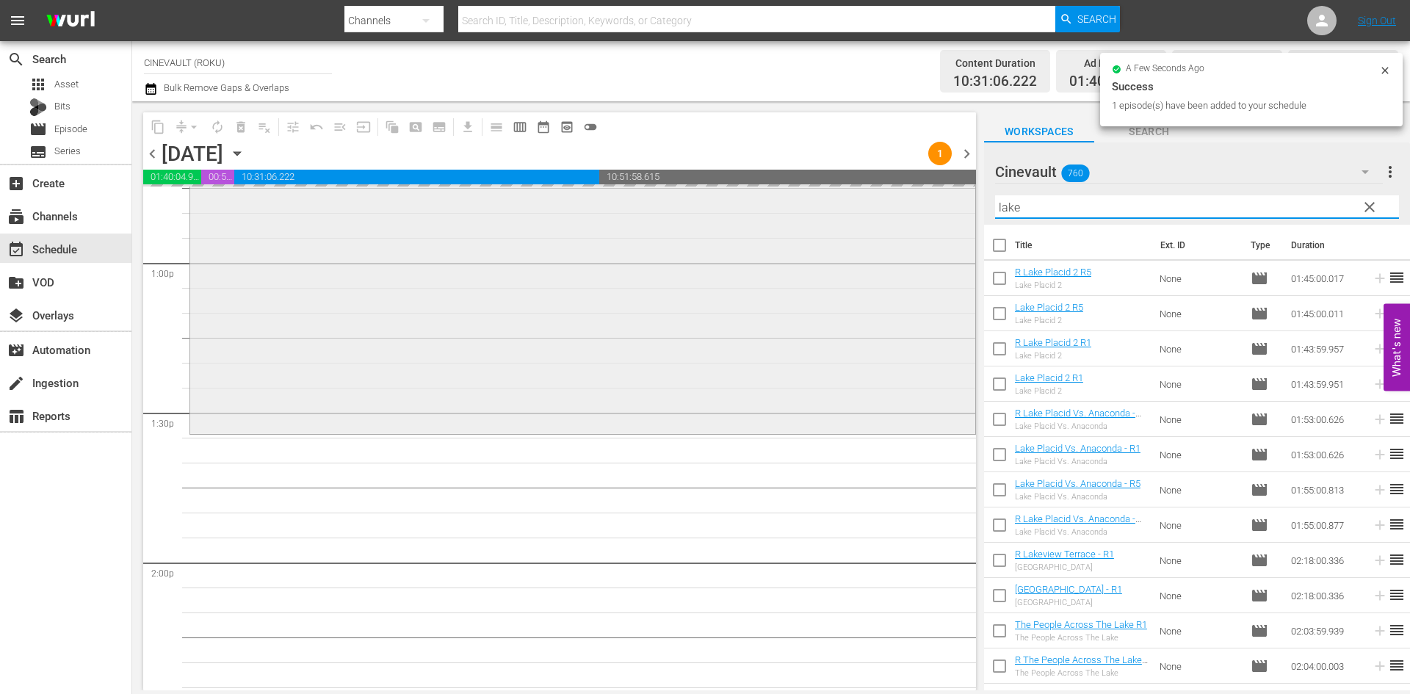
drag, startPoint x: 1002, startPoint y: 204, endPoint x: 950, endPoint y: 204, distance: 52.1
click at [950, 204] on div "content_copy compress arrow_drop_down autorenew_outlined delete_forever_outline…" at bounding box center [771, 395] width 1278 height 589
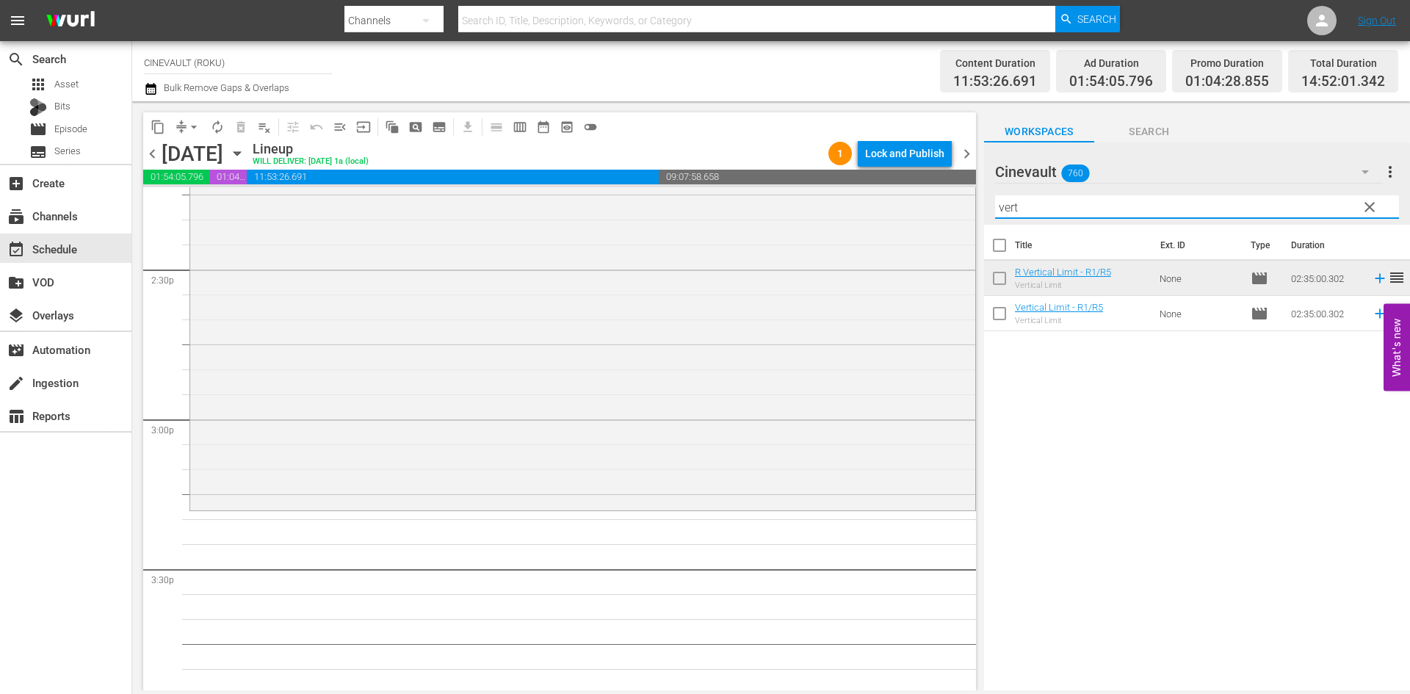
scroll to position [4406, 0]
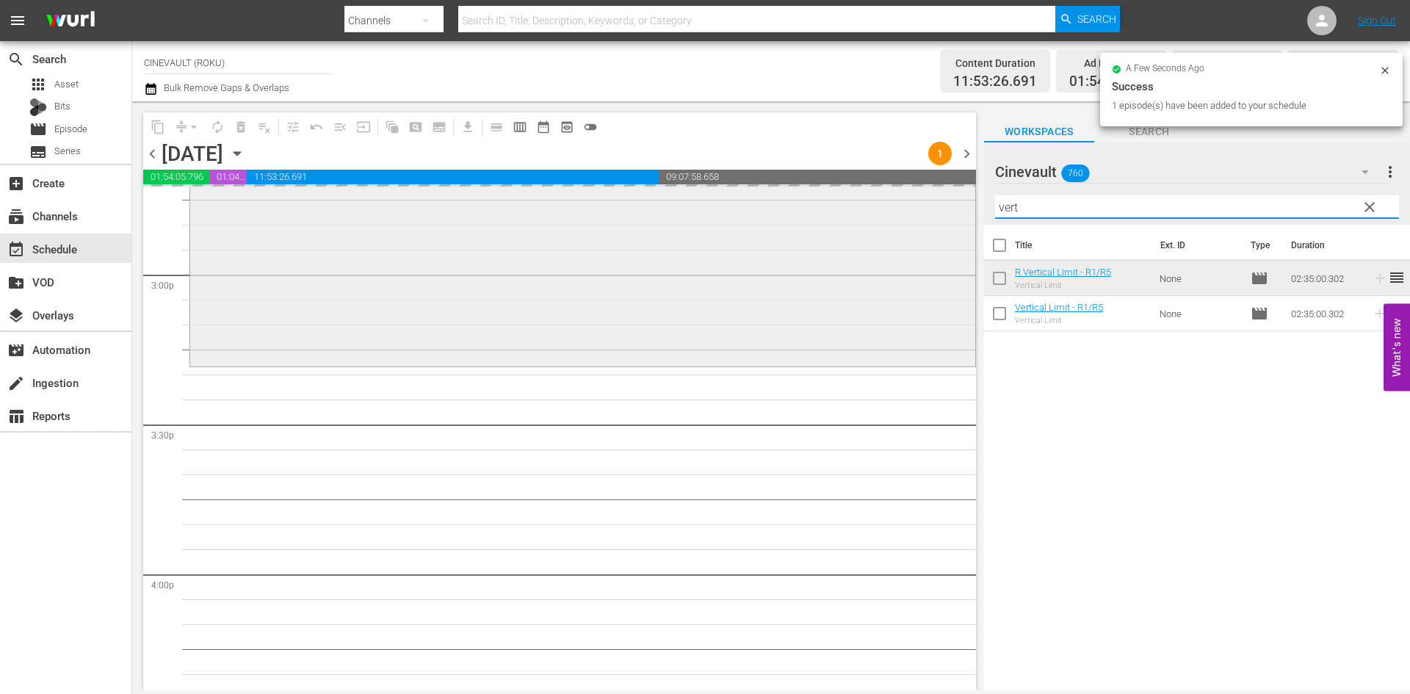
drag, startPoint x: 1074, startPoint y: 211, endPoint x: 922, endPoint y: 203, distance: 152.2
click at [922, 203] on div "content_copy compress arrow_drop_down autorenew_outlined delete_forever_outline…" at bounding box center [771, 395] width 1278 height 589
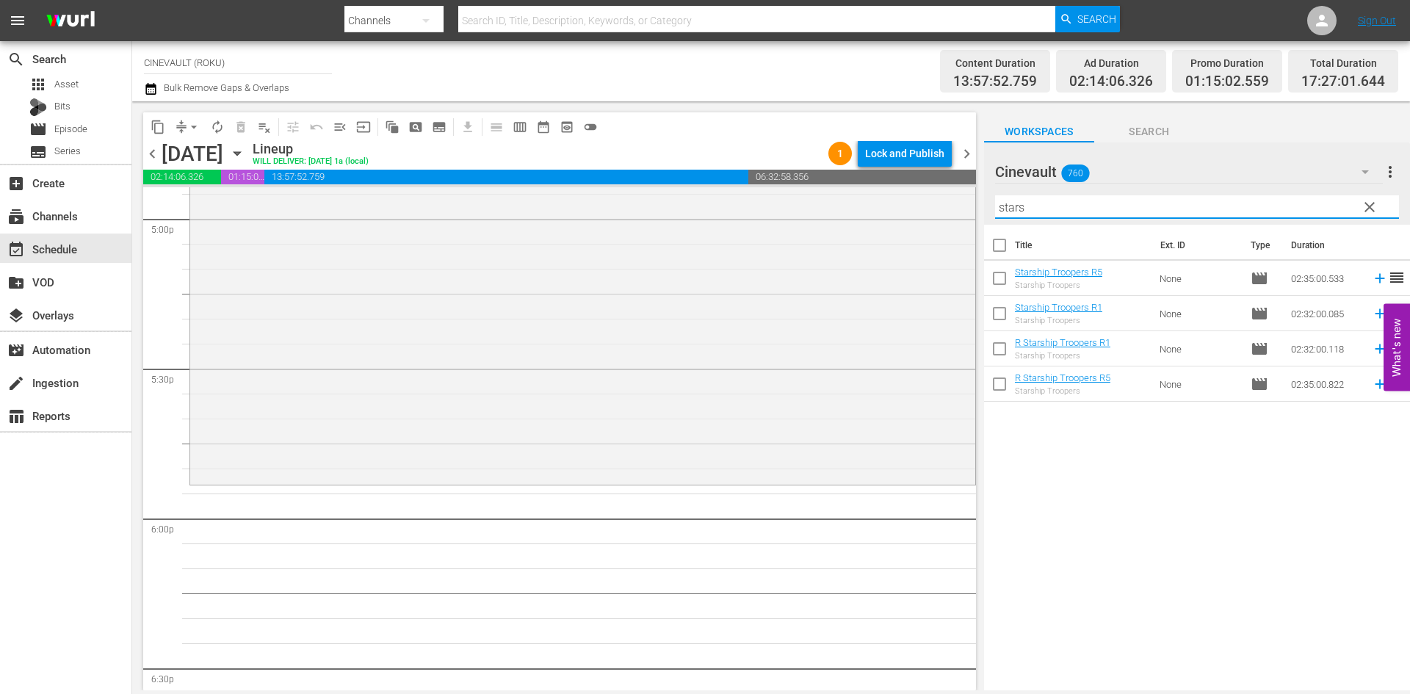
scroll to position [5066, 0]
drag, startPoint x: 1127, startPoint y: 209, endPoint x: 853, endPoint y: 190, distance: 274.5
click at [853, 190] on div "content_copy compress arrow_drop_down autorenew_outlined delete_forever_outline…" at bounding box center [771, 395] width 1278 height 589
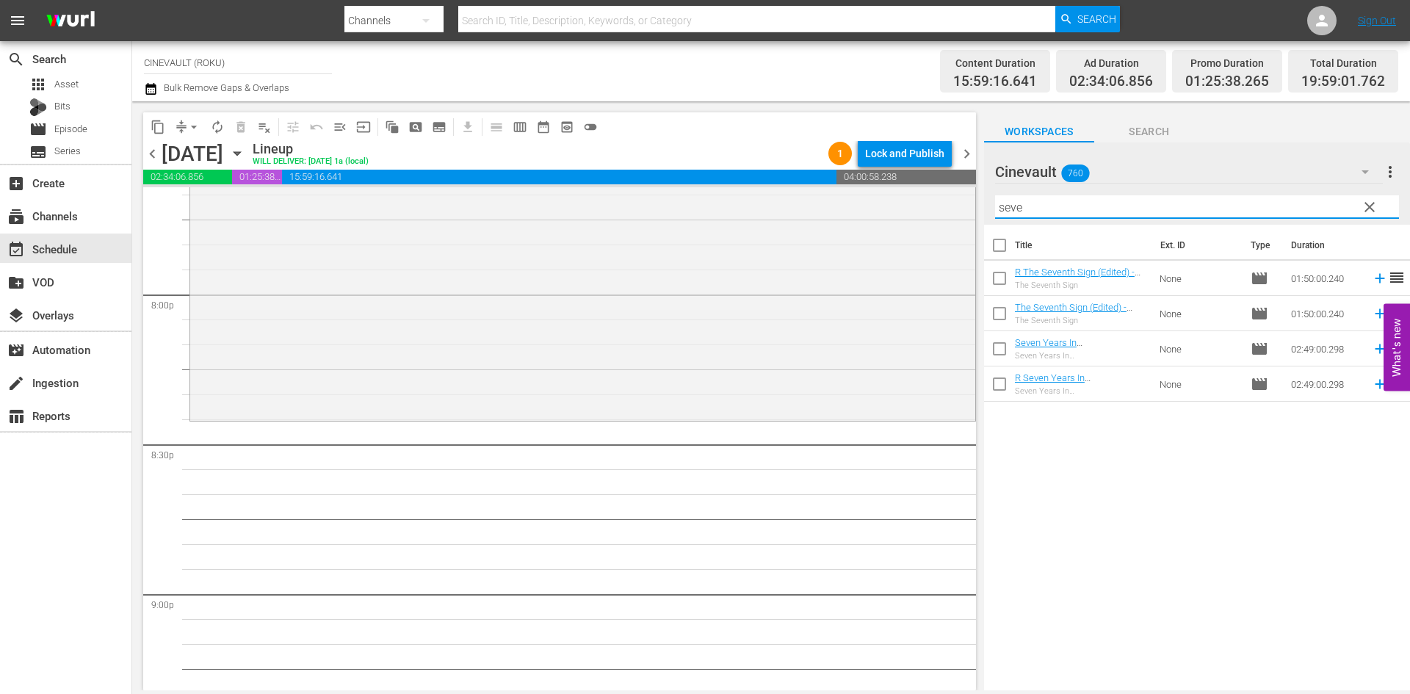
scroll to position [6021, 0]
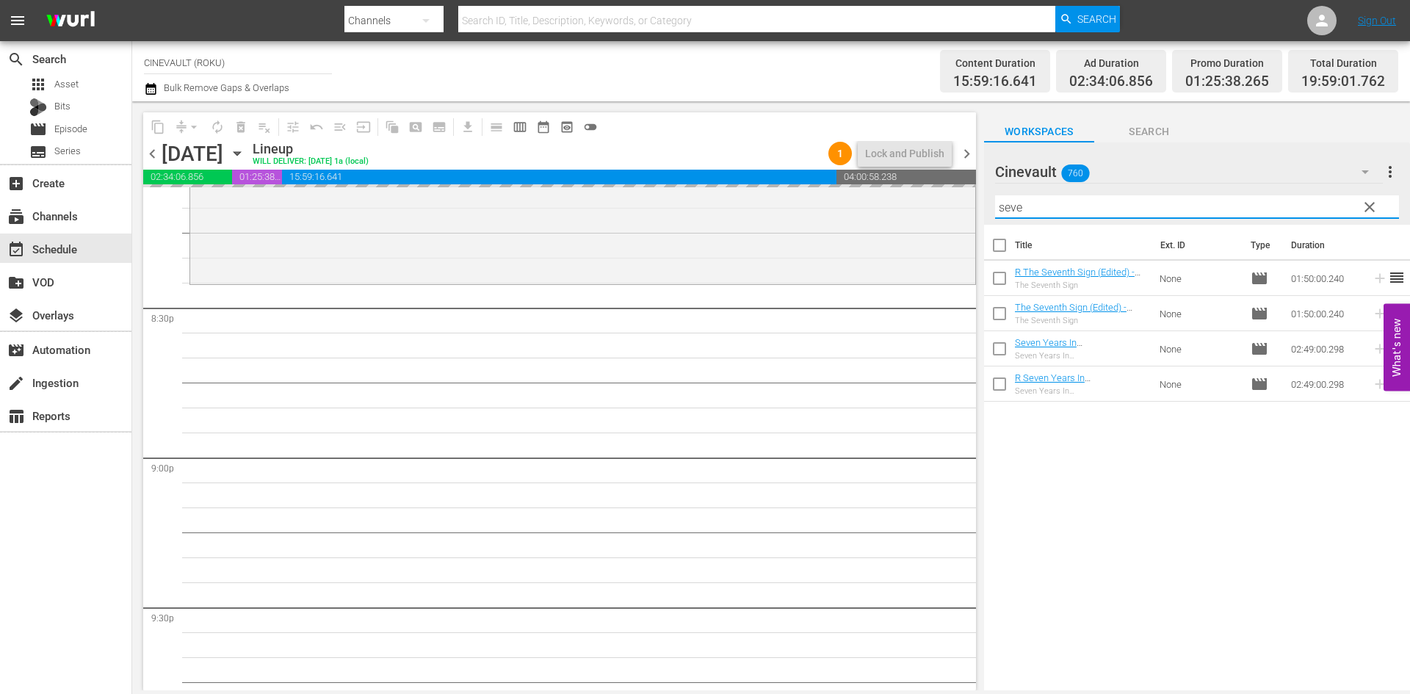
drag, startPoint x: 1062, startPoint y: 209, endPoint x: 914, endPoint y: 185, distance: 150.2
click at [914, 185] on div "content_copy compress arrow_drop_down autorenew_outlined delete_forever_outline…" at bounding box center [771, 395] width 1278 height 589
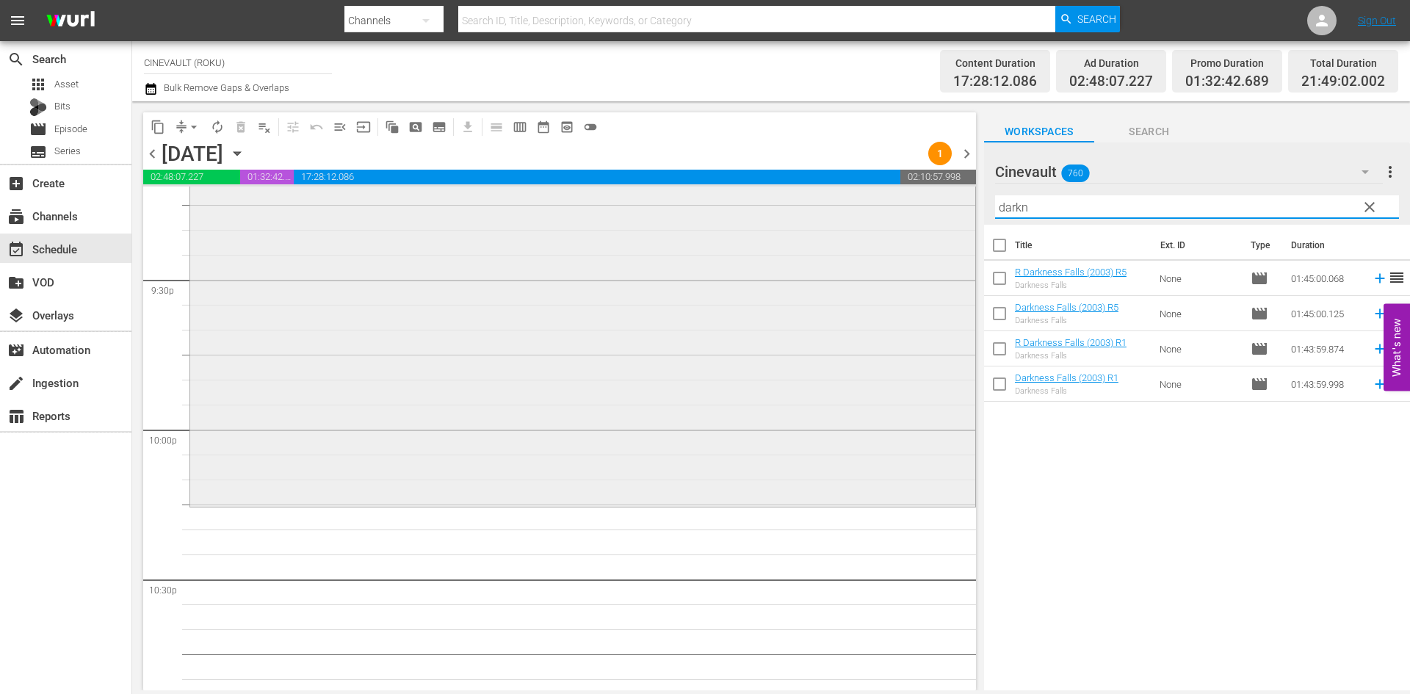
scroll to position [6462, 0]
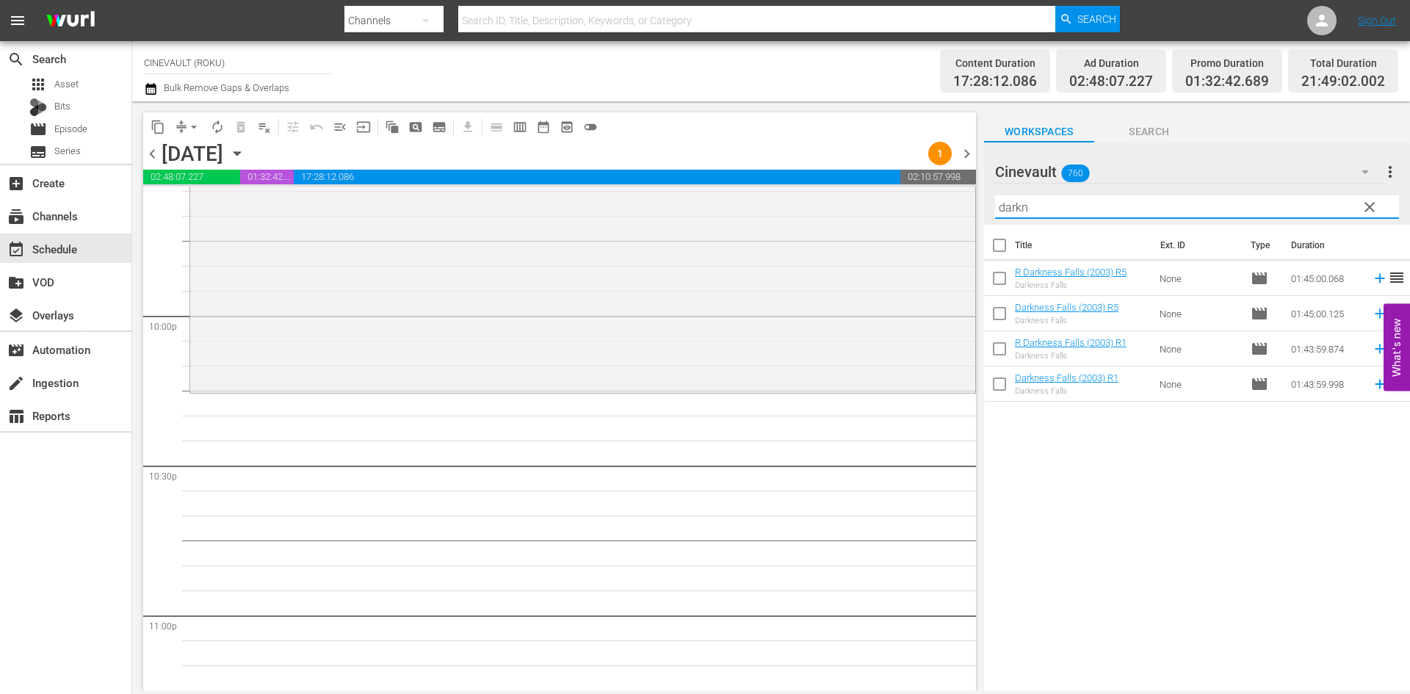
type input "darkn"
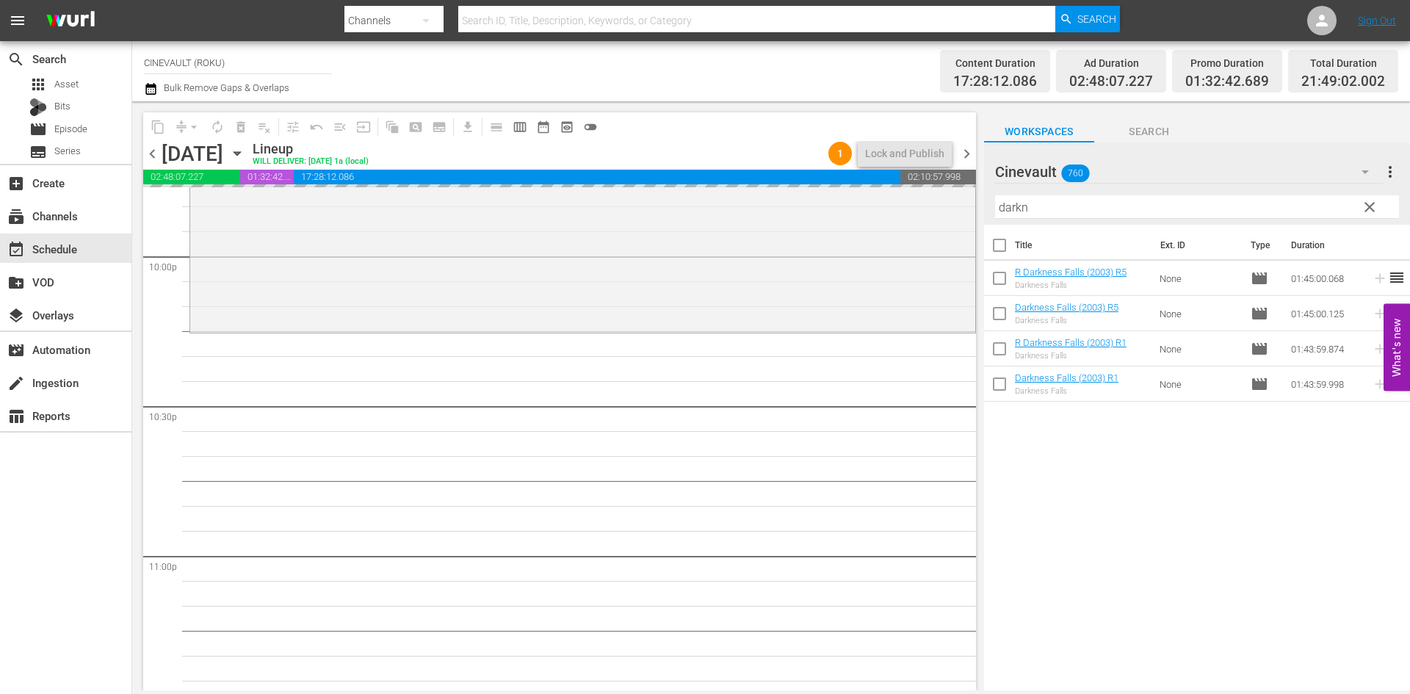
scroll to position [6535, 0]
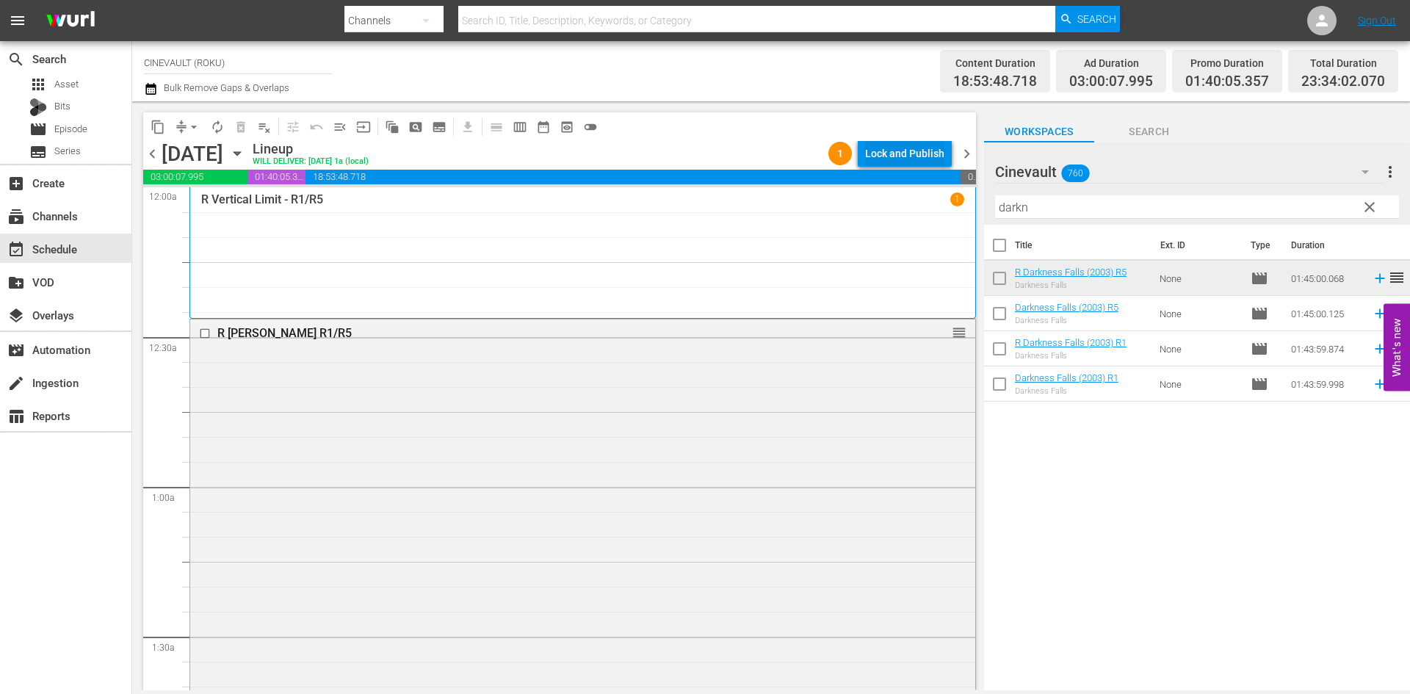
click at [930, 153] on div "Lock and Publish" at bounding box center [904, 153] width 79 height 26
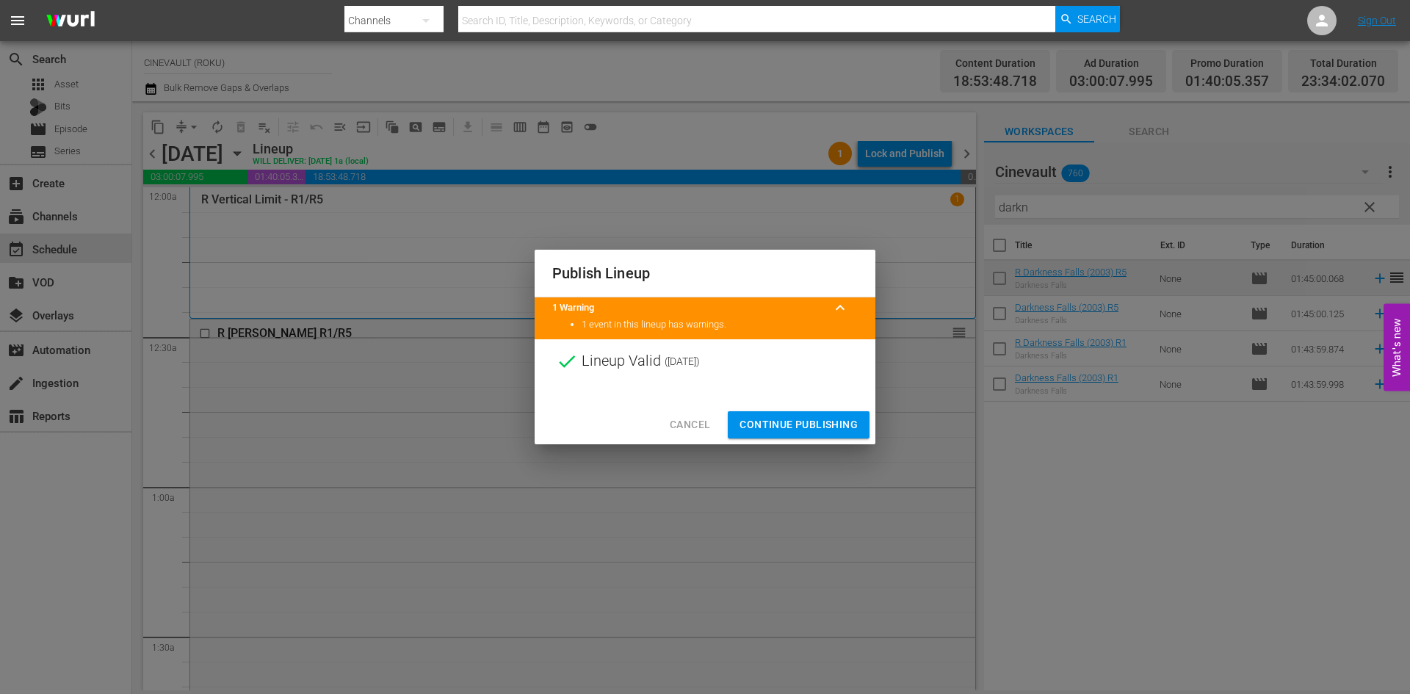
click at [830, 433] on span "Continue Publishing" at bounding box center [798, 425] width 118 height 18
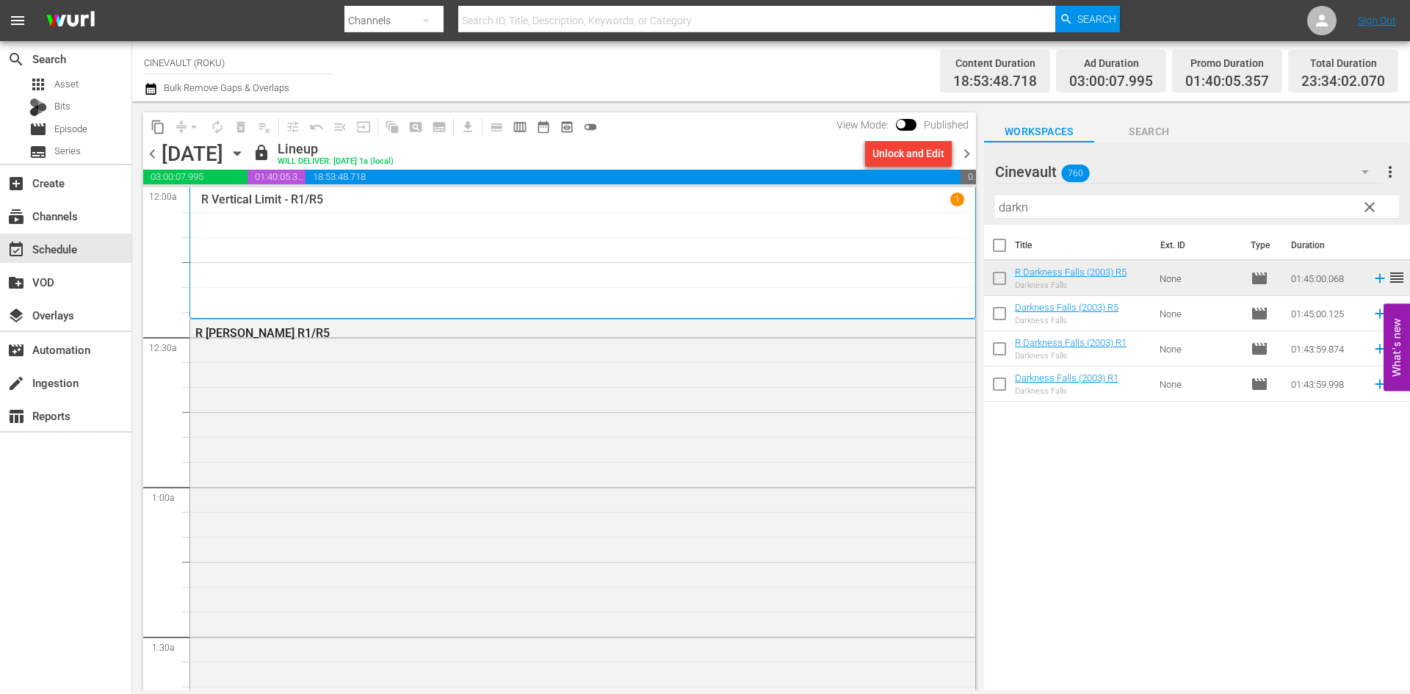
click at [155, 151] on span "chevron_left" at bounding box center [152, 154] width 18 height 18
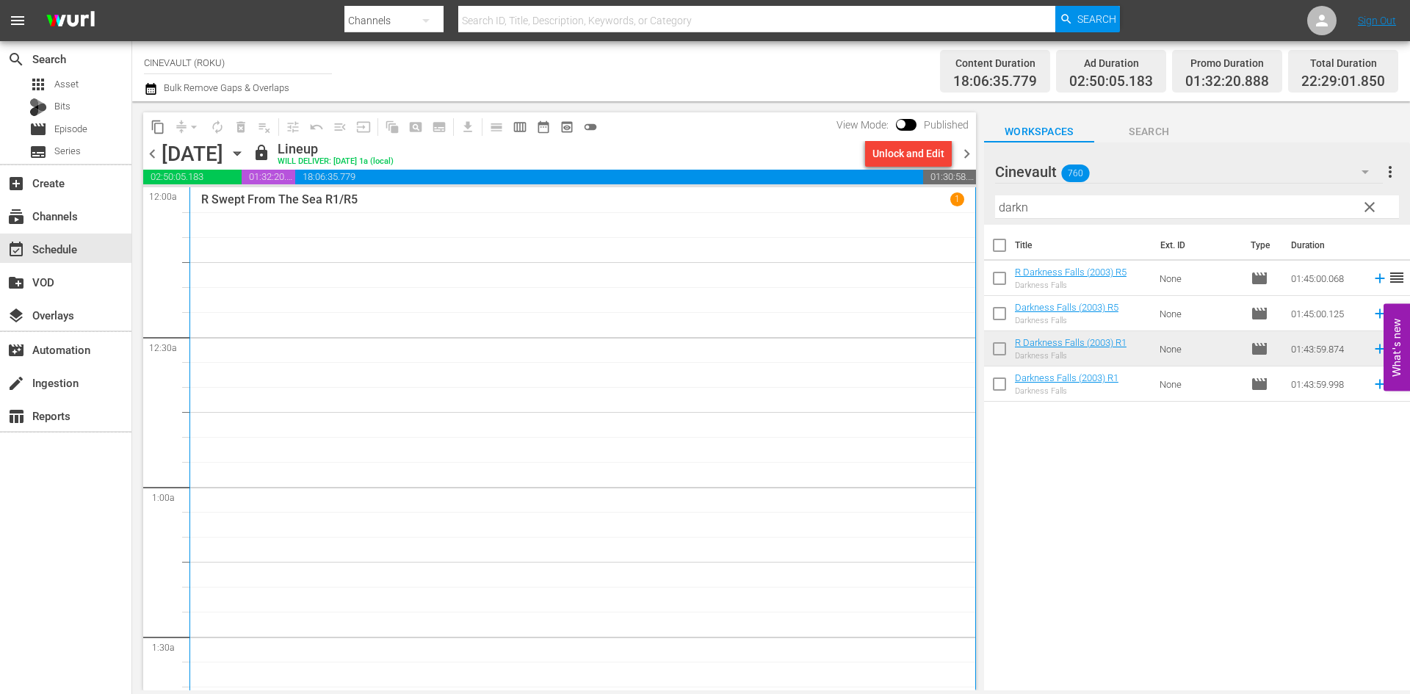
click at [150, 156] on span "chevron_left" at bounding box center [152, 154] width 18 height 18
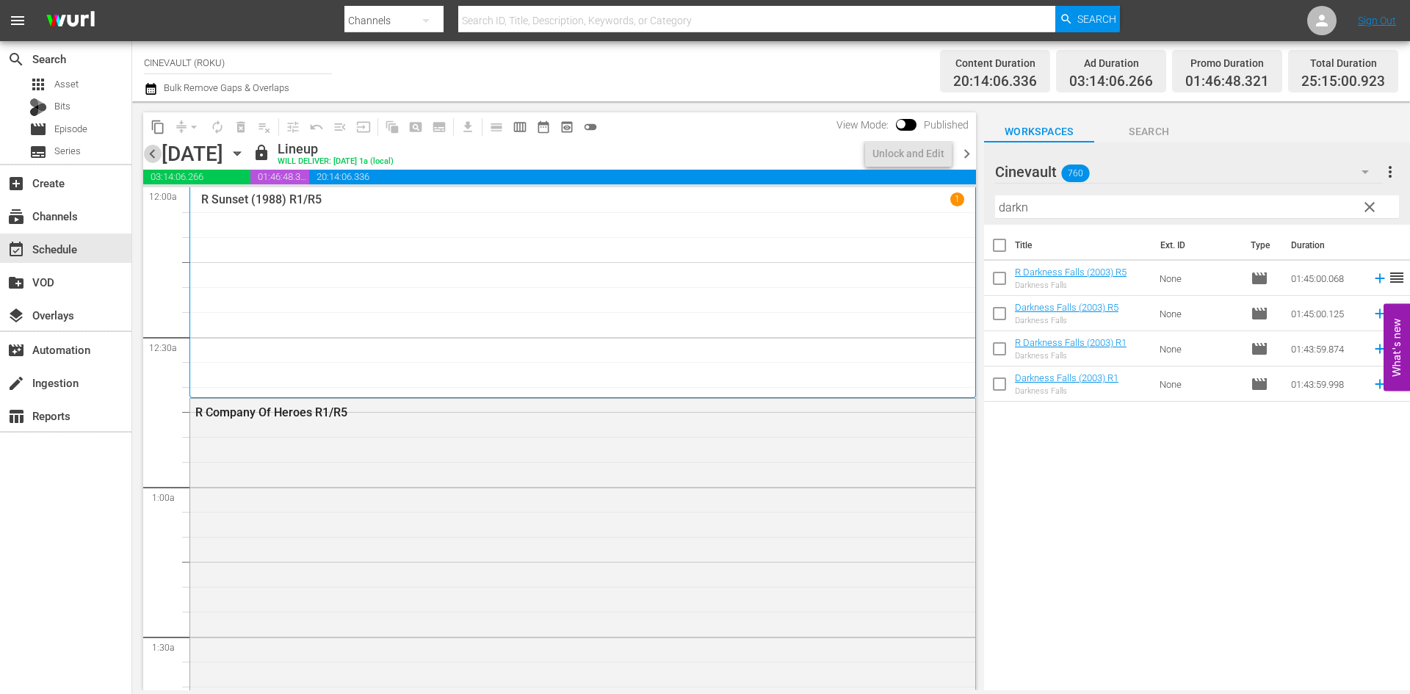
click at [150, 156] on span "chevron_left" at bounding box center [152, 154] width 18 height 18
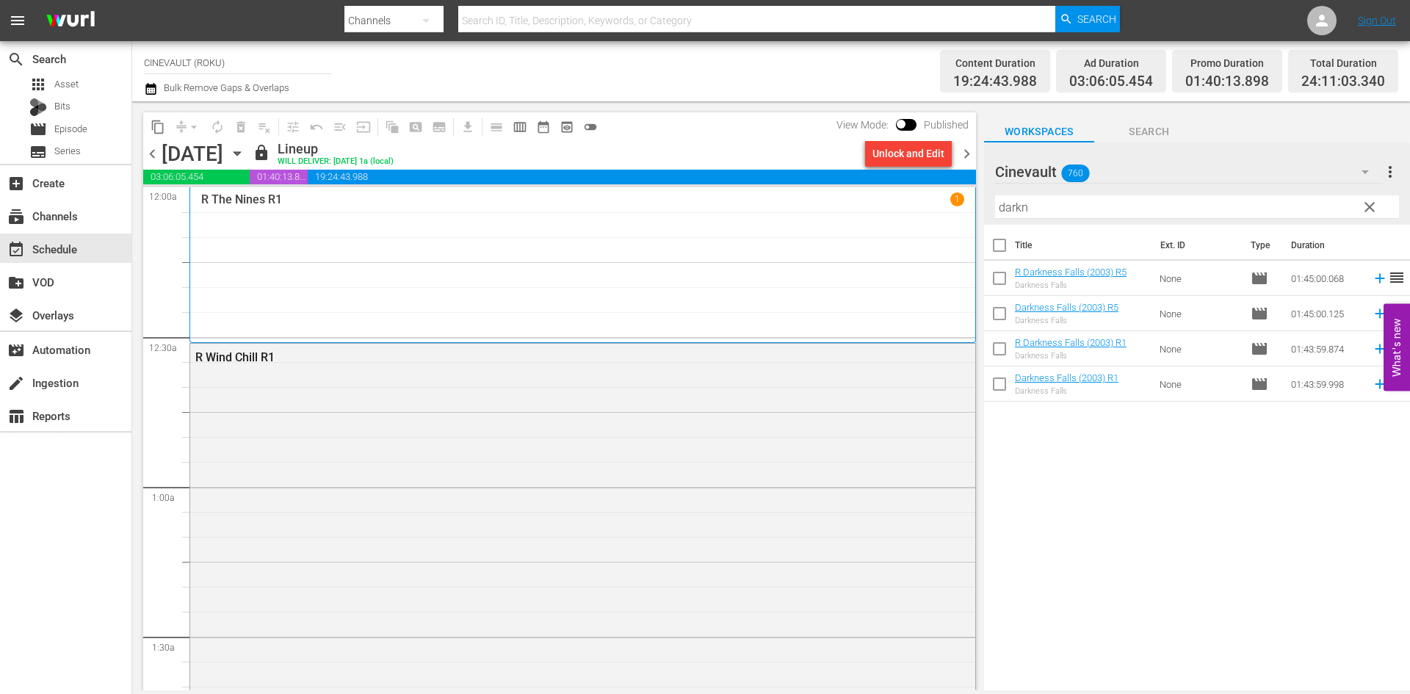
click at [150, 156] on span "chevron_left" at bounding box center [152, 154] width 18 height 18
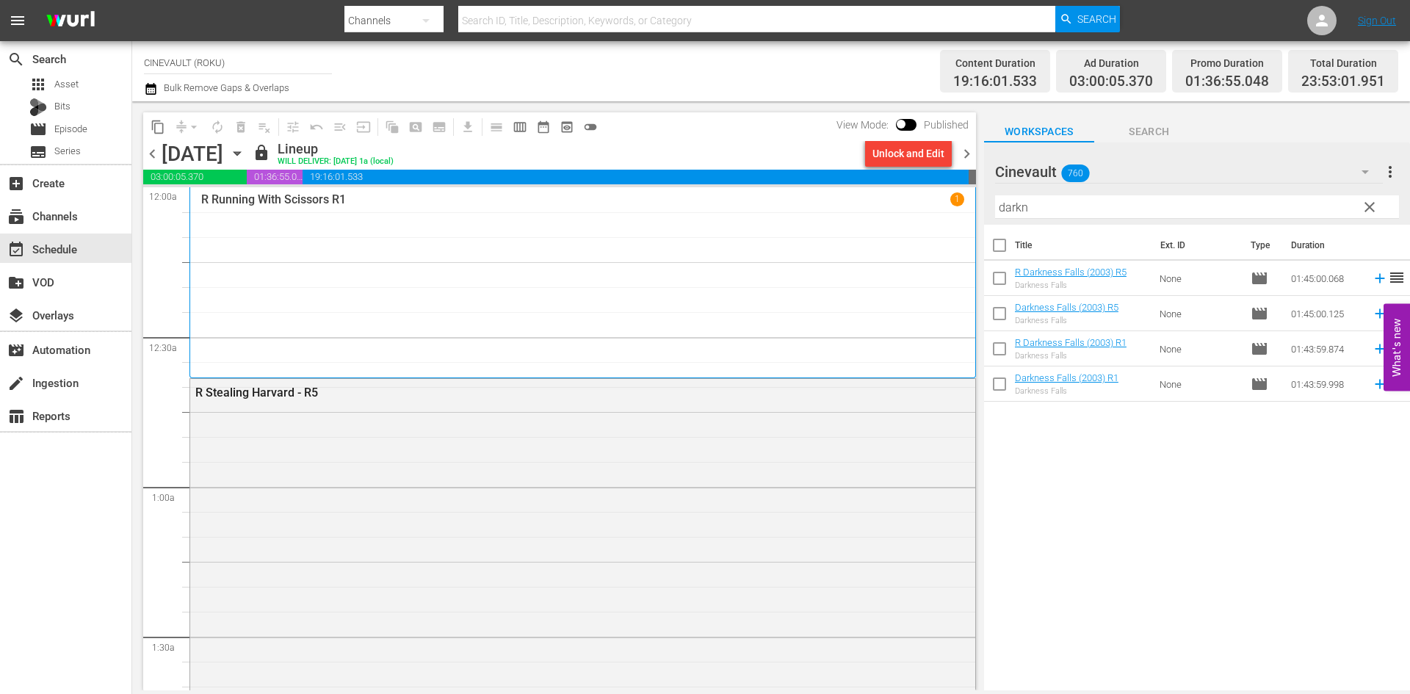
click at [150, 156] on span "chevron_left" at bounding box center [152, 154] width 18 height 18
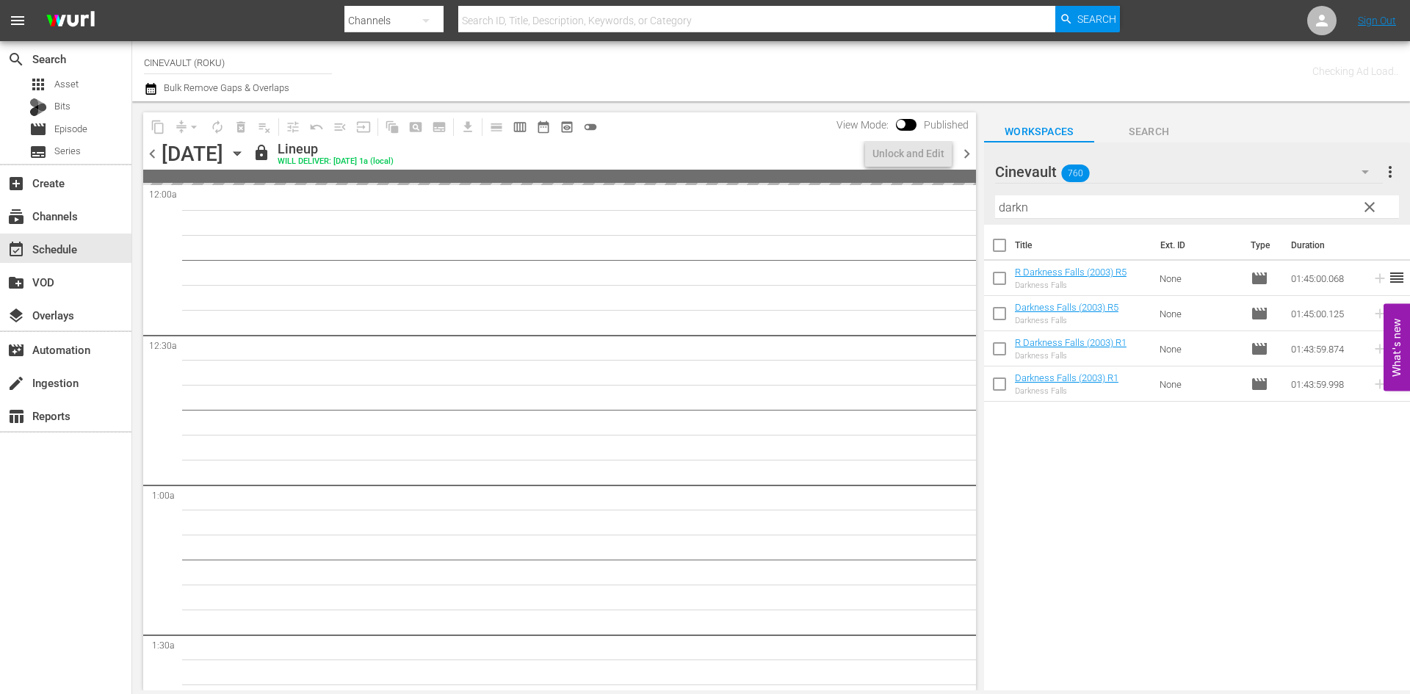
click at [150, 156] on span "chevron_left" at bounding box center [152, 154] width 18 height 18
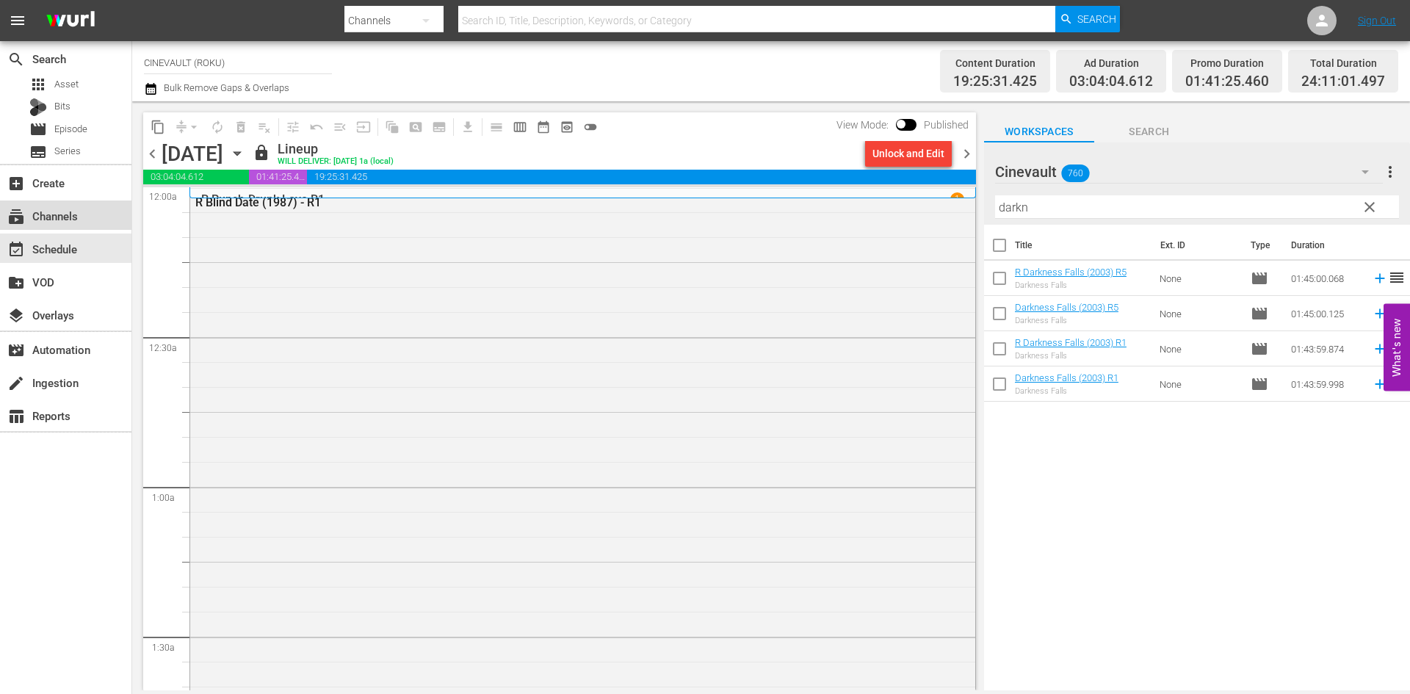
click at [100, 210] on div "subscriptions Channels" at bounding box center [65, 214] width 131 height 29
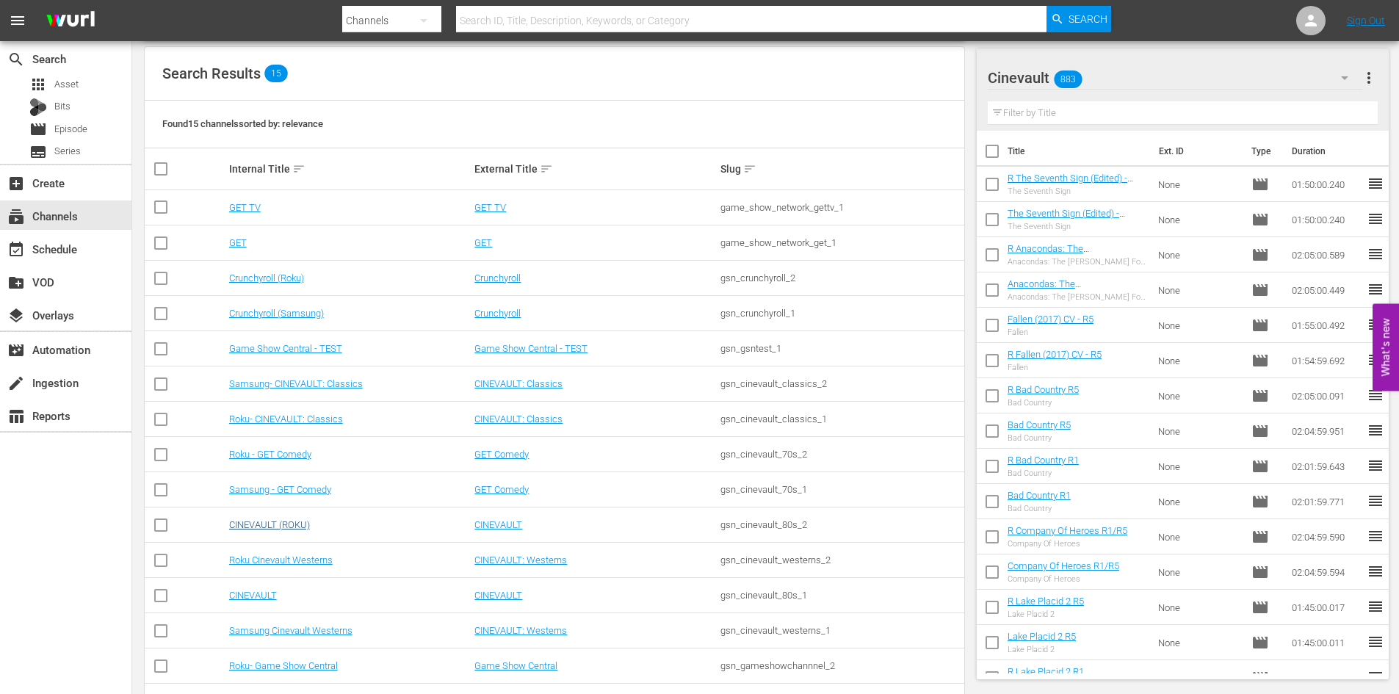
scroll to position [147, 0]
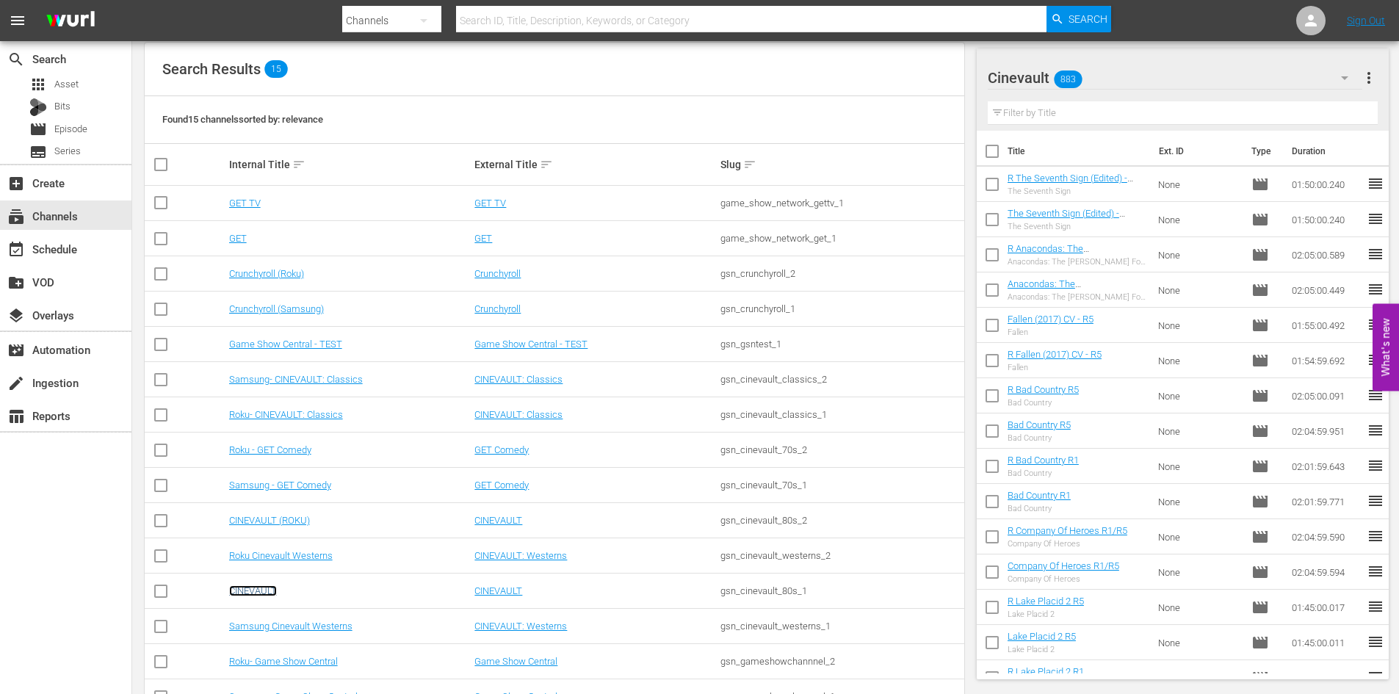
click at [267, 589] on link "CINEVAULT" at bounding box center [253, 590] width 48 height 11
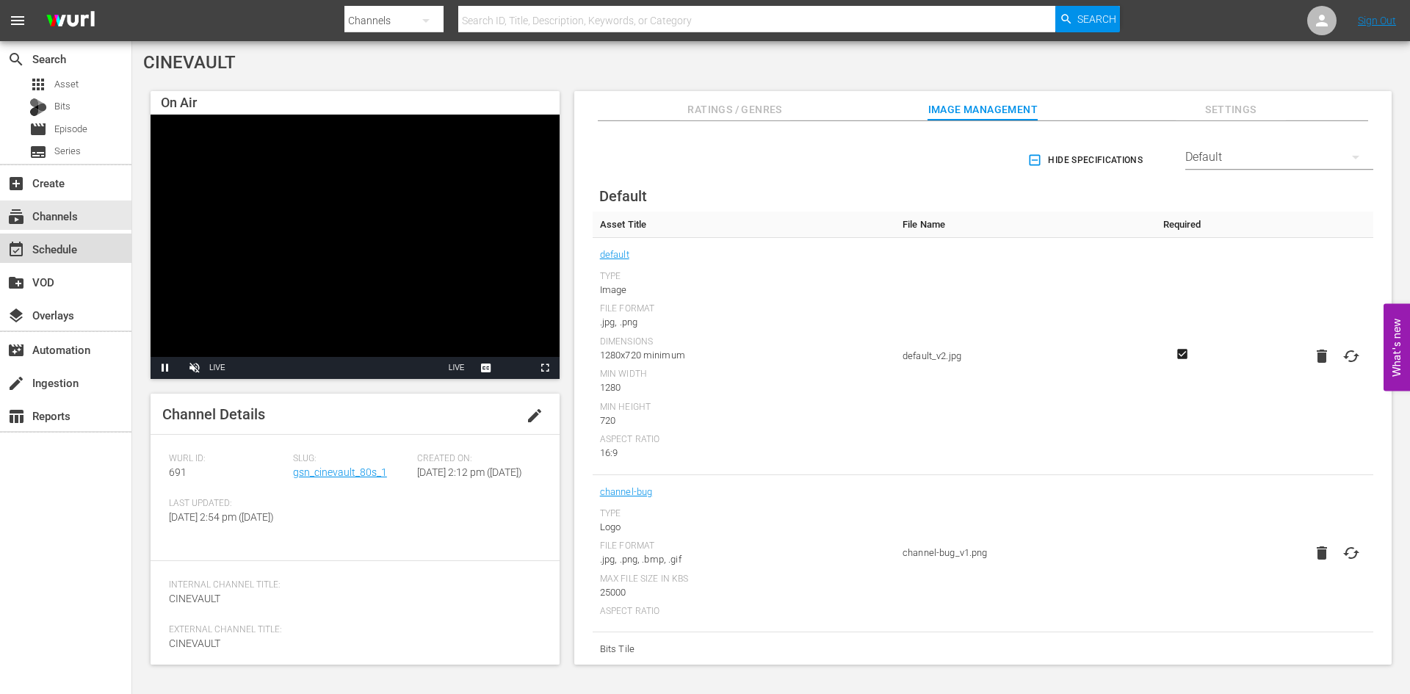
click at [87, 253] on div "event_available Schedule" at bounding box center [65, 247] width 131 height 29
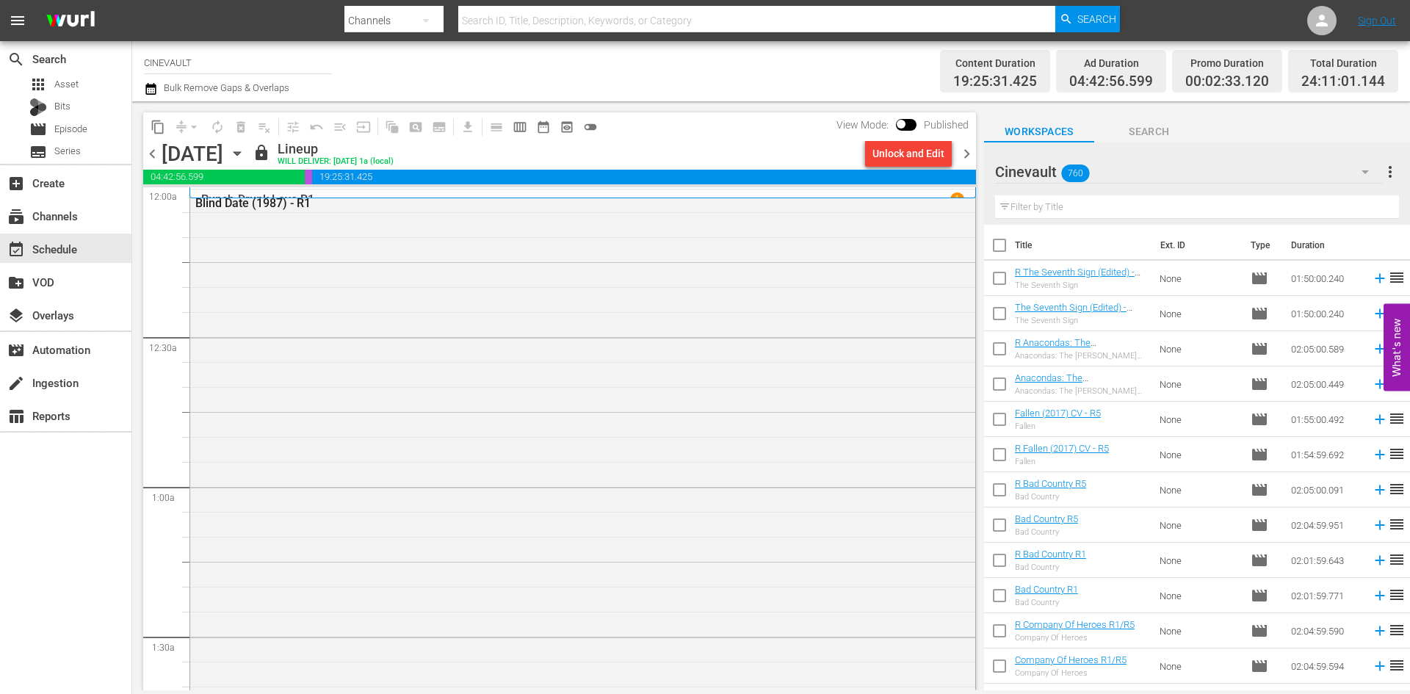
click at [972, 155] on span "chevron_right" at bounding box center [966, 154] width 18 height 18
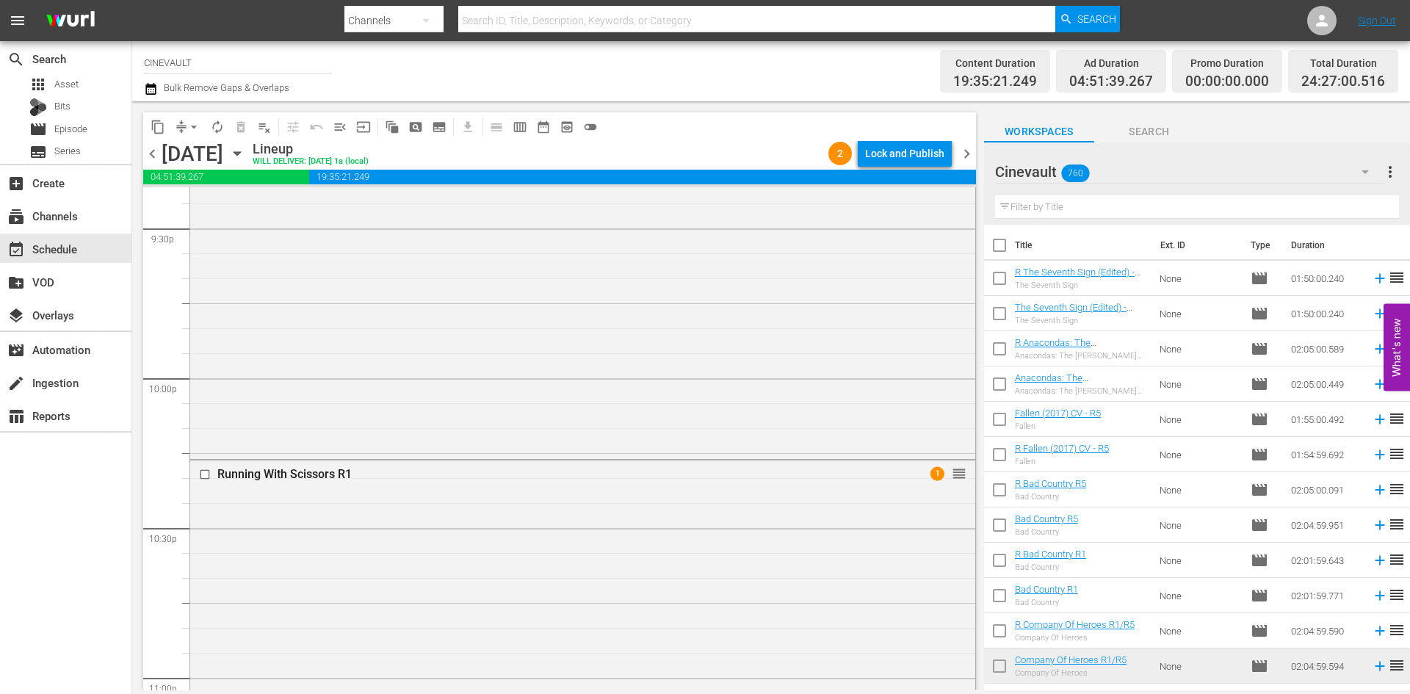
scroll to position [6608, 0]
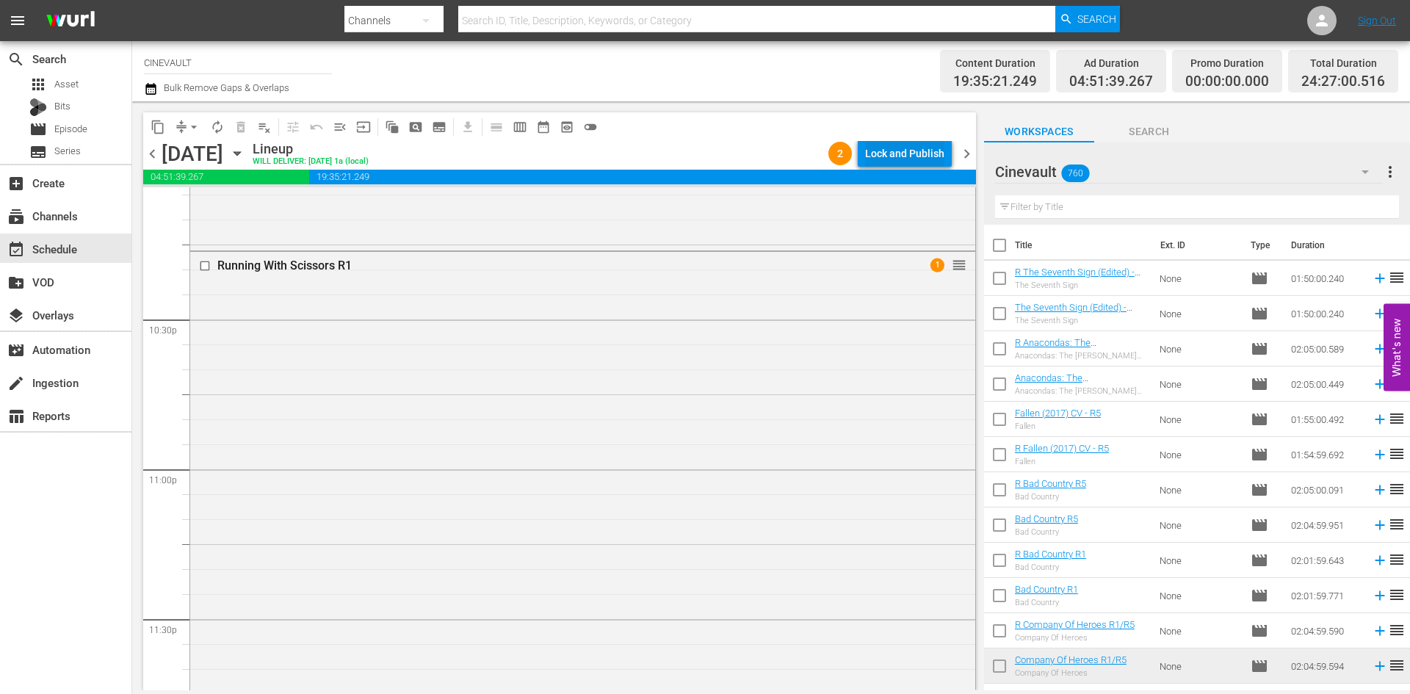
click at [920, 156] on div "Lock and Publish" at bounding box center [904, 153] width 79 height 26
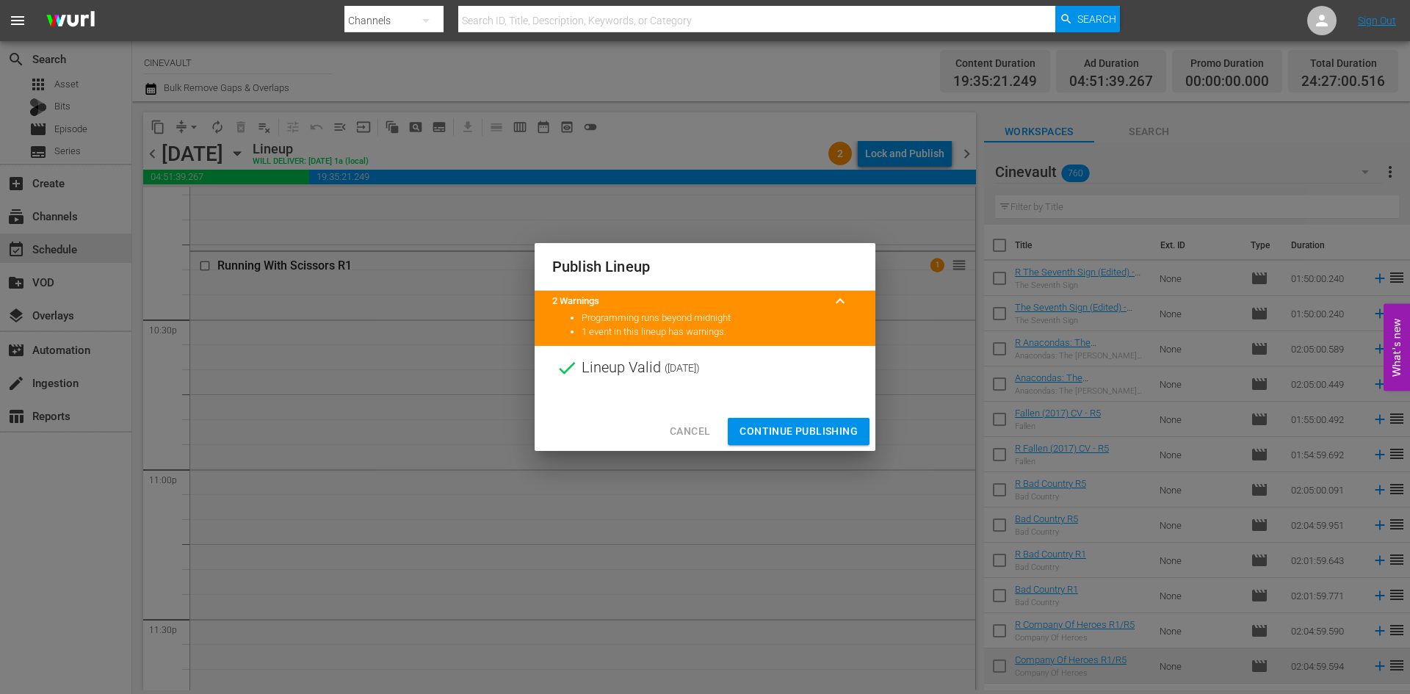
click at [792, 432] on span "Continue Publishing" at bounding box center [798, 431] width 118 height 18
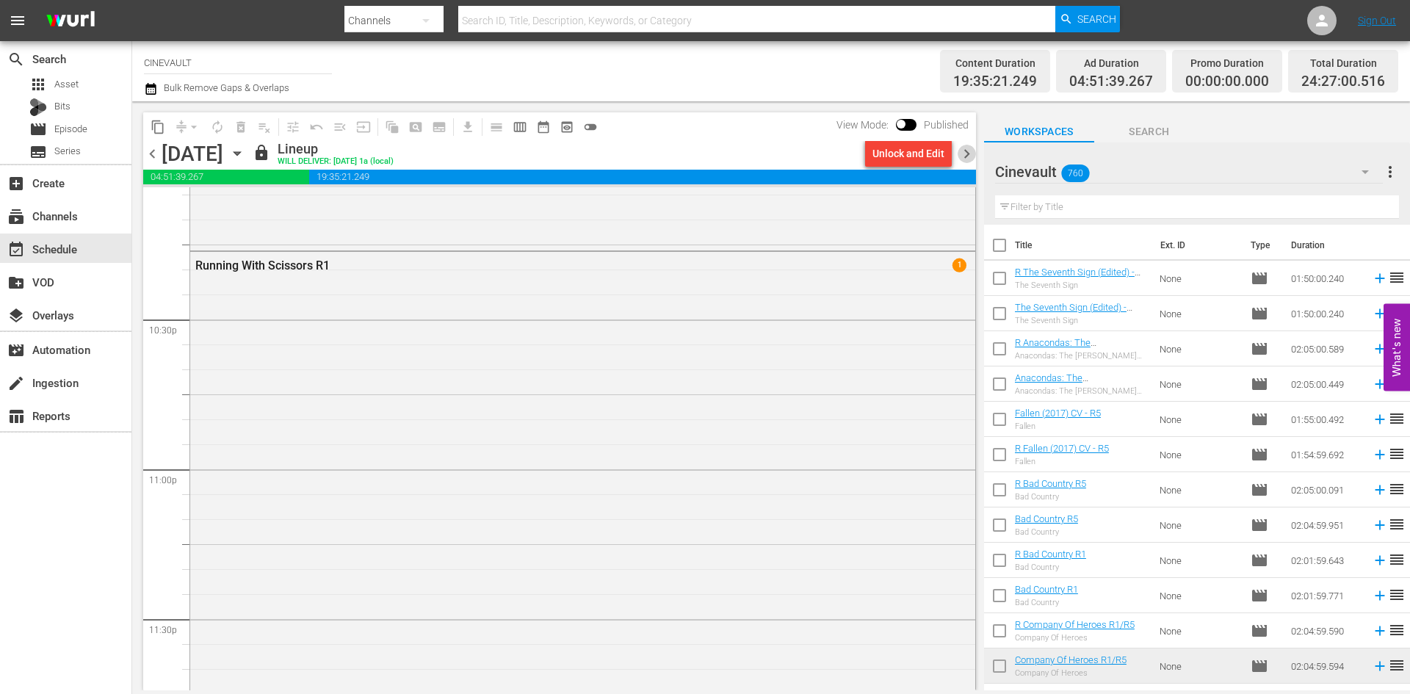
click at [968, 150] on span "chevron_right" at bounding box center [966, 154] width 18 height 18
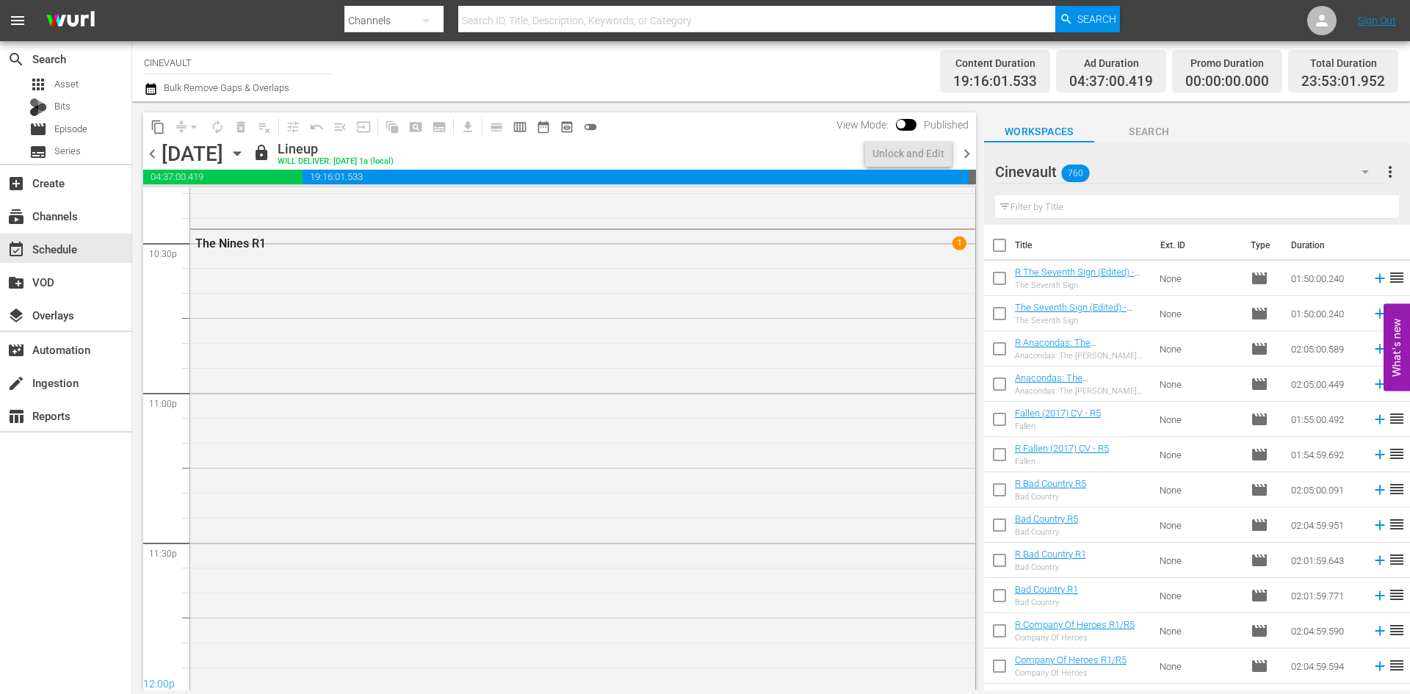
scroll to position [6683, 0]
click at [967, 153] on span "chevron_right" at bounding box center [966, 154] width 18 height 18
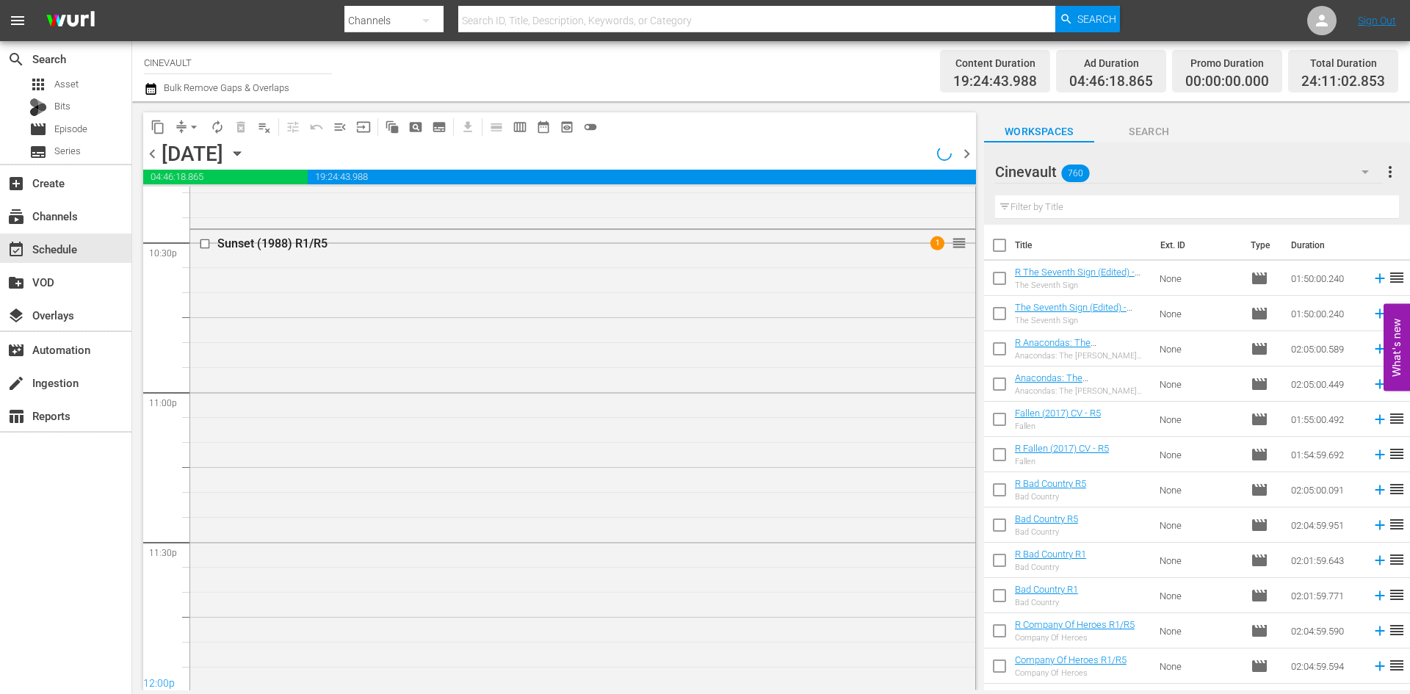
scroll to position [6683, 0]
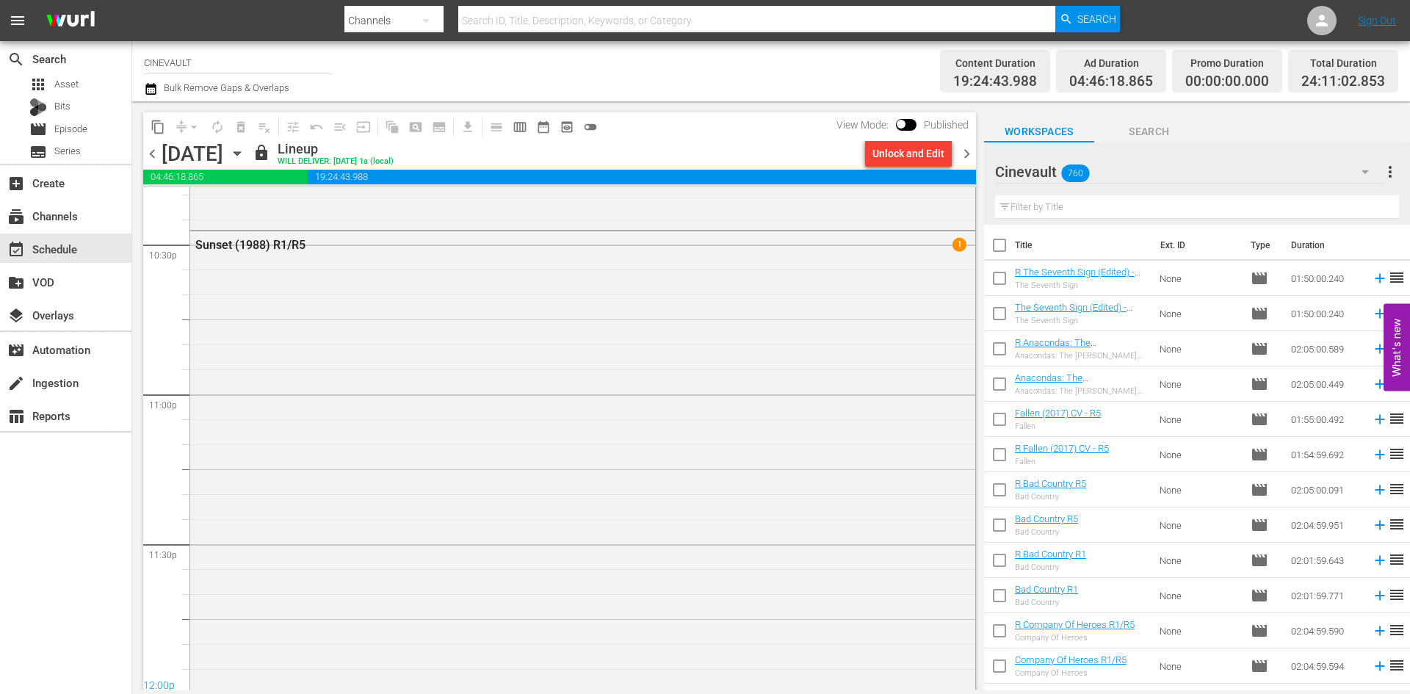
click at [965, 154] on span "chevron_right" at bounding box center [966, 154] width 18 height 18
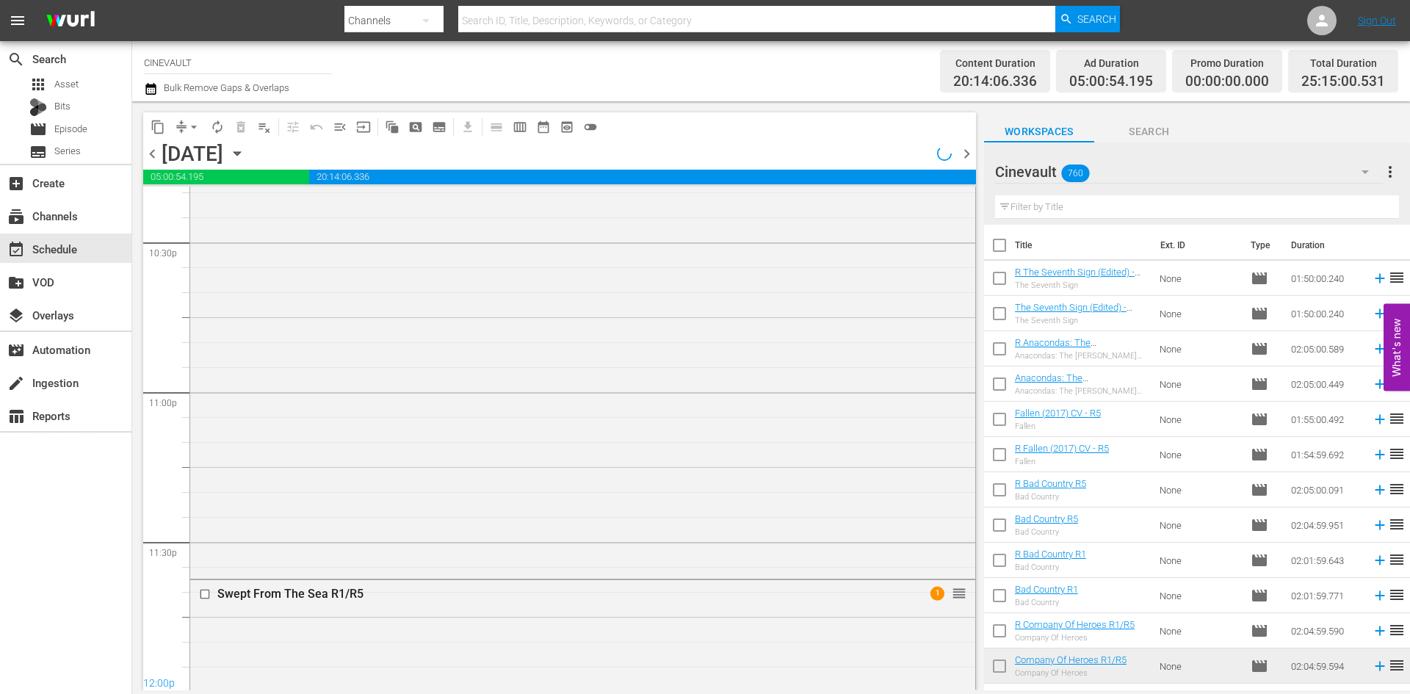
scroll to position [6633, 0]
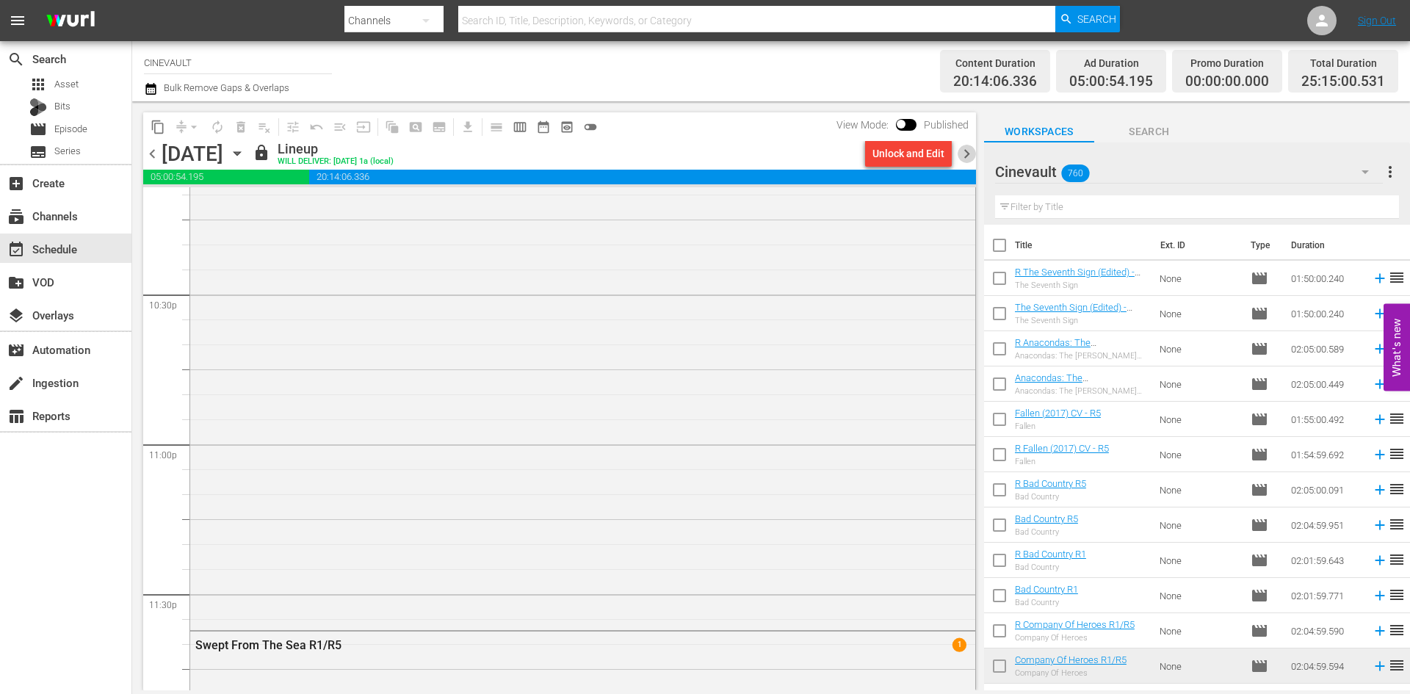
click at [966, 161] on span "chevron_right" at bounding box center [966, 154] width 18 height 18
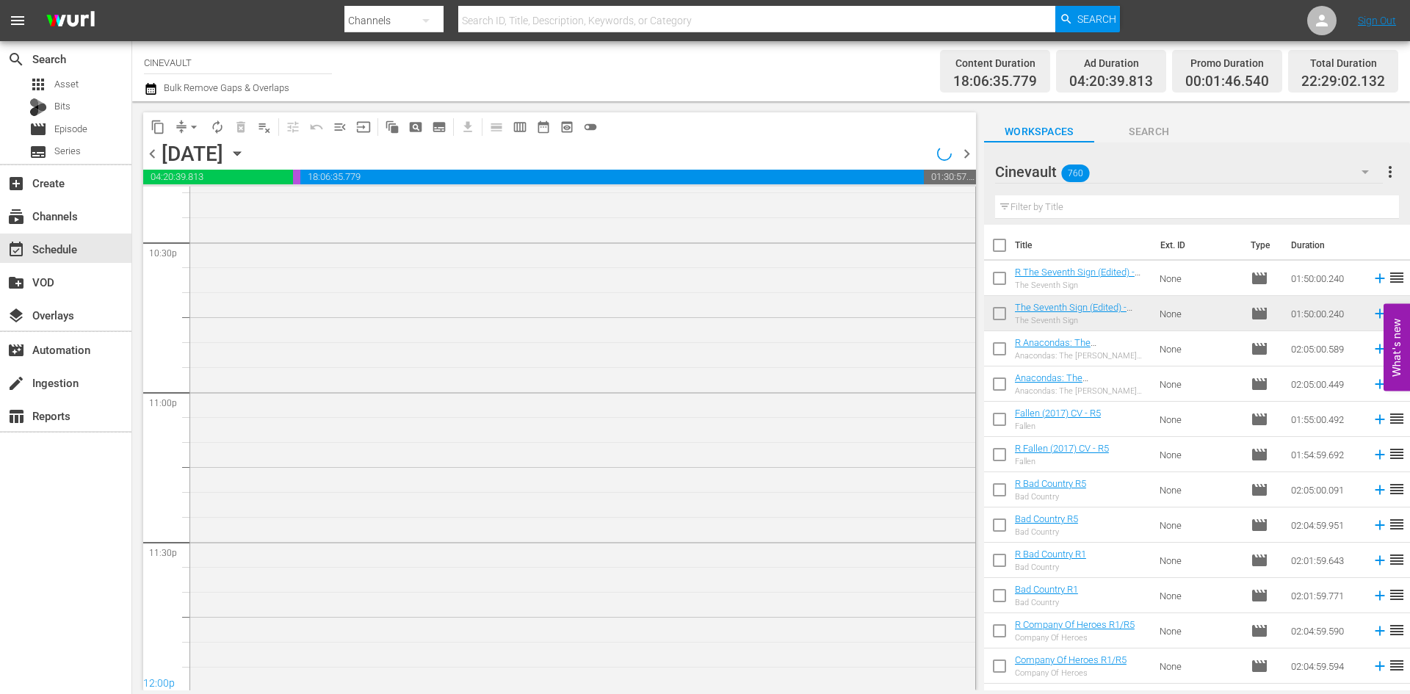
scroll to position [6583, 0]
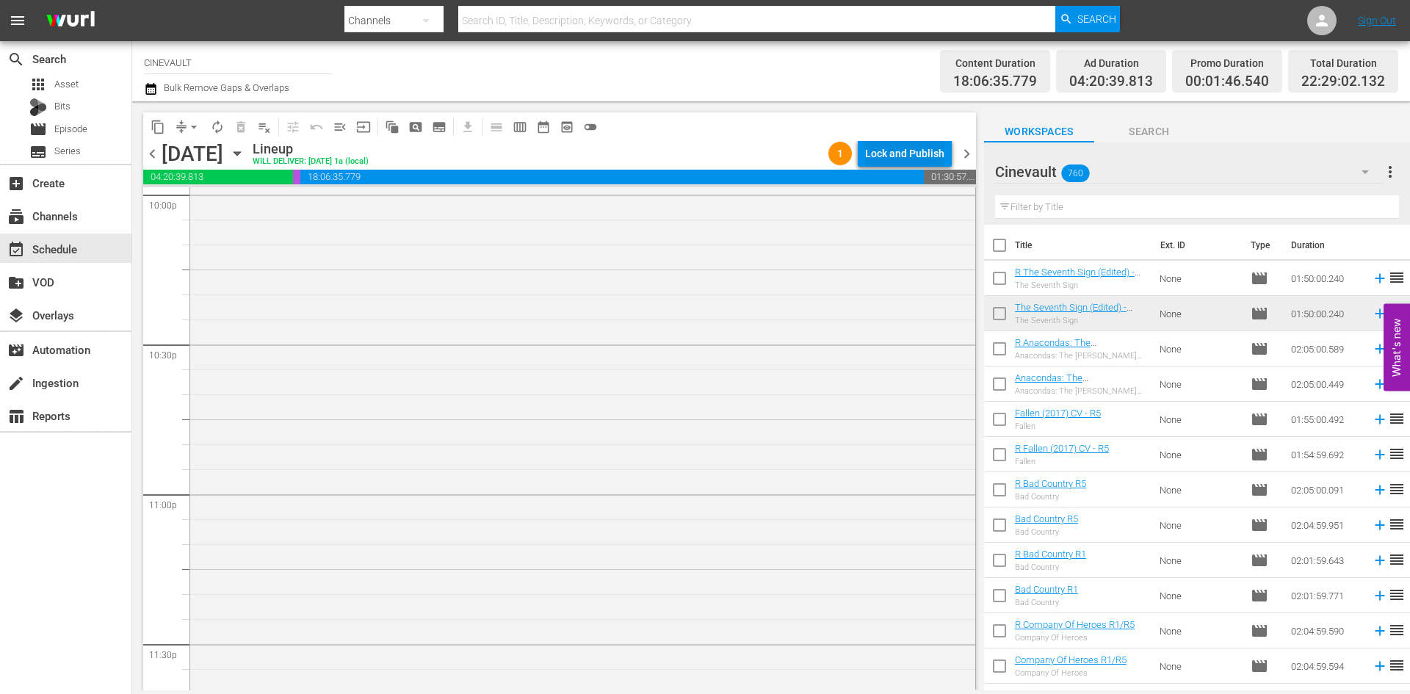
click at [927, 153] on div "Lock and Publish" at bounding box center [904, 153] width 79 height 26
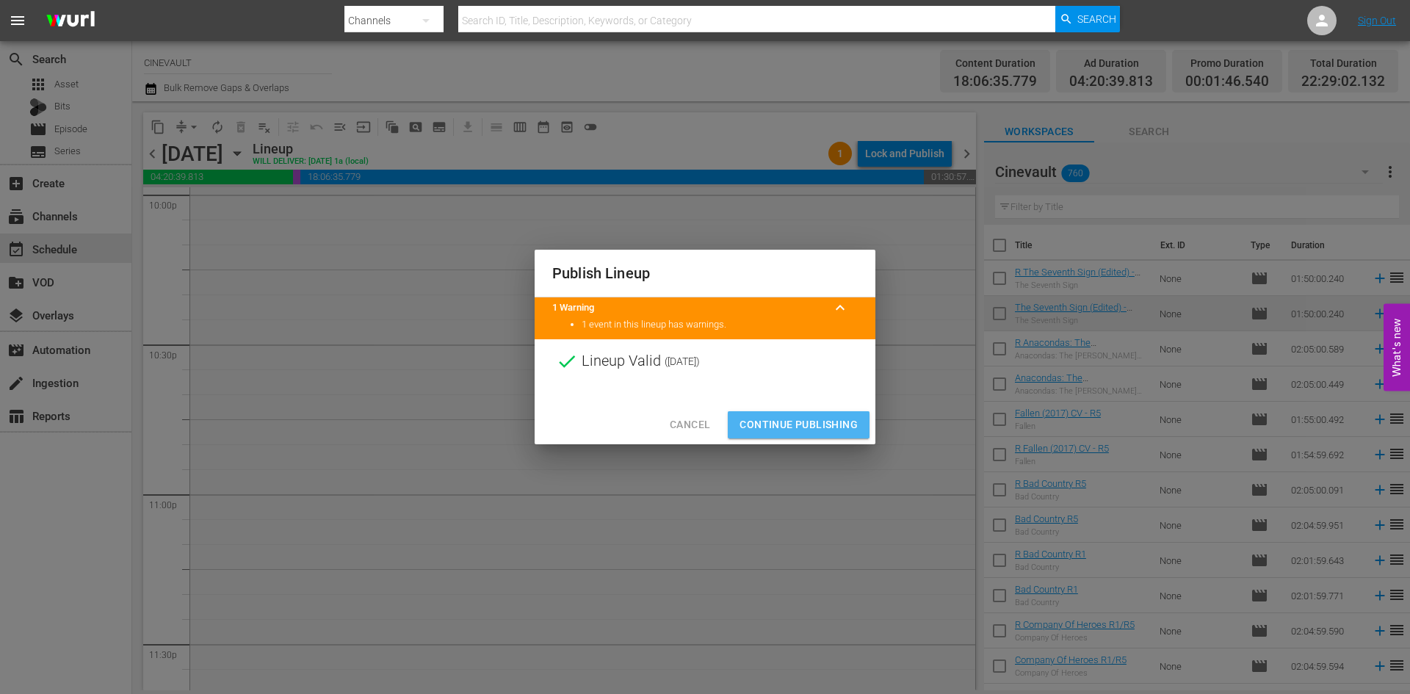
click at [814, 422] on span "Continue Publishing" at bounding box center [798, 425] width 118 height 18
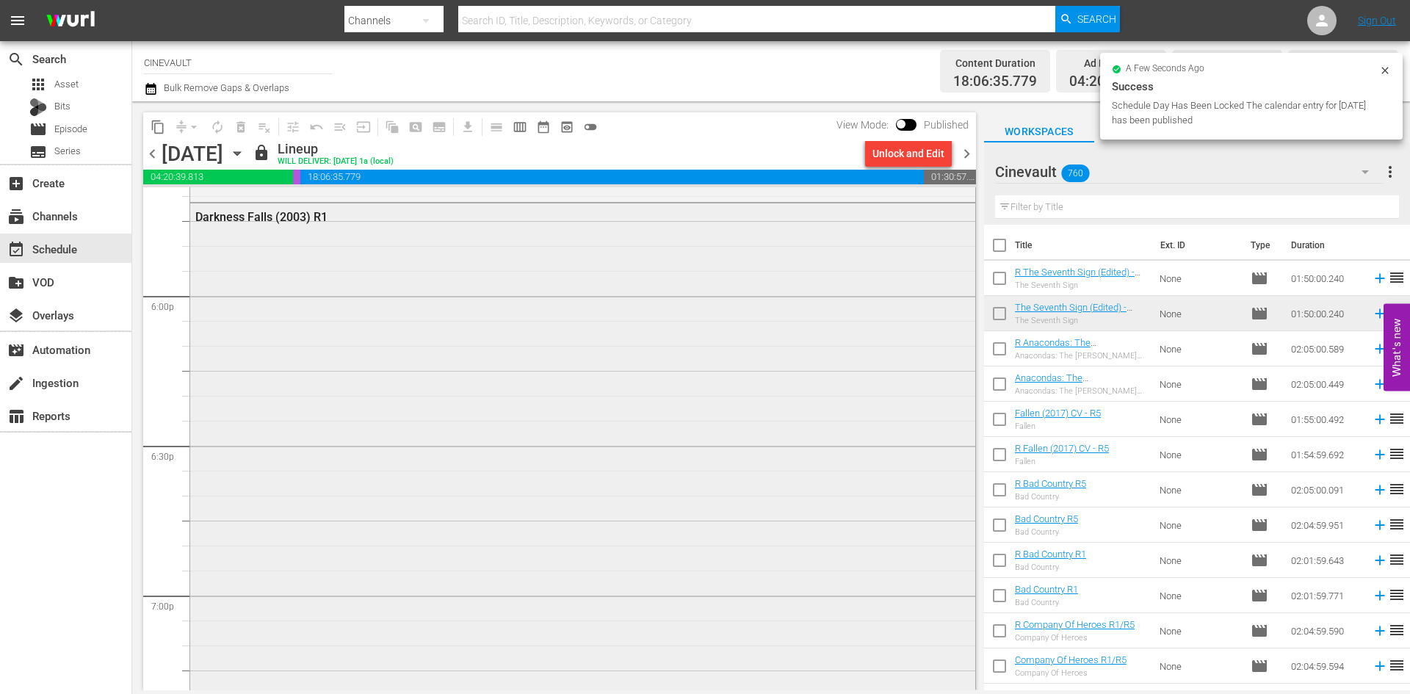
scroll to position [5056, 0]
click at [960, 151] on span "chevron_right" at bounding box center [966, 154] width 18 height 18
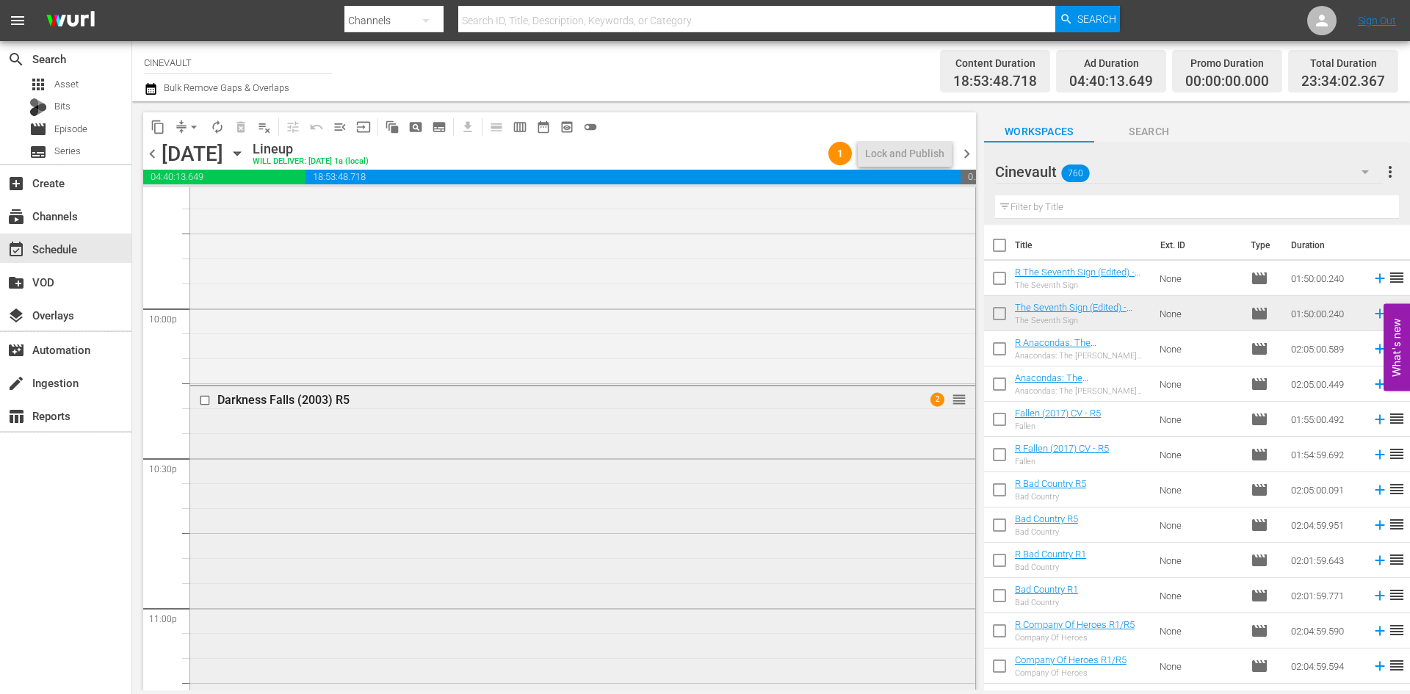
scroll to position [6469, 0]
click at [699, 548] on div "Darkness Falls (2003) R5 2 reorder" at bounding box center [582, 647] width 785 height 520
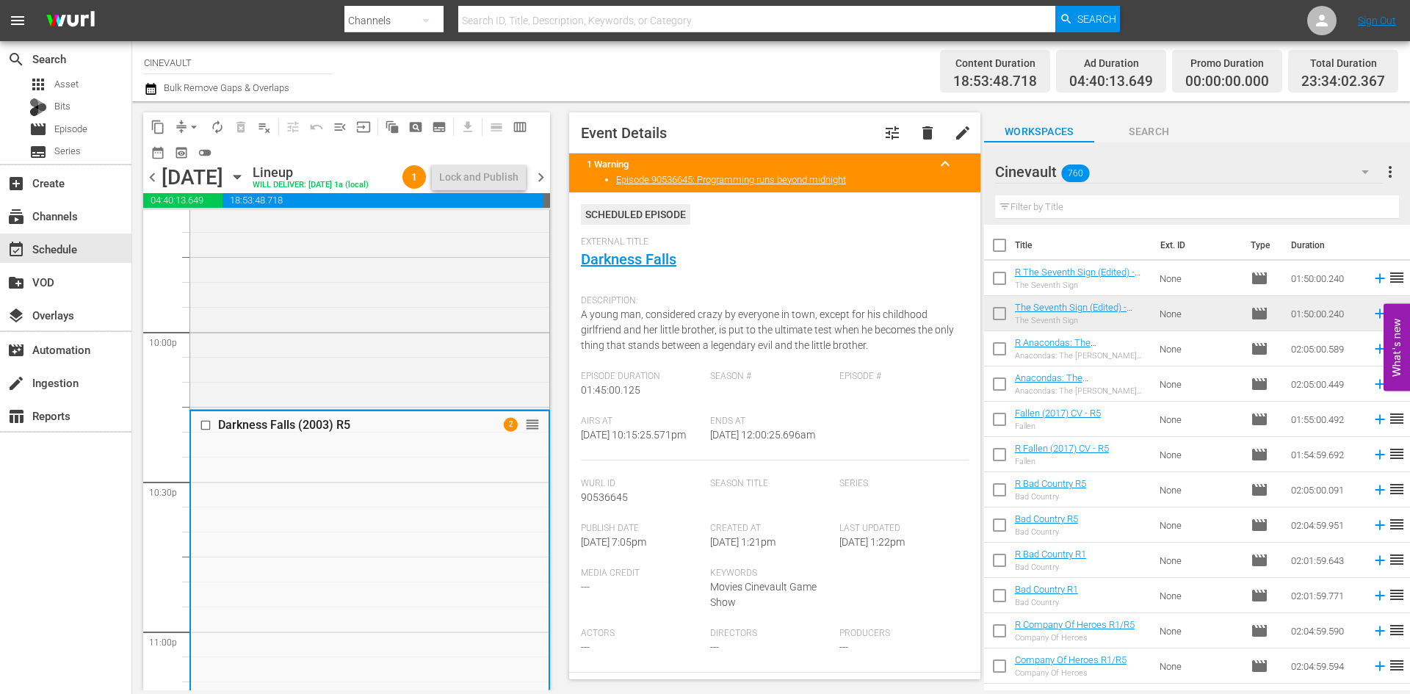
click at [150, 173] on span "chevron_left" at bounding box center [152, 177] width 18 height 18
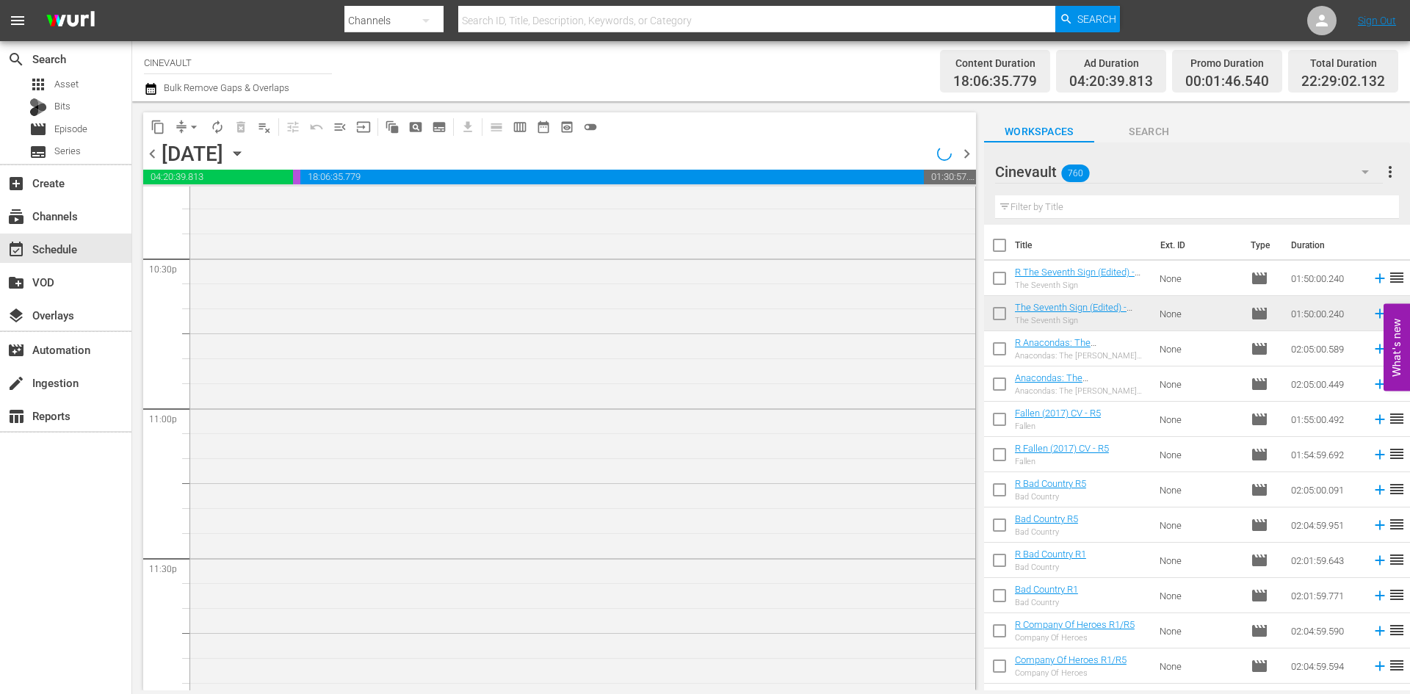
scroll to position [6444, 0]
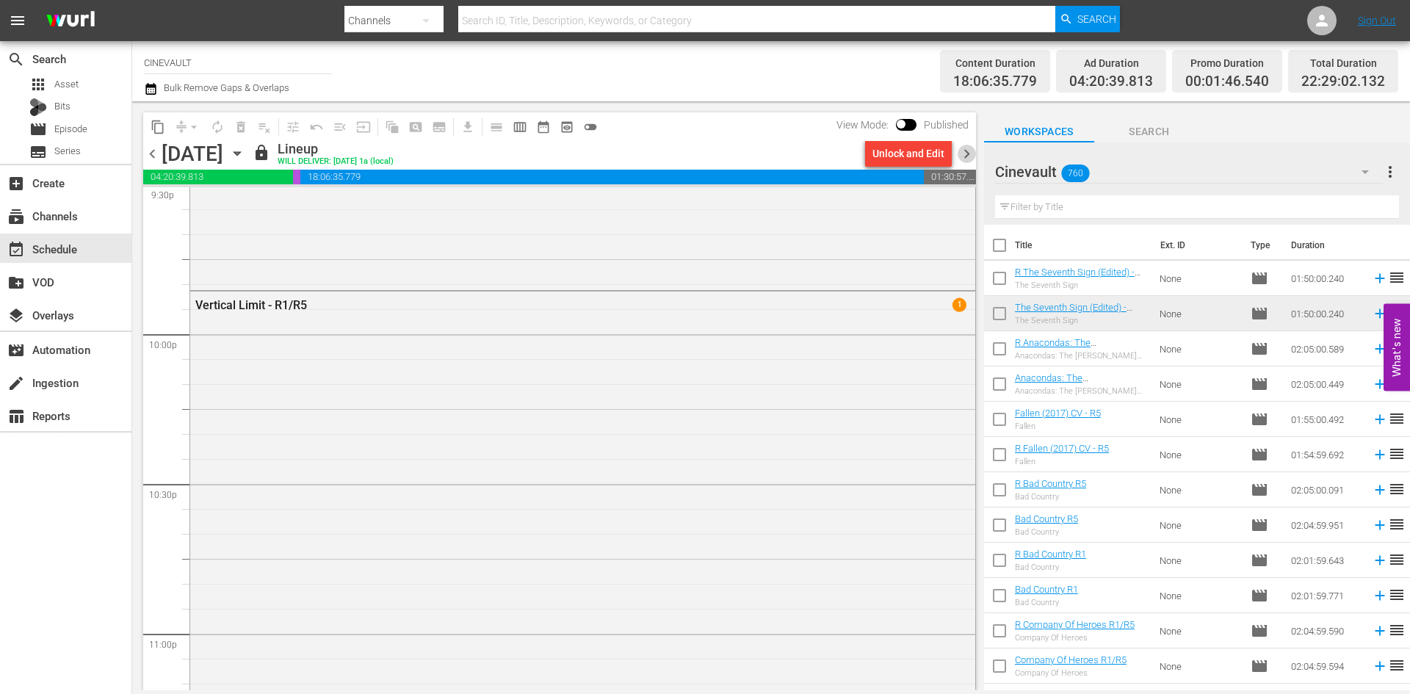
click at [965, 157] on span "chevron_right" at bounding box center [966, 154] width 18 height 18
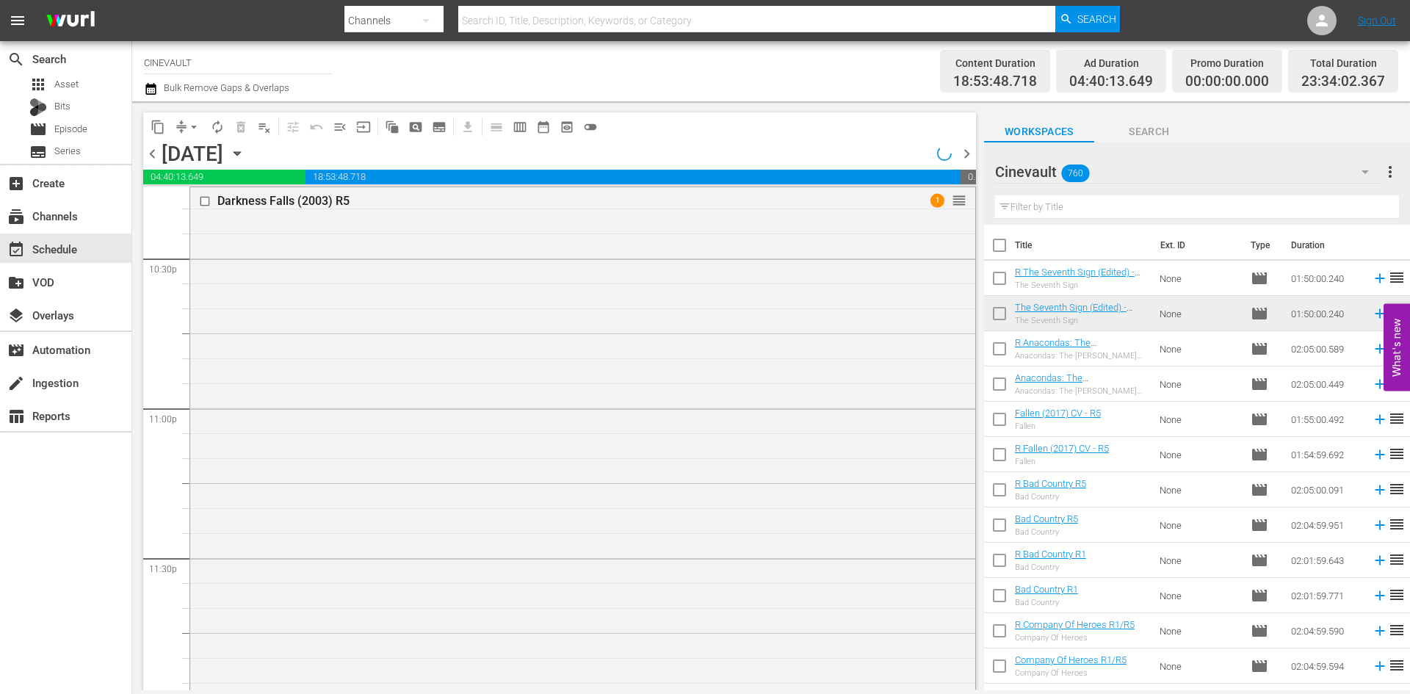
scroll to position [6469, 0]
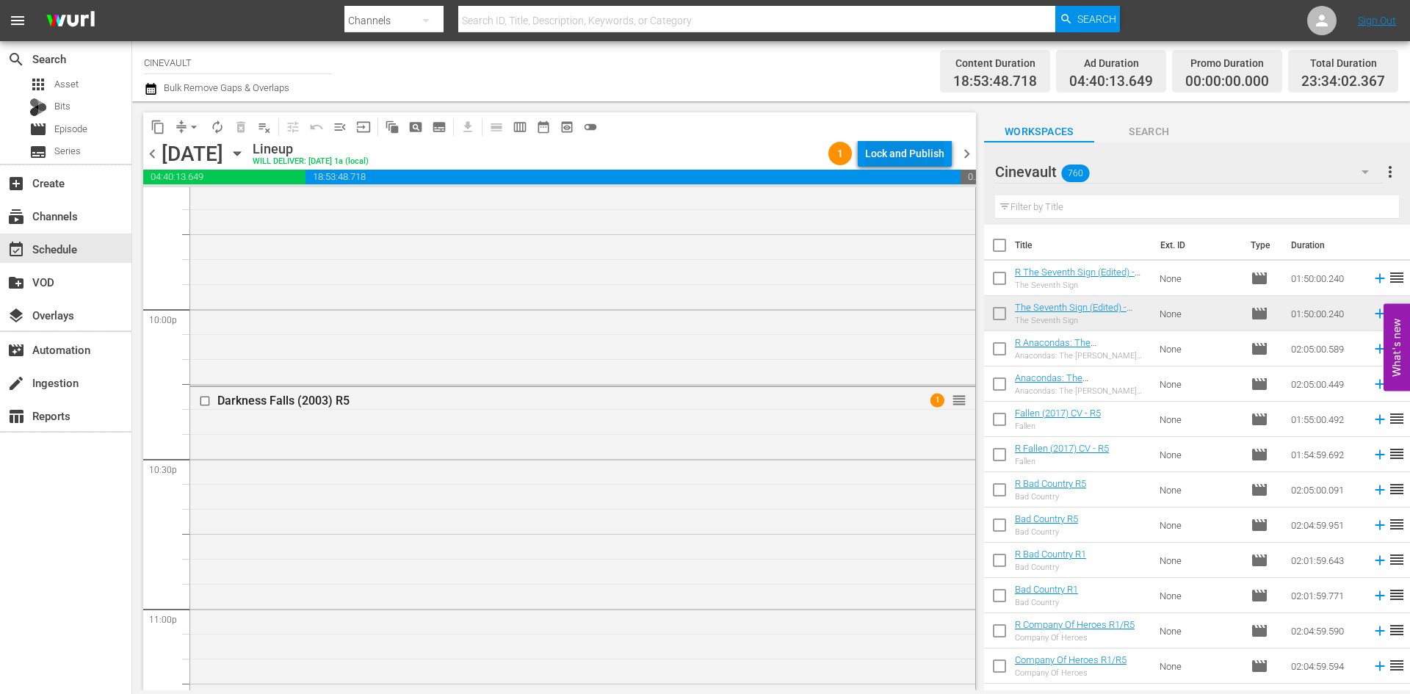
click at [907, 151] on div "Lock and Publish" at bounding box center [904, 153] width 79 height 26
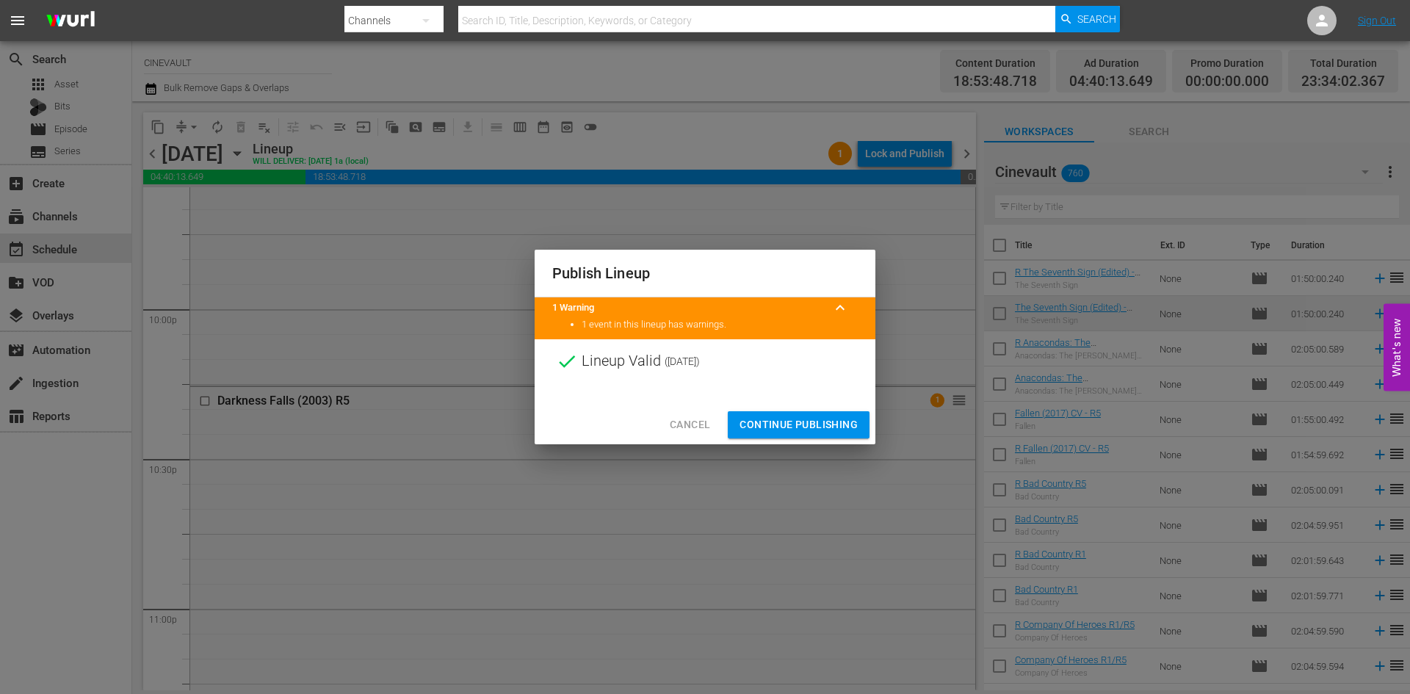
click at [824, 427] on span "Continue Publishing" at bounding box center [798, 425] width 118 height 18
